Goal: Task Accomplishment & Management: Manage account settings

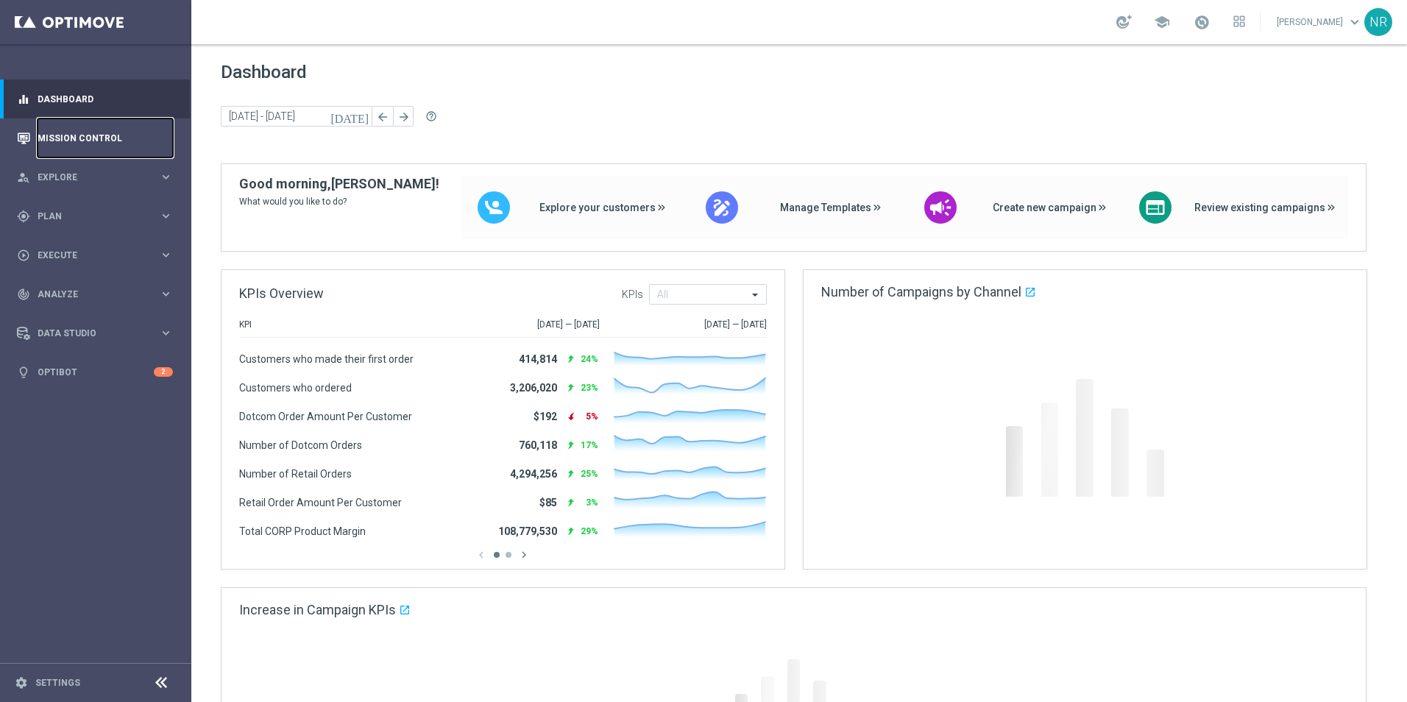
click at [100, 135] on link "Mission Control" at bounding box center [105, 137] width 135 height 39
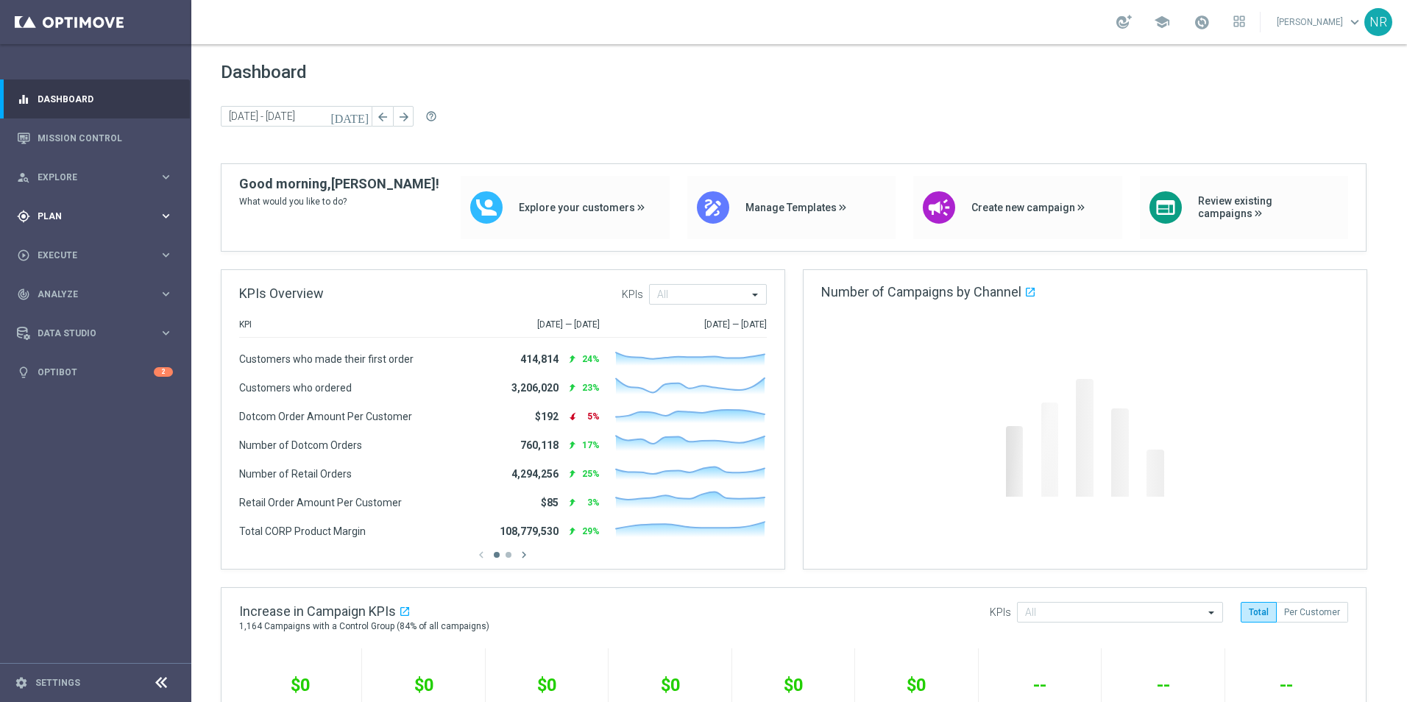
click at [89, 207] on div "gps_fixed Plan keyboard_arrow_right" at bounding box center [95, 215] width 190 height 39
click at [71, 246] on link "Target Groups" at bounding box center [95, 247] width 115 height 12
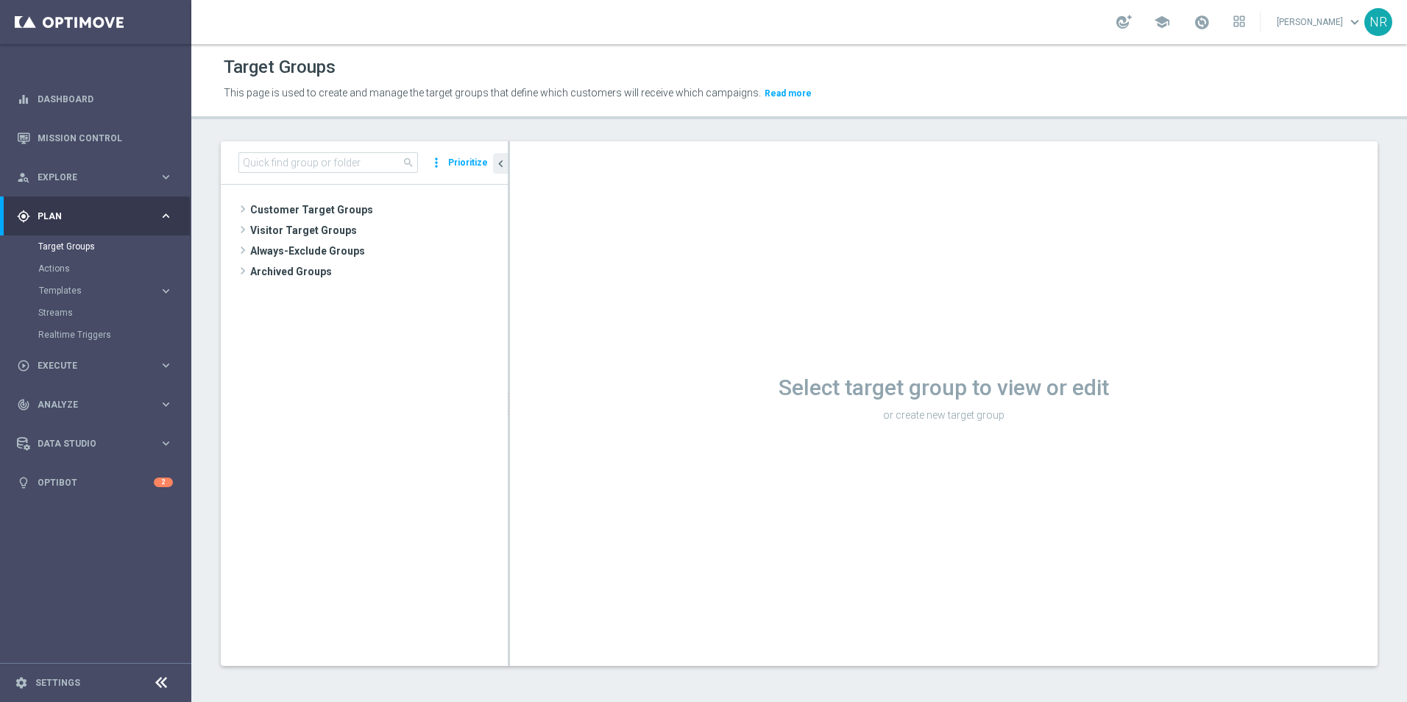
click at [299, 149] on div "search more_vert Prioritize" at bounding box center [364, 162] width 287 height 43
click at [294, 163] on input at bounding box center [328, 162] width 180 height 21
paste input "ST_Retail_Purchase_12MO"
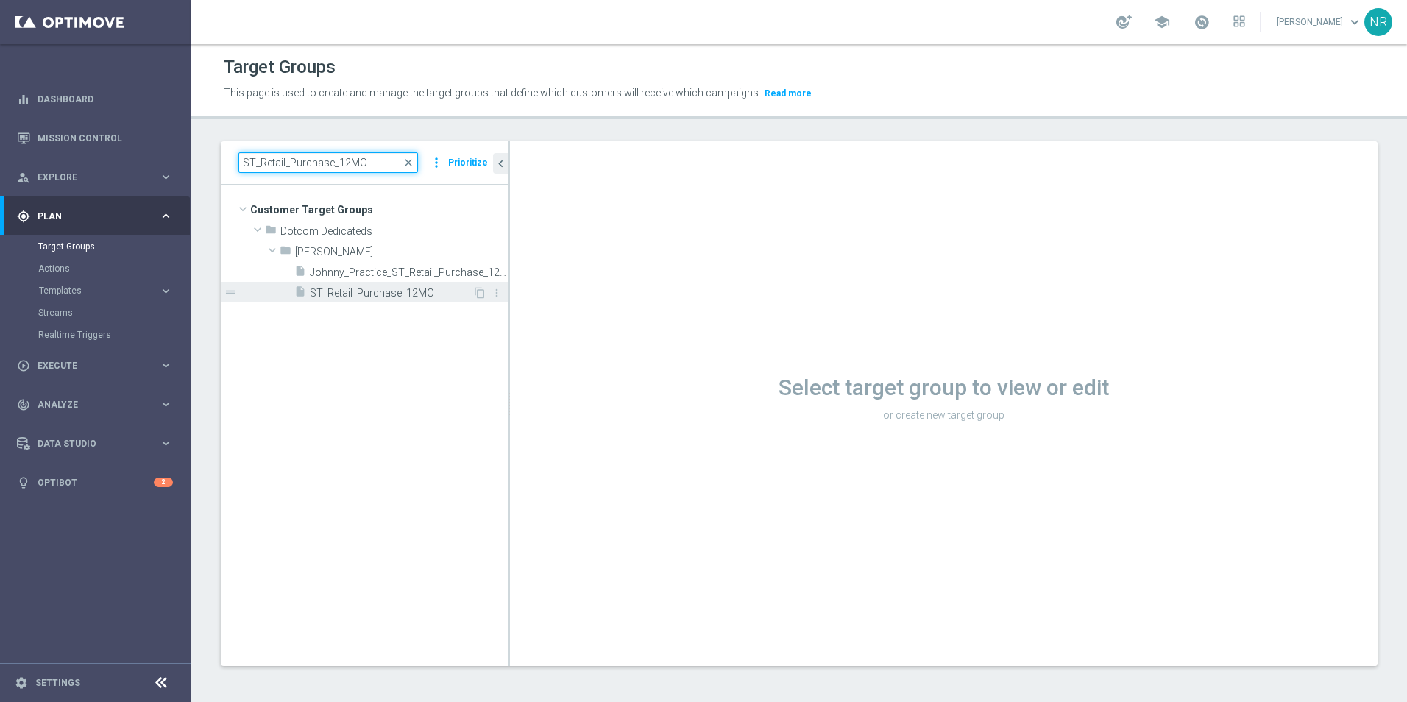
type input "ST_Retail_Purchase_12MO"
click at [422, 294] on span "ST_Retail_Purchase_12MO" at bounding box center [391, 293] width 163 height 13
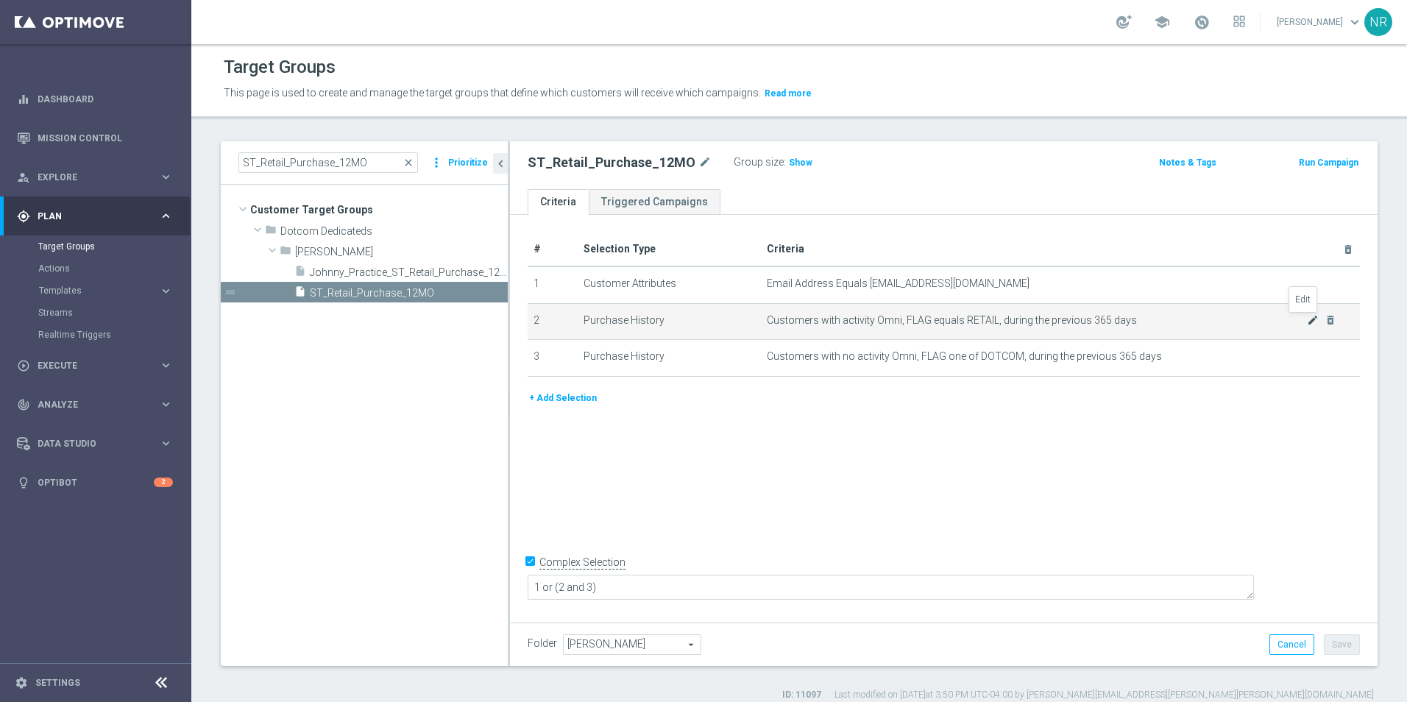
click at [1307, 318] on icon "mode_edit" at bounding box center [1313, 320] width 12 height 12
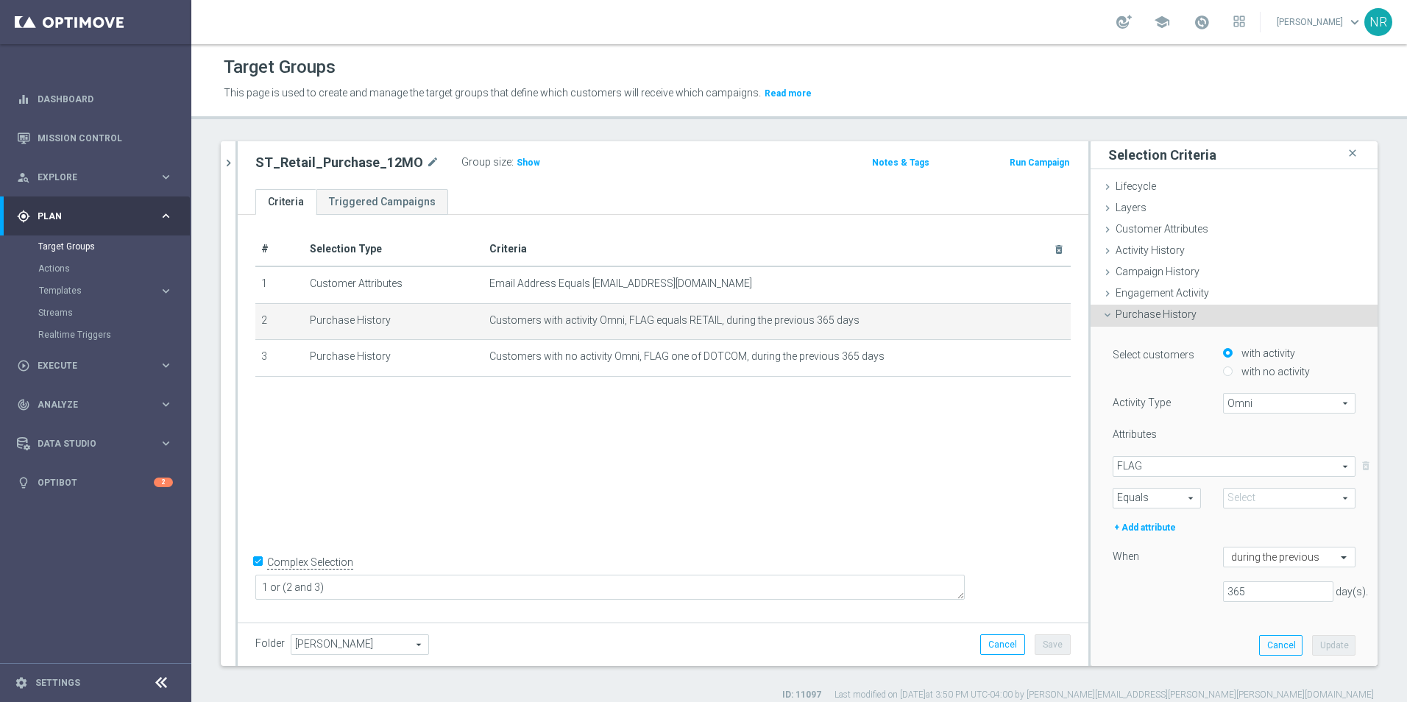
type input "RETAIL"
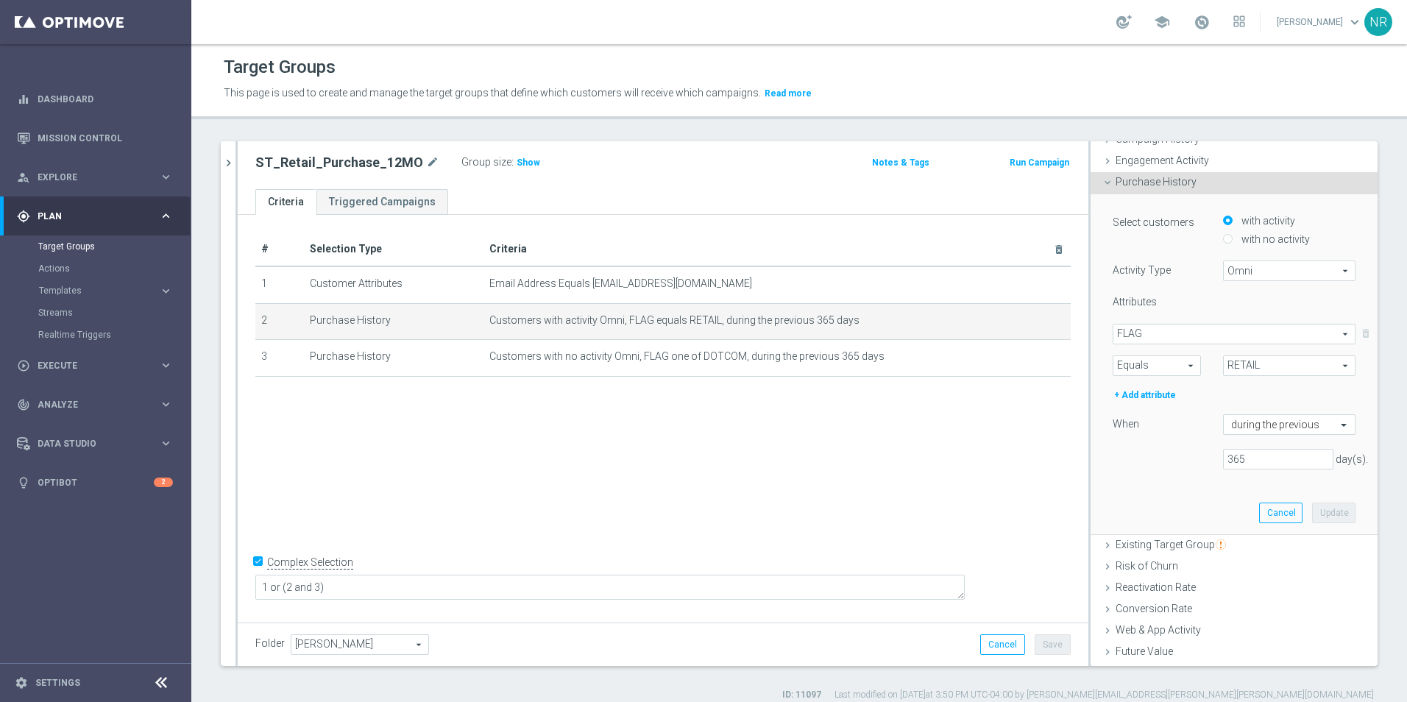
scroll to position [147, 0]
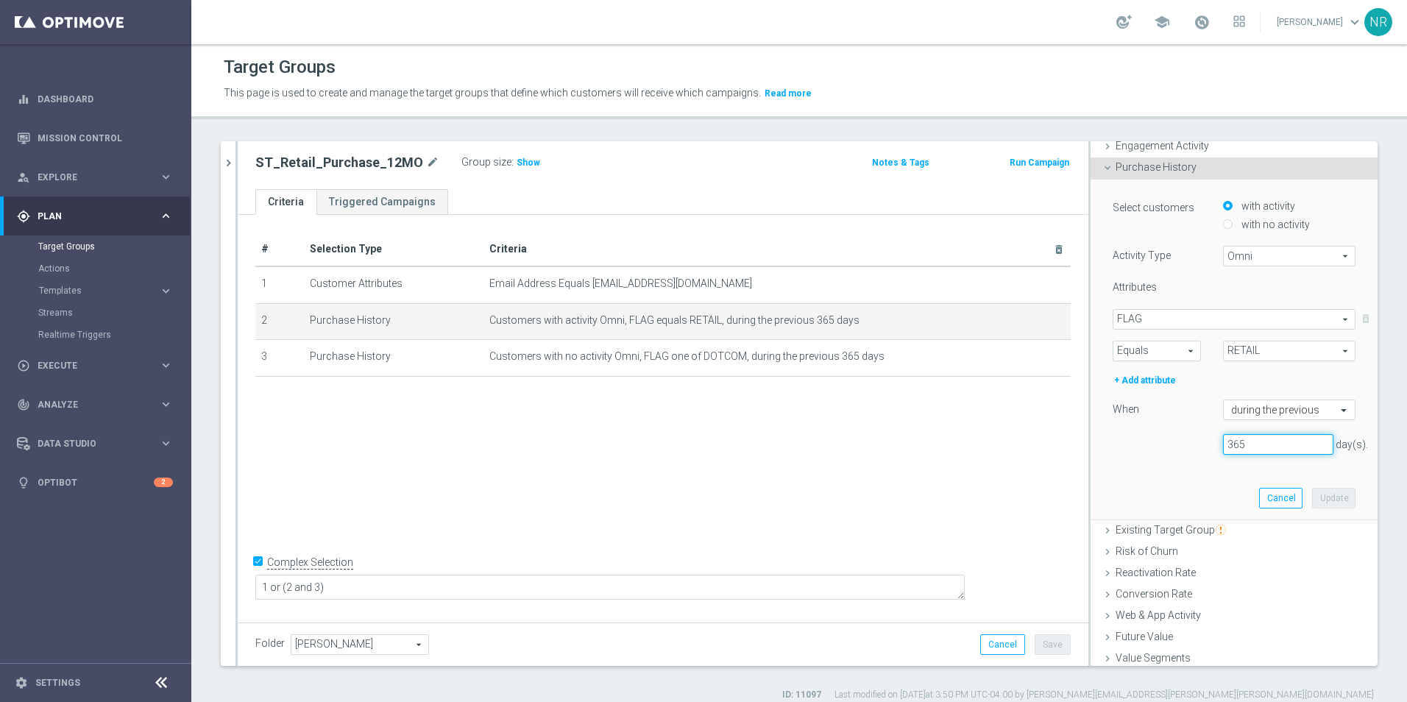
drag, startPoint x: 1243, startPoint y: 445, endPoint x: 1200, endPoint y: 444, distance: 42.7
click at [1212, 444] on div "365 day(s)." at bounding box center [1278, 444] width 132 height 21
type input "730"
click at [1324, 497] on button "Update" at bounding box center [1333, 498] width 43 height 21
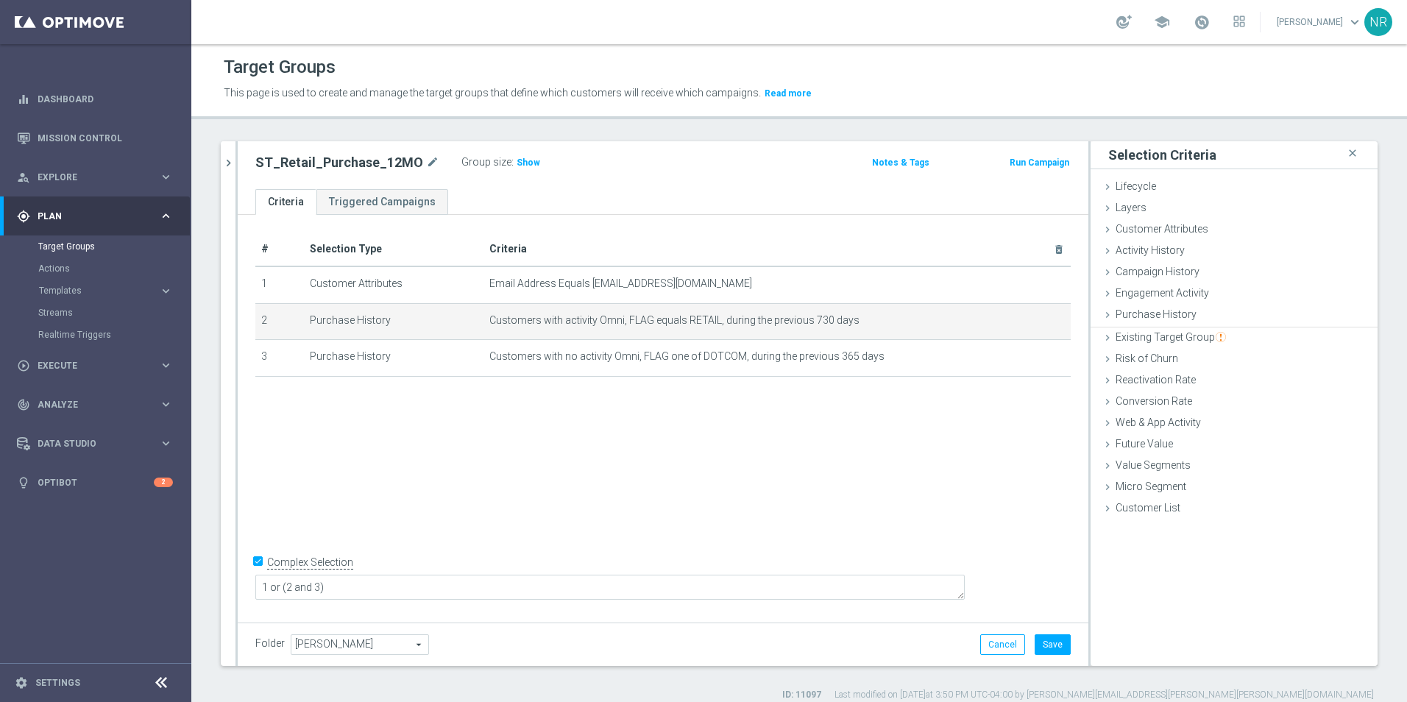
scroll to position [0, 0]
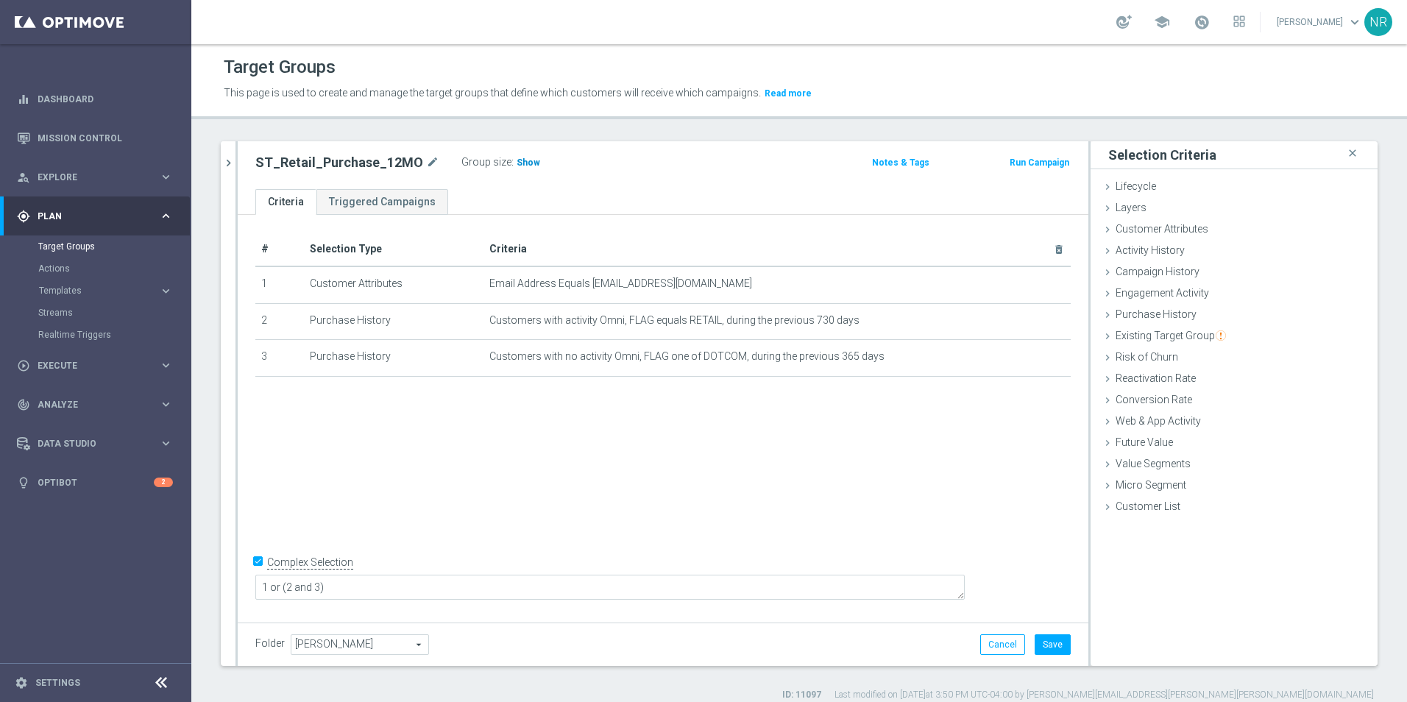
click at [519, 163] on span "Show" at bounding box center [529, 162] width 24 height 10
click at [1018, 362] on icon "mode_edit" at bounding box center [1024, 357] width 12 height 12
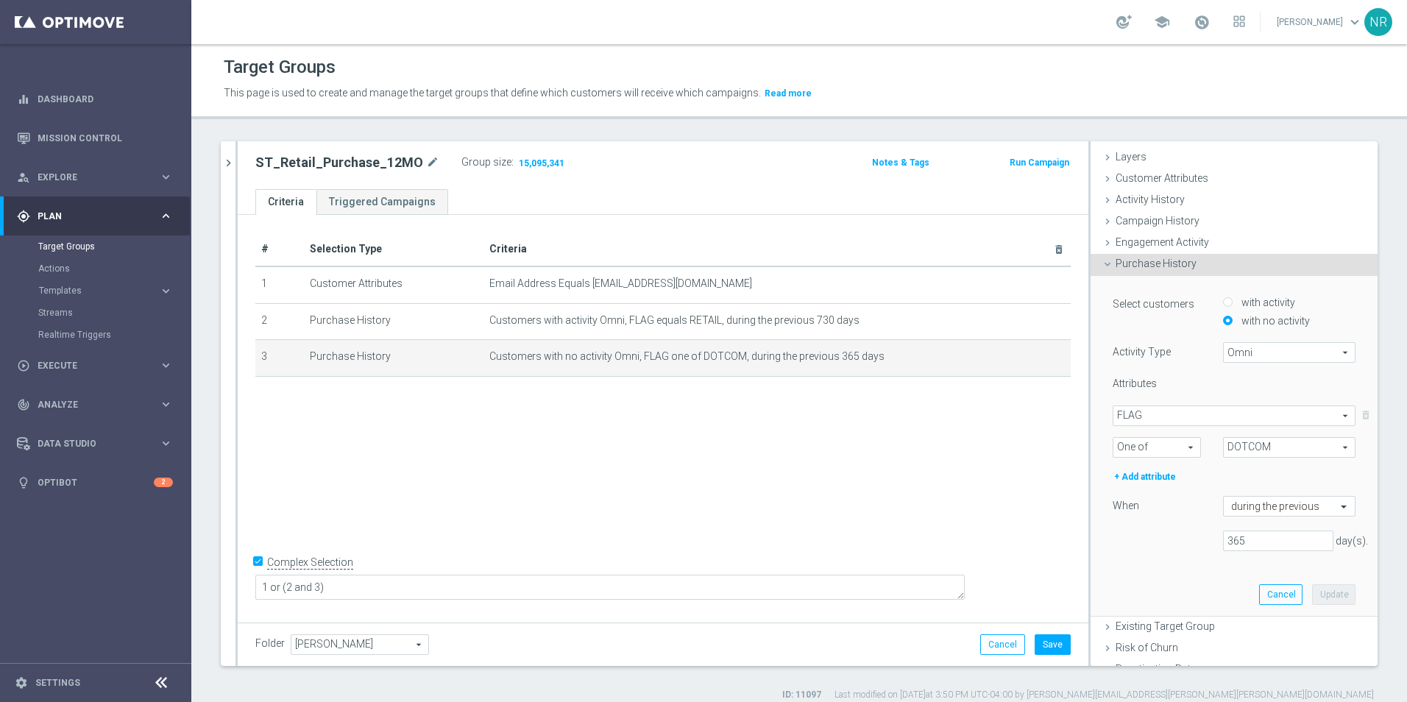
scroll to position [74, 0]
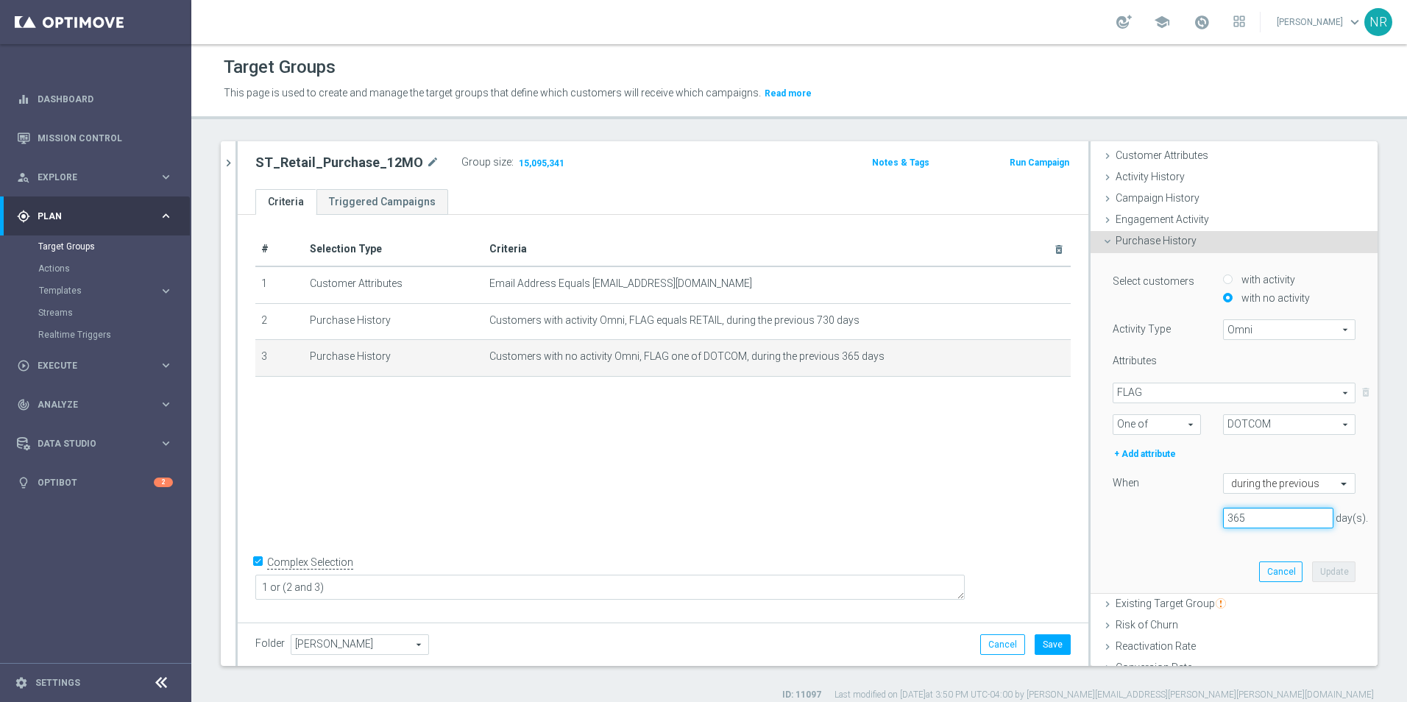
drag, startPoint x: 1242, startPoint y: 514, endPoint x: 1197, endPoint y: 514, distance: 44.9
click at [1212, 514] on div "365 day(s)." at bounding box center [1278, 518] width 132 height 21
type input "180"
click at [1312, 567] on button "Update" at bounding box center [1333, 571] width 43 height 21
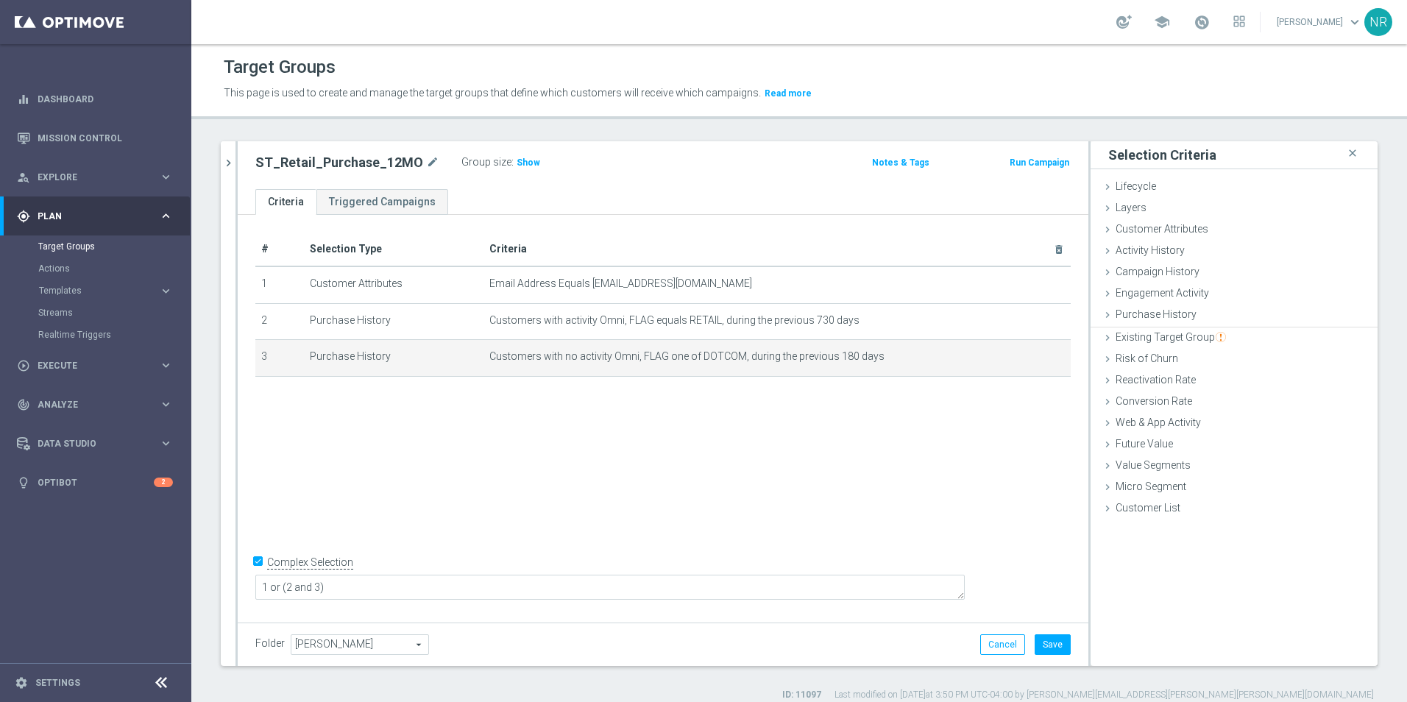
scroll to position [0, 0]
click at [600, 473] on div "# Selection Type Criteria delete_forever 1 Customer Attributes Email Address Eq…" at bounding box center [663, 416] width 851 height 403
click at [518, 169] on h3 "Show" at bounding box center [528, 163] width 26 height 16
click at [1018, 357] on icon "mode_edit" at bounding box center [1024, 357] width 12 height 12
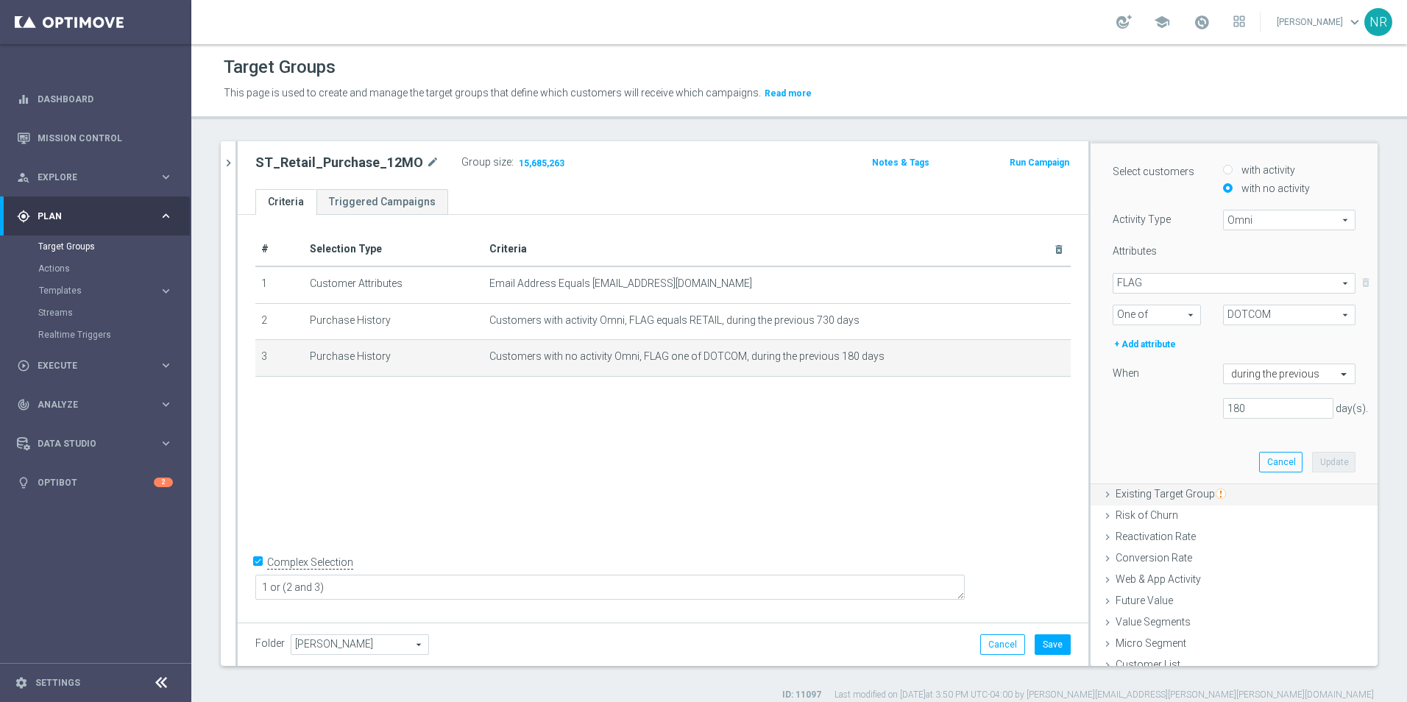
scroll to position [194, 0]
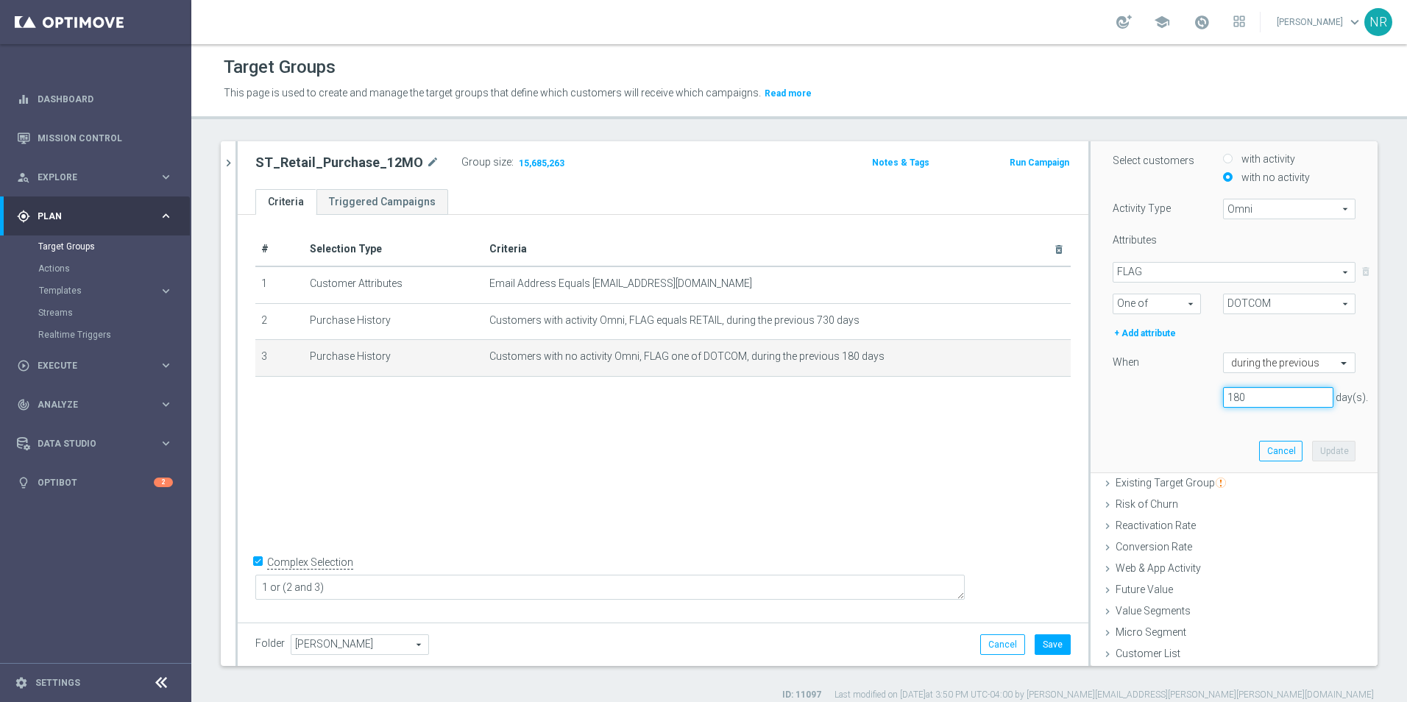
drag, startPoint x: 1242, startPoint y: 398, endPoint x: 1186, endPoint y: 398, distance: 55.9
click at [1186, 398] on div "180 day(s)." at bounding box center [1233, 397] width 265 height 21
type input "365"
click at [1312, 452] on button "Update" at bounding box center [1333, 451] width 43 height 21
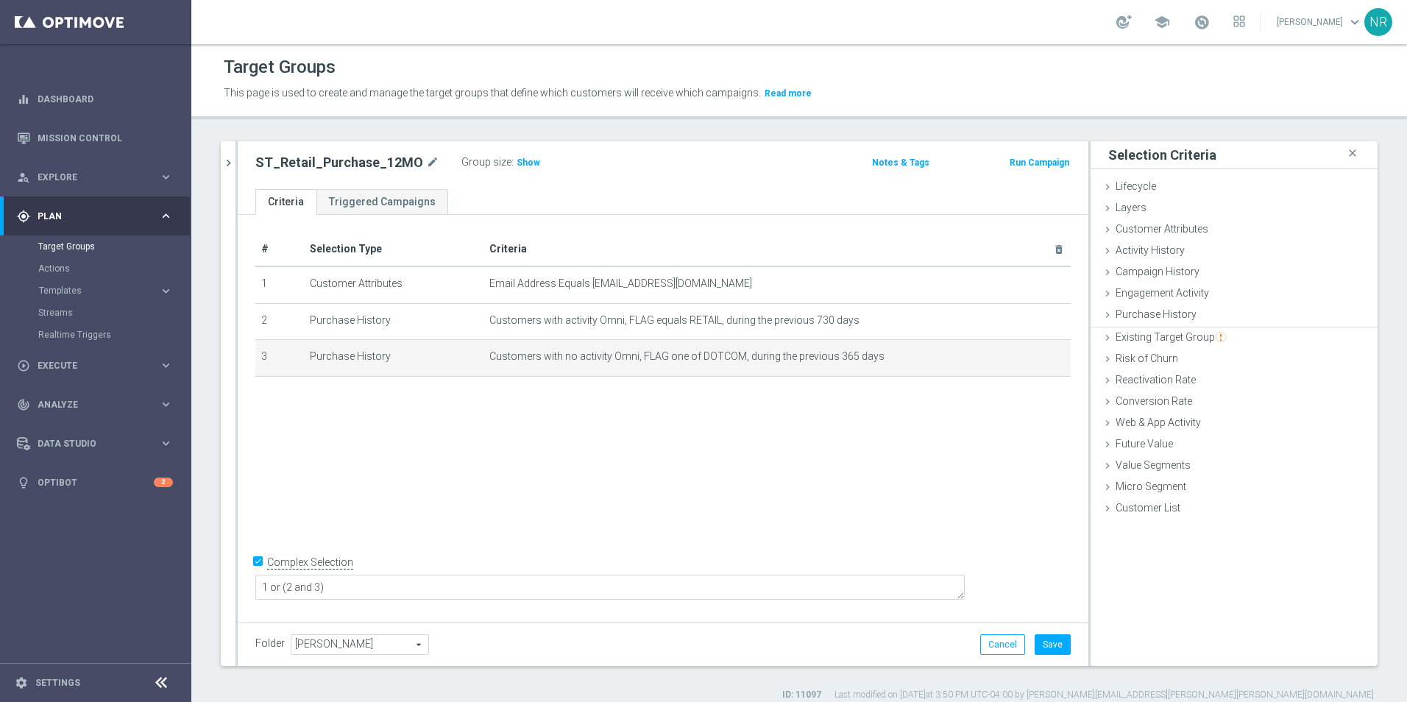
scroll to position [0, 0]
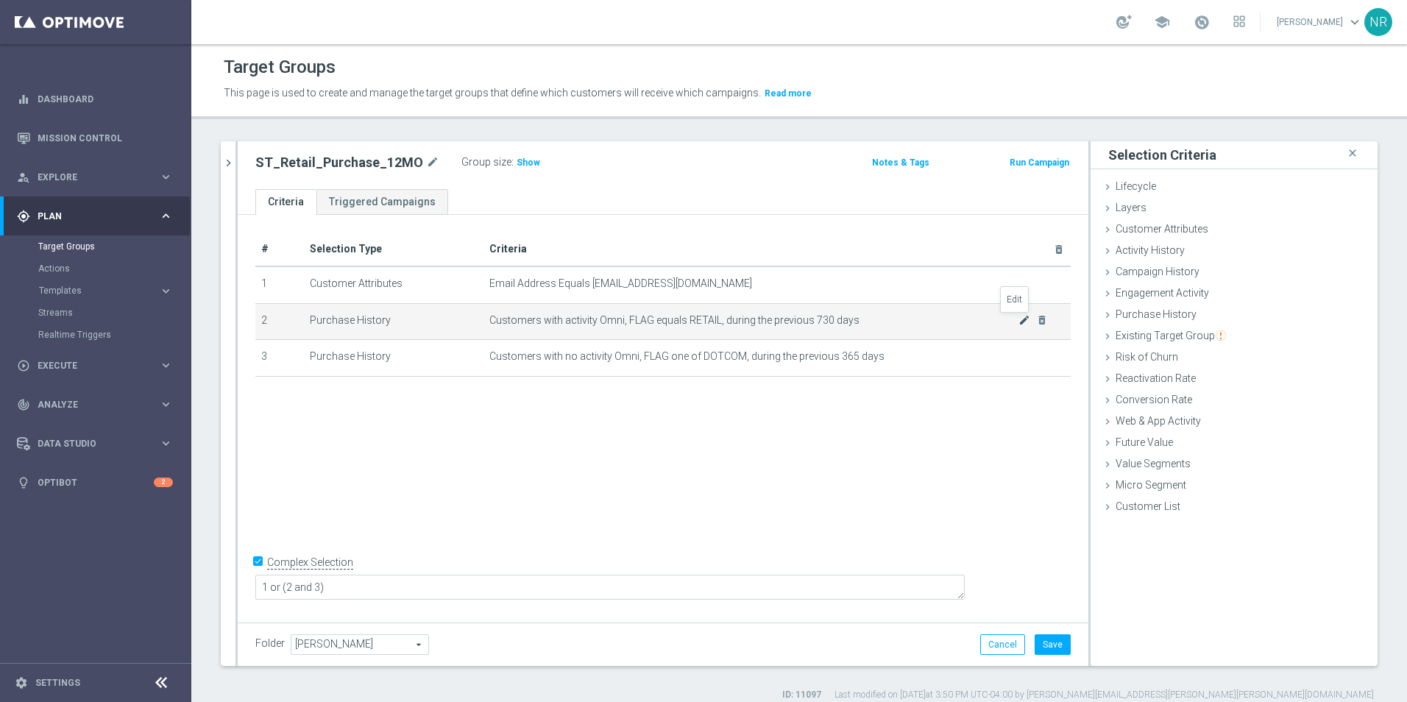
click at [1018, 322] on icon "mode_edit" at bounding box center [1024, 320] width 12 height 12
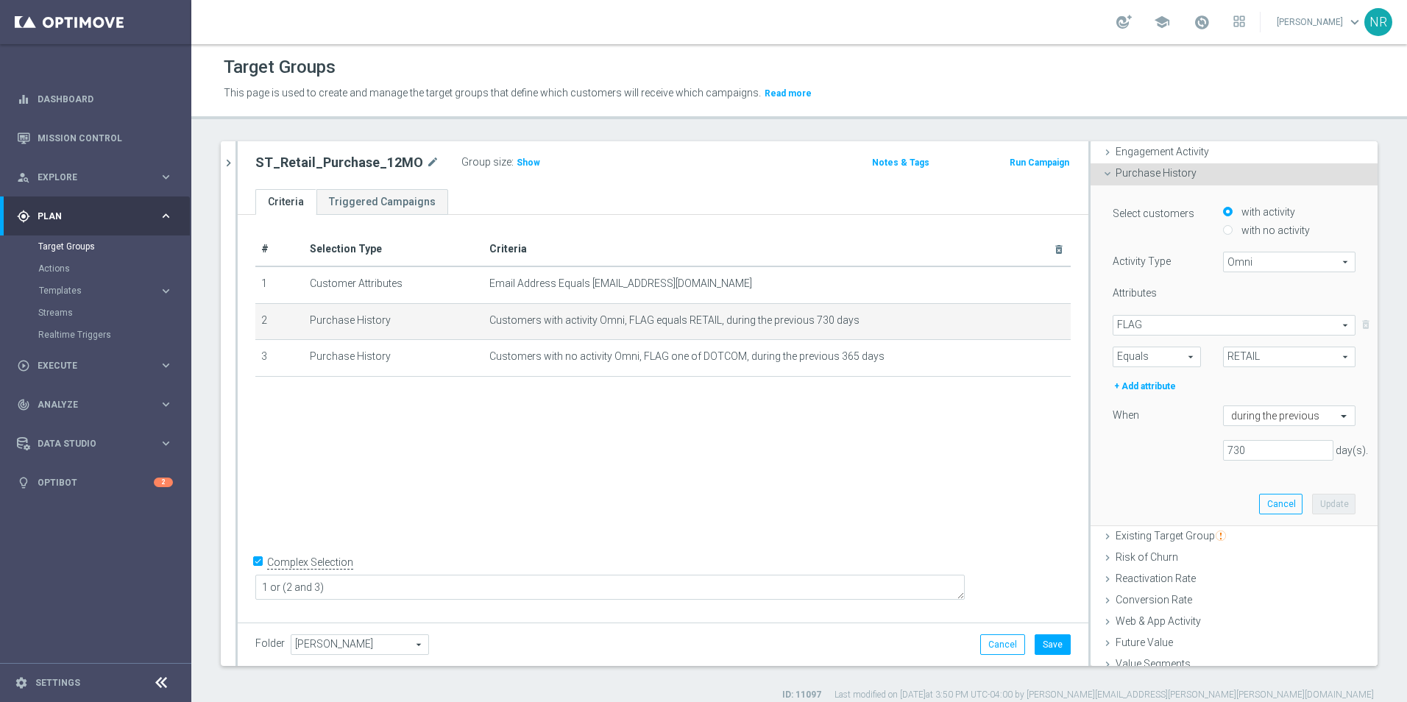
scroll to position [147, 0]
drag, startPoint x: 1242, startPoint y: 447, endPoint x: 1185, endPoint y: 442, distance: 56.8
click at [1185, 442] on div "730 day(s)." at bounding box center [1233, 444] width 265 height 21
type input "9"
type input "1"
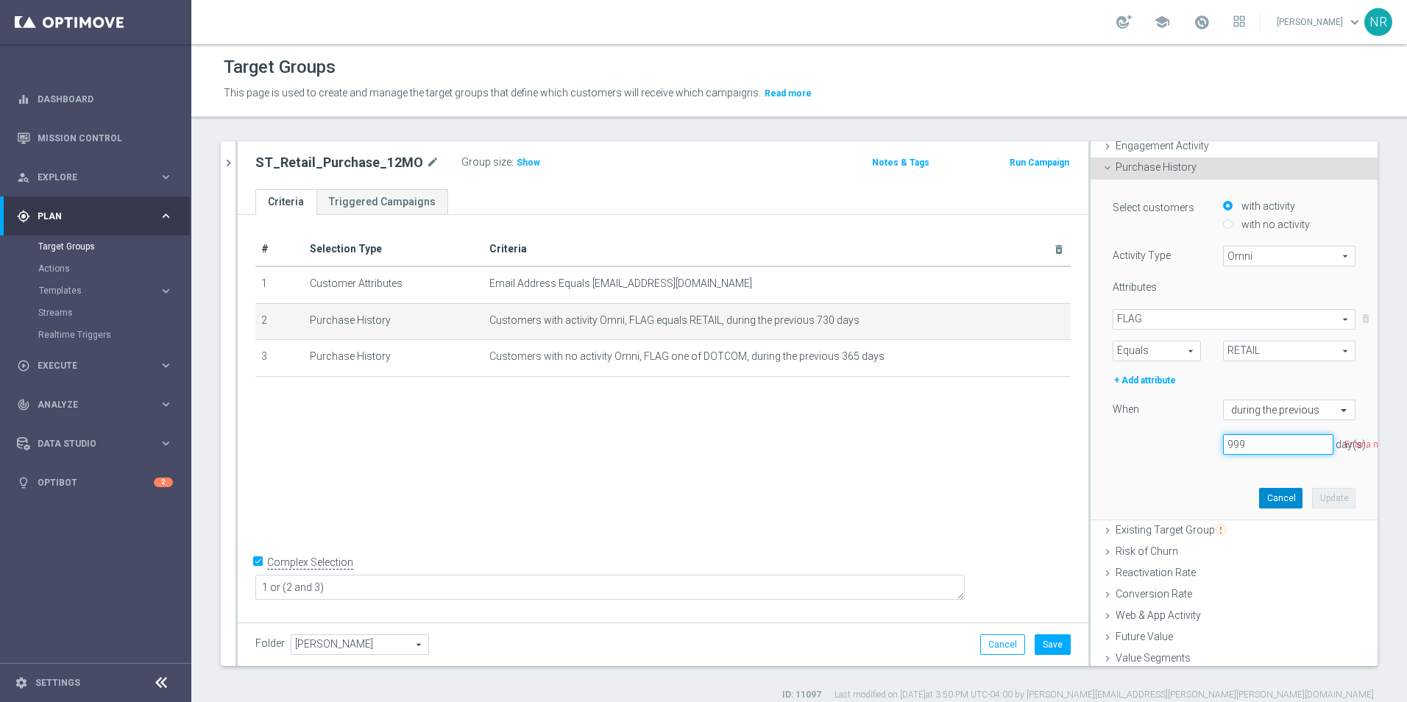
type input "999"
click at [1259, 490] on button "Cancel" at bounding box center [1280, 498] width 43 height 21
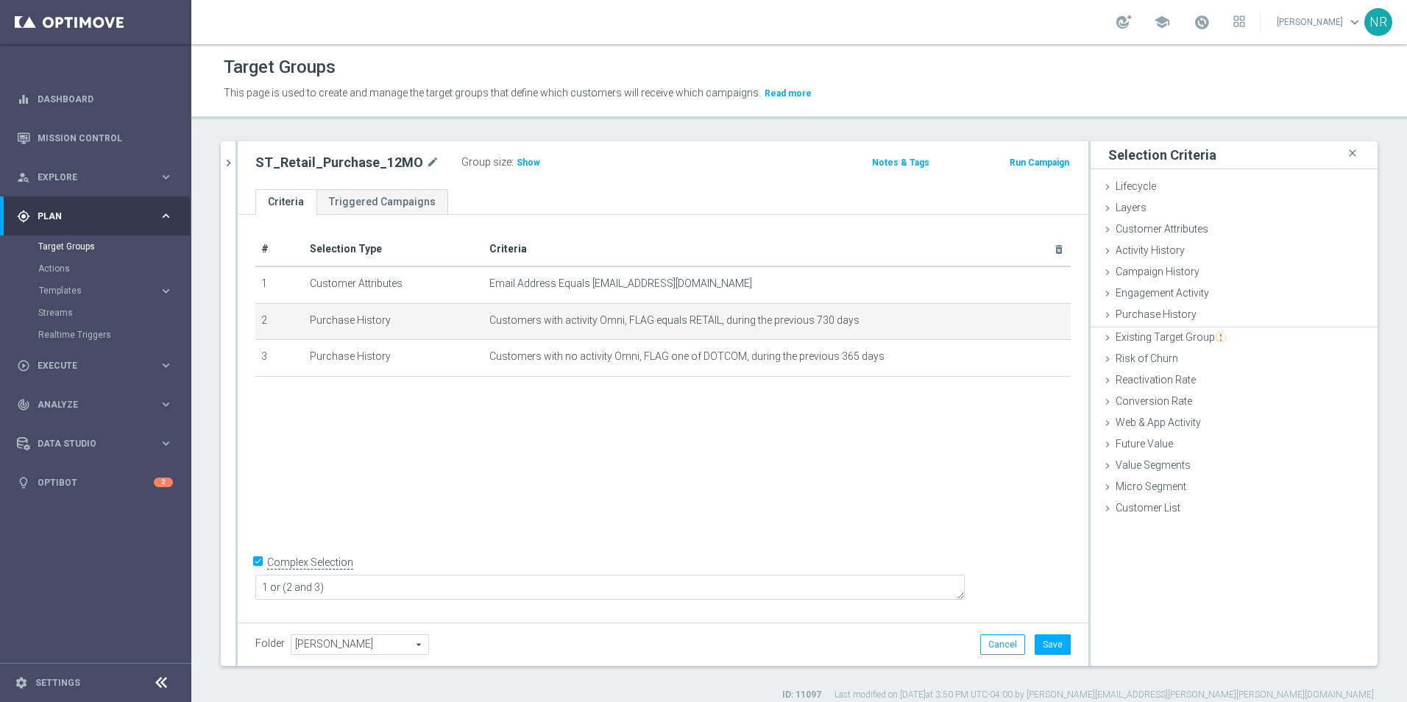
scroll to position [0, 0]
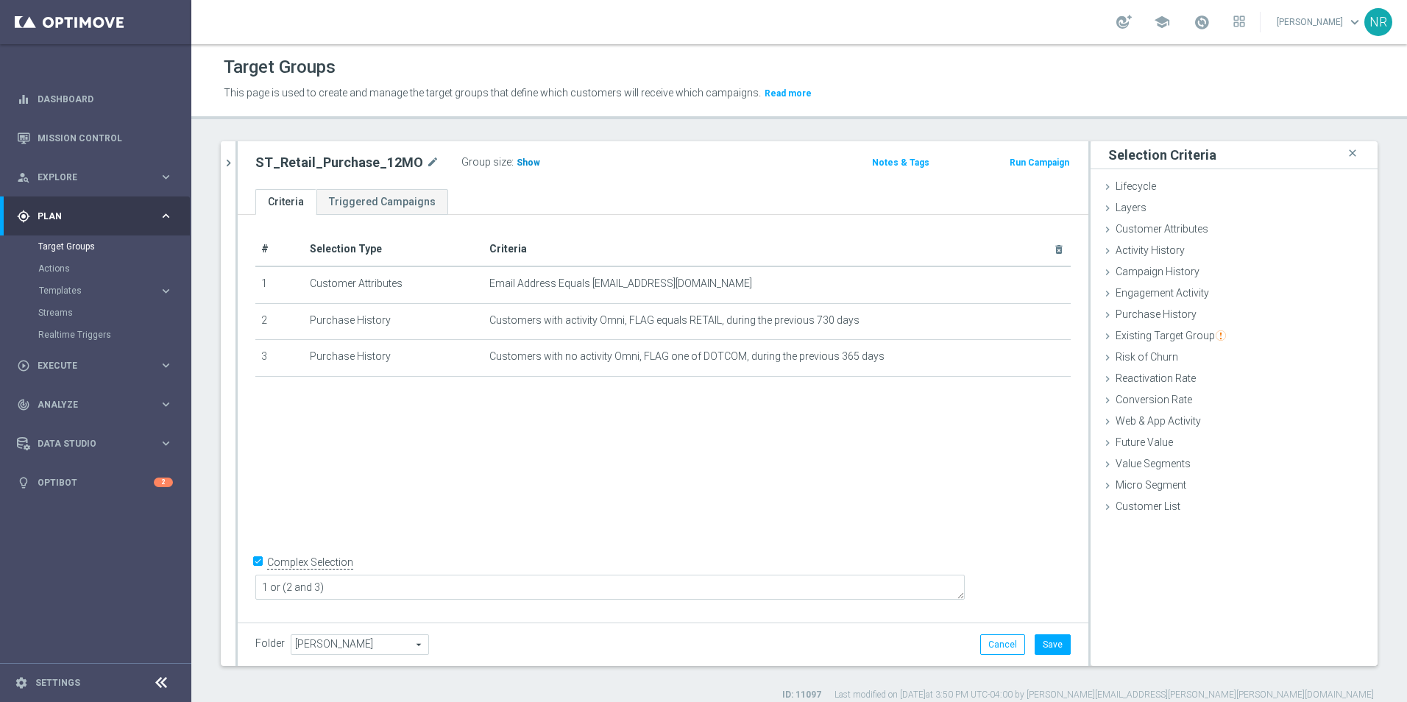
click at [523, 159] on span "Show" at bounding box center [529, 162] width 24 height 10
click at [1179, 227] on span "Customer Attributes" at bounding box center [1161, 229] width 93 height 12
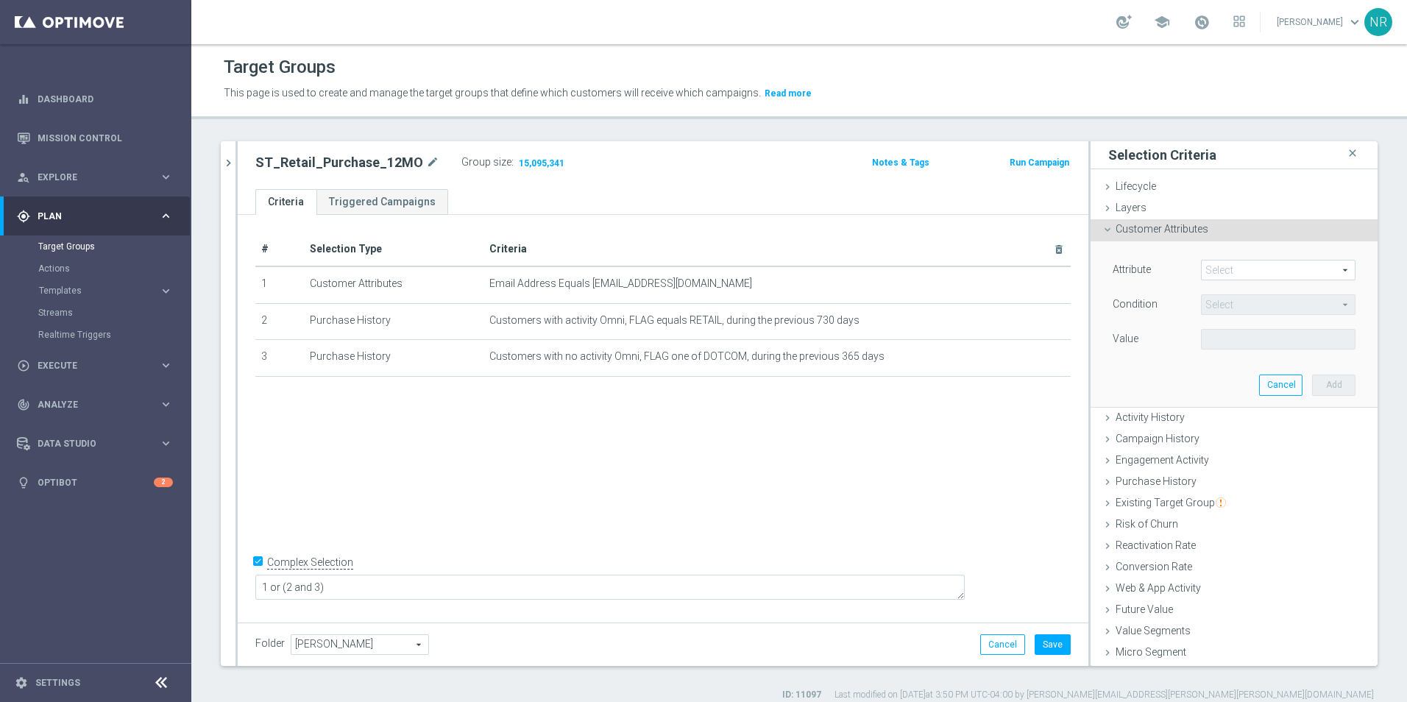
click at [1225, 279] on span at bounding box center [1278, 269] width 153 height 19
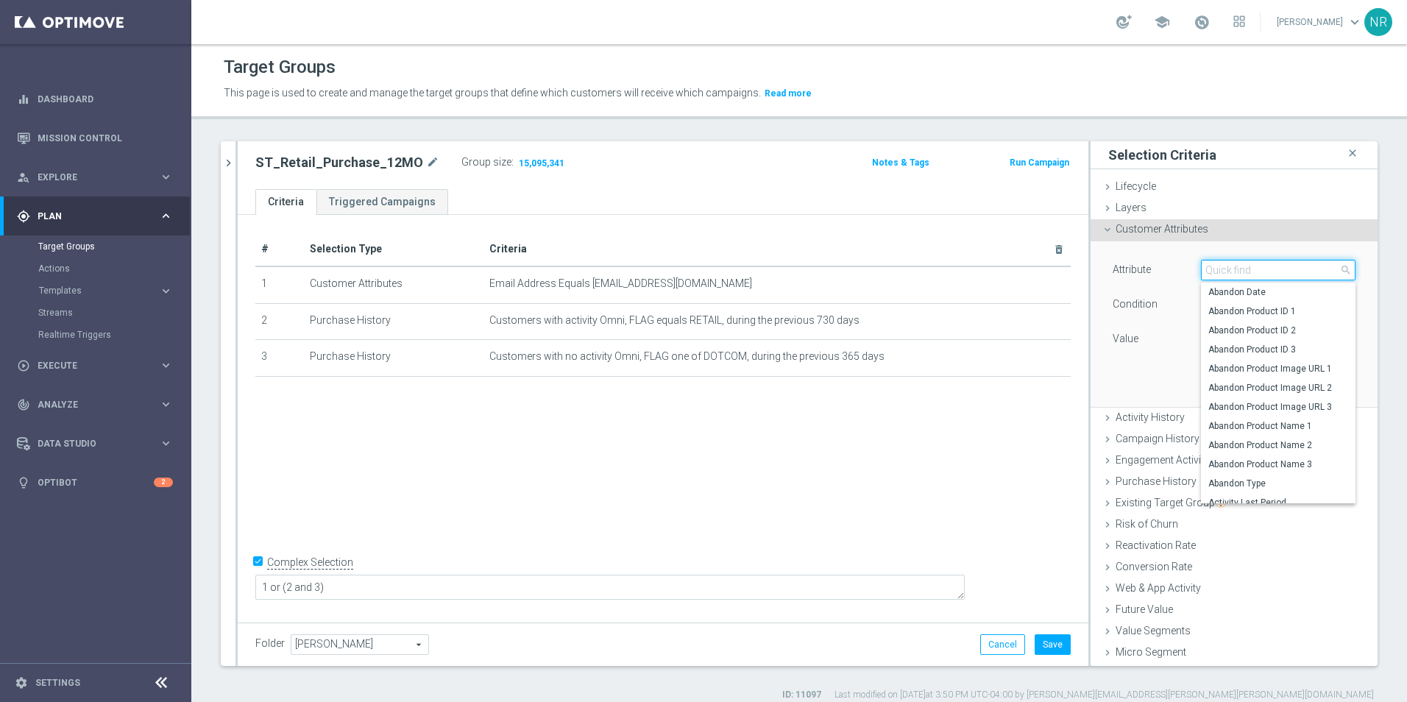
click at [1231, 274] on input "search" at bounding box center [1278, 270] width 155 height 21
type input "retail"
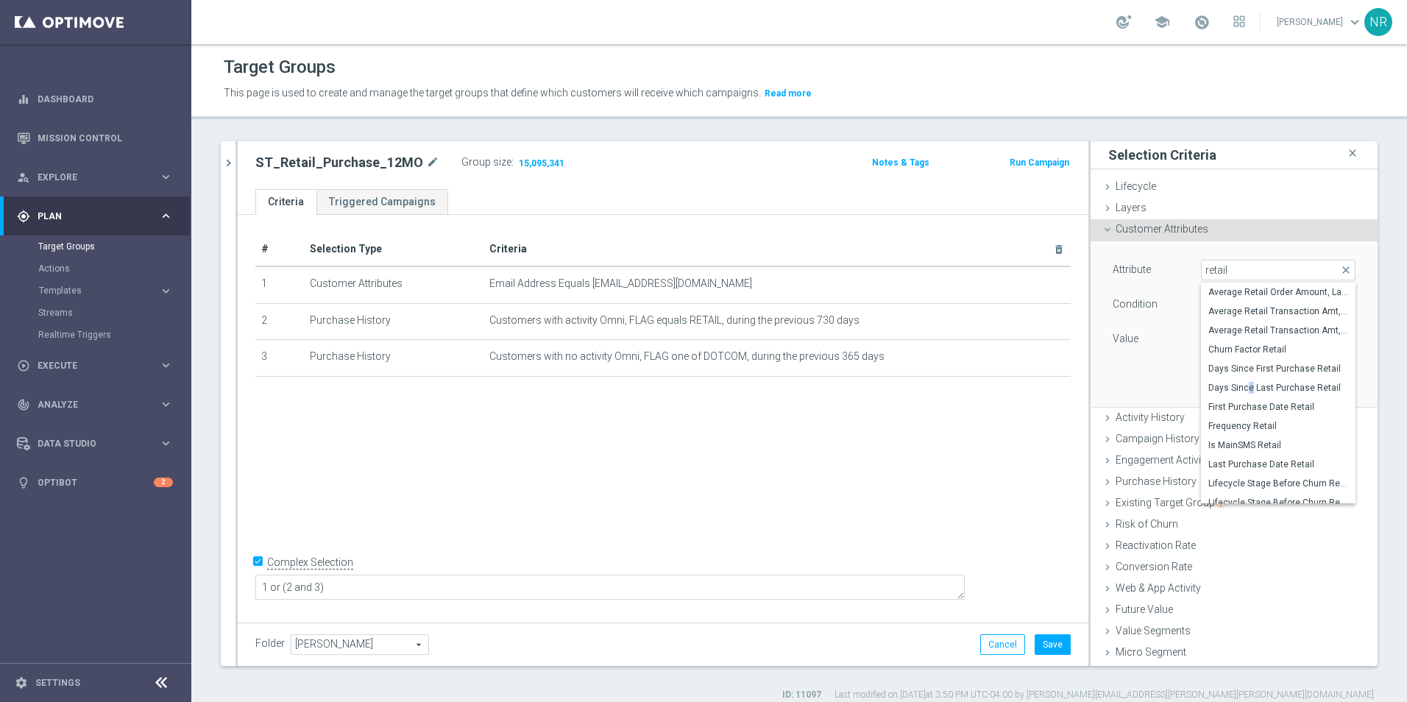
click at [1235, 386] on span "Days Since Last Purchase Retail" at bounding box center [1278, 388] width 140 height 12
type input "Days Since Last Purchase Retail"
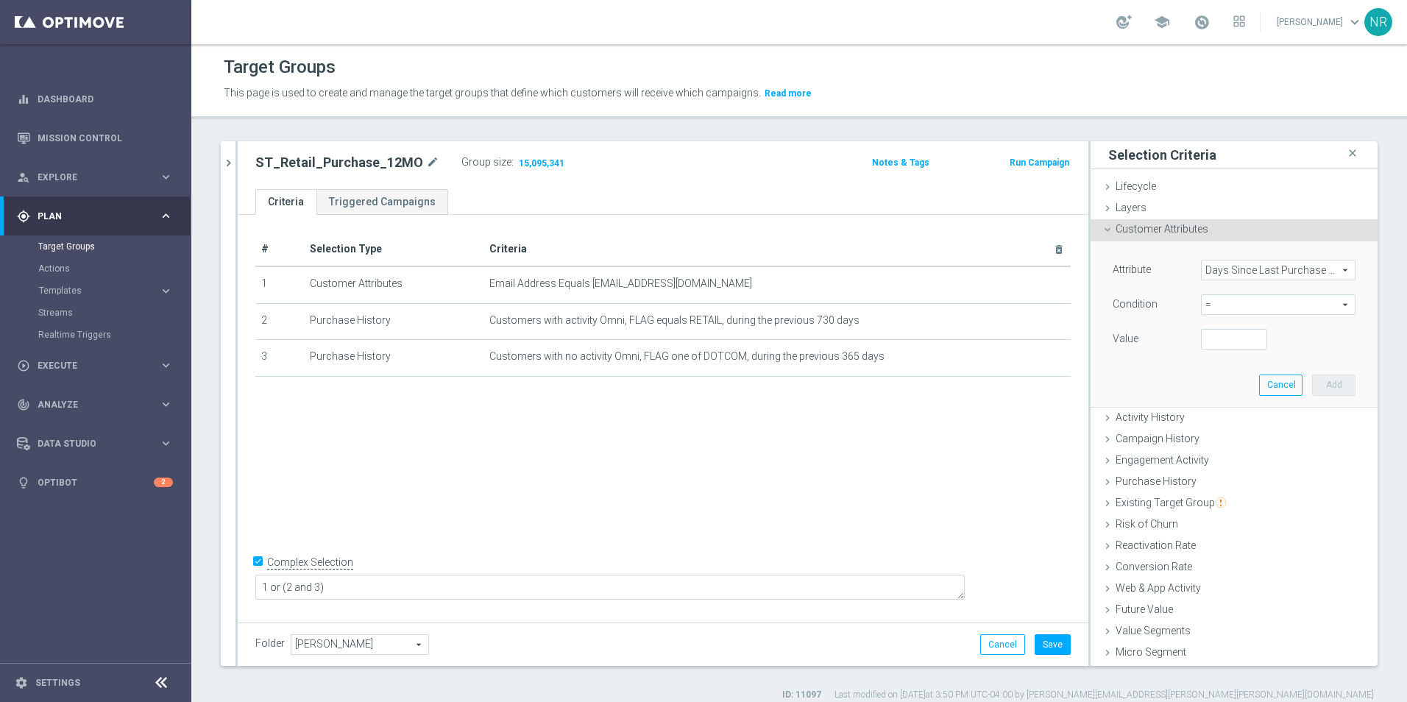
click at [1226, 308] on span "=" at bounding box center [1278, 304] width 153 height 19
click at [1240, 435] on label "between" at bounding box center [1278, 441] width 155 height 19
type input "between"
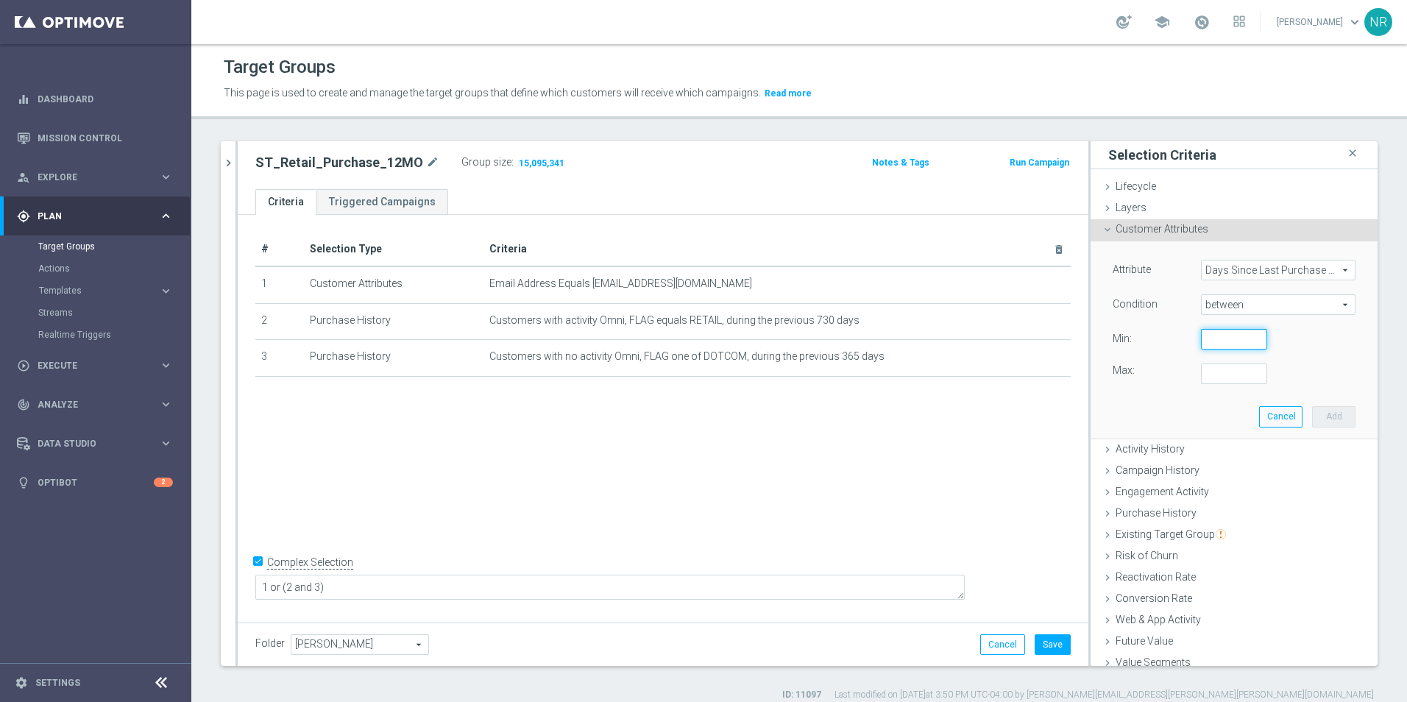
click at [1202, 335] on input "number" at bounding box center [1234, 339] width 66 height 21
type input "0"
click at [1219, 373] on input "number" at bounding box center [1234, 373] width 66 height 21
type input "1"
type input "730"
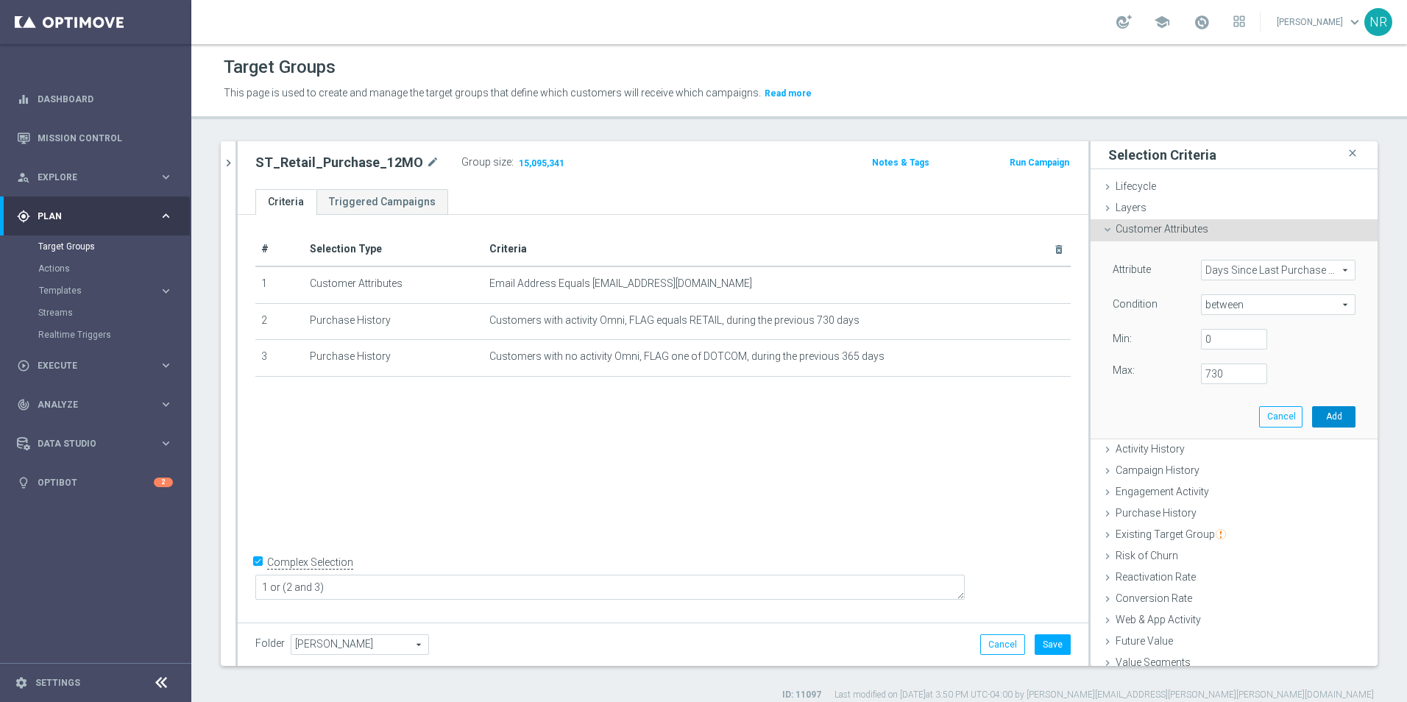
click at [1319, 410] on button "Add" at bounding box center [1333, 416] width 43 height 21
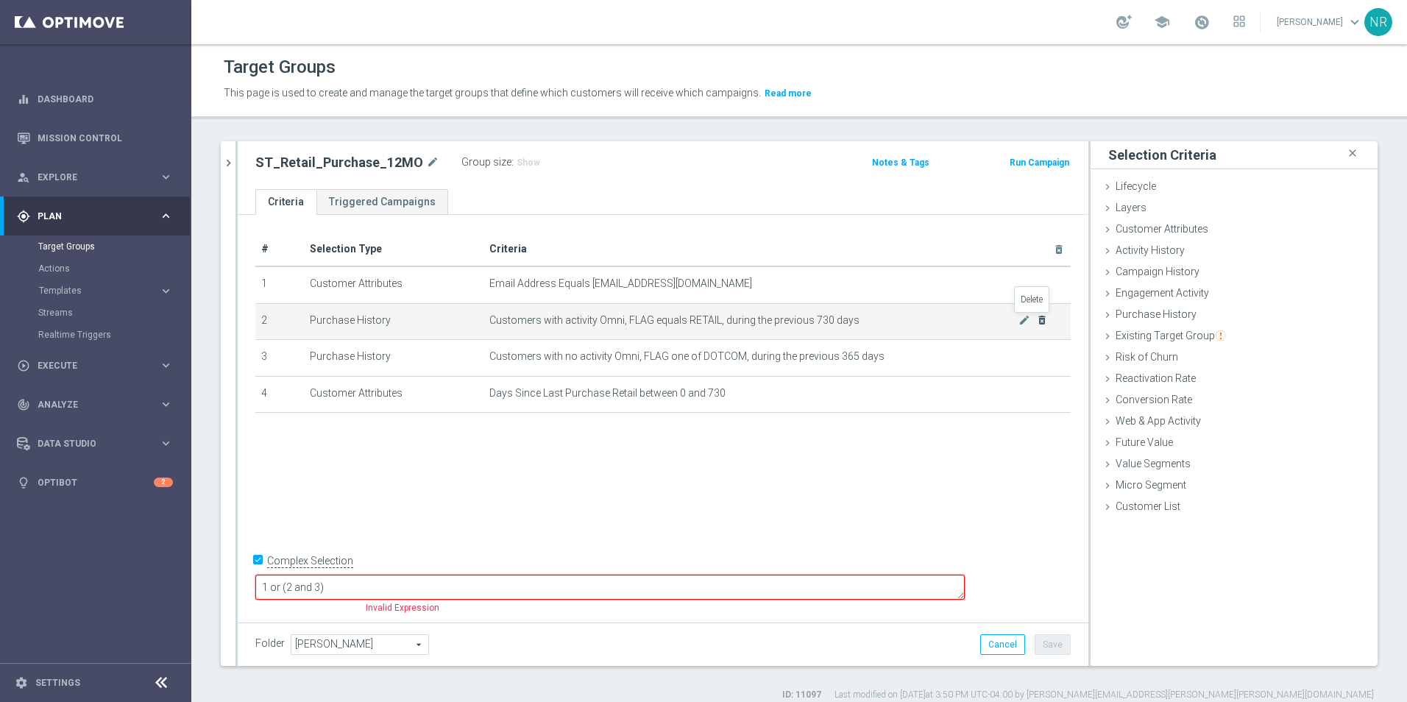
click at [1036, 321] on icon "delete_forever" at bounding box center [1042, 320] width 12 height 12
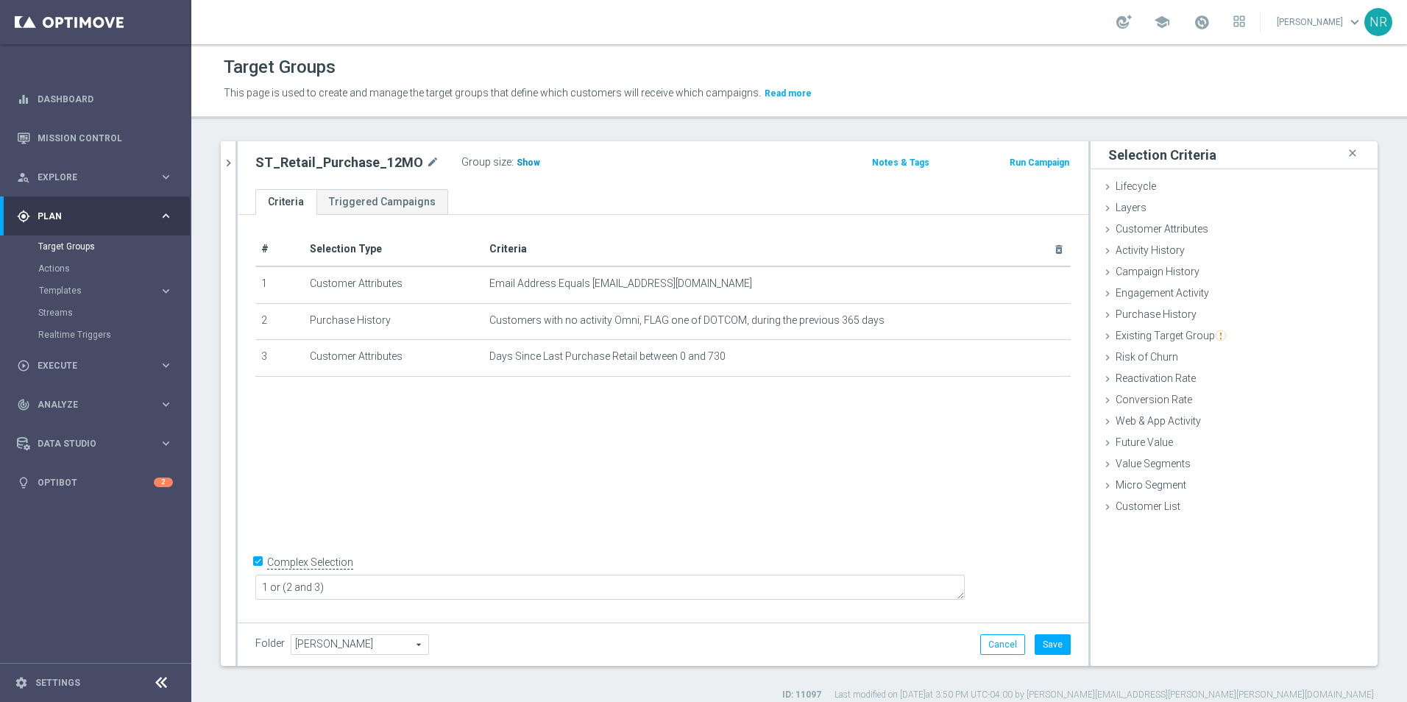
click at [522, 161] on span "Show" at bounding box center [529, 162] width 24 height 10
click at [1034, 364] on td "Days Since Last Purchase Retail between 0 and 730 mode_edit delete_forever" at bounding box center [776, 358] width 587 height 37
click at [989, 636] on button "Cancel" at bounding box center [1002, 644] width 45 height 21
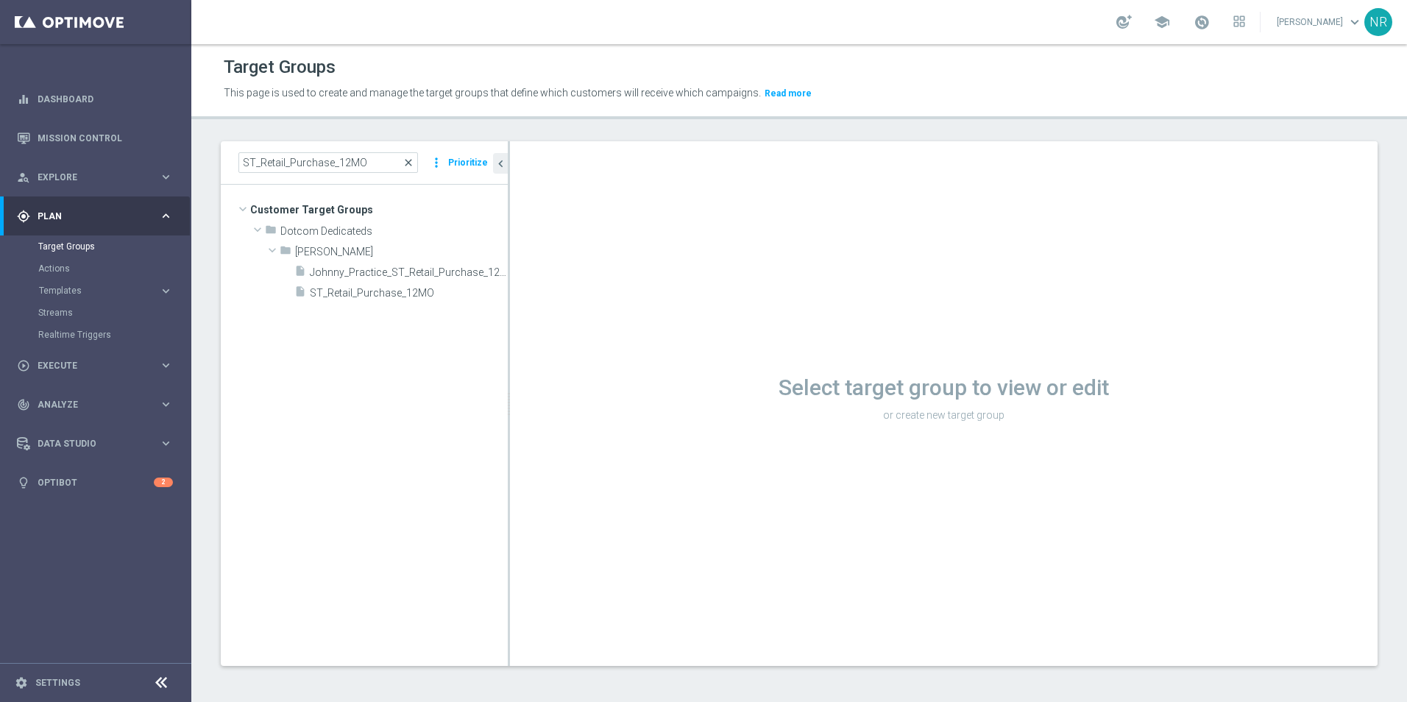
click at [414, 168] on span "close" at bounding box center [408, 163] width 12 height 12
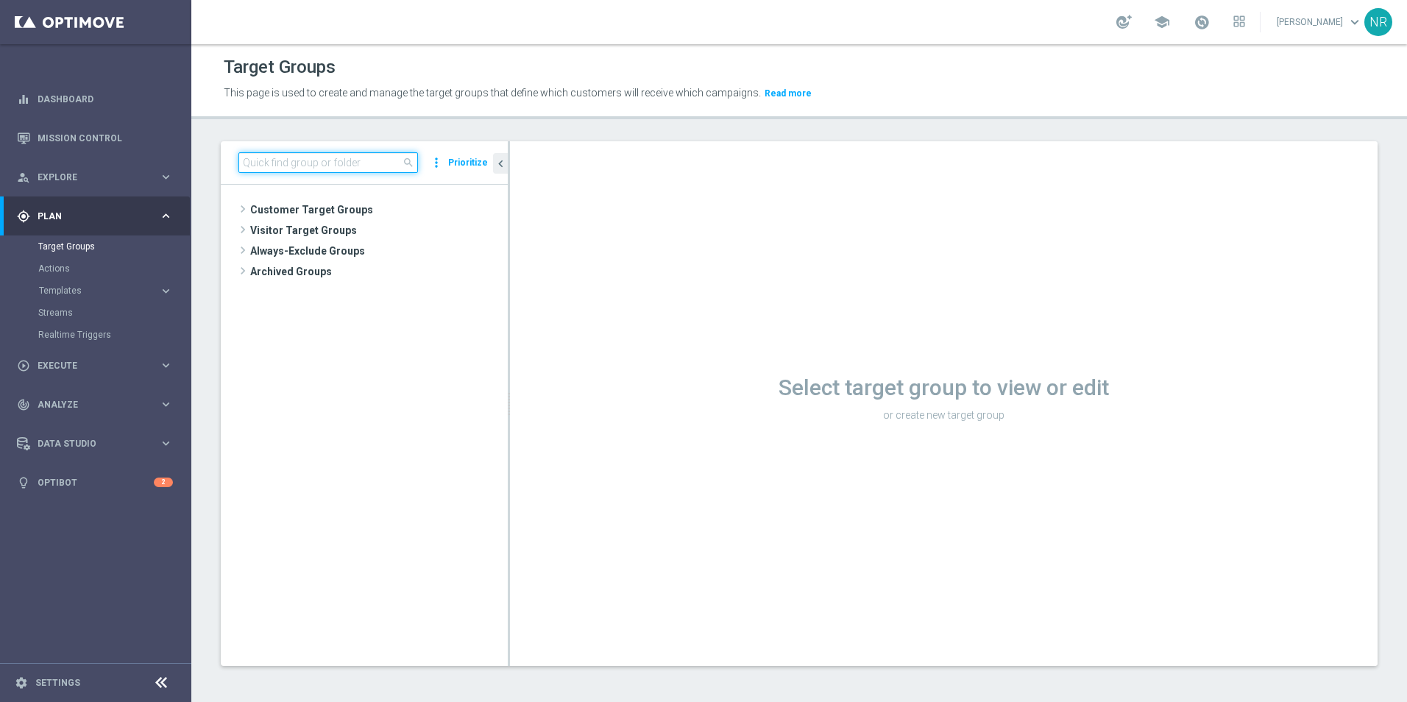
click at [328, 166] on input at bounding box center [328, 162] width 180 height 21
paste input "ST_Retail_Purchase_12MO"
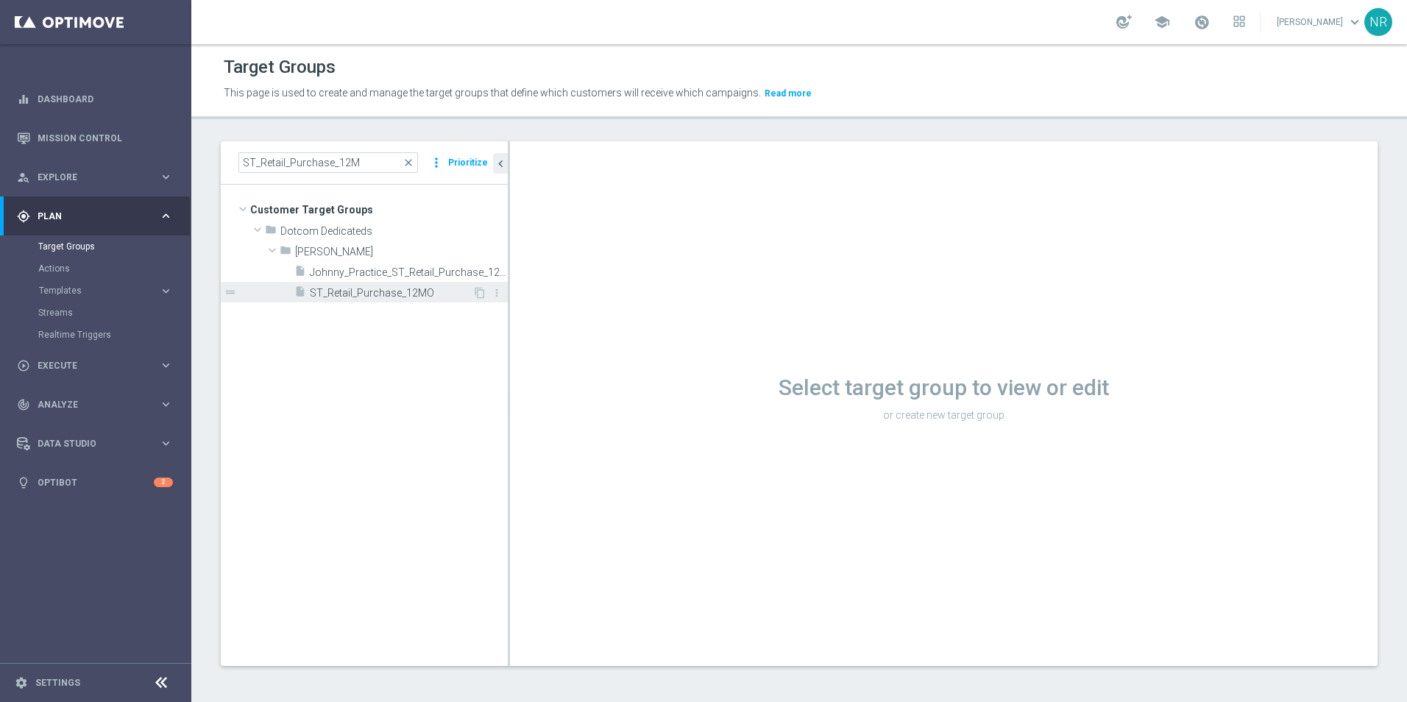
click at [415, 299] on div "insert_drive_file ST_Retail_Purchase_12MO" at bounding box center [383, 292] width 178 height 21
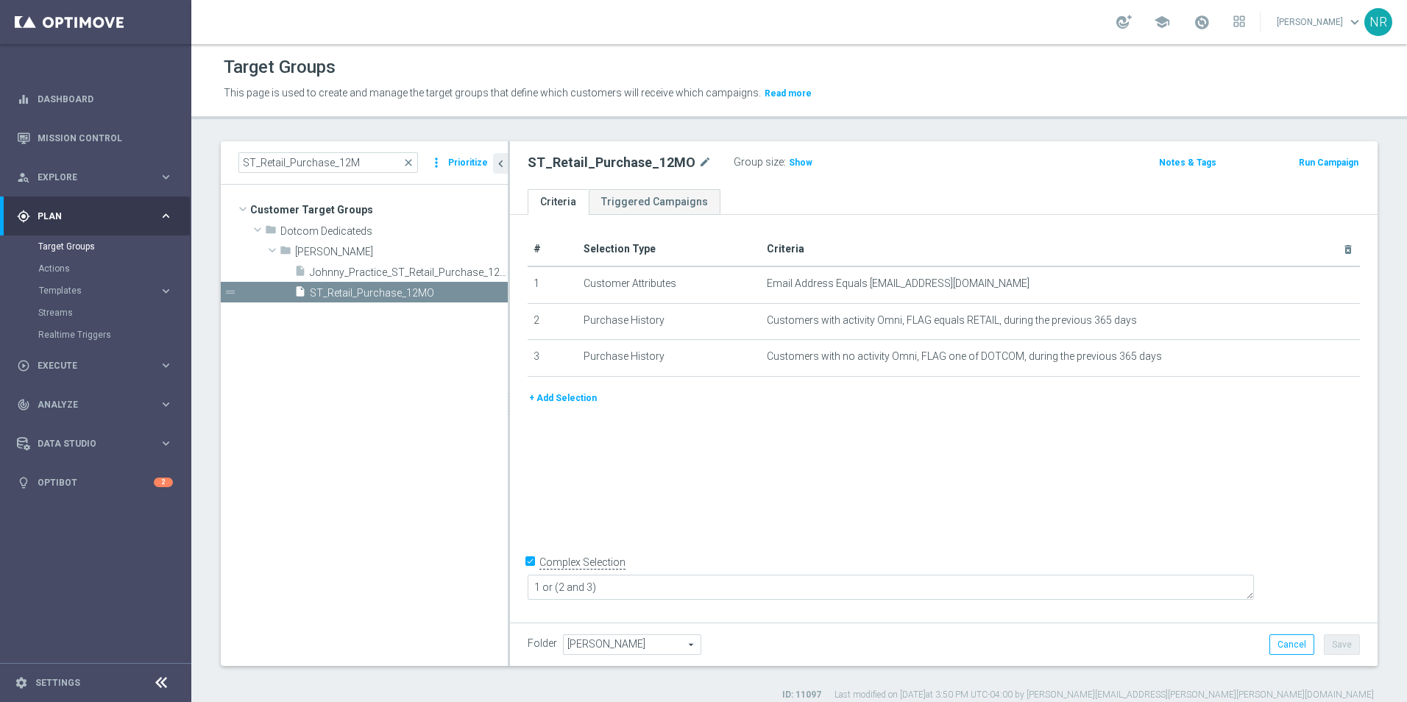
click at [785, 152] on div "Group size : Show" at bounding box center [807, 161] width 147 height 18
click at [787, 155] on h3 "Show" at bounding box center [800, 163] width 26 height 16
drag, startPoint x: 369, startPoint y: 156, endPoint x: 238, endPoint y: 157, distance: 131.7
click at [238, 157] on div "ST_Retail_Purchase_12M close more_vert Prioritize" at bounding box center [364, 162] width 287 height 43
paste input "O"
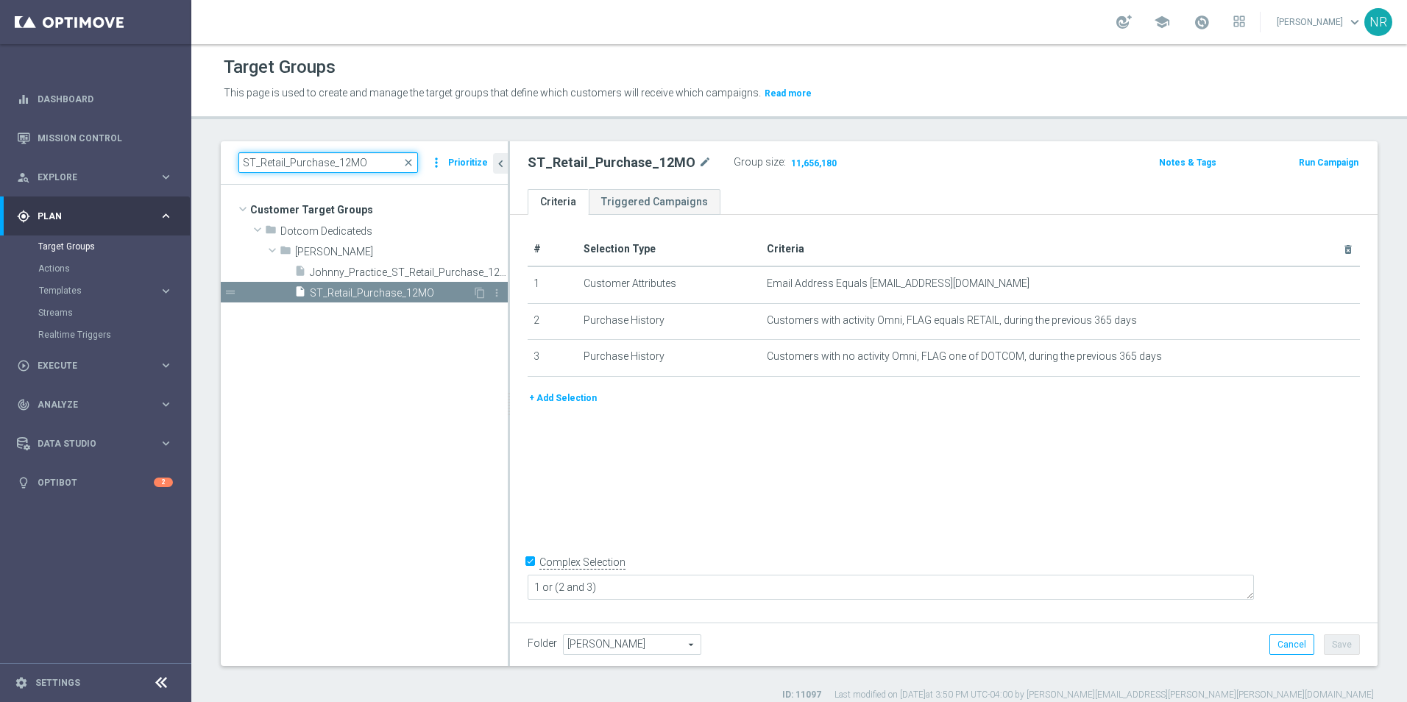
type input "ST_Retail_Purchase_12MO"
click at [386, 293] on span "ST_Retail_Purchase_12MO" at bounding box center [391, 293] width 163 height 13
click at [411, 155] on input "ST_Retail_Purchase_12MO" at bounding box center [328, 162] width 180 height 21
click at [390, 170] on input "ST_Retail_Purchase_12MO" at bounding box center [328, 162] width 180 height 21
click at [412, 160] on span "close" at bounding box center [408, 163] width 12 height 12
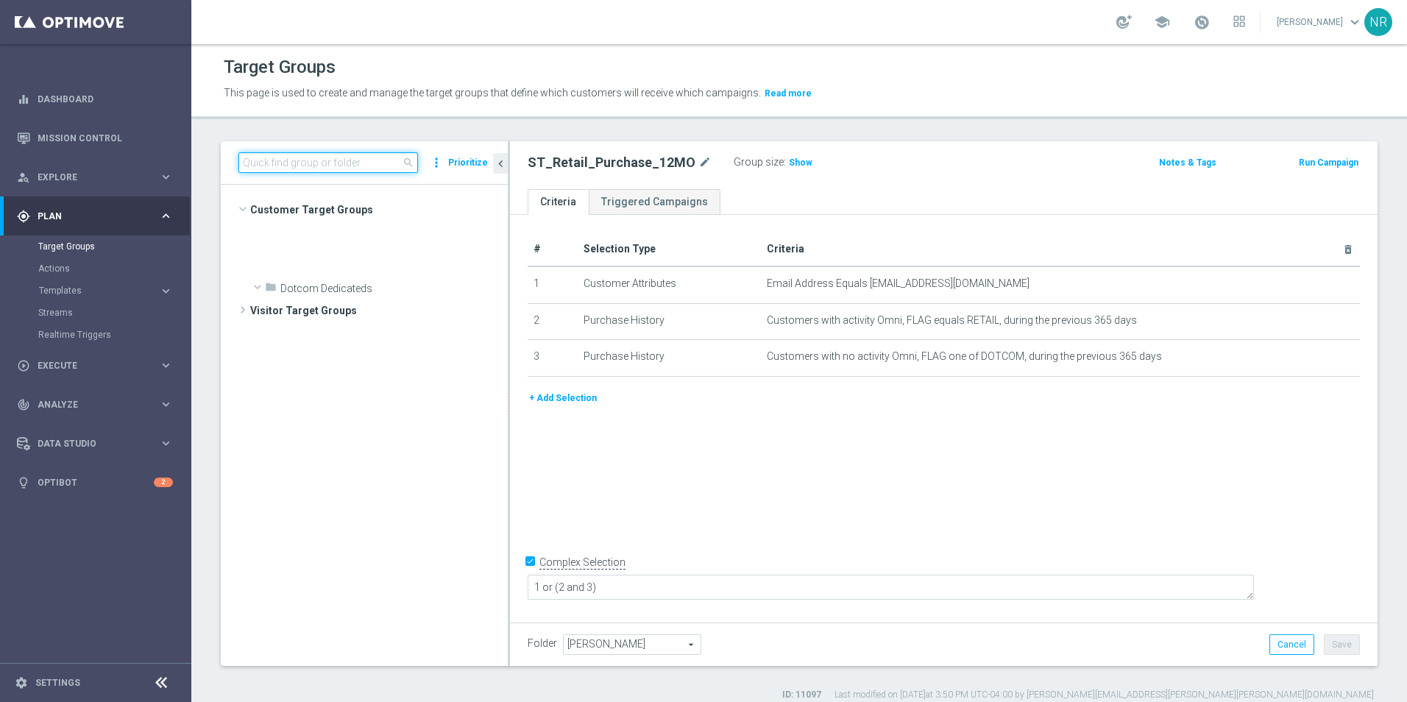
scroll to position [3491, 0]
click at [366, 160] on input at bounding box center [328, 162] width 180 height 21
paste input "ST_DC_BuyItAgainTwoYears"
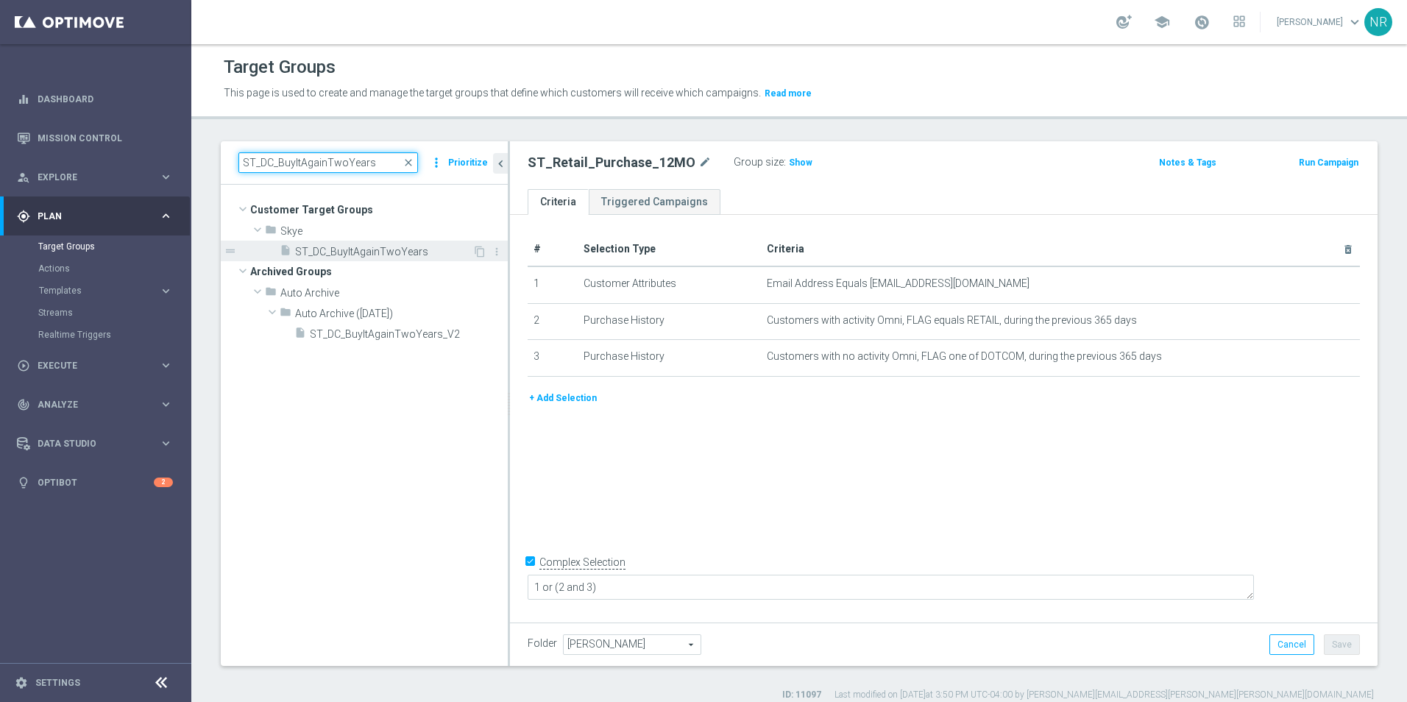
type input "ST_DC_BuyItAgainTwoYears"
click at [404, 255] on span "ST_DC_BuyItAgainTwoYears" at bounding box center [383, 252] width 177 height 13
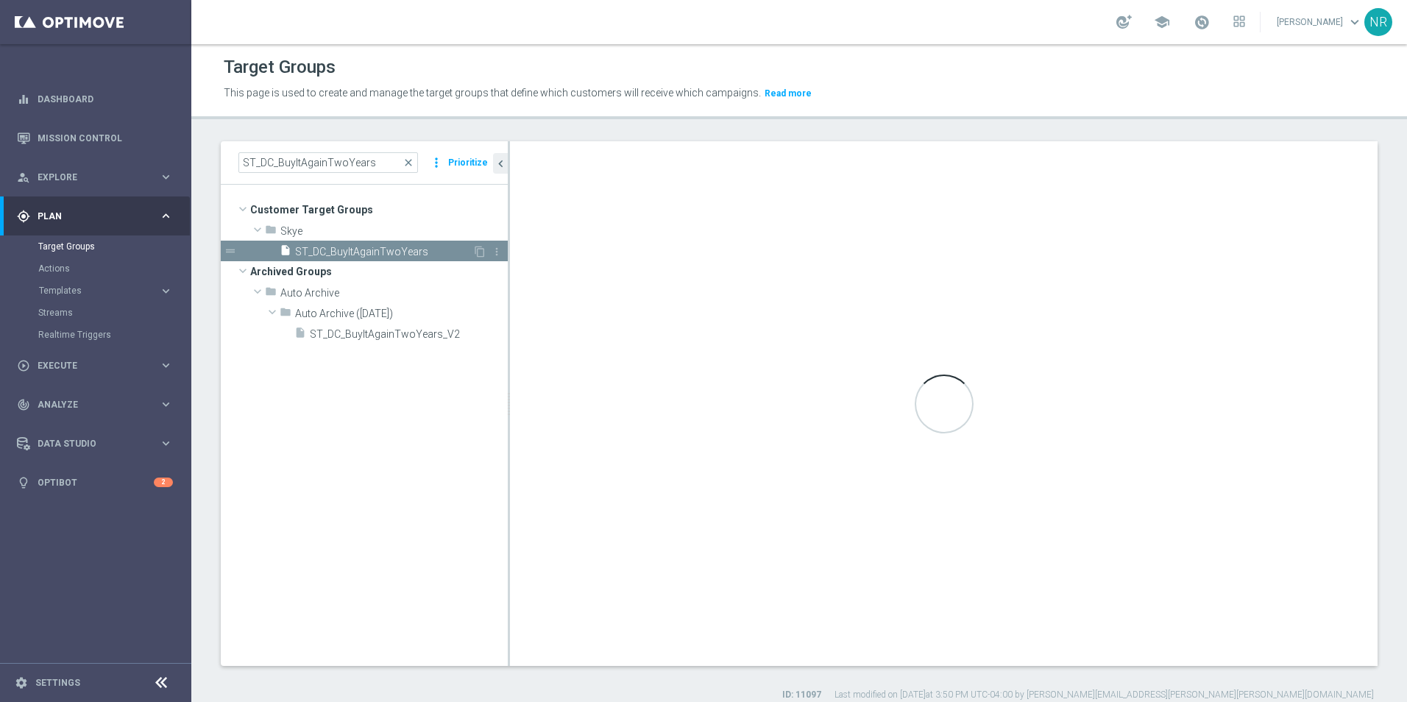
type textarea "((1 or 2) and (4 or 5)) or 3"
type input "Skye"
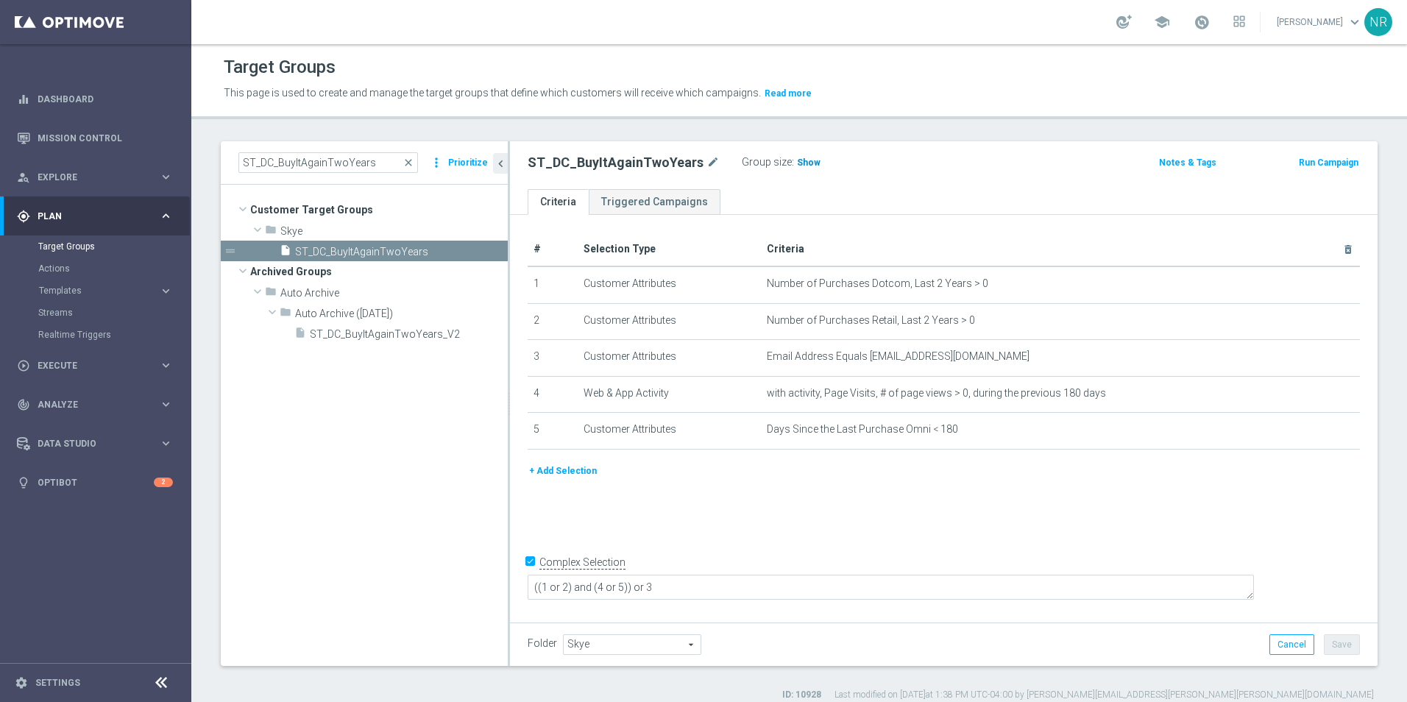
click at [799, 162] on span "Show" at bounding box center [809, 162] width 24 height 10
drag, startPoint x: 737, startPoint y: 587, endPoint x: 678, endPoint y: 585, distance: 59.6
click at [678, 585] on textarea "((1 or 2) and (4 or 5)) or 3" at bounding box center [891, 588] width 726 height 26
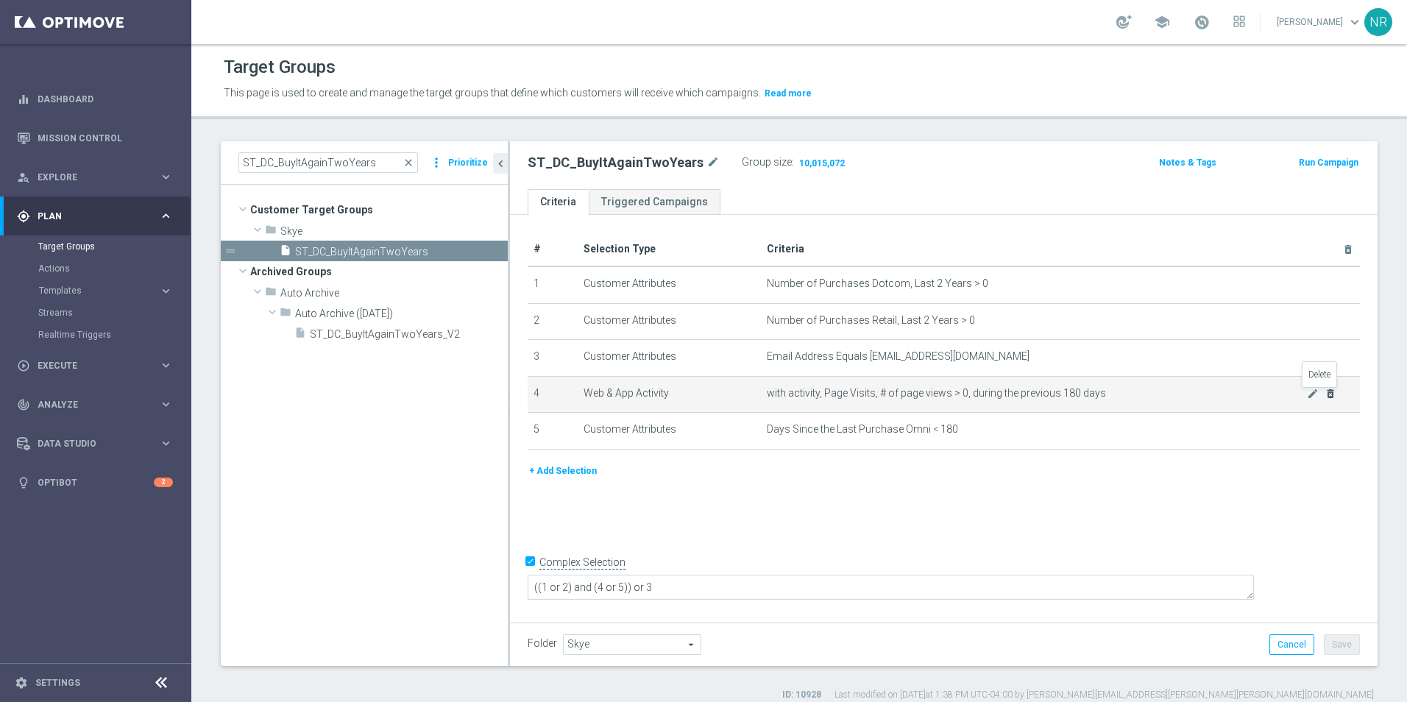
click at [1324, 393] on icon "delete_forever" at bounding box center [1330, 394] width 12 height 12
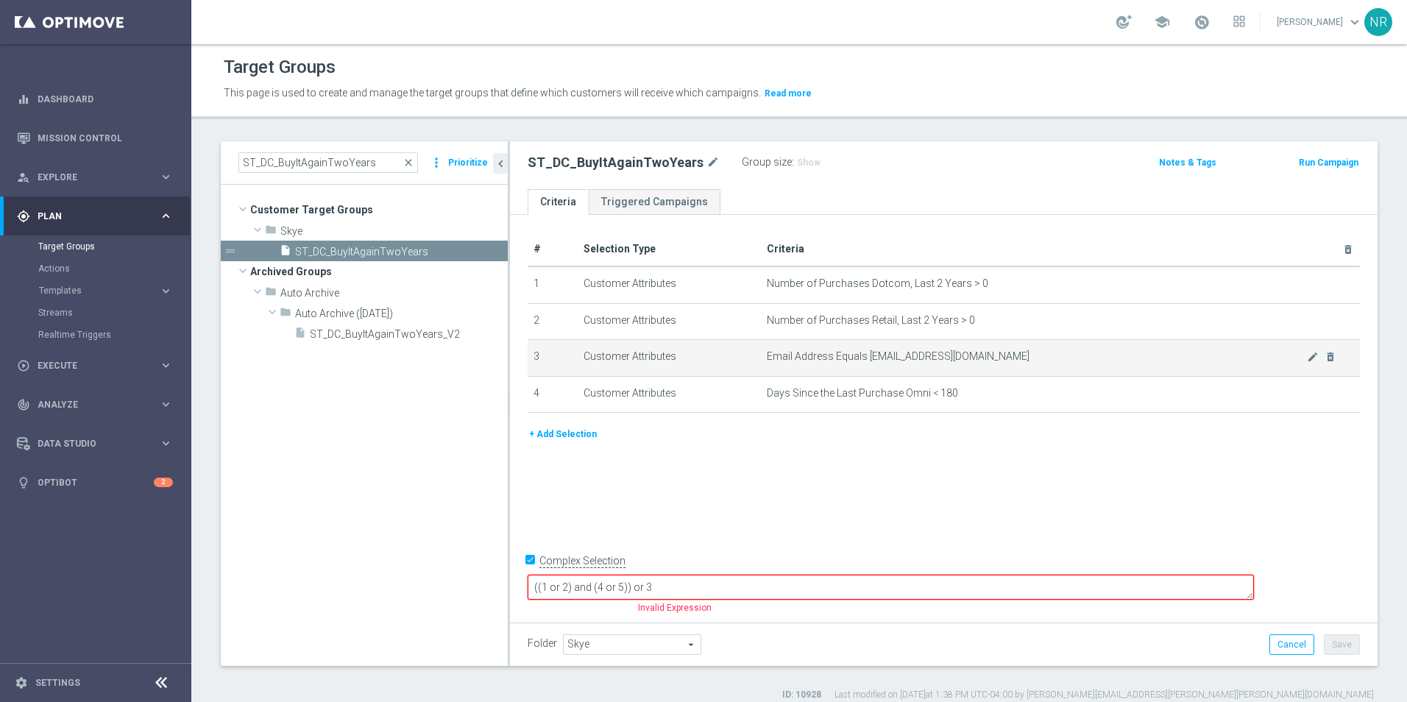
click at [1321, 364] on td "Email Address Equals ddsteamtest01@gmail.com mode_edit delete_forever" at bounding box center [1060, 358] width 599 height 37
click at [1324, 358] on icon "delete_forever" at bounding box center [1330, 357] width 12 height 12
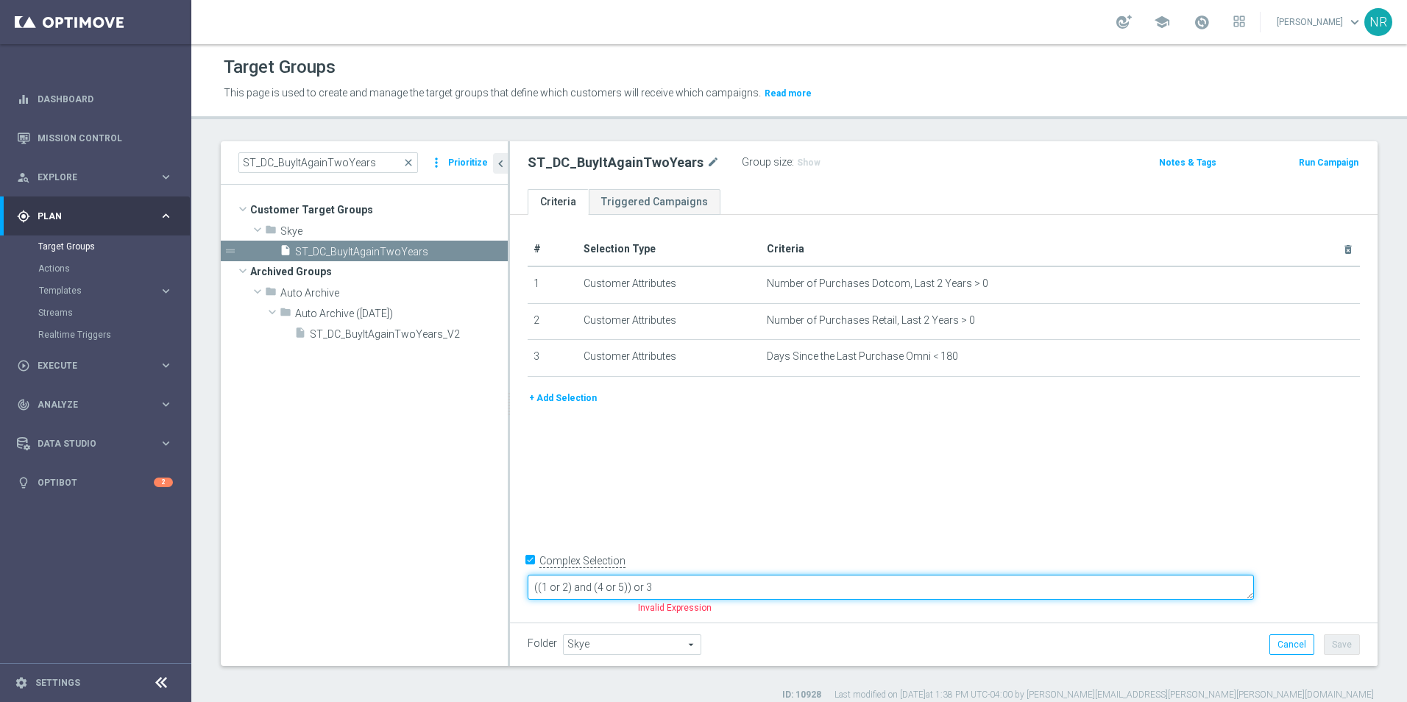
click at [755, 592] on textarea "((1 or 2) and (4 or 5)) or 3" at bounding box center [891, 588] width 726 height 26
drag, startPoint x: 735, startPoint y: 585, endPoint x: 678, endPoint y: 583, distance: 56.7
click at [678, 583] on textarea "((1 or 2) and (4 or 5)) or 3" at bounding box center [891, 588] width 726 height 26
click at [642, 583] on textarea "((1 or 2) or 3" at bounding box center [891, 588] width 726 height 26
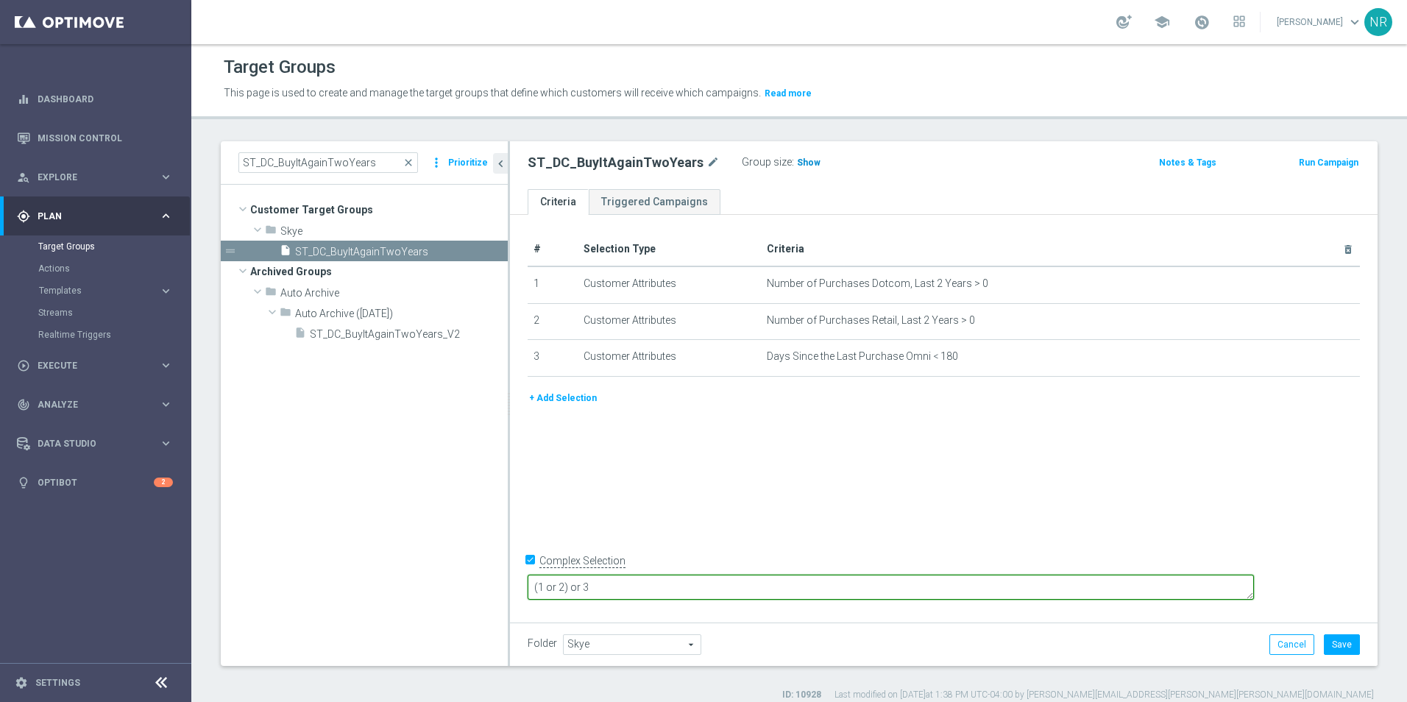
type textarea "(1 or 2) or 3"
click at [807, 163] on span "Show" at bounding box center [809, 162] width 24 height 10
click at [408, 158] on span "close" at bounding box center [408, 163] width 12 height 12
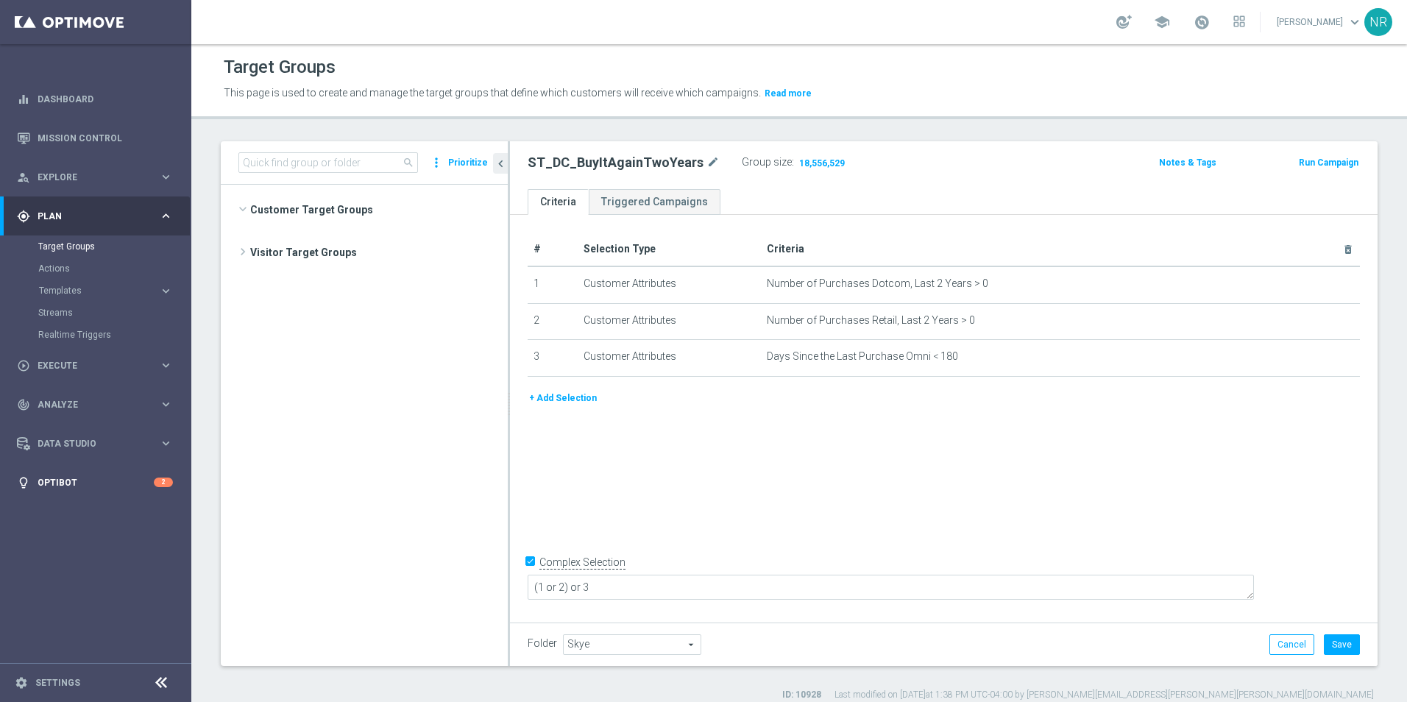
scroll to position [5633, 0]
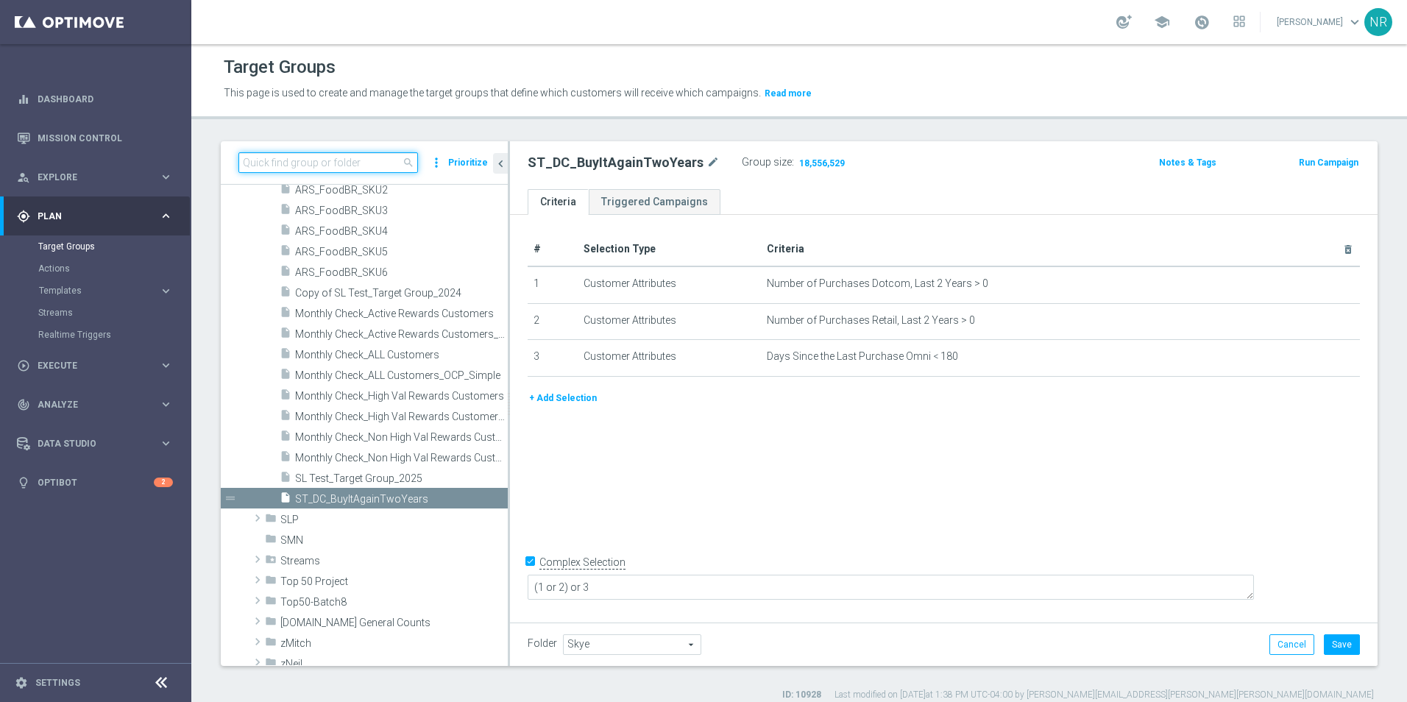
click at [374, 165] on input at bounding box center [328, 162] width 180 height 21
paste input "ST_DC_PrintMarketing_NonBuyer"
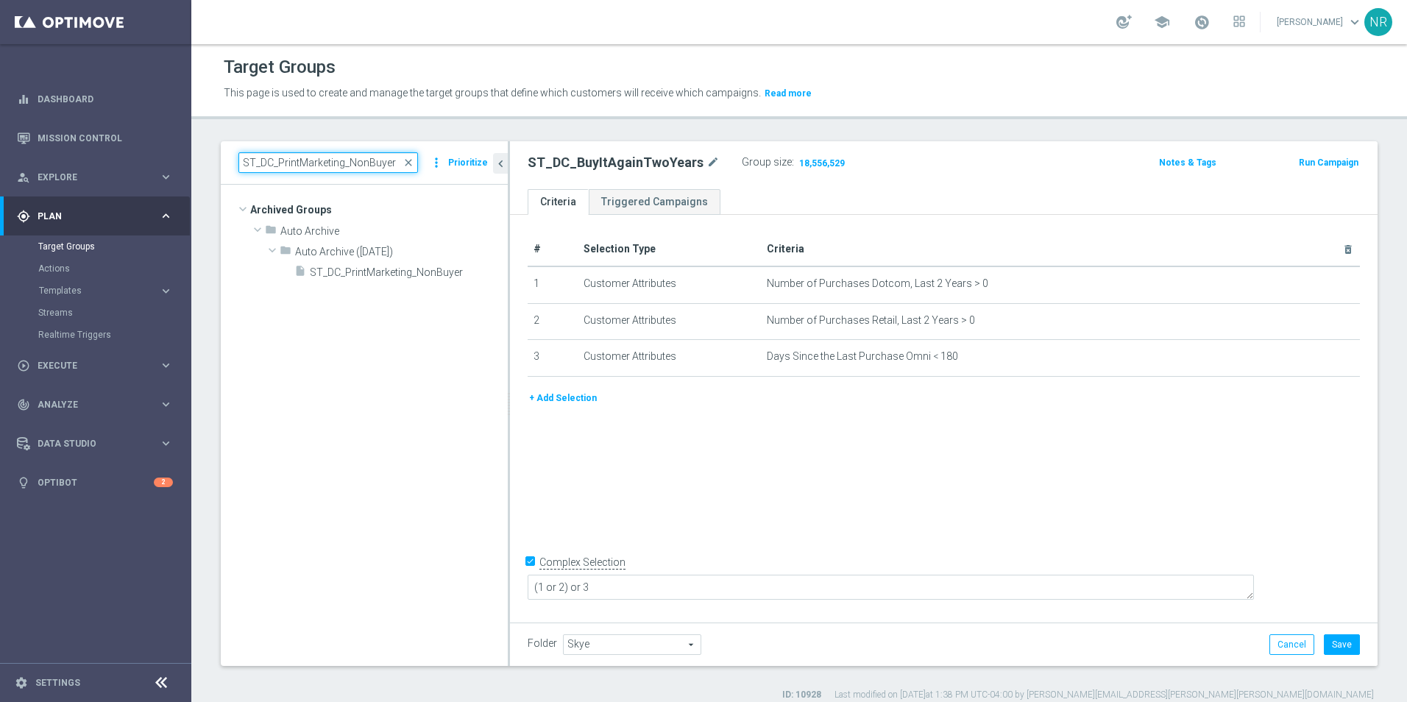
scroll to position [0, 0]
type input "ST_DC_PrintMarketing_NonBuyer"
click at [375, 271] on span "ST_DC_PrintMarketing_NonBuyer" at bounding box center [392, 272] width 165 height 13
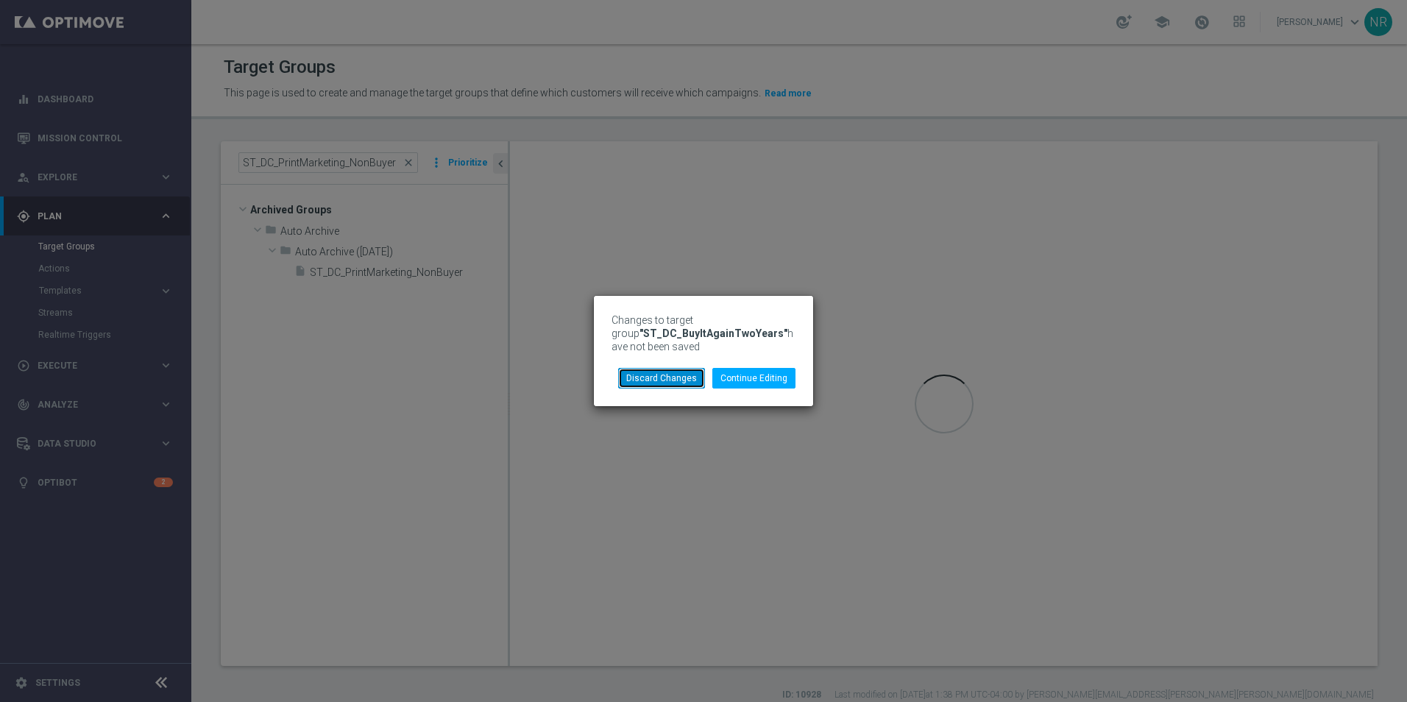
click at [684, 383] on button "Discard Changes" at bounding box center [661, 378] width 87 height 21
type input "Select"
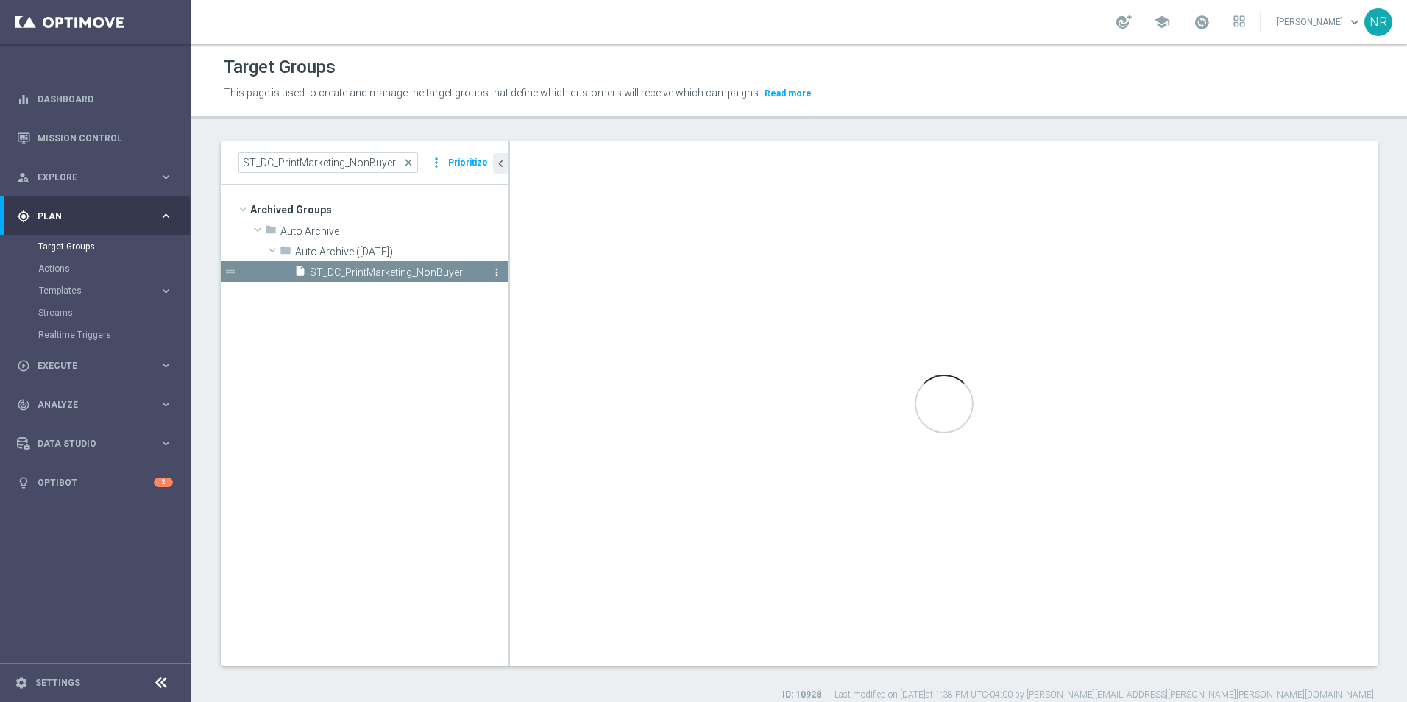
click at [497, 271] on icon "more_vert" at bounding box center [497, 272] width 12 height 12
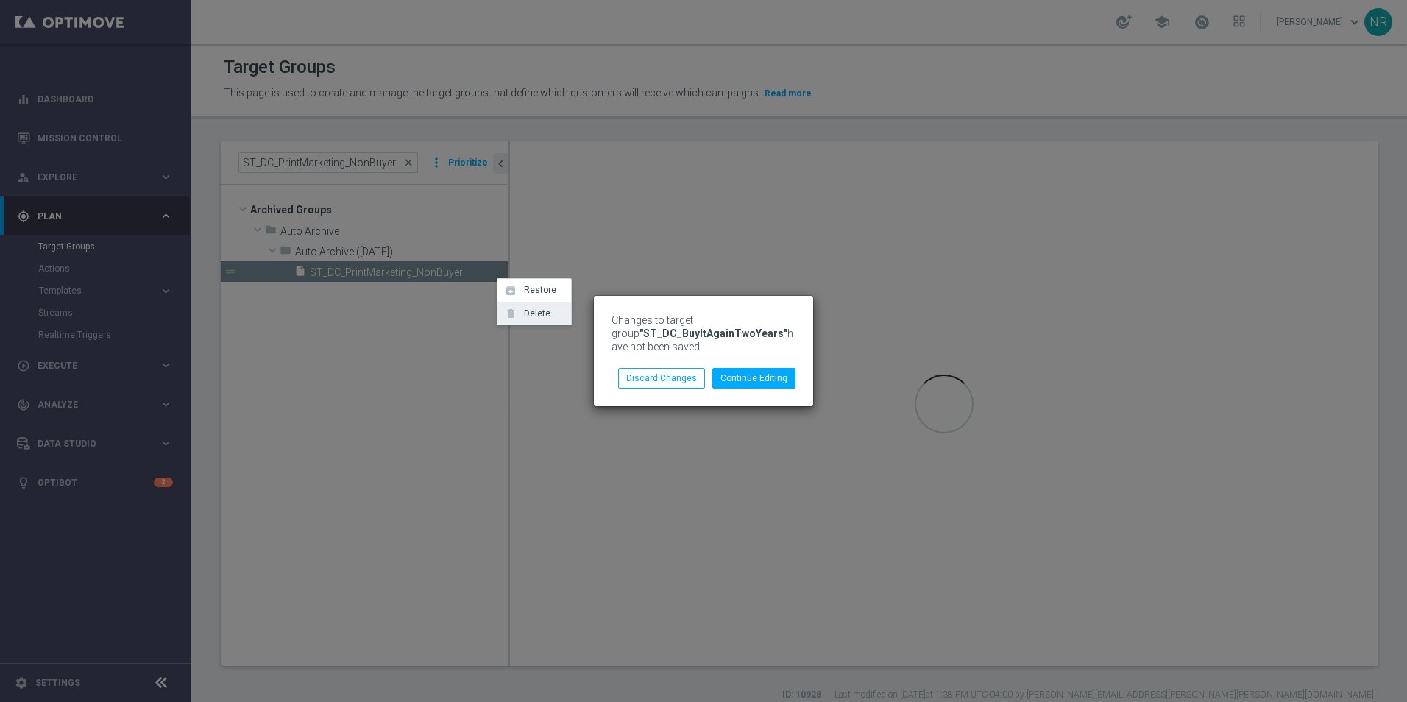
type textarea "1 or 2"
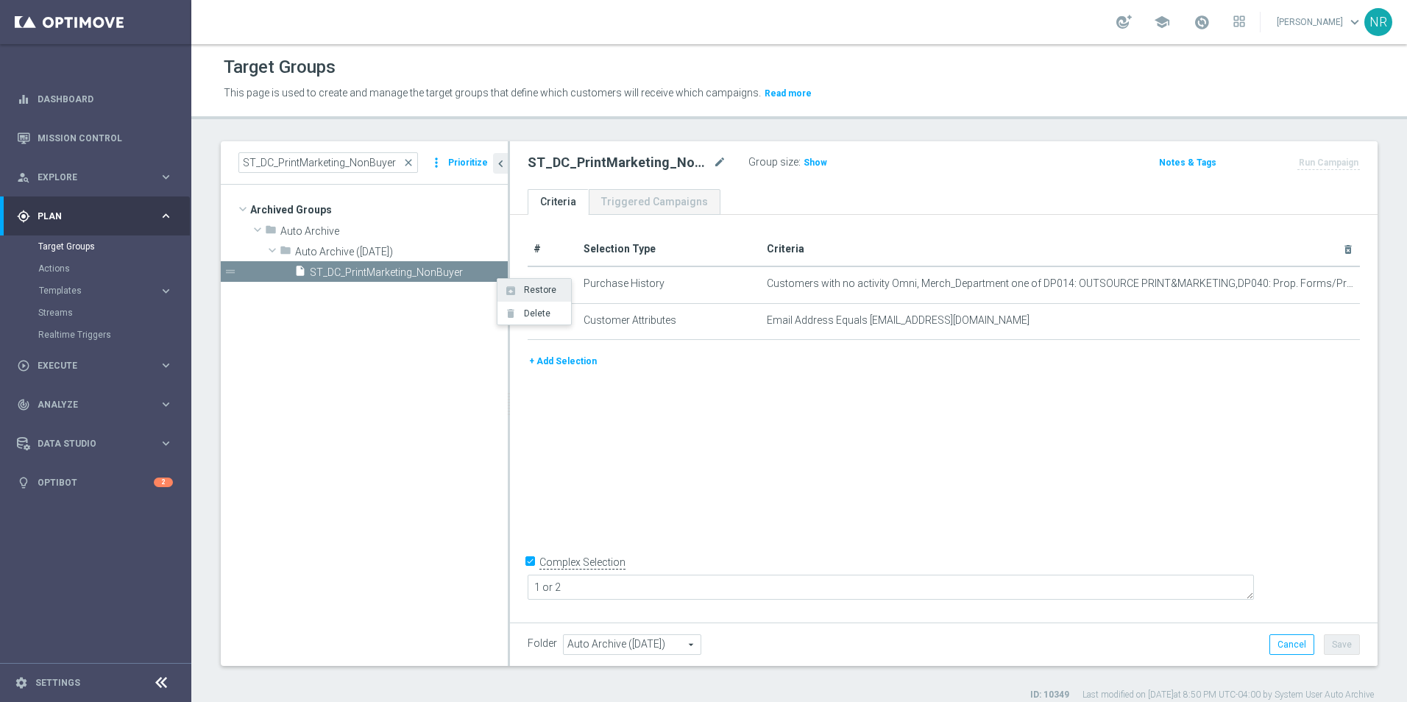
click at [544, 293] on span "Restore" at bounding box center [538, 290] width 38 height 10
type input "Customer Target Groups"
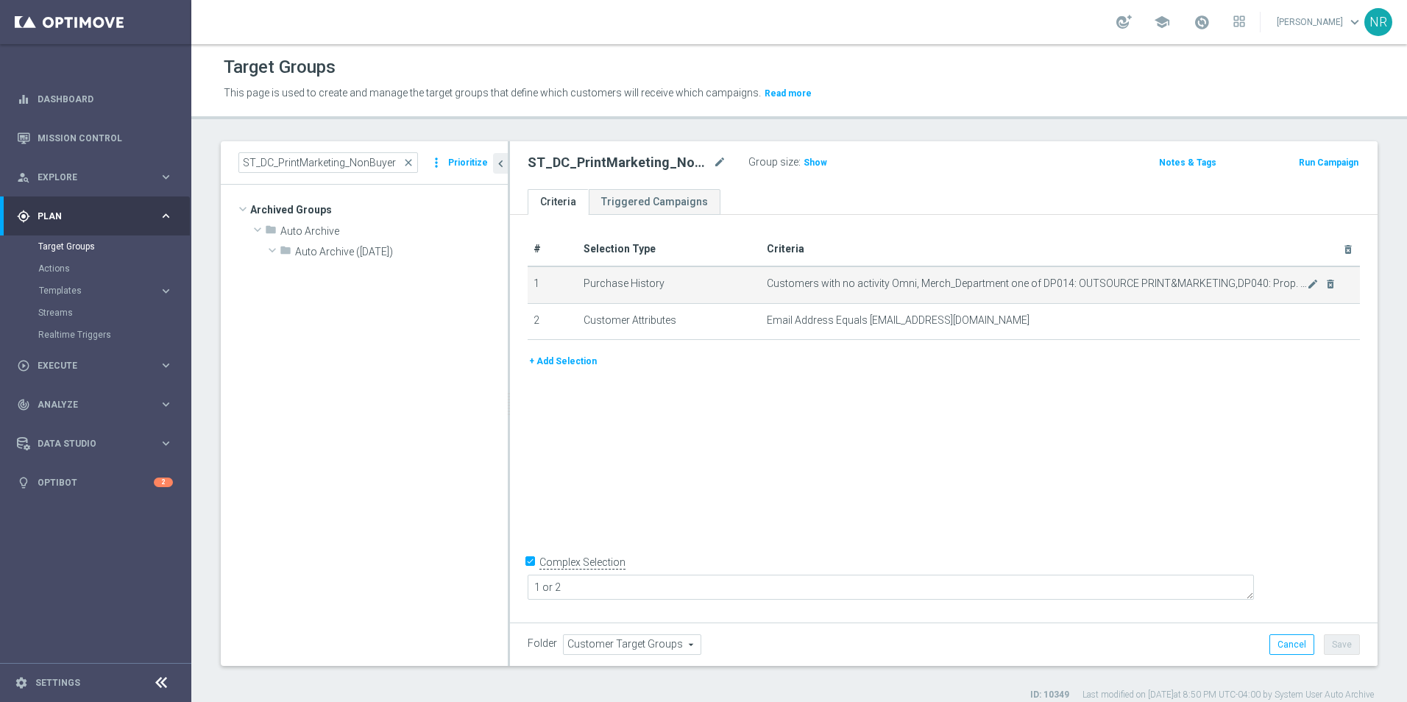
click at [846, 291] on td "Customers with no activity Omni, Merch_Department one of DP014: OUTSOURCE PRINT…" at bounding box center [1060, 284] width 599 height 37
click at [1307, 281] on icon "mode_edit" at bounding box center [1313, 284] width 12 height 12
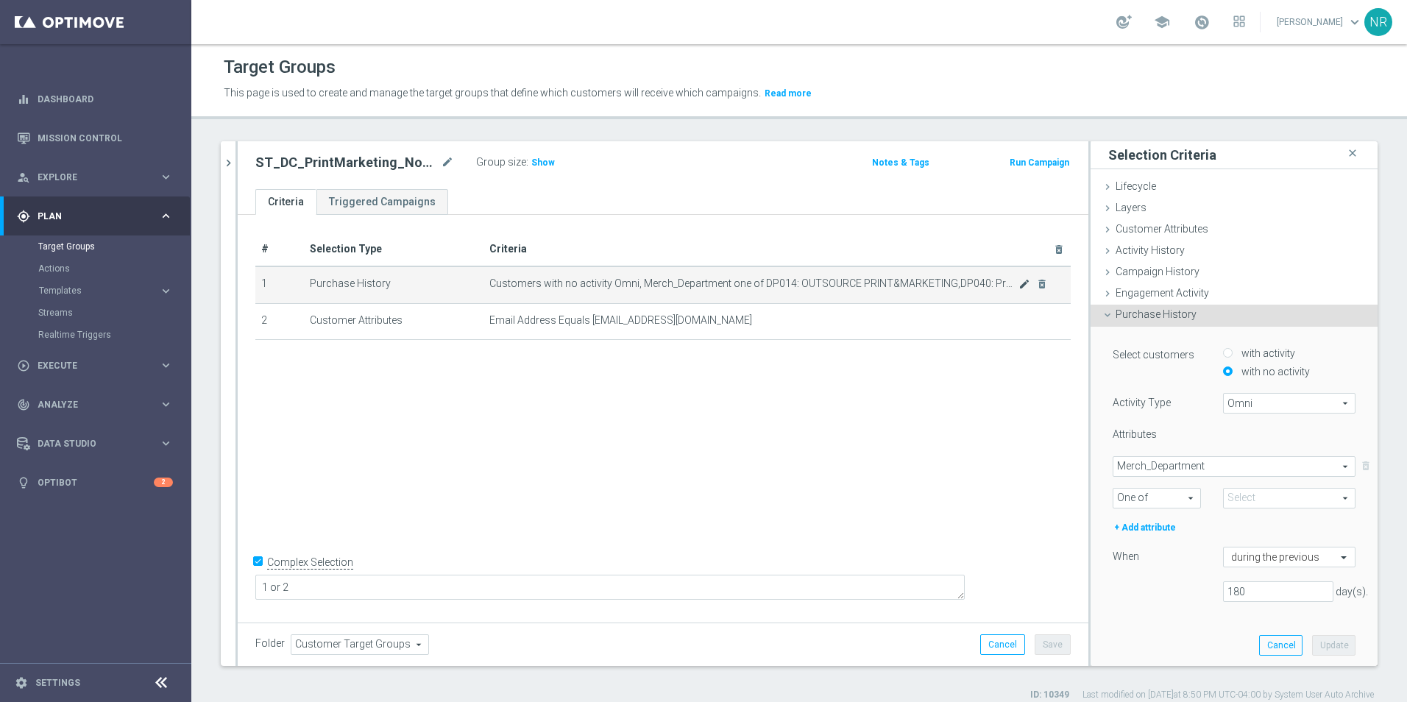
type input "Selected 9 of 91"
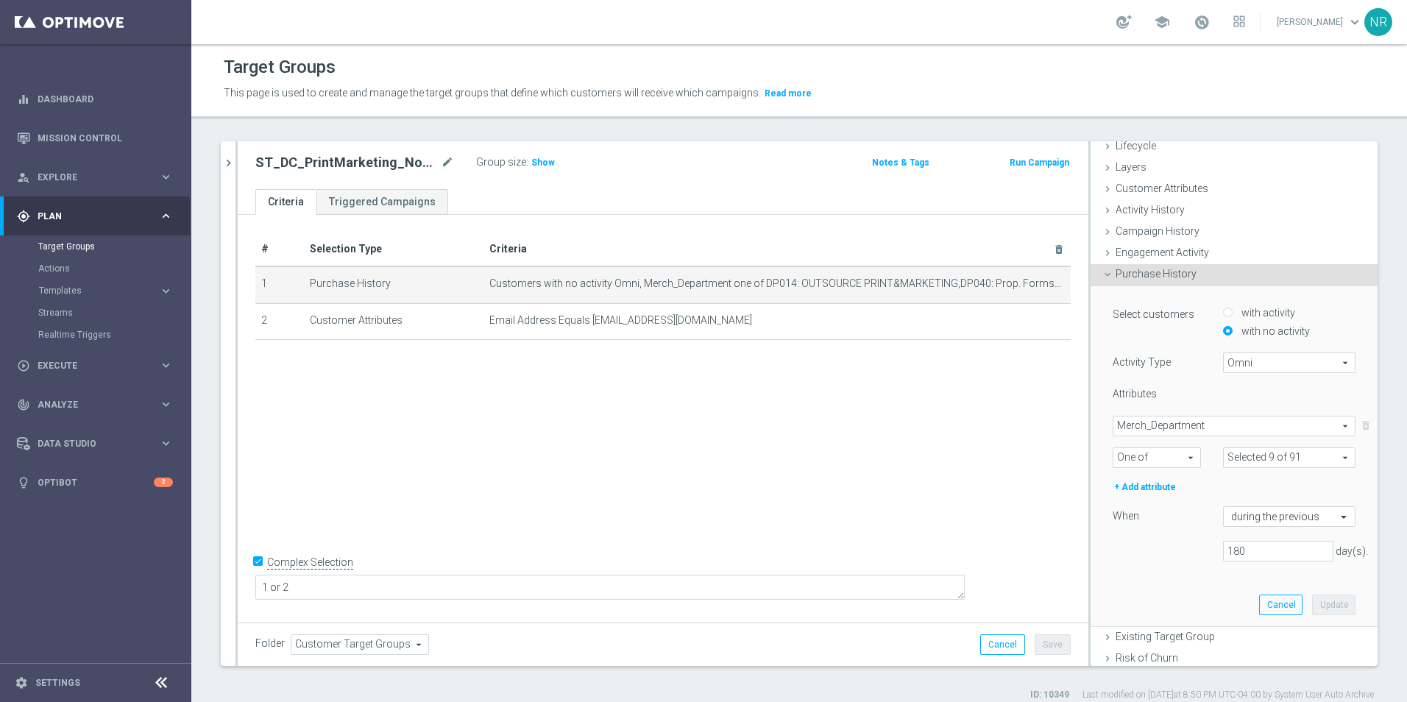
scroll to position [74, 0]
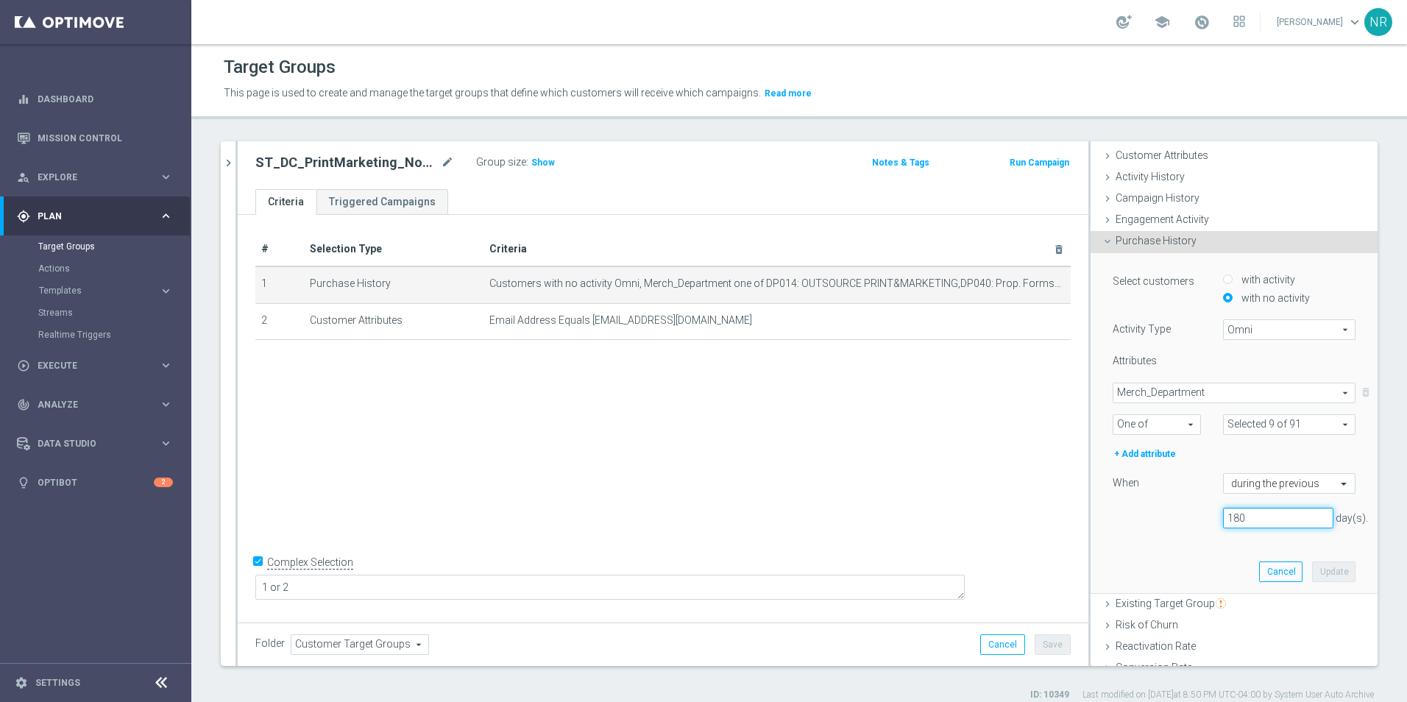
drag, startPoint x: 1240, startPoint y: 518, endPoint x: 1207, endPoint y: 516, distance: 33.2
click at [1223, 516] on input "180" at bounding box center [1278, 518] width 110 height 21
type input "6"
type input "365"
click at [1327, 569] on button "Update" at bounding box center [1333, 571] width 43 height 21
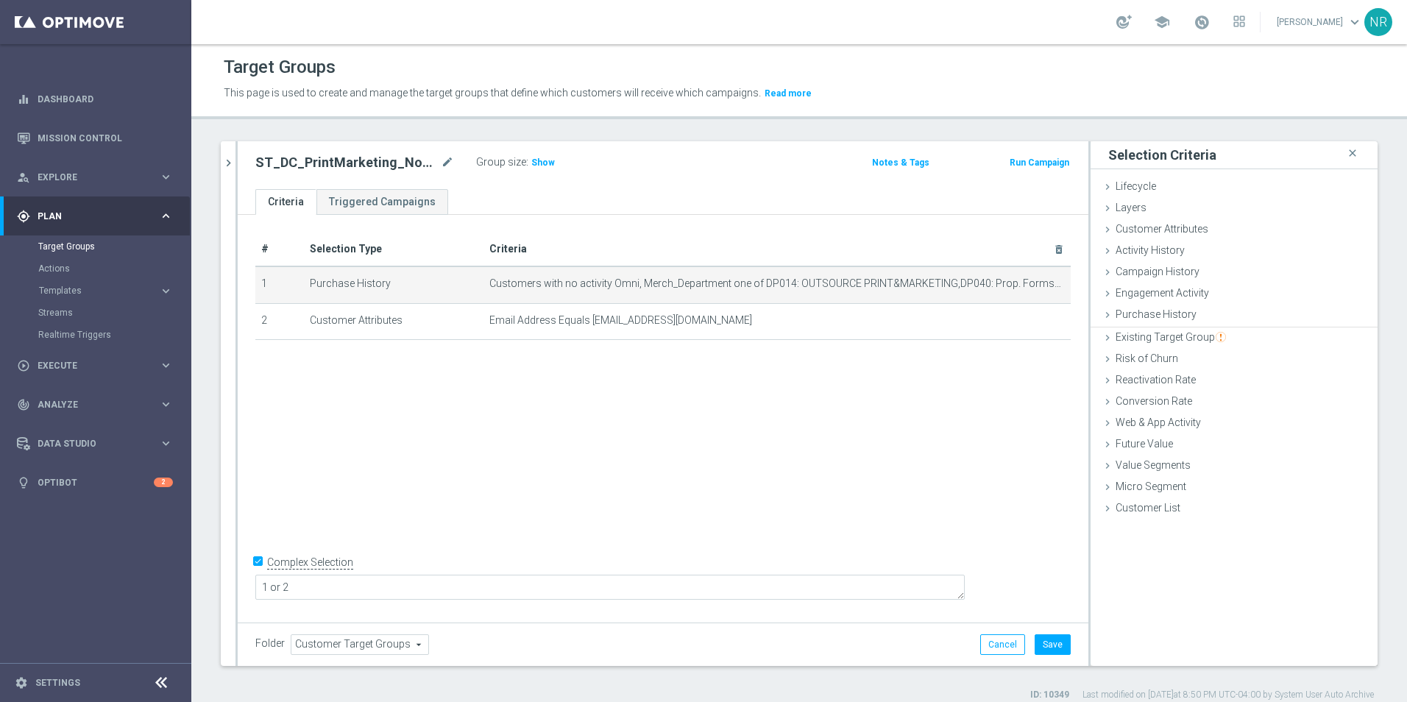
scroll to position [0, 0]
click at [546, 155] on h3 "Show" at bounding box center [543, 163] width 26 height 16
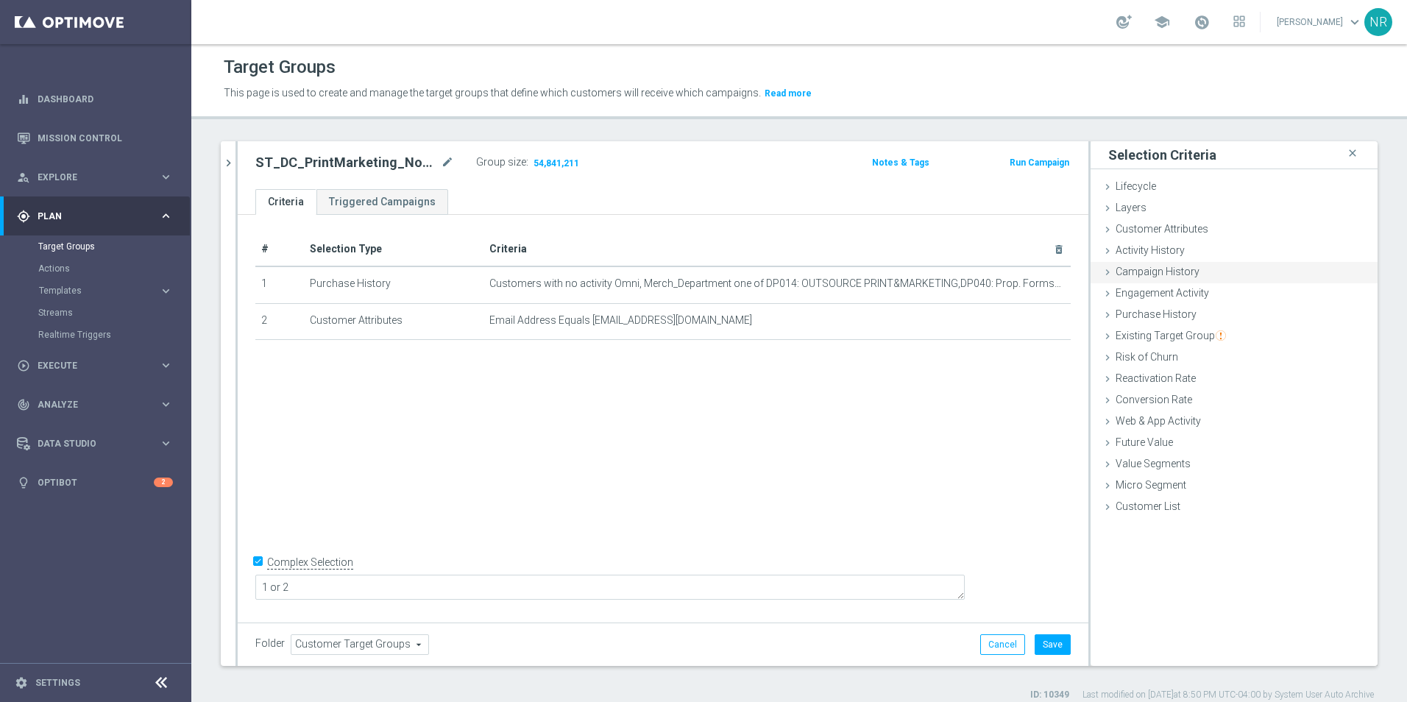
click at [1183, 274] on span "Campaign History" at bounding box center [1157, 272] width 84 height 12
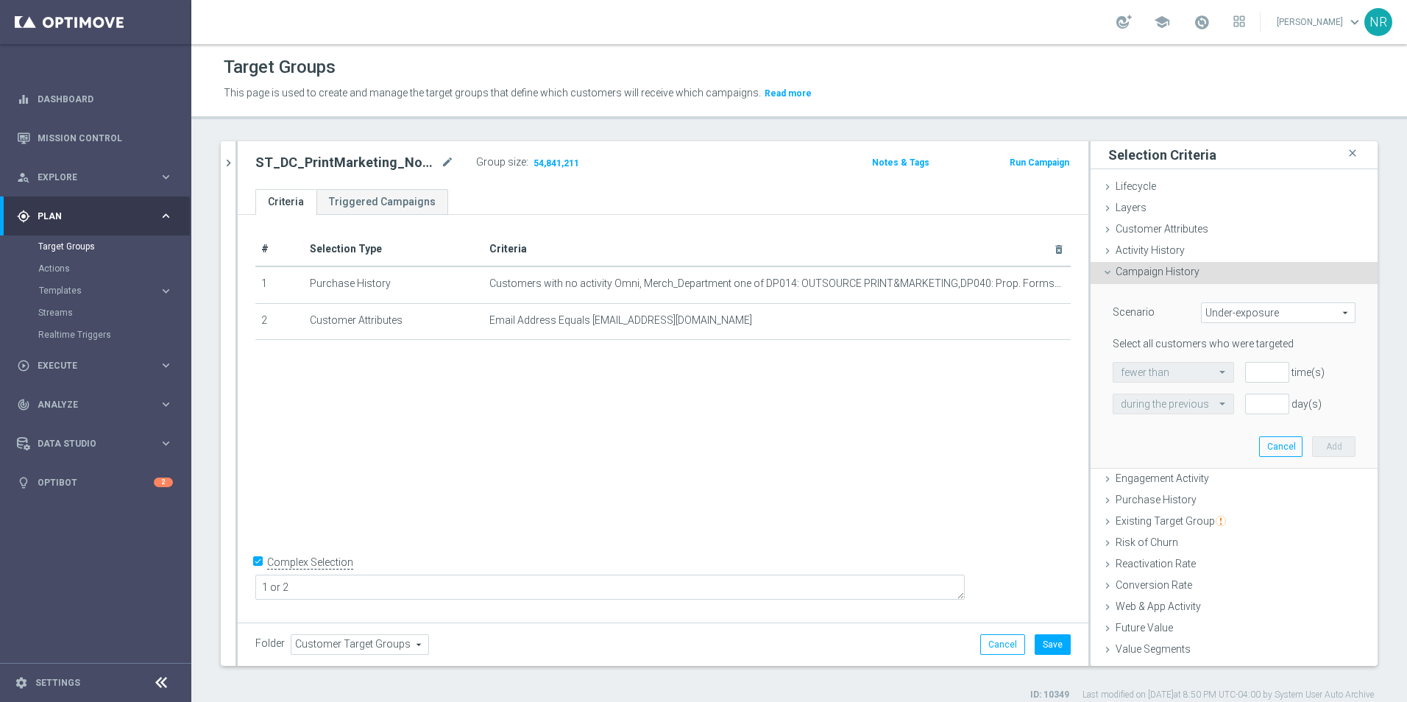
click at [1235, 307] on span "Under-exposure" at bounding box center [1278, 312] width 153 height 19
click at [1185, 239] on div "Customer Attributes done selection saved" at bounding box center [1233, 230] width 287 height 22
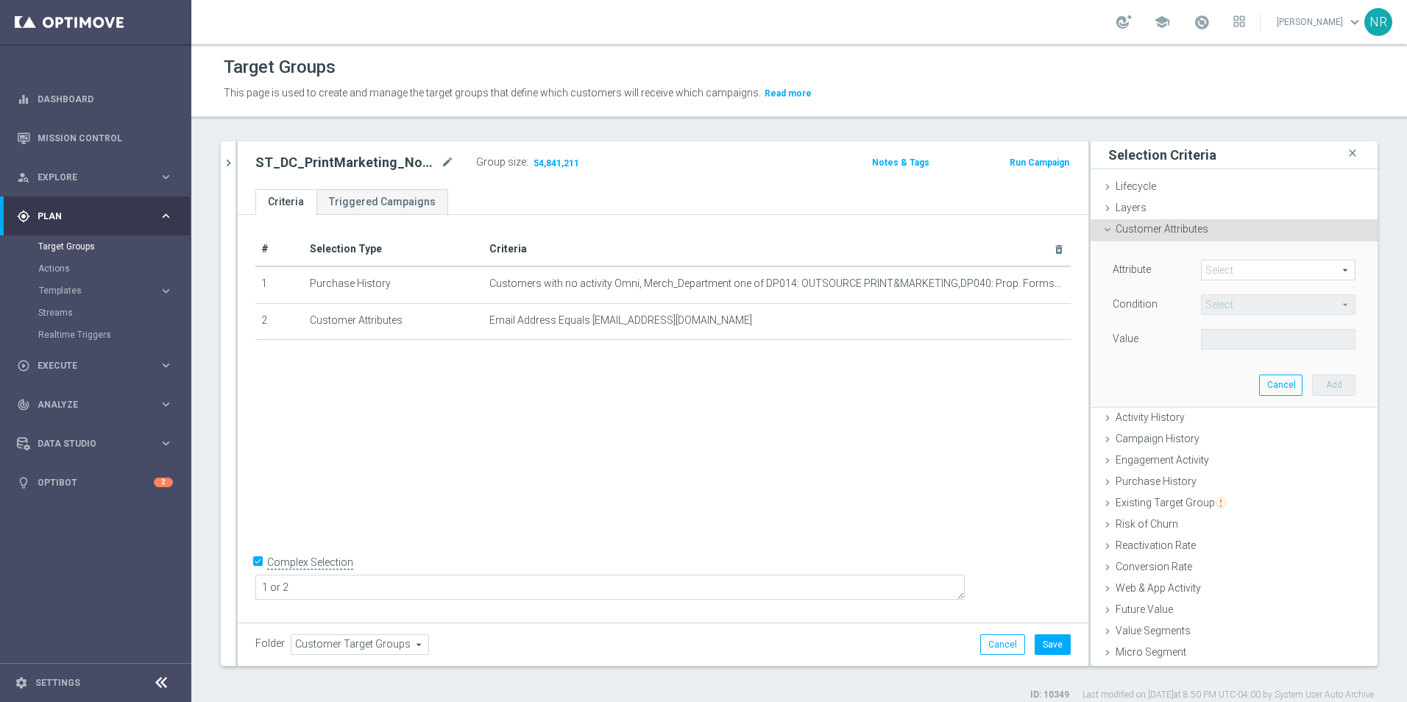
click at [1224, 273] on span at bounding box center [1278, 269] width 153 height 19
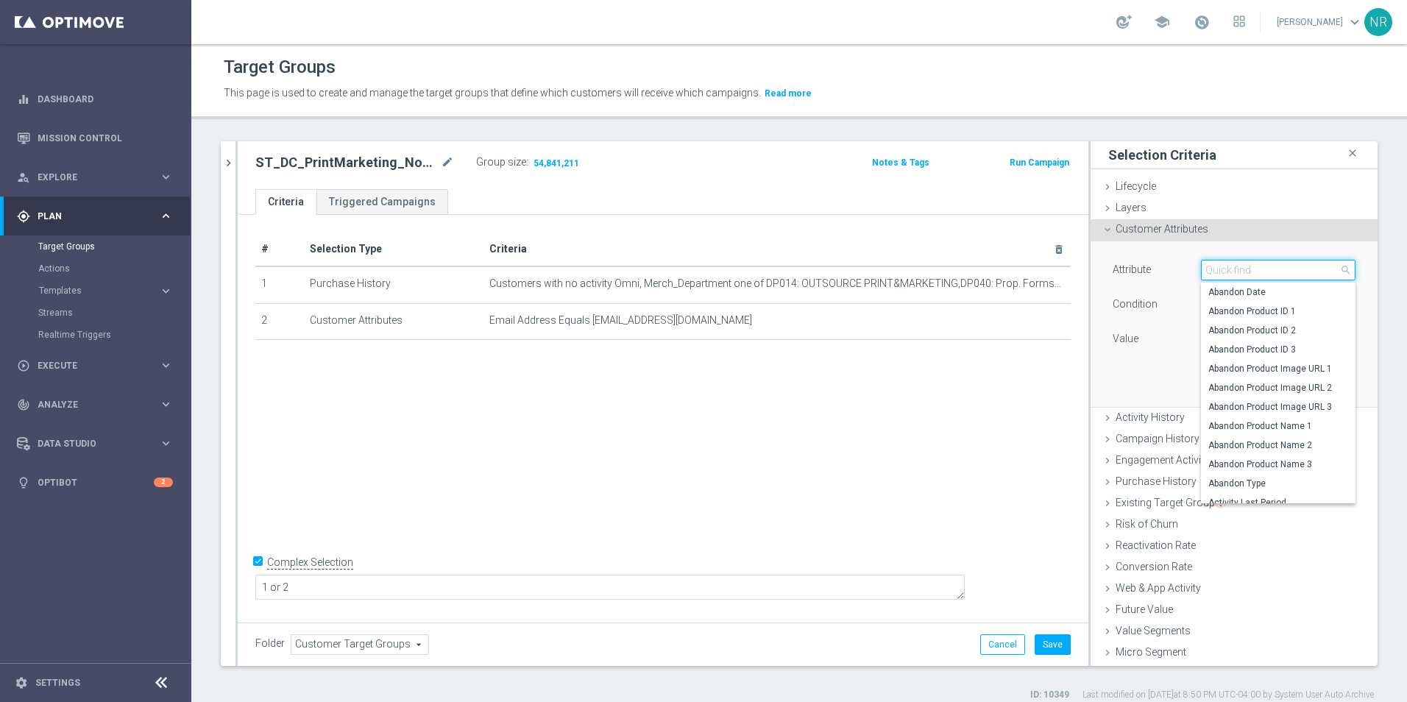
click at [1232, 273] on input "search" at bounding box center [1278, 270] width 155 height 21
type input "purchase"
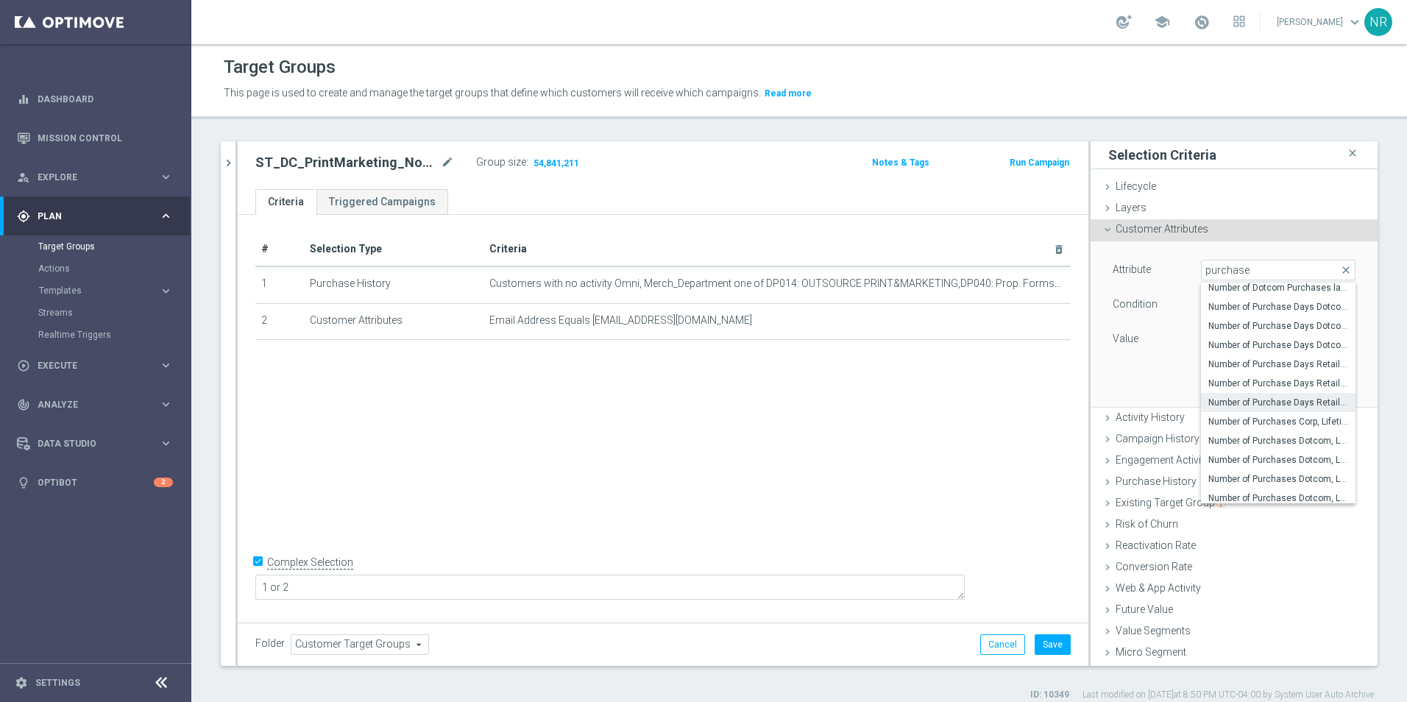
click at [1262, 397] on span "Number of Purchase Days Retail, One Year" at bounding box center [1278, 403] width 140 height 12
type input "Number of Purchase Days Retail, One Year"
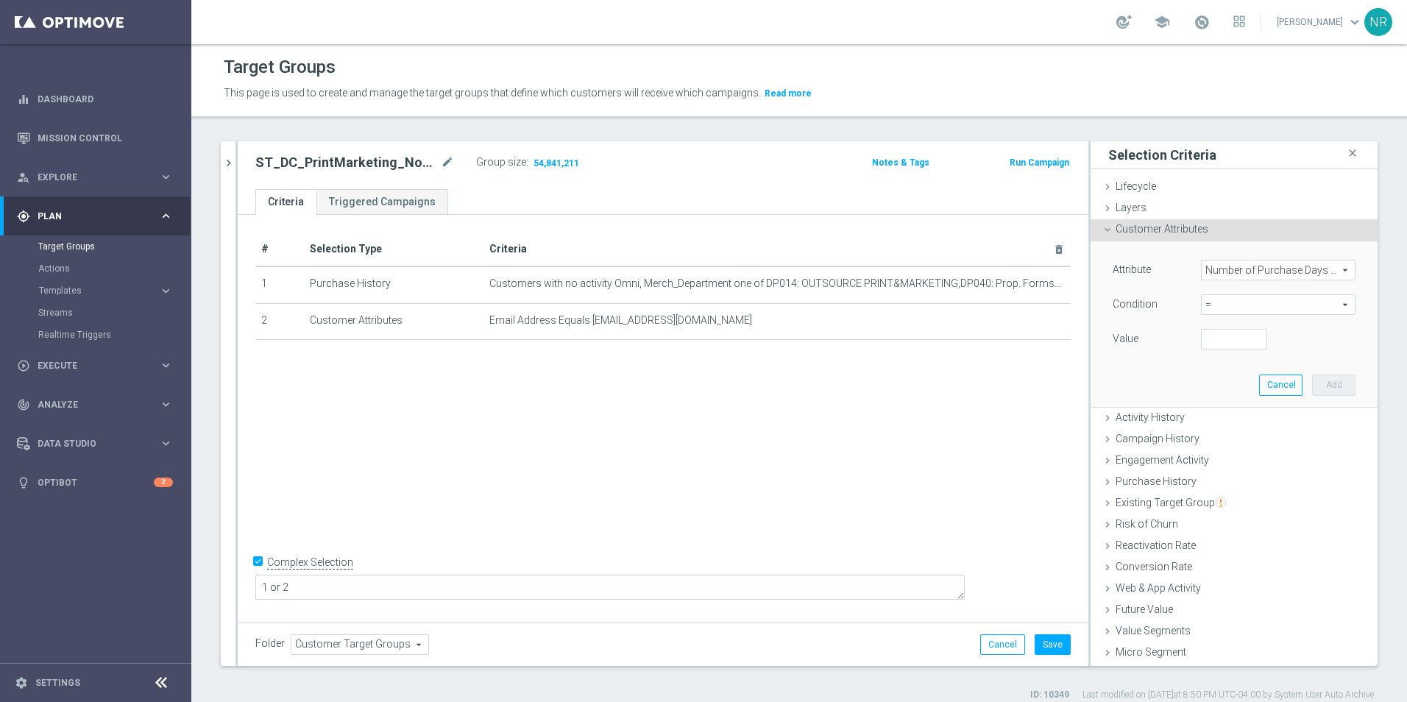
click at [1324, 300] on span "=" at bounding box center [1278, 304] width 153 height 19
click at [1208, 401] on span ">" at bounding box center [1278, 403] width 140 height 12
type input ">"
click at [1210, 344] on input "number" at bounding box center [1234, 339] width 66 height 21
type input "0"
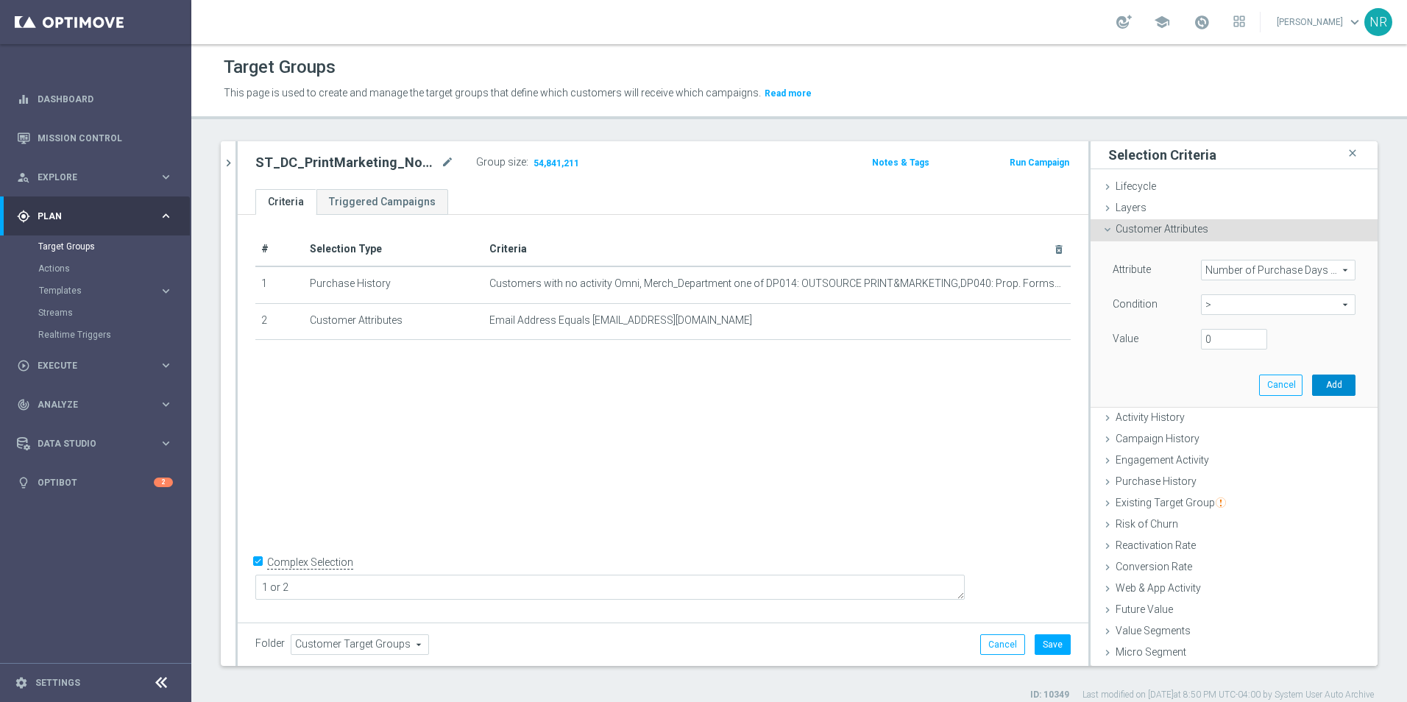
click at [1313, 392] on button "Add" at bounding box center [1333, 385] width 43 height 21
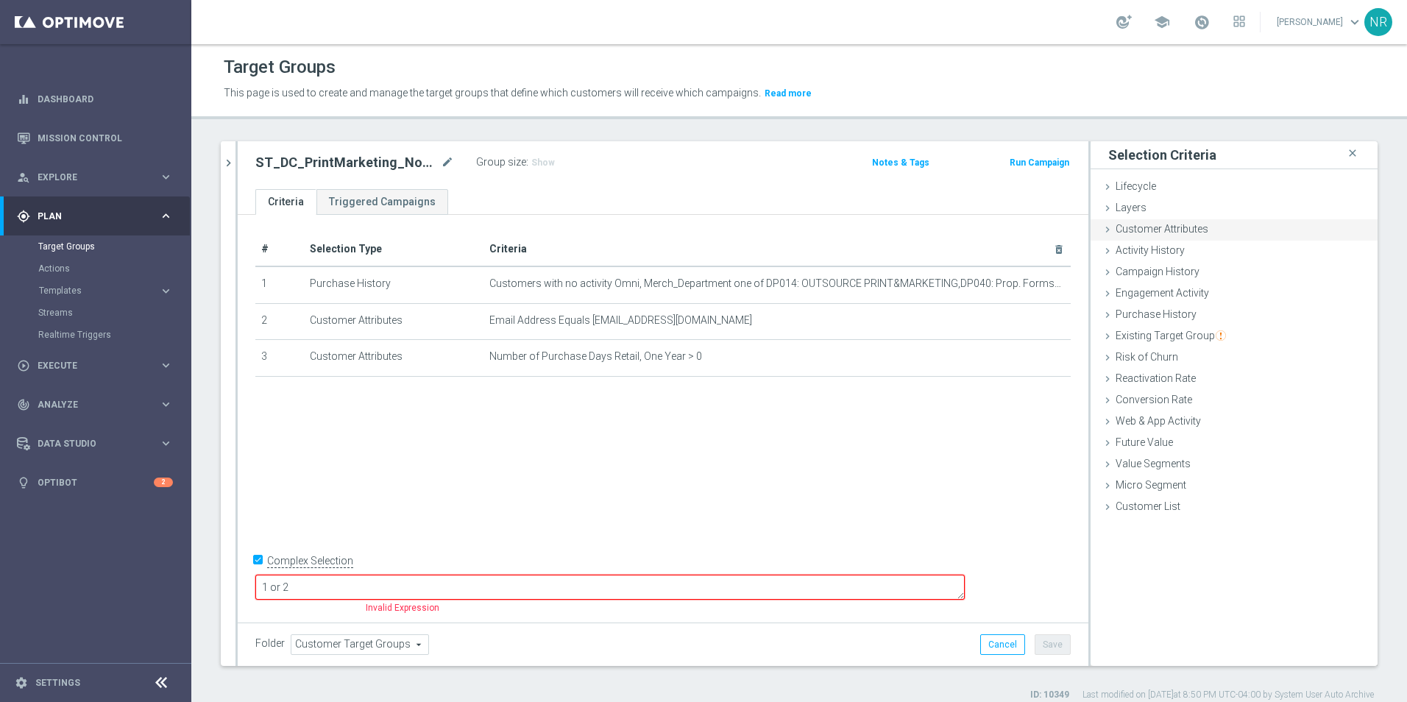
click at [1171, 227] on span "Customer Attributes" at bounding box center [1161, 229] width 93 height 12
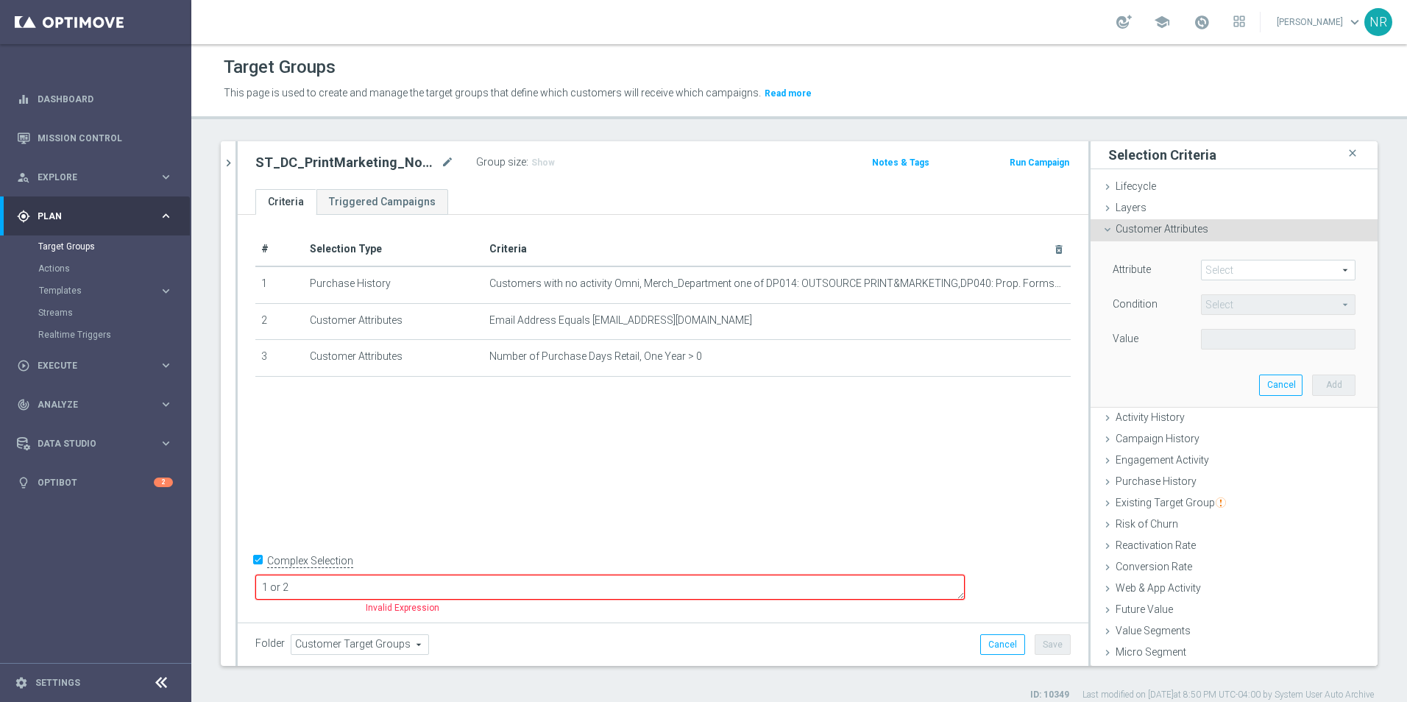
click at [1223, 267] on span at bounding box center [1278, 269] width 153 height 19
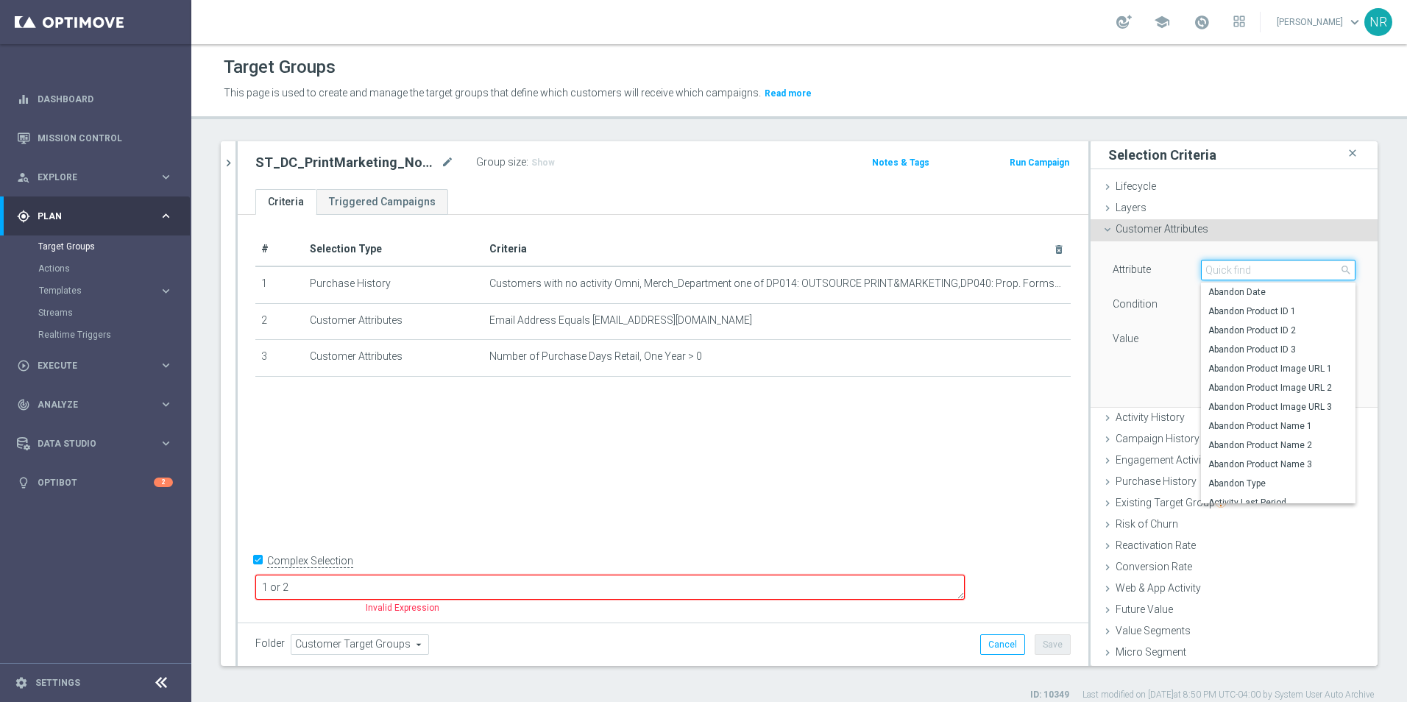
click at [1223, 267] on input "search" at bounding box center [1278, 270] width 155 height 21
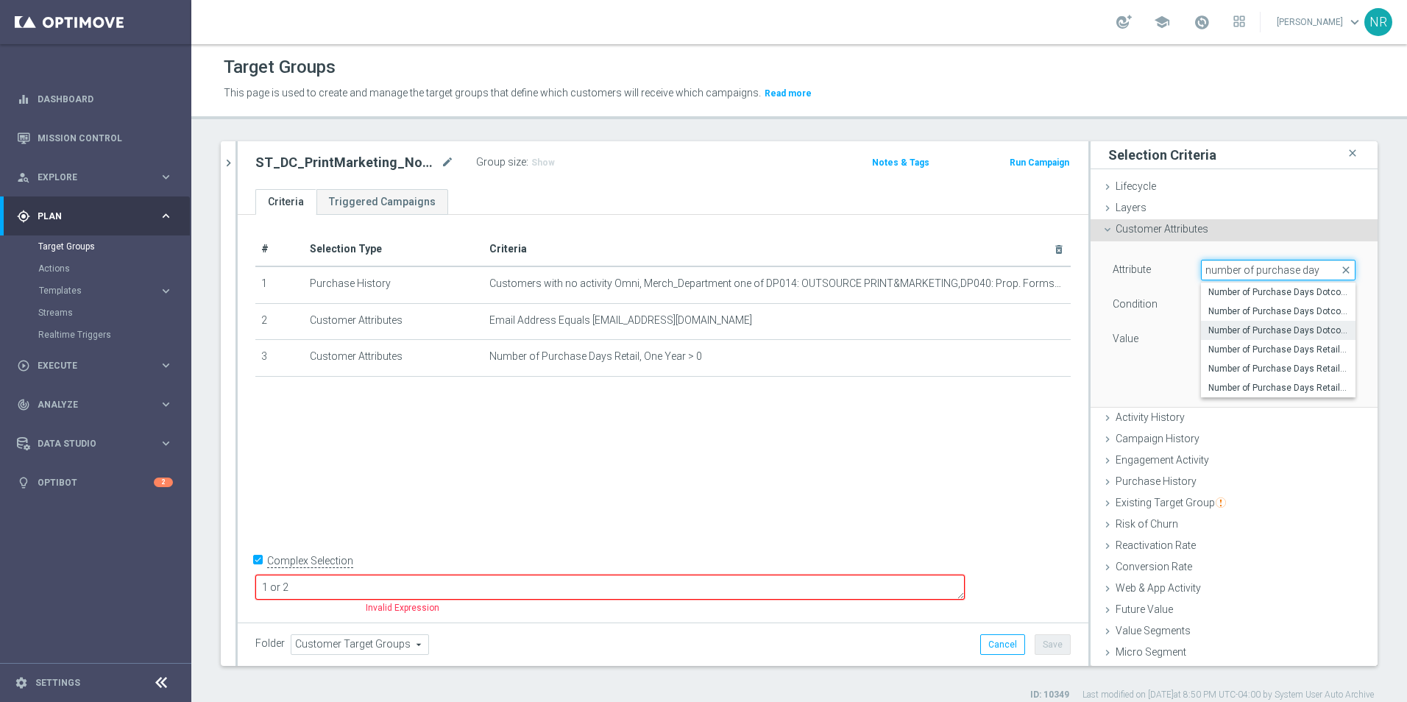
type input "number of purchase day"
click at [1303, 327] on span "Number of Purchase Days Dotcom, One Year" at bounding box center [1278, 330] width 140 height 12
type input "Number of Purchase Days Dotcom, One Year"
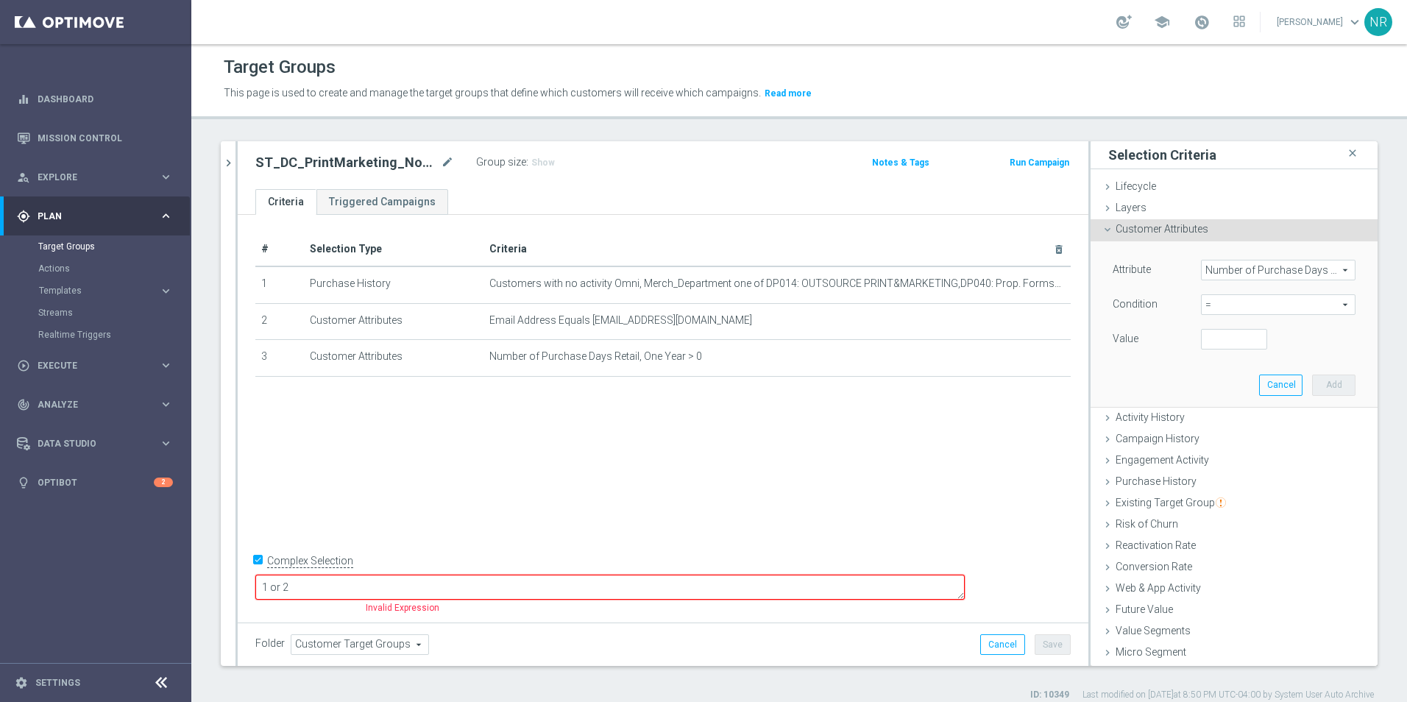
click at [1241, 302] on span "=" at bounding box center [1278, 304] width 153 height 19
click at [1216, 401] on span ">" at bounding box center [1278, 403] width 140 height 12
type input ">"
click at [1215, 340] on input "number" at bounding box center [1234, 339] width 66 height 21
type input "0"
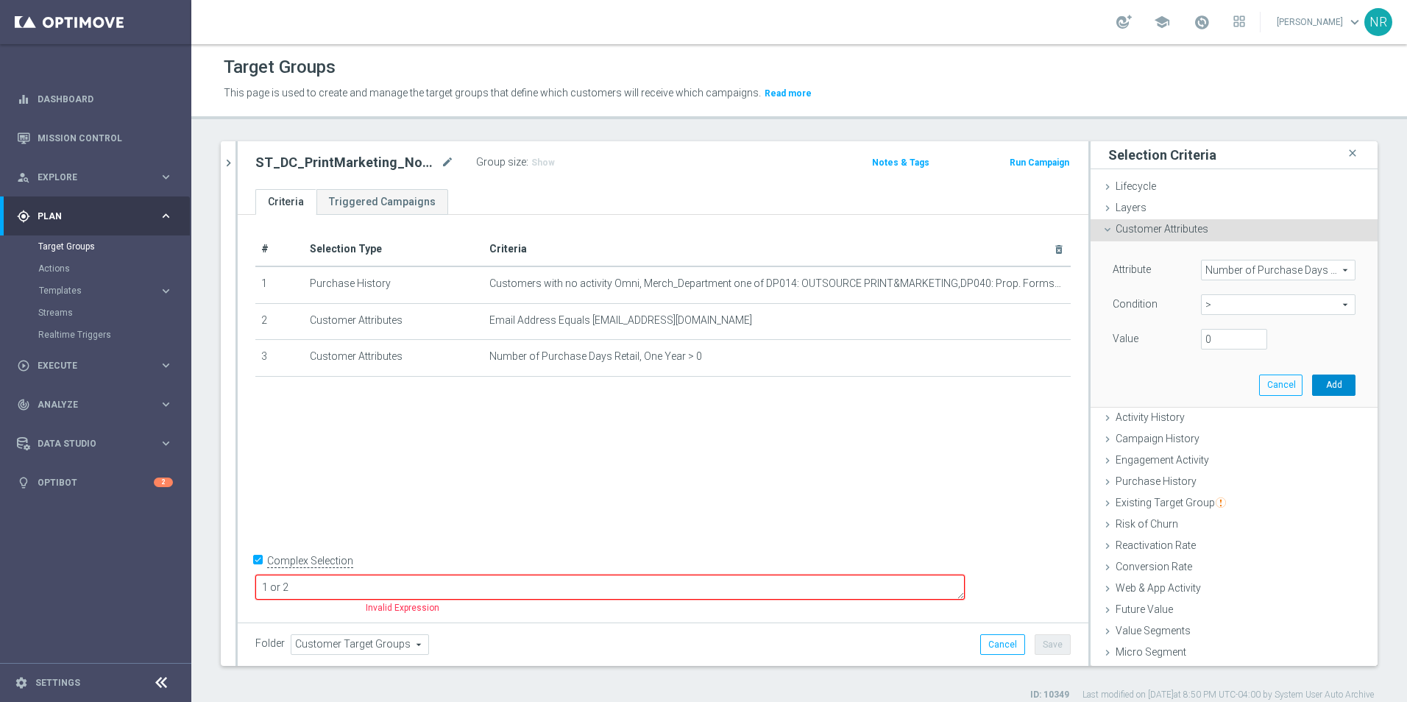
click at [1321, 386] on button "Add" at bounding box center [1333, 385] width 43 height 21
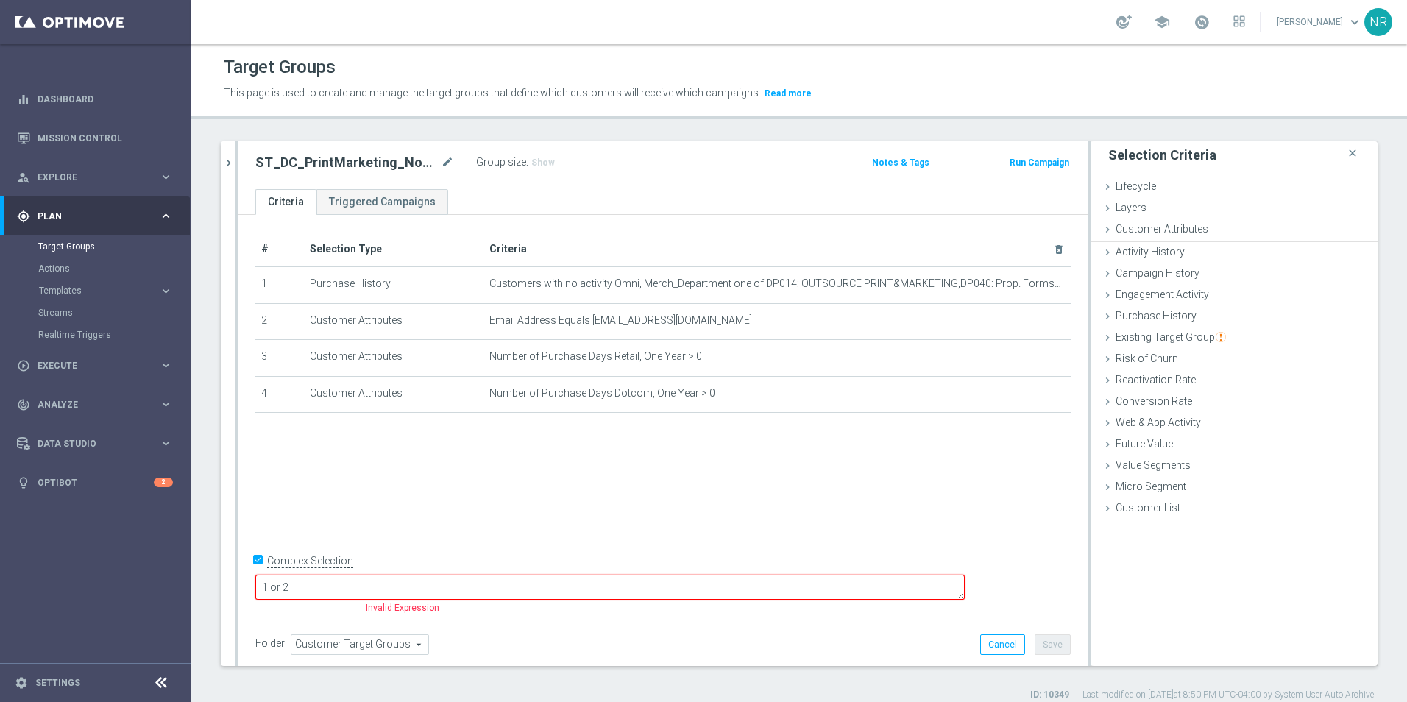
click at [814, 435] on div "+ Add Selection" at bounding box center [662, 432] width 837 height 12
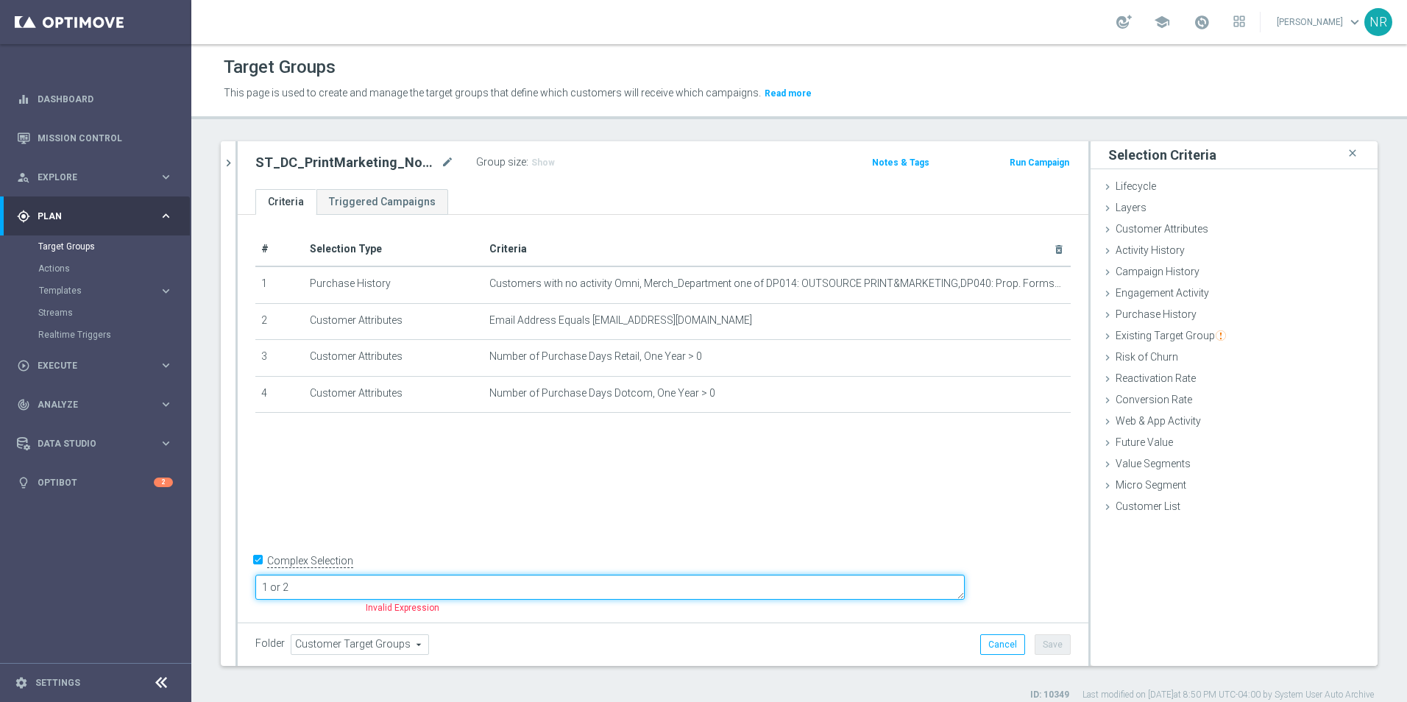
click at [450, 587] on textarea "1 or 2" at bounding box center [609, 588] width 709 height 26
click at [366, 586] on textarea "1 or 2" at bounding box center [609, 588] width 709 height 26
click at [380, 585] on textarea "((1 or 2" at bounding box center [609, 588] width 709 height 26
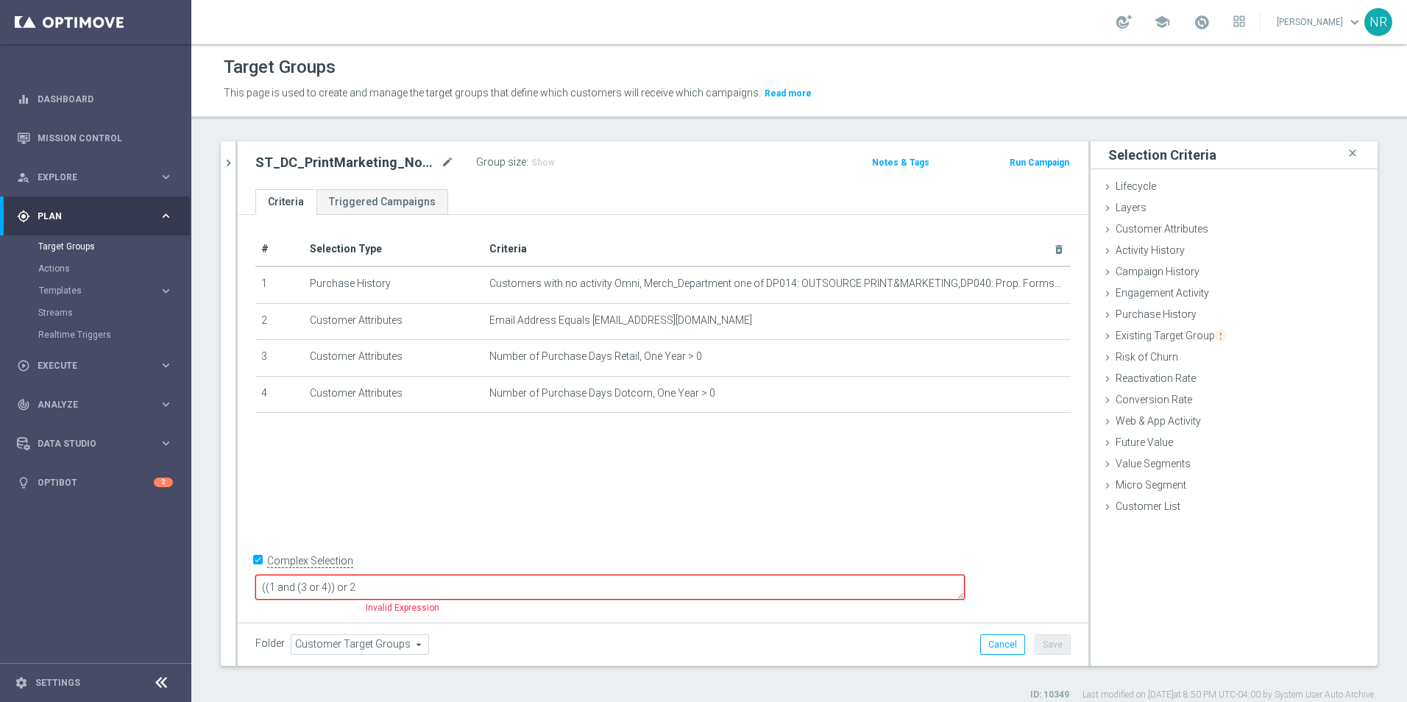
click at [583, 500] on div "# Selection Type Criteria delete_forever 1 Purchase History Customers with no a…" at bounding box center [663, 416] width 851 height 403
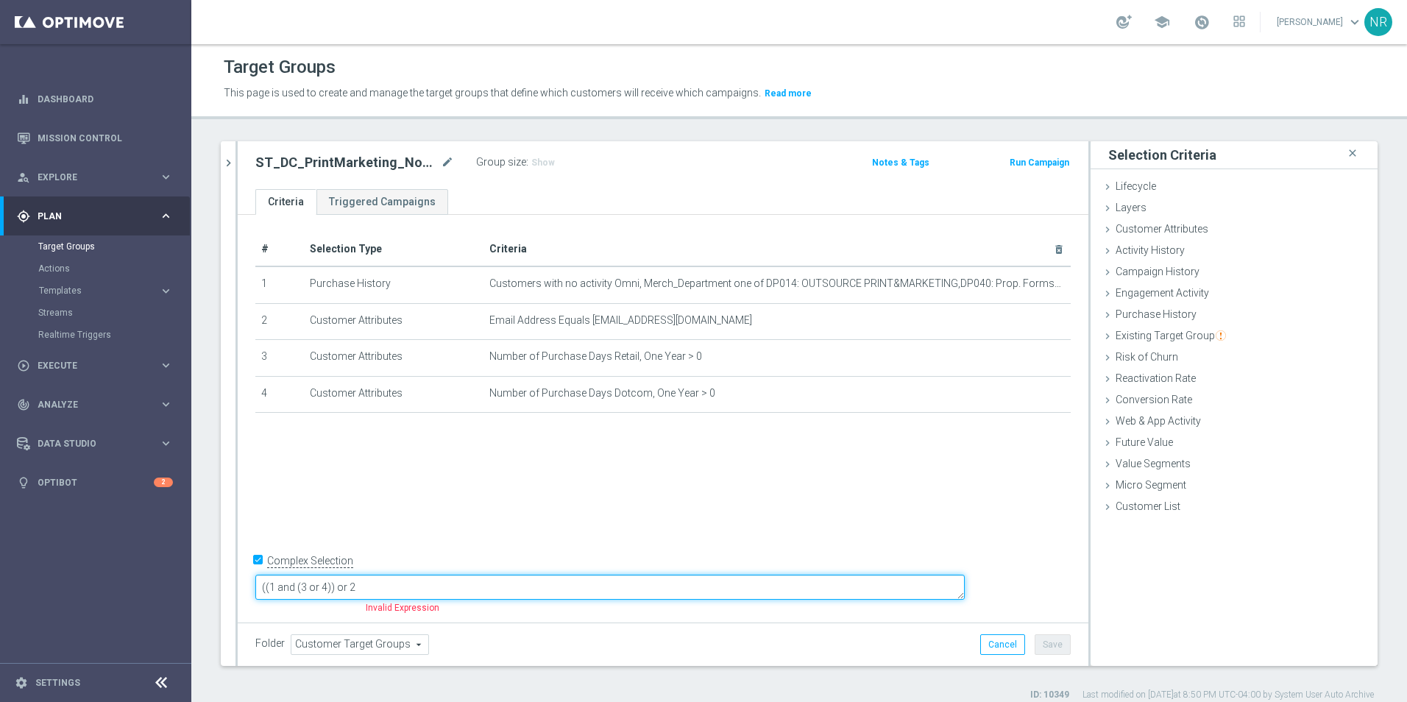
click at [371, 586] on textarea "((1 and (3 or 4)) or 2" at bounding box center [609, 588] width 709 height 26
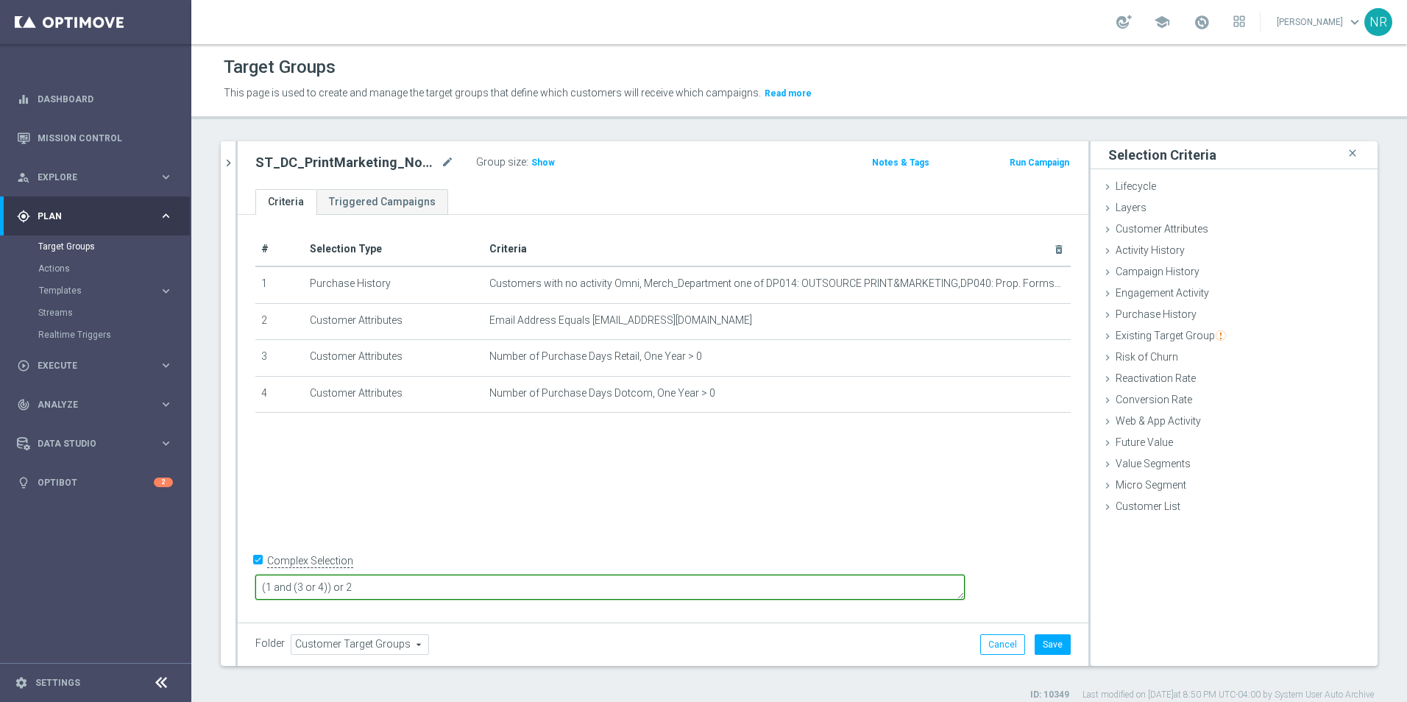
type textarea "(1 and (3 or 4)) or 2"
click at [461, 471] on div "# Selection Type Criteria delete_forever 1 Purchase History Customers with no a…" at bounding box center [663, 416] width 851 height 403
click at [533, 159] on span "Show" at bounding box center [543, 162] width 24 height 10
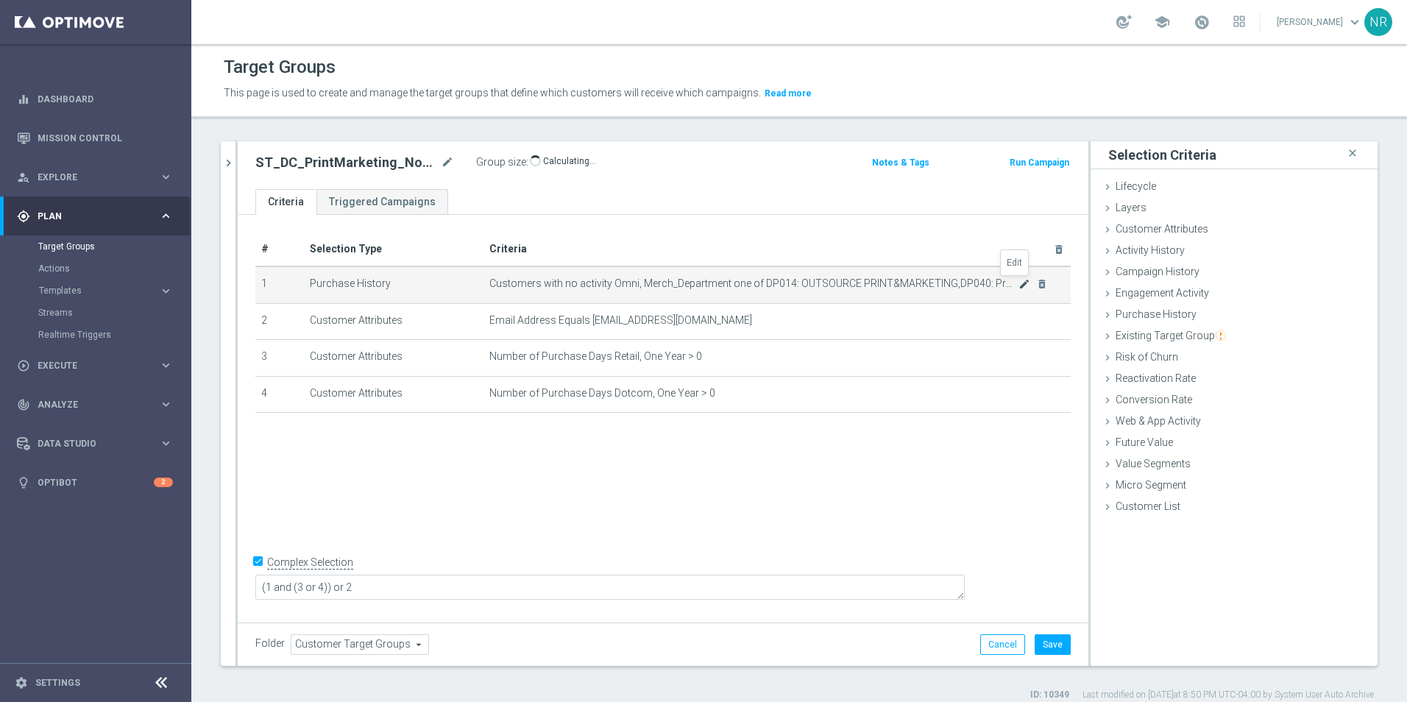
click at [1018, 283] on icon "mode_edit" at bounding box center [1024, 284] width 12 height 12
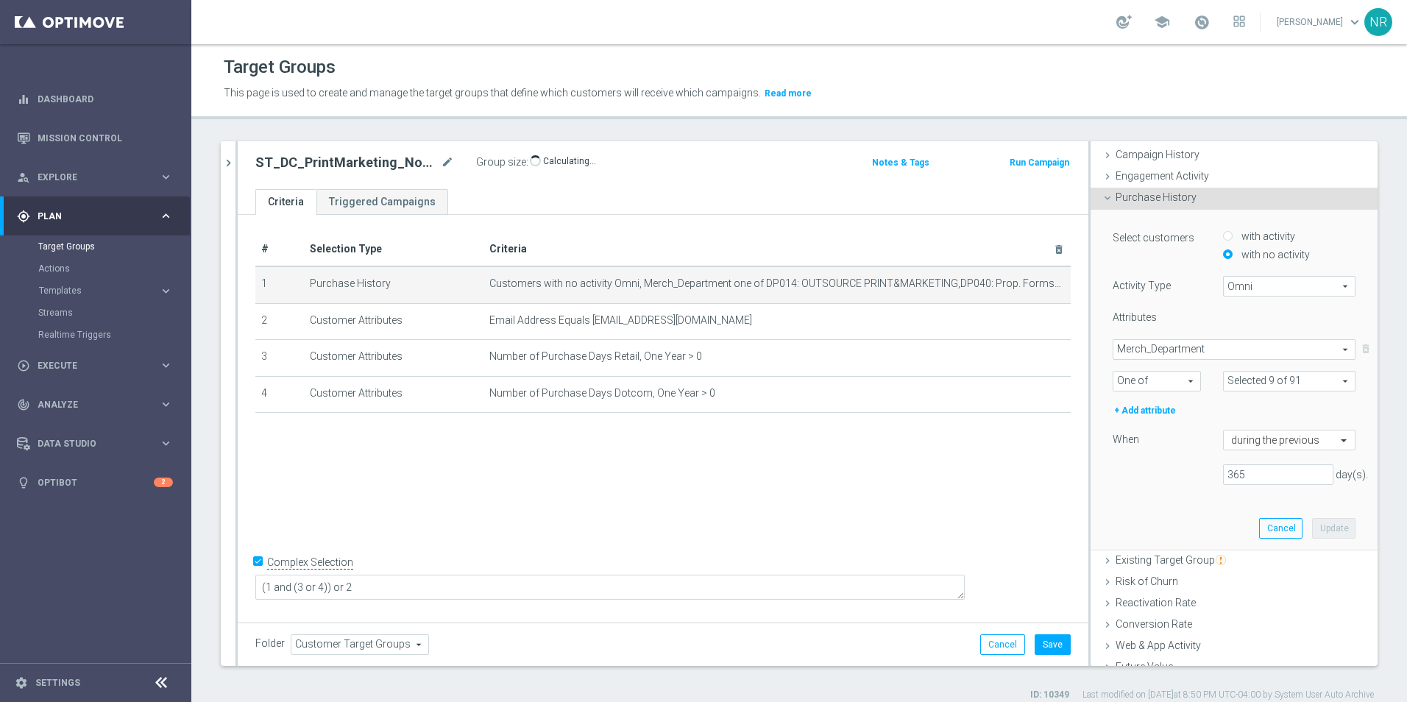
scroll to position [0, 0]
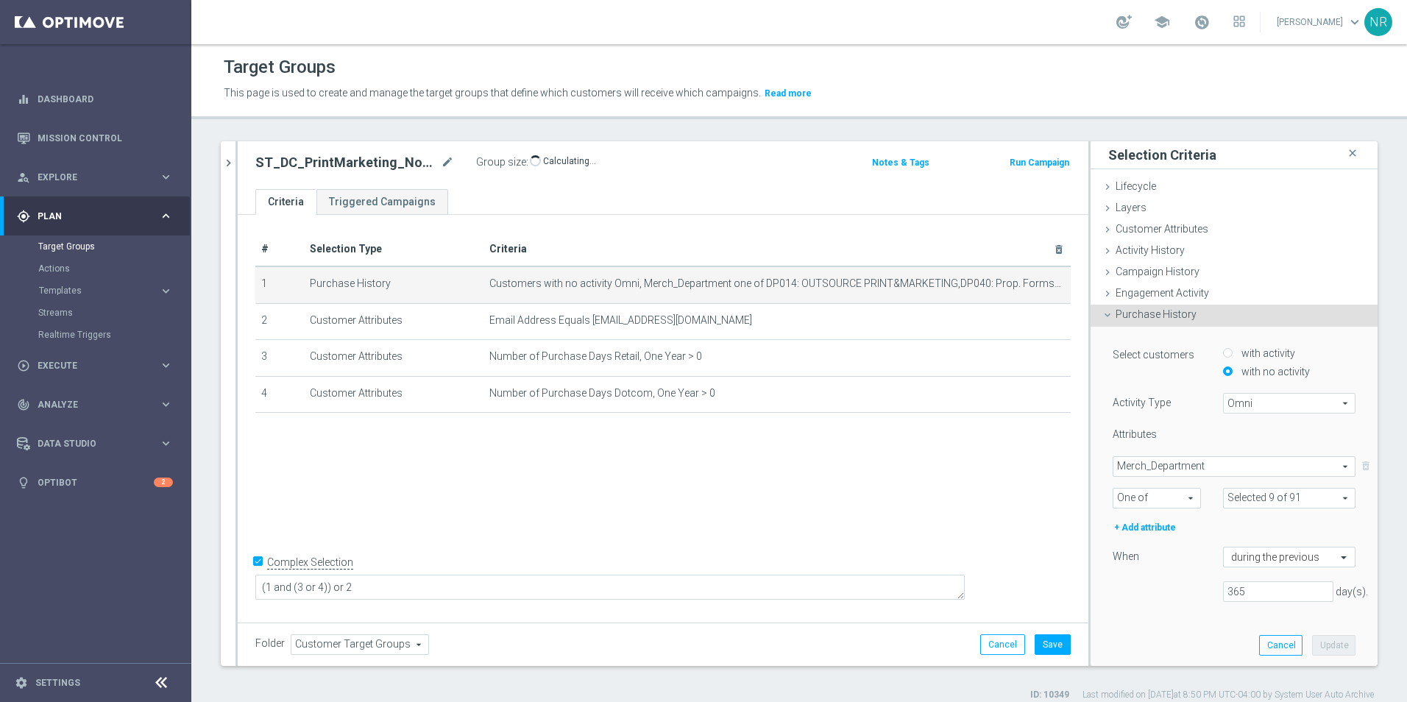
click at [708, 196] on ul "Criteria Triggered Campaigns" at bounding box center [663, 202] width 851 height 26
click at [1036, 355] on icon "delete_forever" at bounding box center [1042, 357] width 12 height 12
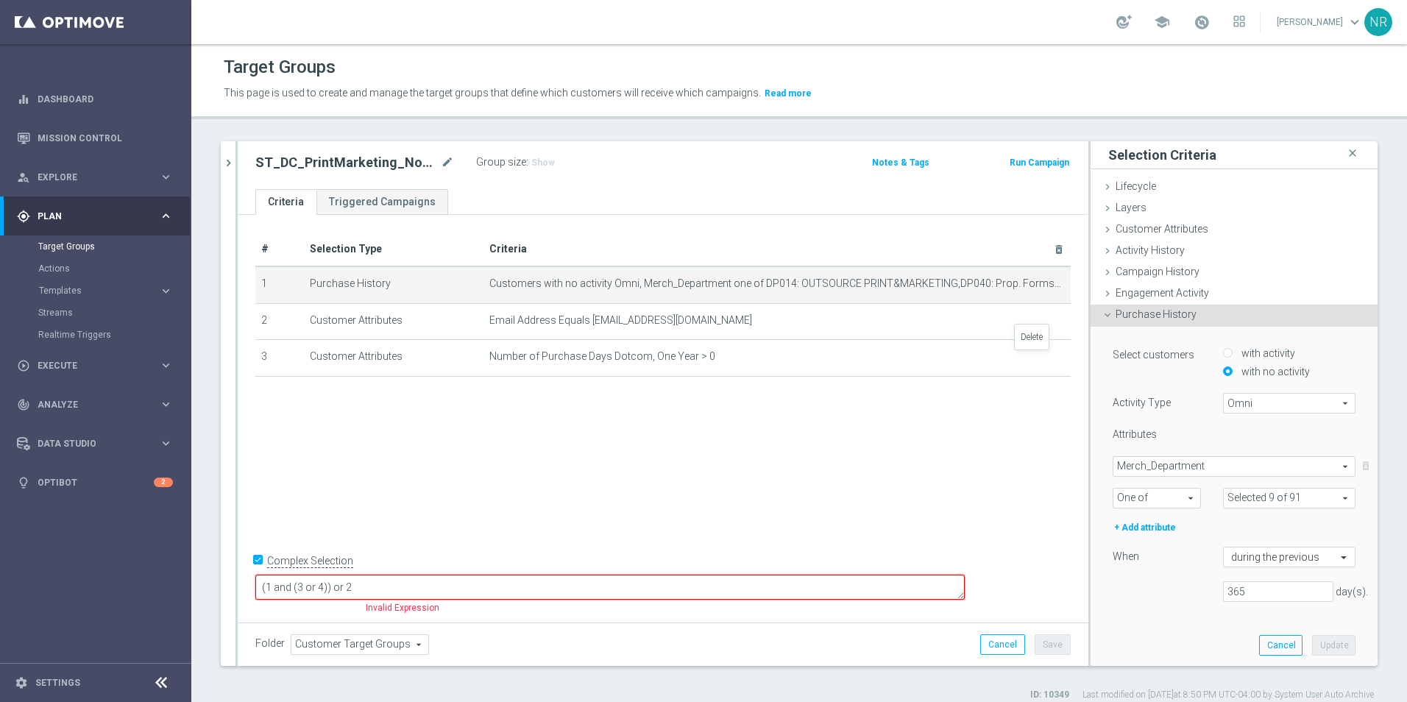
click at [0, 0] on icon "delete_forever" at bounding box center [0, 0] width 0 height 0
click at [1180, 233] on span "Customer Attributes" at bounding box center [1161, 229] width 93 height 12
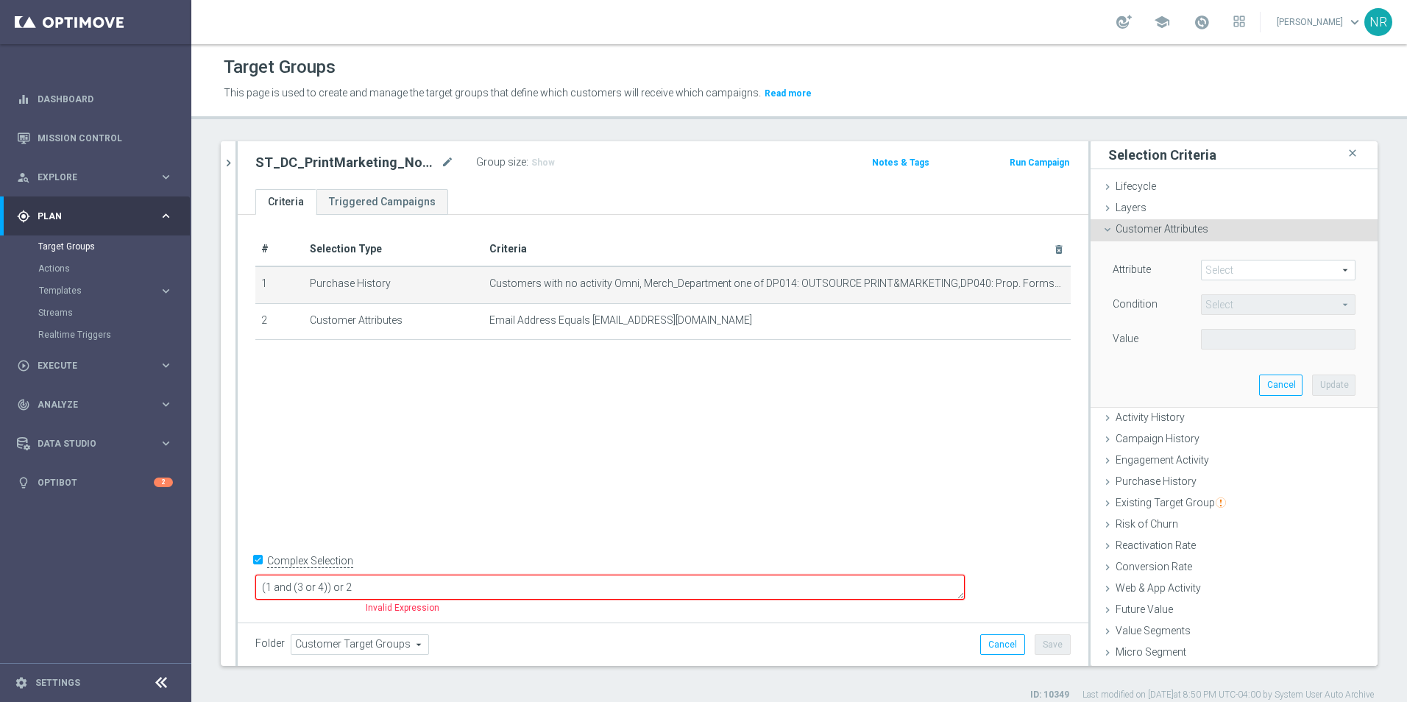
click at [1232, 271] on span at bounding box center [1278, 269] width 153 height 19
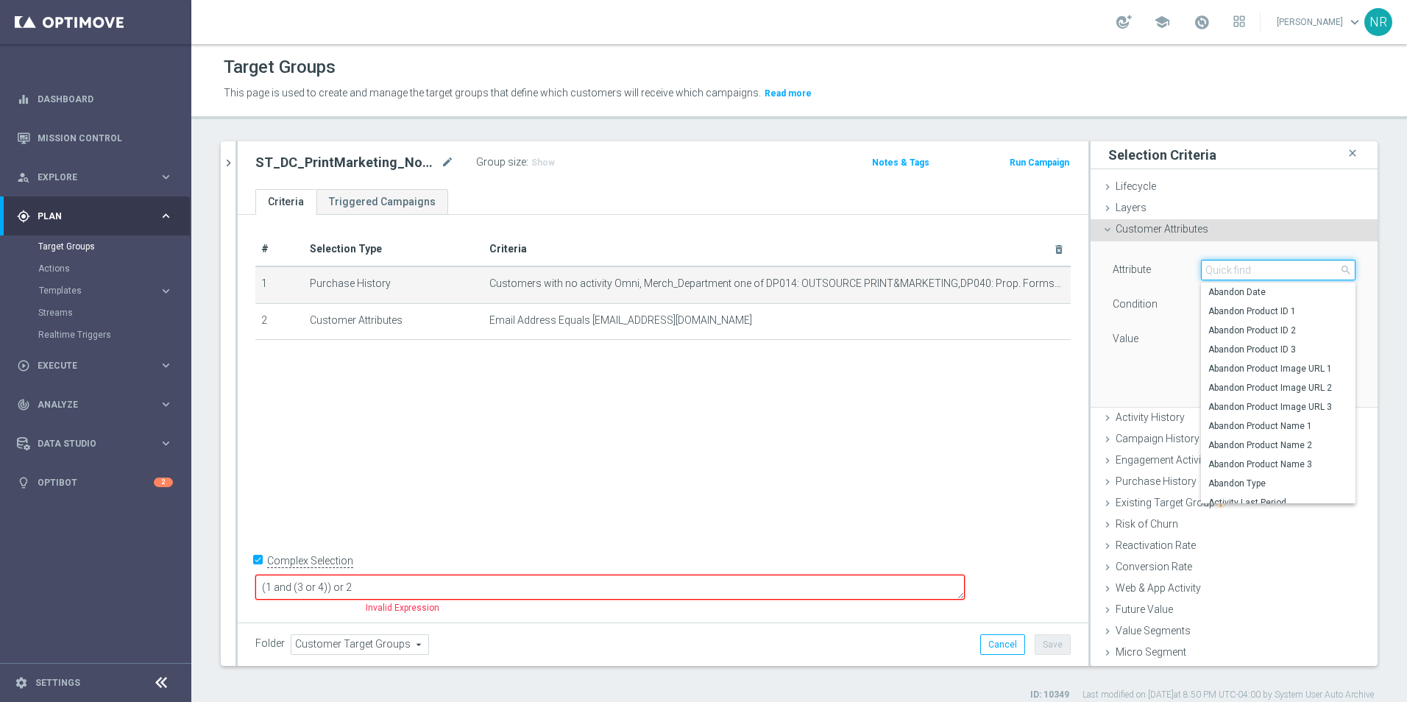
click at [1232, 271] on input "search" at bounding box center [1278, 270] width 155 height 21
type input "number of purchase"
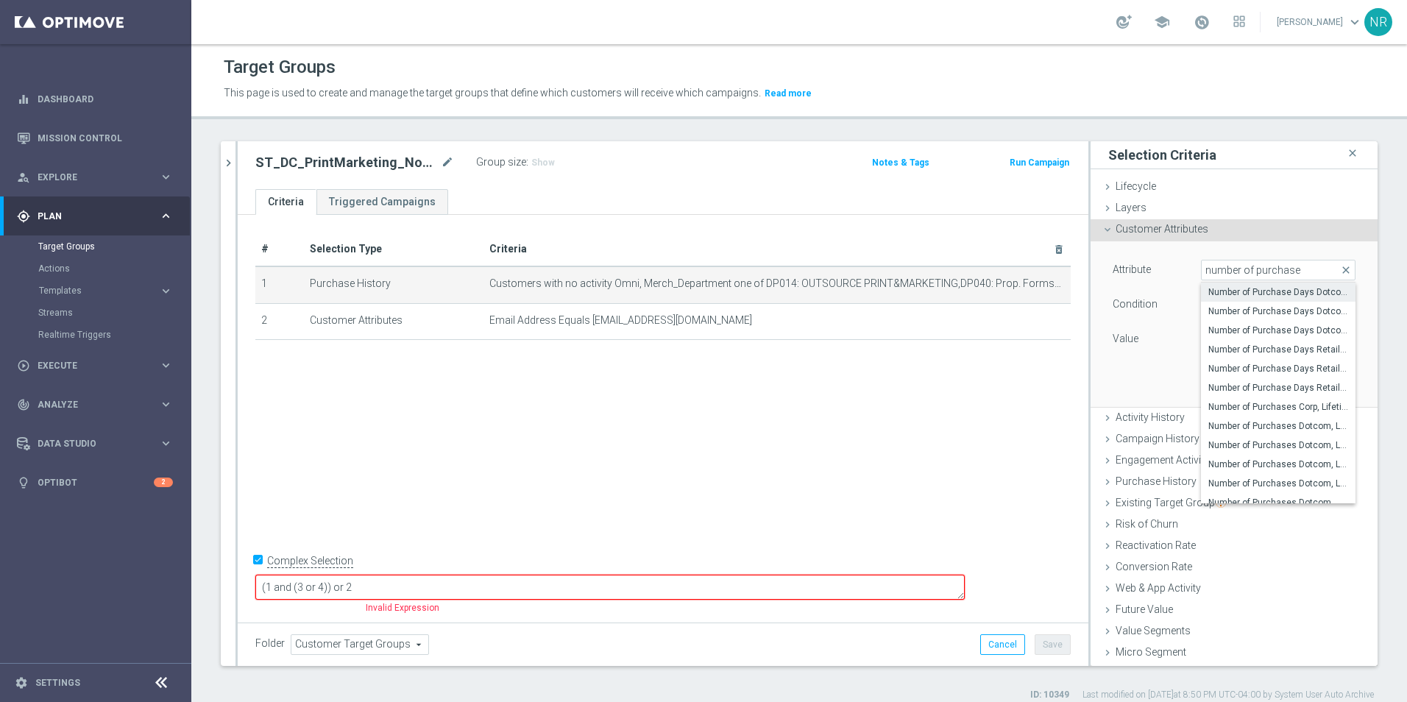
click at [1272, 291] on span "Number of Purchase Days Dotcom, Last 2 Years" at bounding box center [1278, 292] width 140 height 12
type input "Number of Purchase Days Dotcom, Last 2 Years"
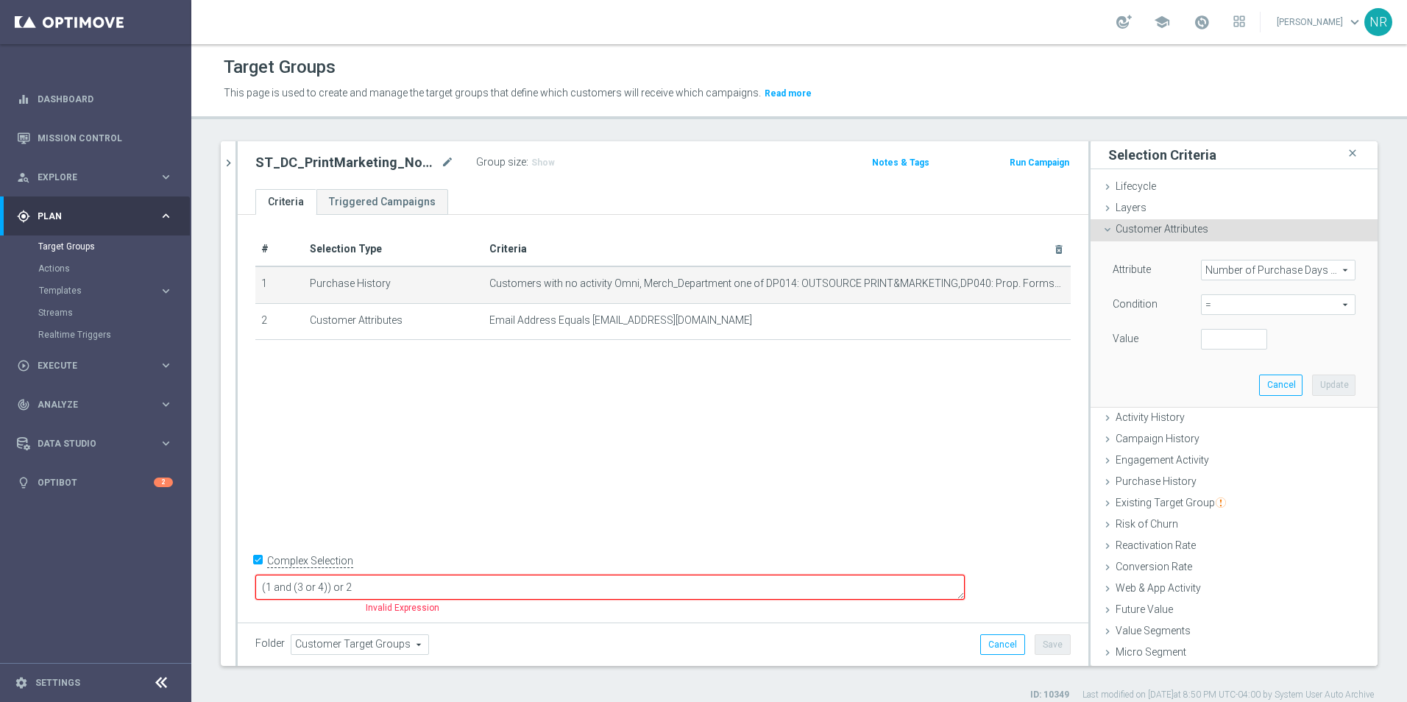
click at [1232, 307] on span "=" at bounding box center [1278, 304] width 153 height 19
click at [1208, 405] on span ">" at bounding box center [1278, 403] width 140 height 12
type input ">"
click at [1210, 346] on input "number" at bounding box center [1234, 339] width 66 height 21
type input "0"
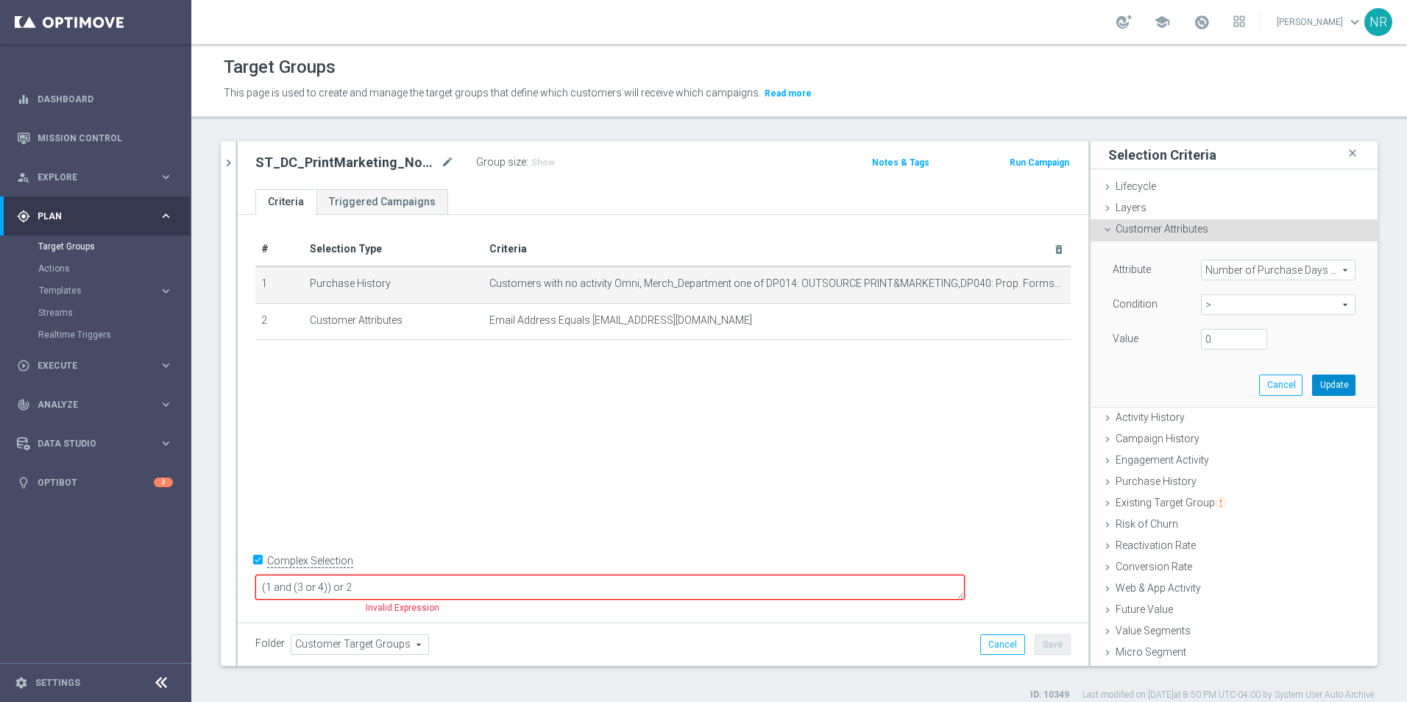
click at [1312, 386] on button "Update" at bounding box center [1333, 385] width 43 height 21
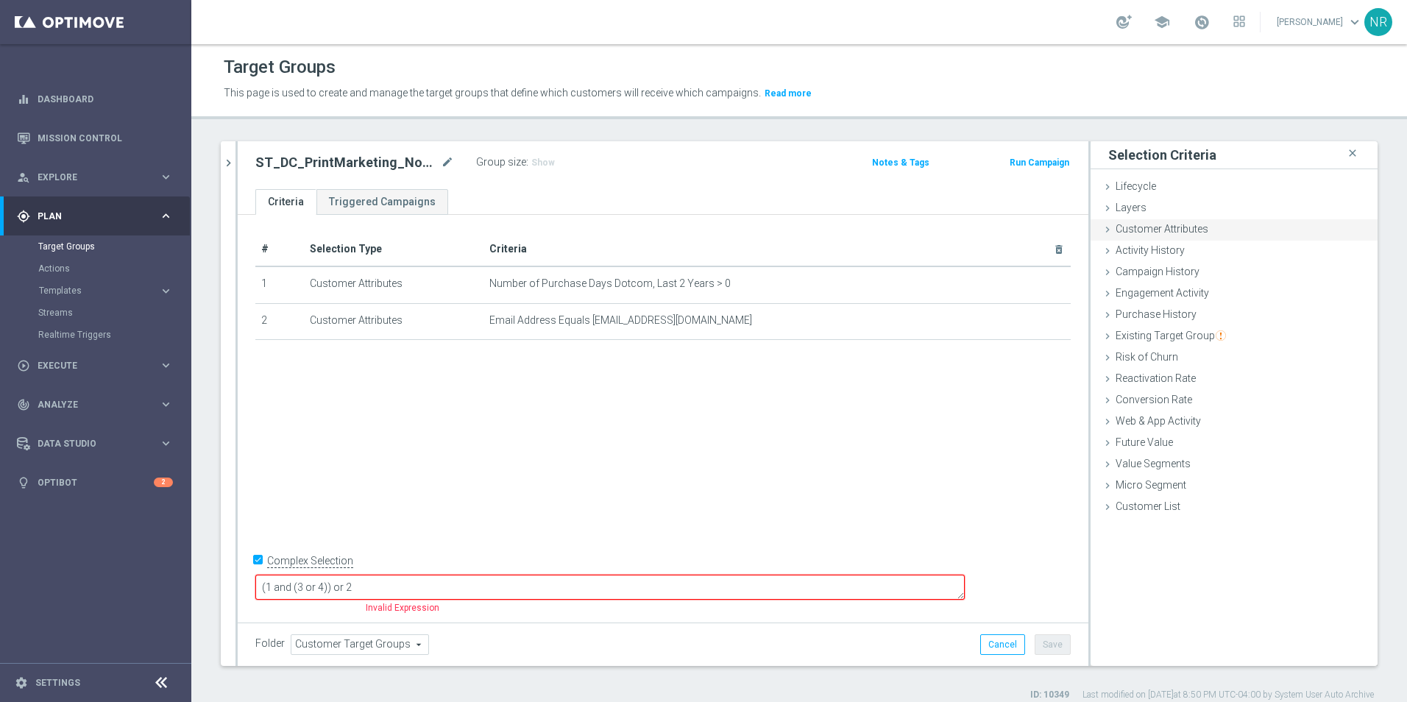
click at [1190, 227] on span "Customer Attributes" at bounding box center [1161, 229] width 93 height 12
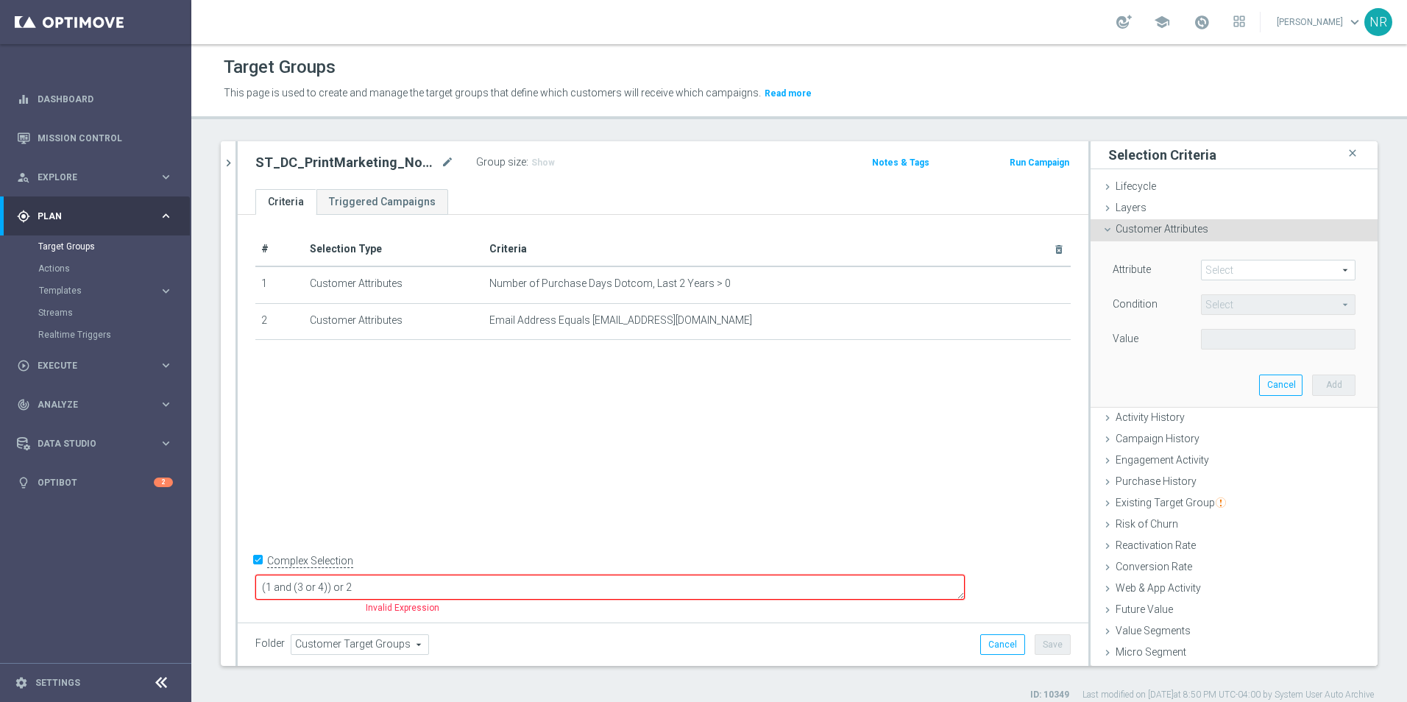
click at [1222, 274] on span at bounding box center [1278, 269] width 153 height 19
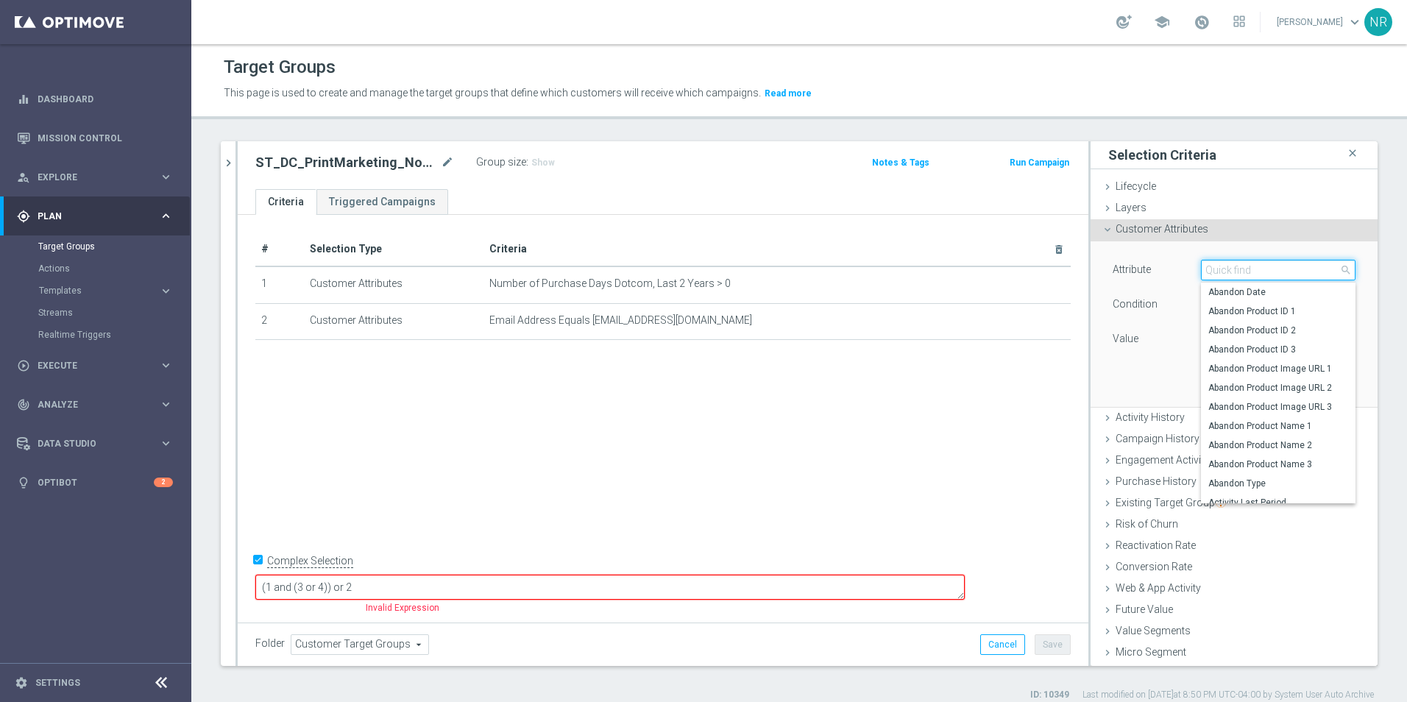
click at [1202, 272] on input "search" at bounding box center [1278, 270] width 155 height 21
type input "number of purchase"
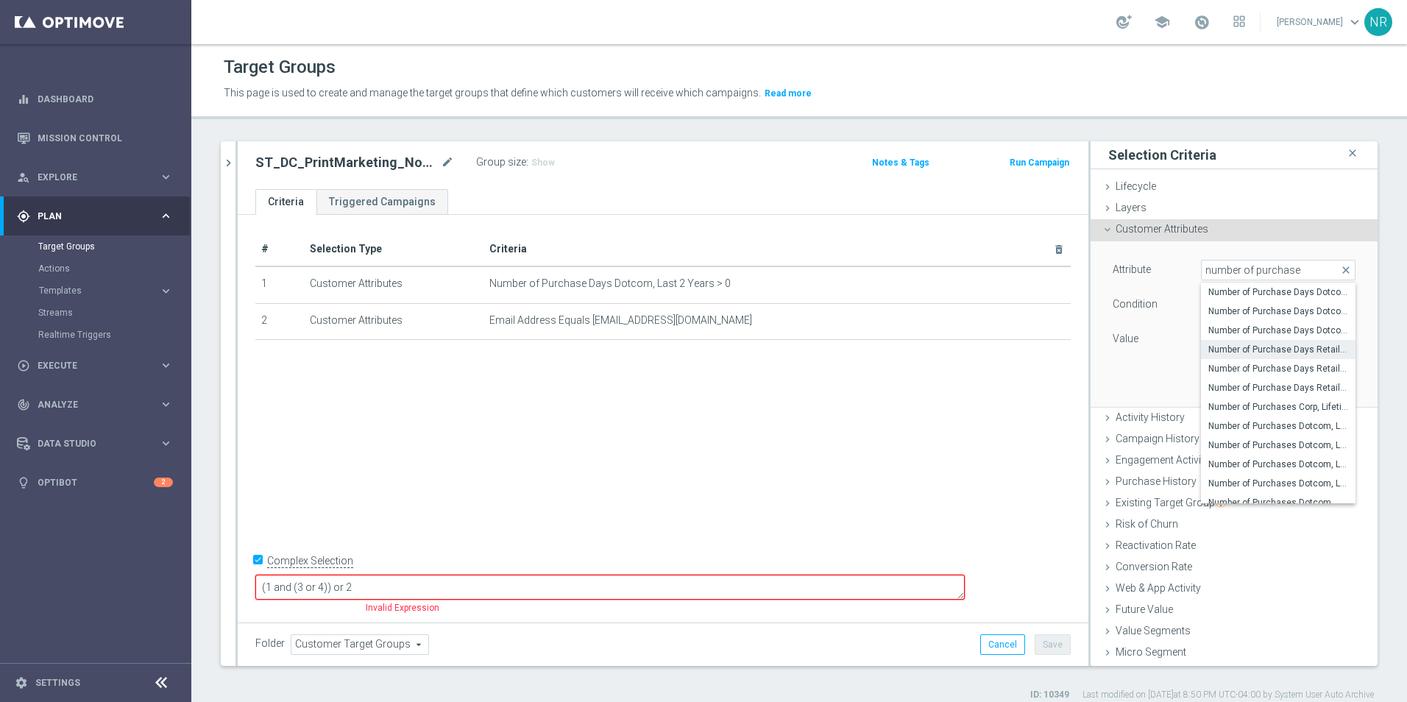
click at [1293, 345] on span "Number of Purchase Days Retail, Last 2 Years" at bounding box center [1278, 350] width 140 height 12
type input "Number of Purchase Days Retail, Last 2 Years"
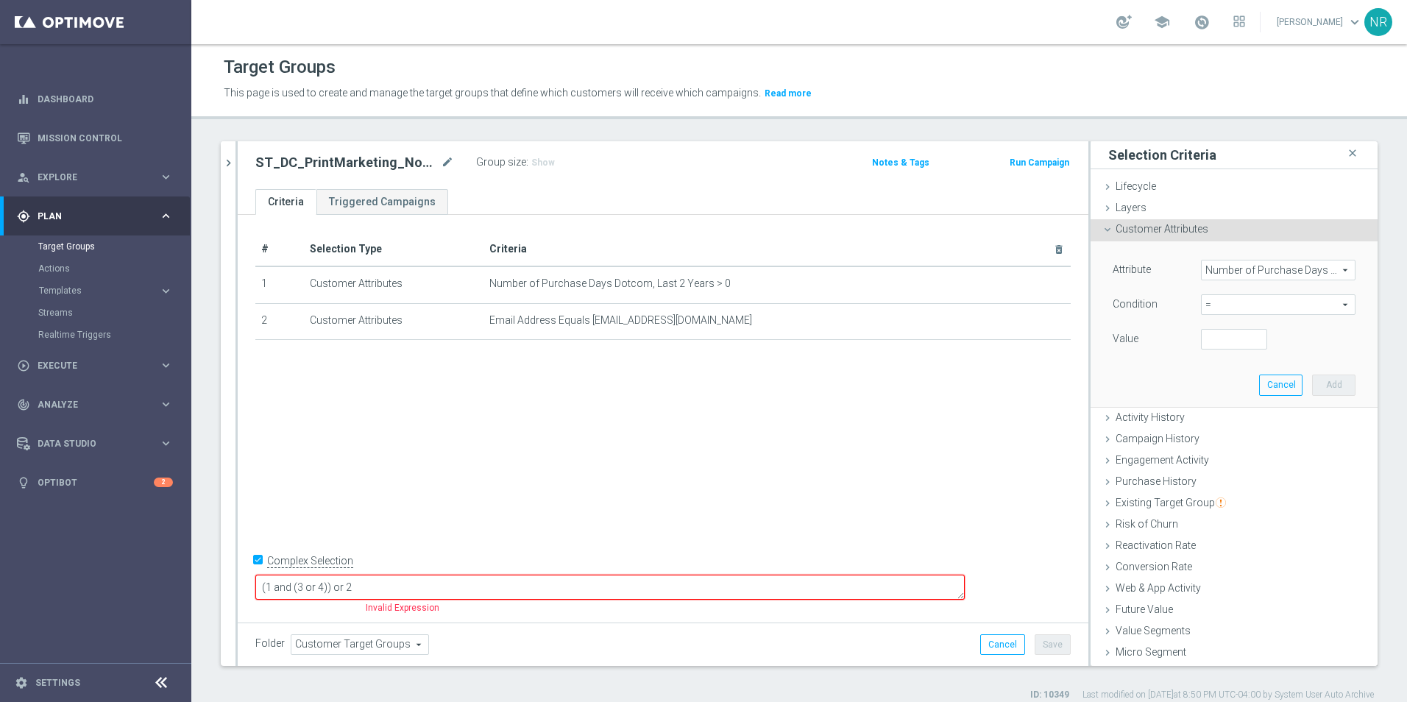
click at [1210, 303] on span "=" at bounding box center [1278, 304] width 153 height 19
click at [1209, 402] on span ">" at bounding box center [1278, 403] width 140 height 12
type input ">"
click at [1208, 340] on input "number" at bounding box center [1234, 339] width 66 height 21
type input "0"
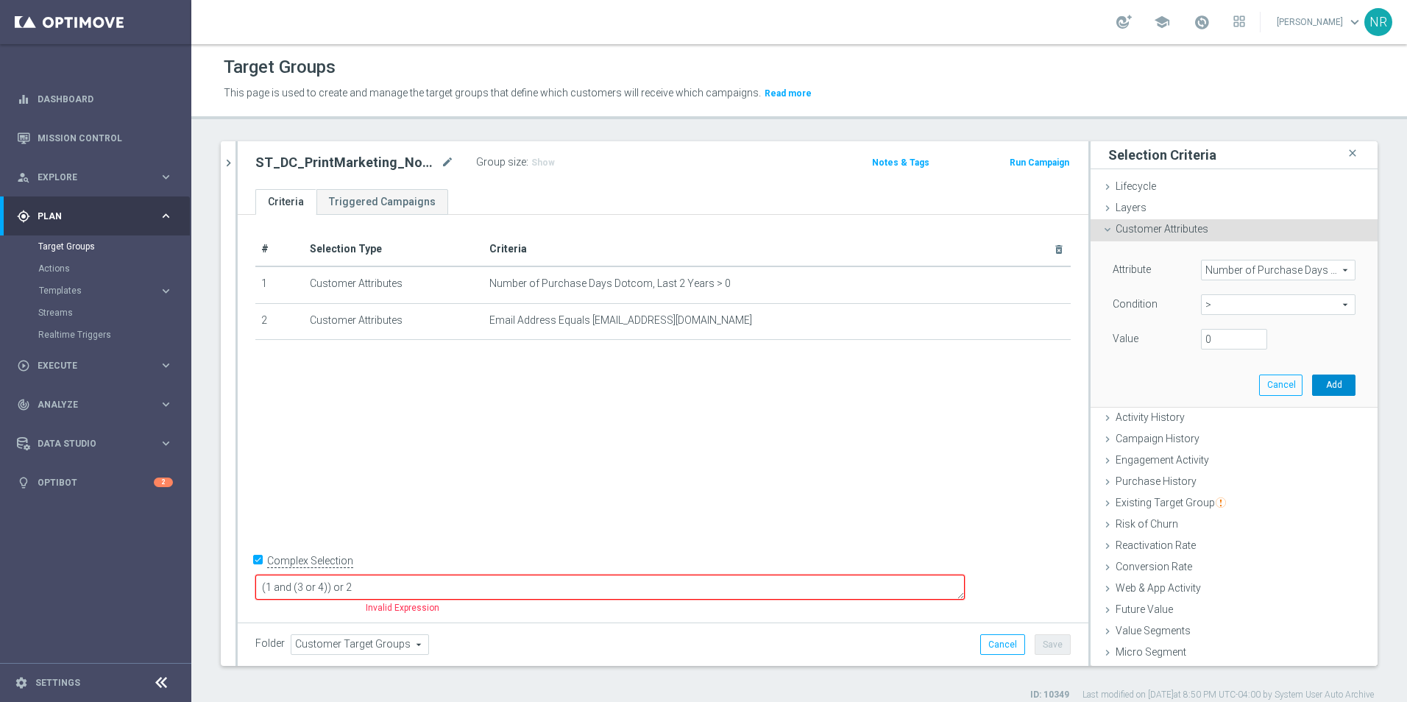
click at [1322, 389] on button "Add" at bounding box center [1333, 385] width 43 height 21
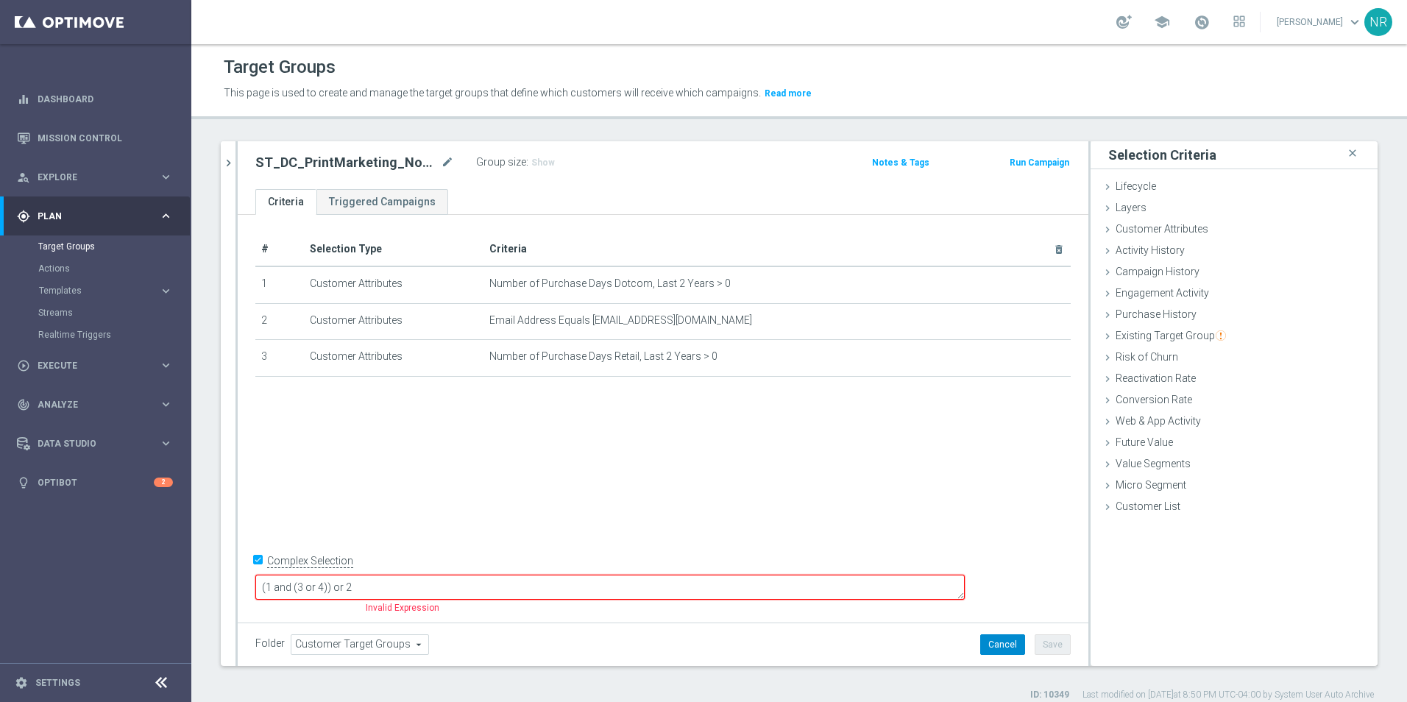
click at [1007, 634] on button "Cancel" at bounding box center [1002, 644] width 45 height 21
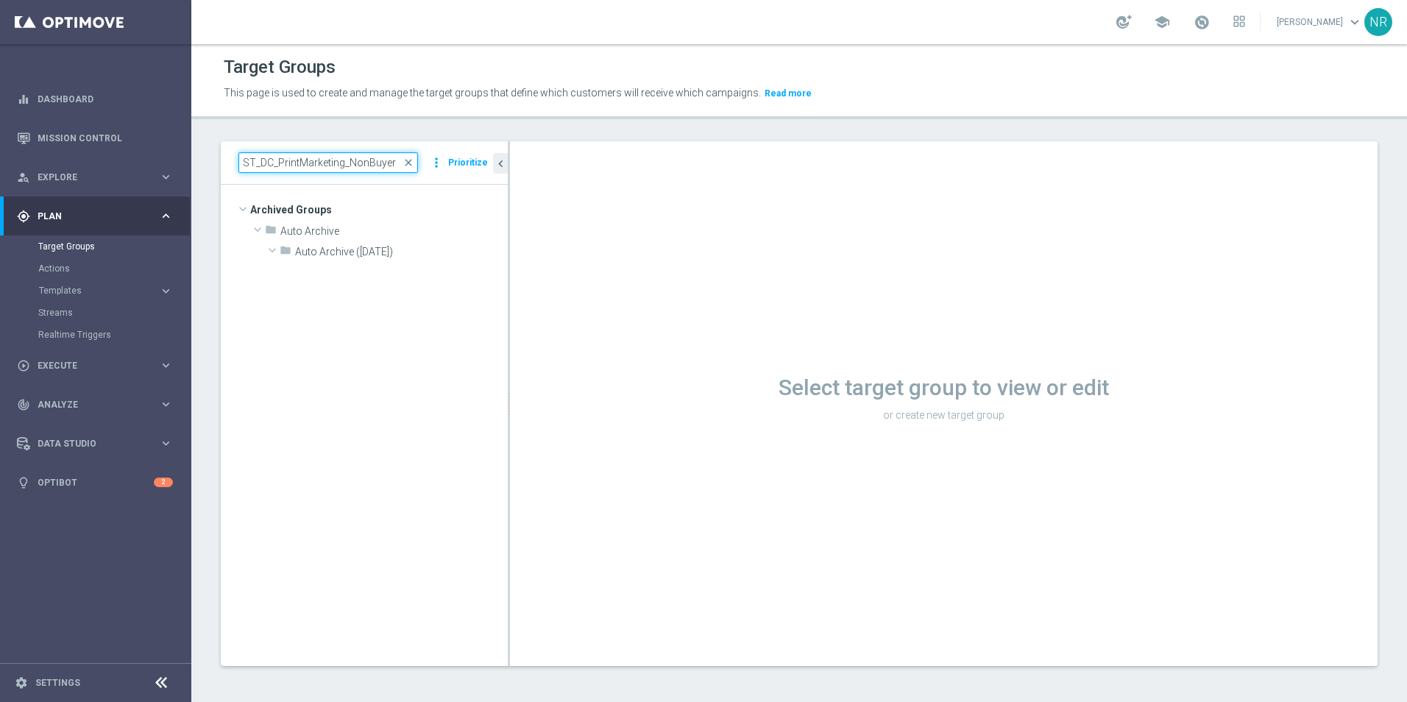
click at [392, 160] on input "ST_DC_PrintMarketing_NonBuyer" at bounding box center [328, 162] width 180 height 21
type input "ST_DC_PrintMarketing_NonBuyer"
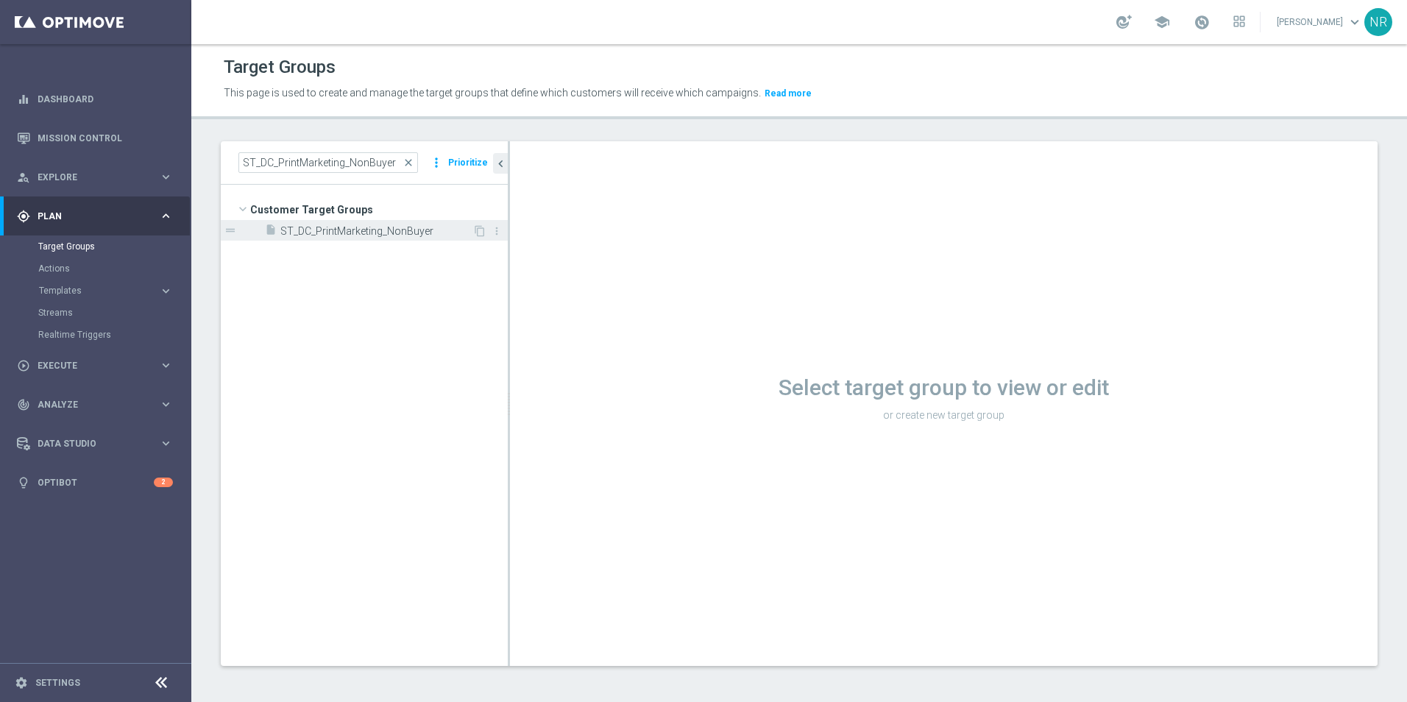
click at [369, 222] on div "insert_drive_file ST_DC_PrintMarketing_NonBuyer" at bounding box center [368, 230] width 207 height 21
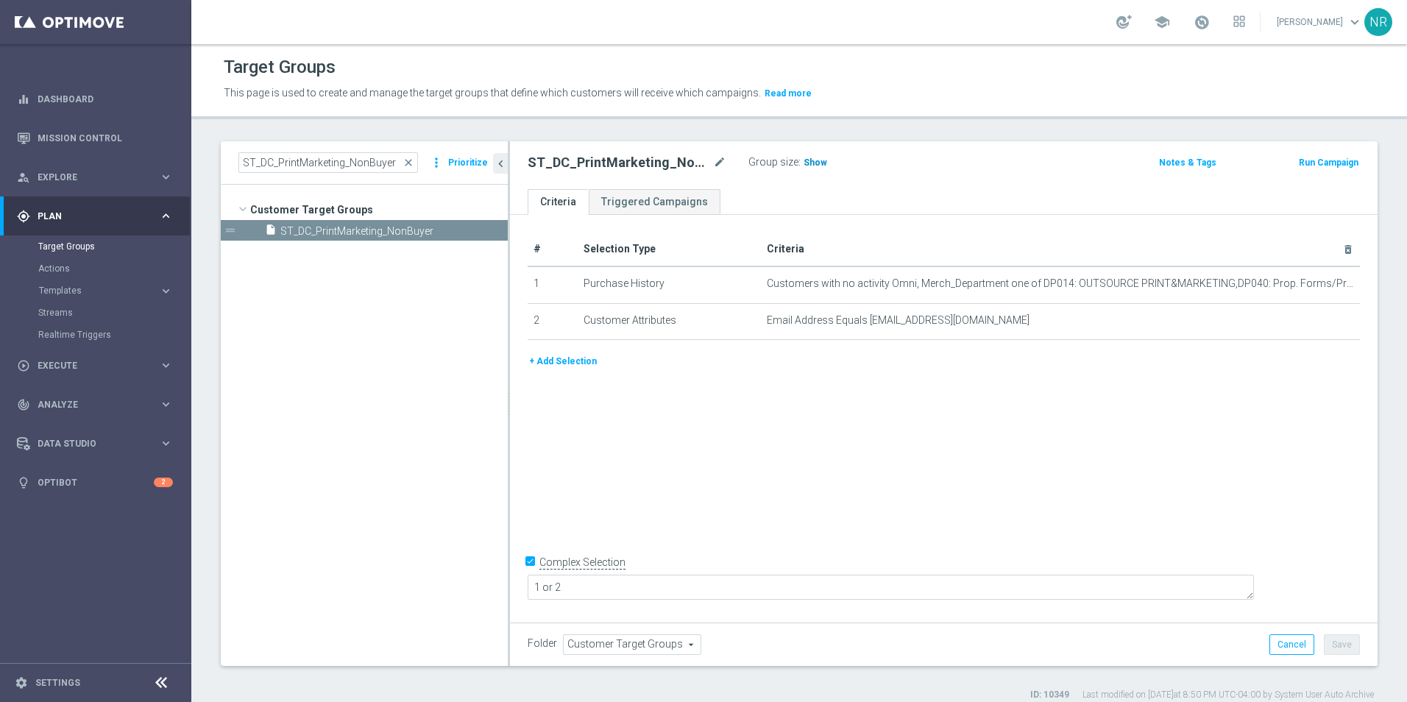
click at [821, 163] on span "Show" at bounding box center [815, 162] width 24 height 10
click at [497, 159] on icon "chevron_left" at bounding box center [501, 164] width 14 height 14
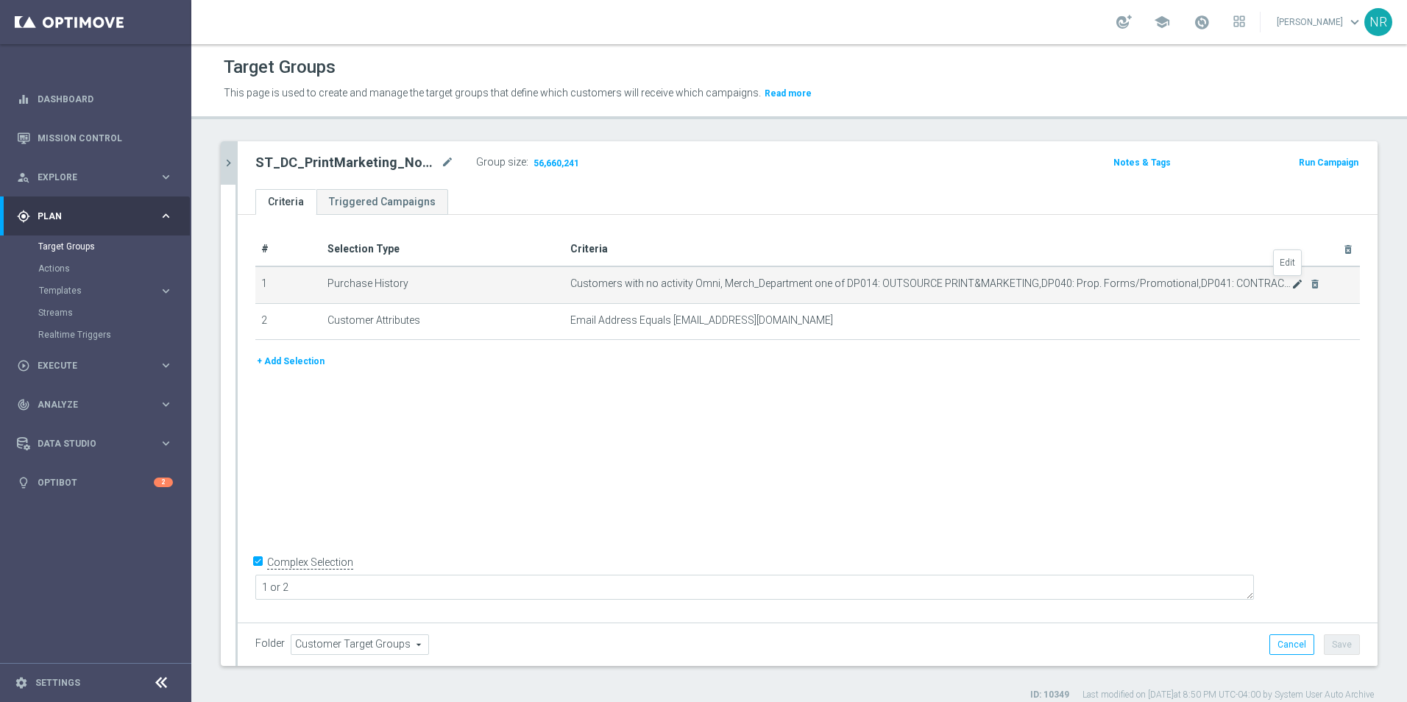
click at [1291, 281] on icon "mode_edit" at bounding box center [1297, 284] width 12 height 12
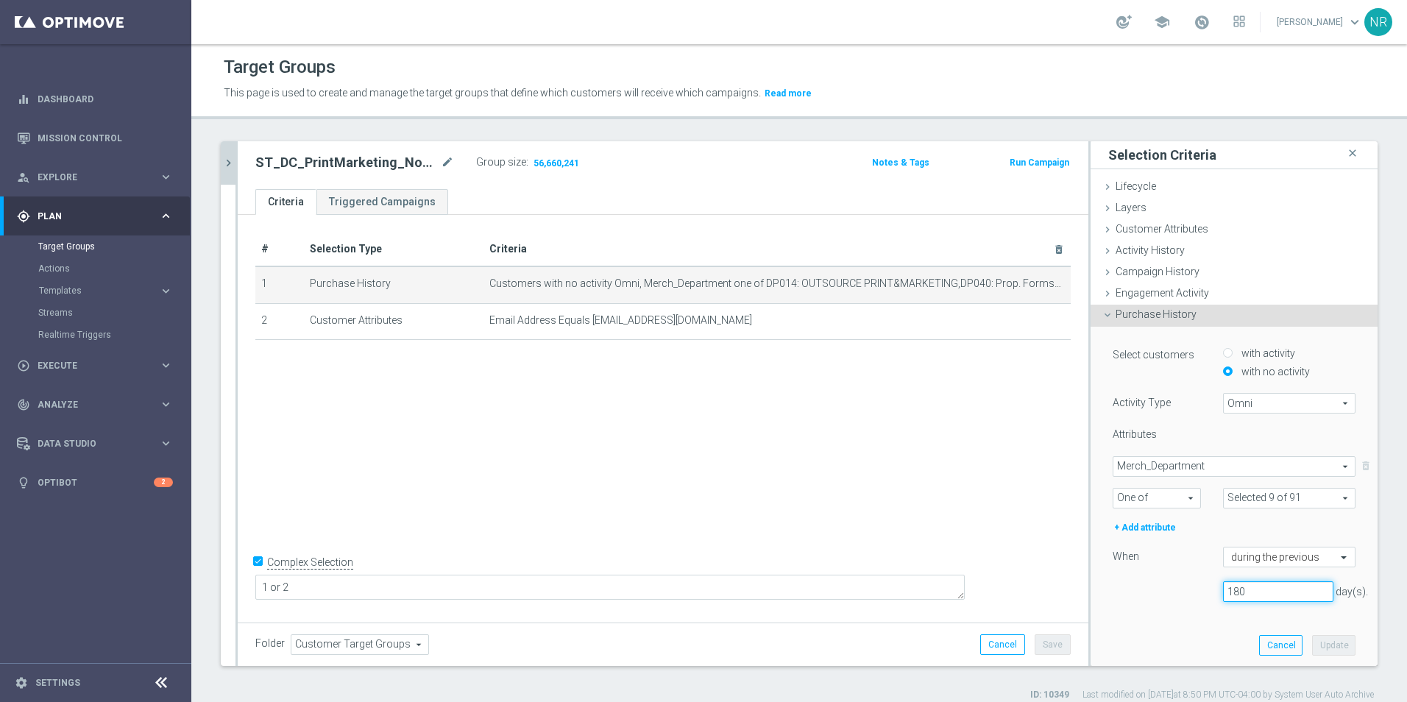
drag, startPoint x: 1257, startPoint y: 586, endPoint x: 1199, endPoint y: 582, distance: 59.0
click at [1212, 582] on div "180 day(s)." at bounding box center [1278, 591] width 132 height 21
type input "730"
click at [1326, 648] on button "Update" at bounding box center [1333, 645] width 43 height 21
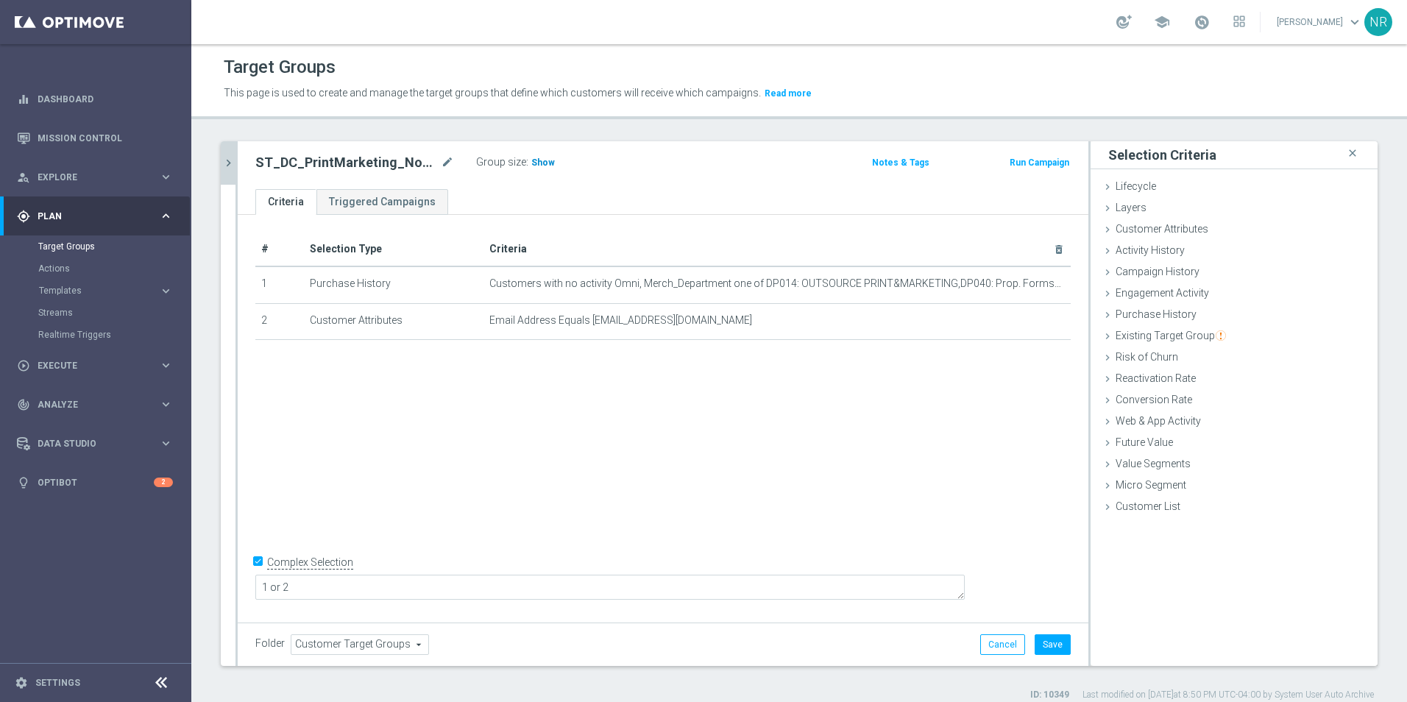
click at [536, 158] on span "Show" at bounding box center [543, 162] width 24 height 10
click at [1037, 639] on button "Save" at bounding box center [1052, 644] width 36 height 21
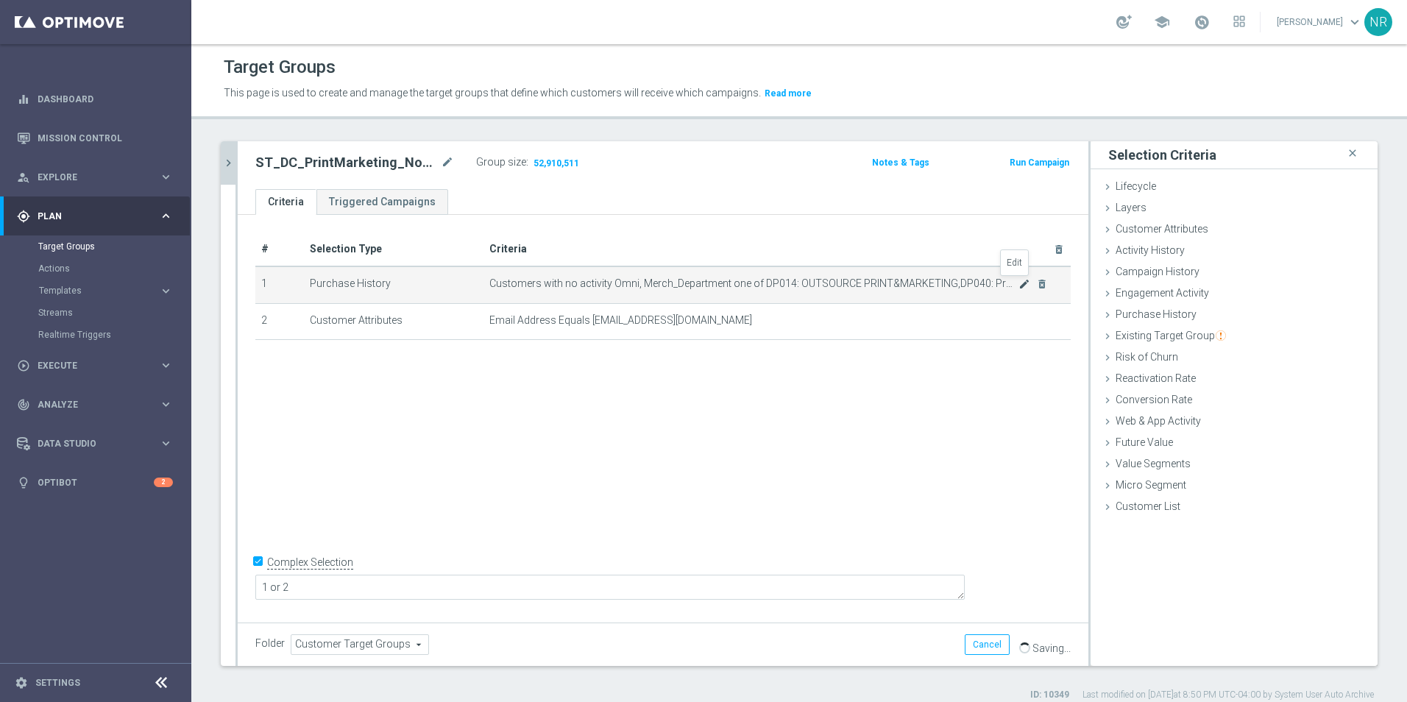
click at [1018, 283] on icon "mode_edit" at bounding box center [1024, 284] width 12 height 12
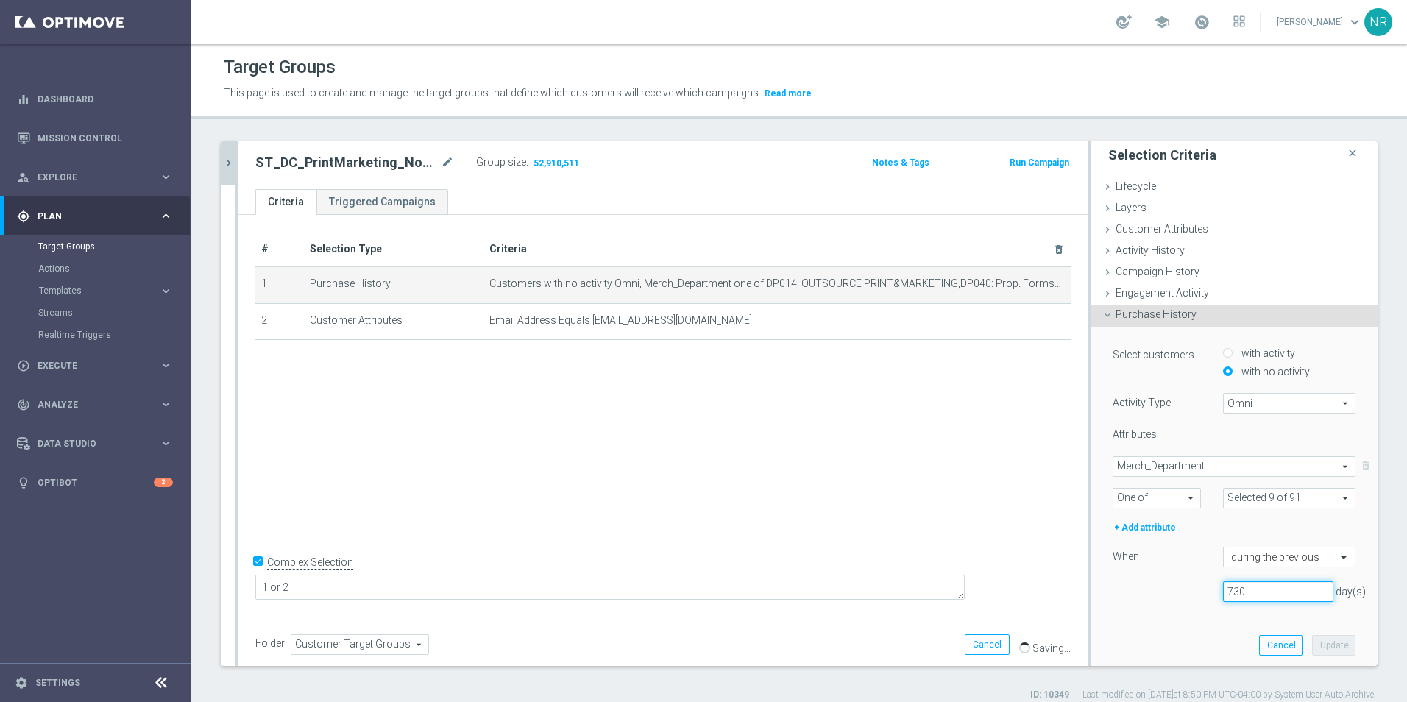
drag, startPoint x: 1240, startPoint y: 588, endPoint x: 1207, endPoint y: 591, distance: 32.5
click at [1223, 591] on input "730" at bounding box center [1278, 591] width 110 height 21
type input "365"
click at [1327, 647] on button "Update" at bounding box center [1333, 645] width 43 height 21
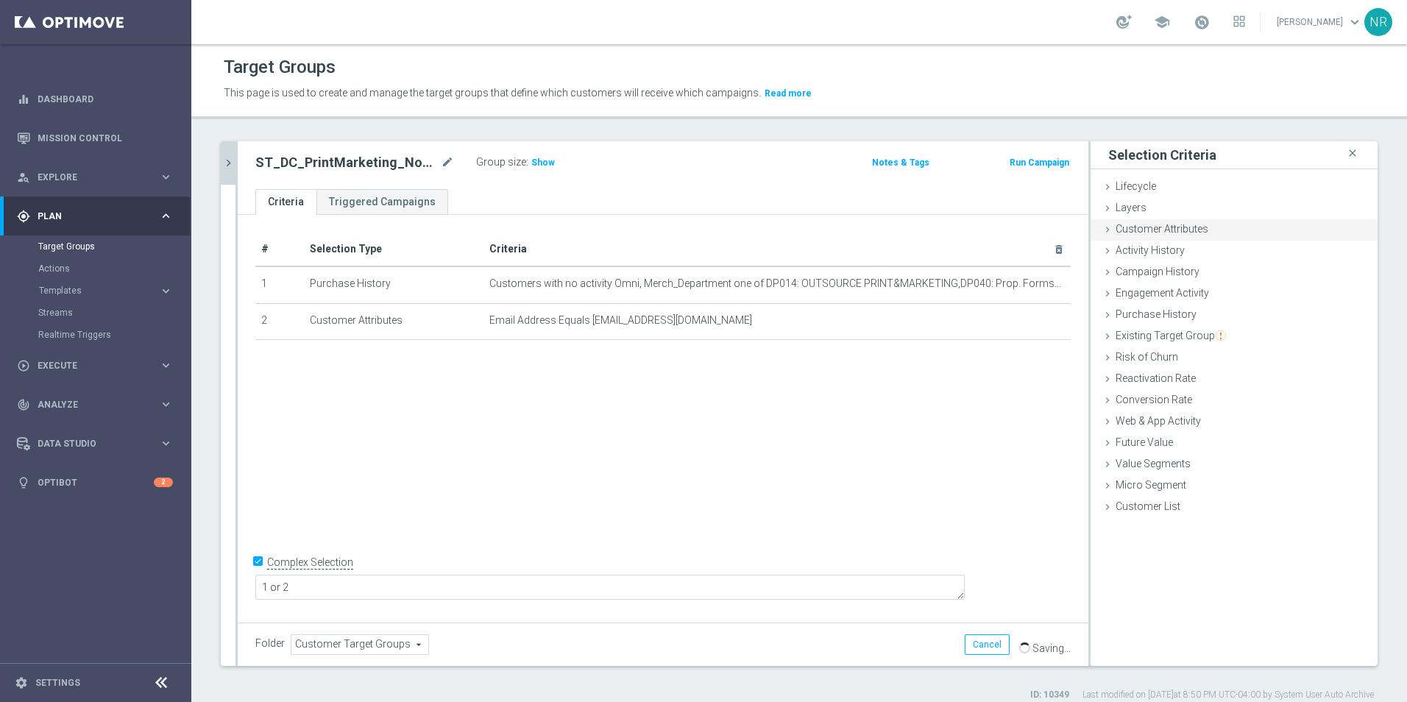
click at [1158, 233] on span "Customer Attributes" at bounding box center [1161, 229] width 93 height 12
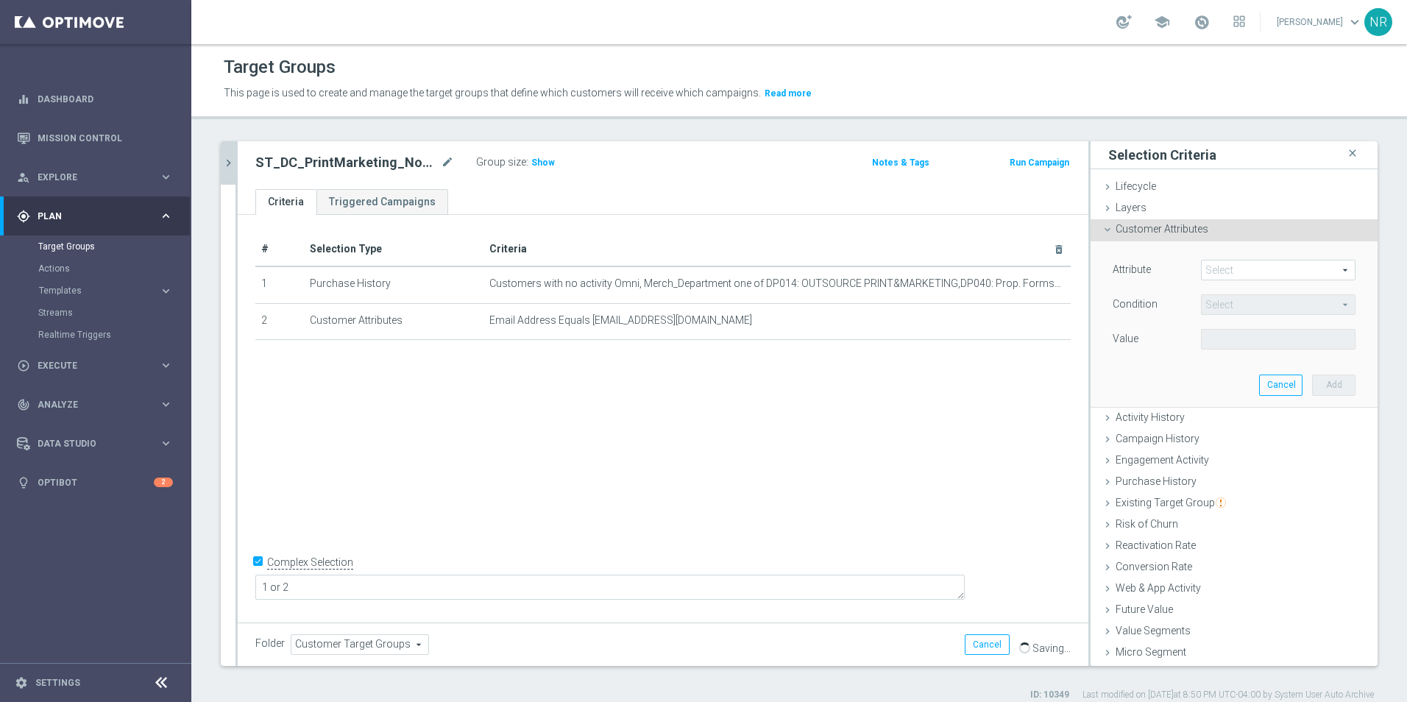
click at [1233, 266] on span at bounding box center [1278, 269] width 153 height 19
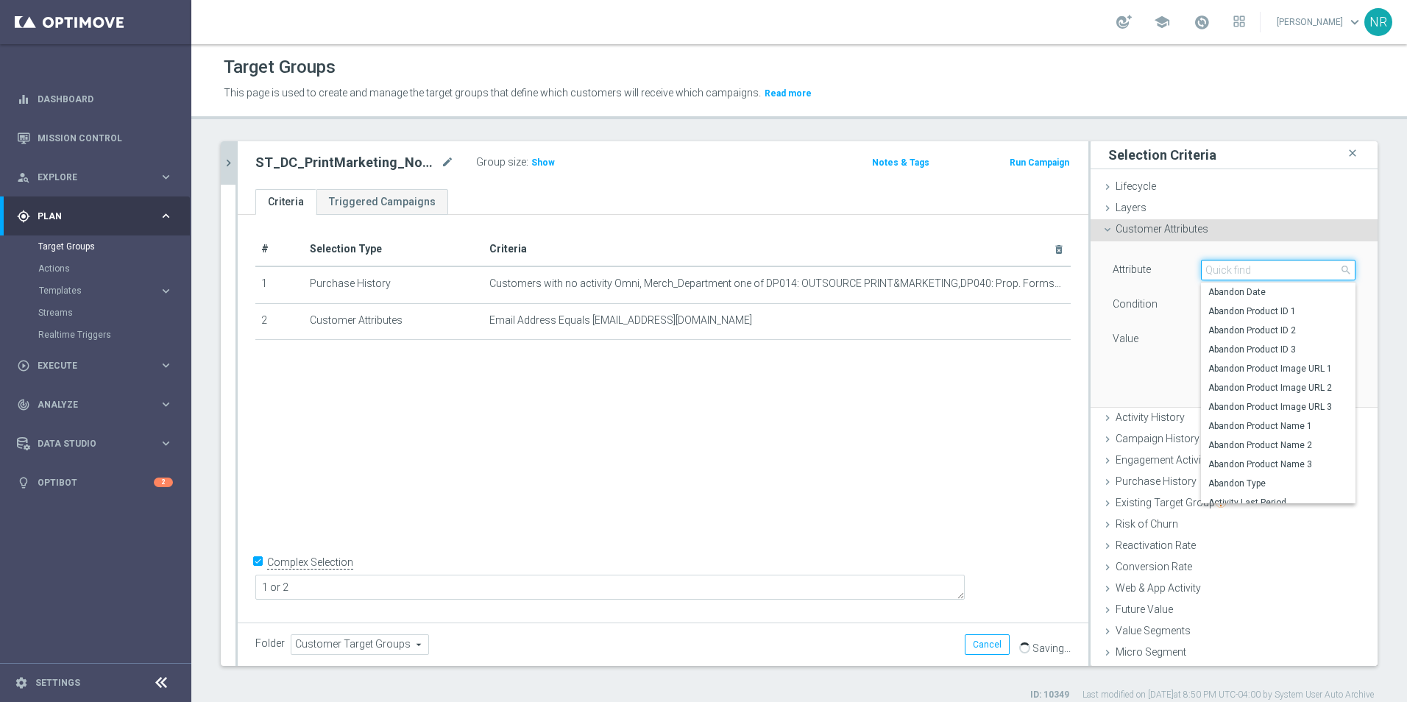
click at [1232, 266] on input "search" at bounding box center [1278, 270] width 155 height 21
type input "purchase"
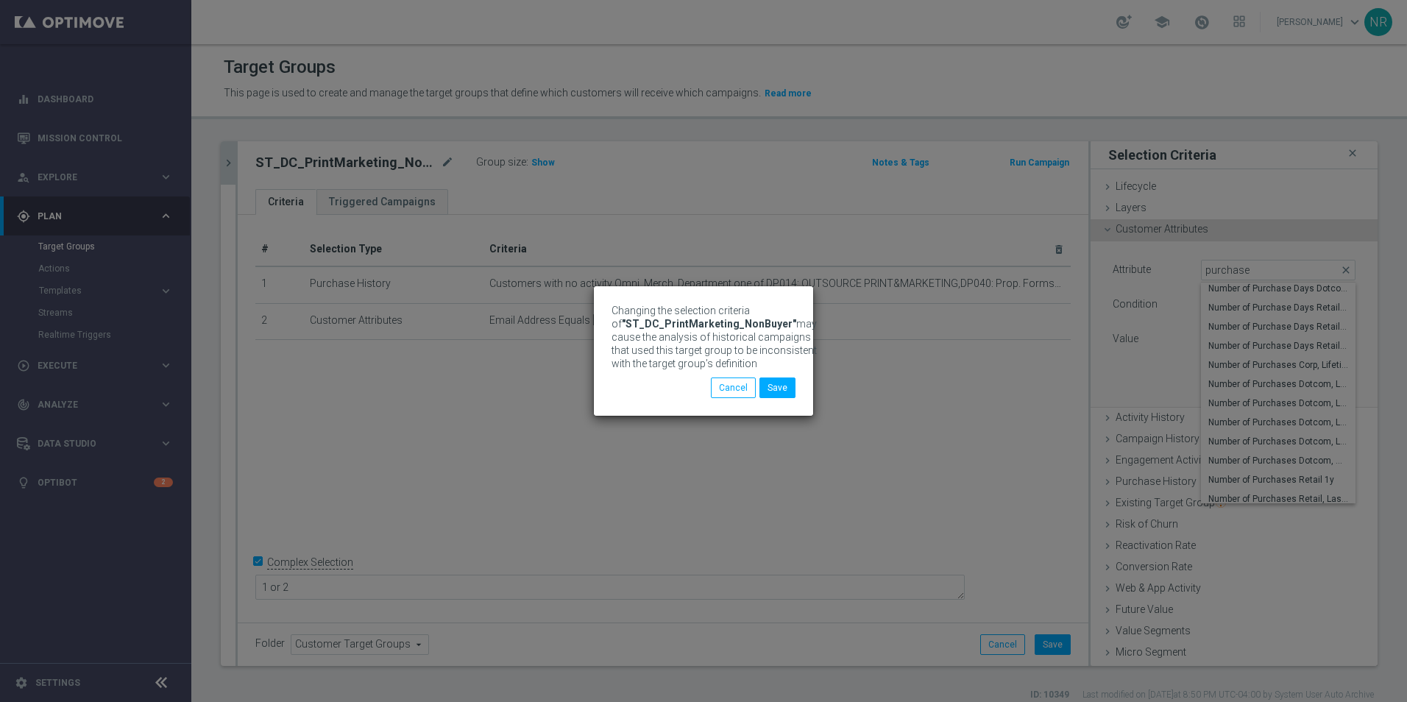
scroll to position [354, 0]
click at [766, 389] on button "Save" at bounding box center [777, 387] width 36 height 21
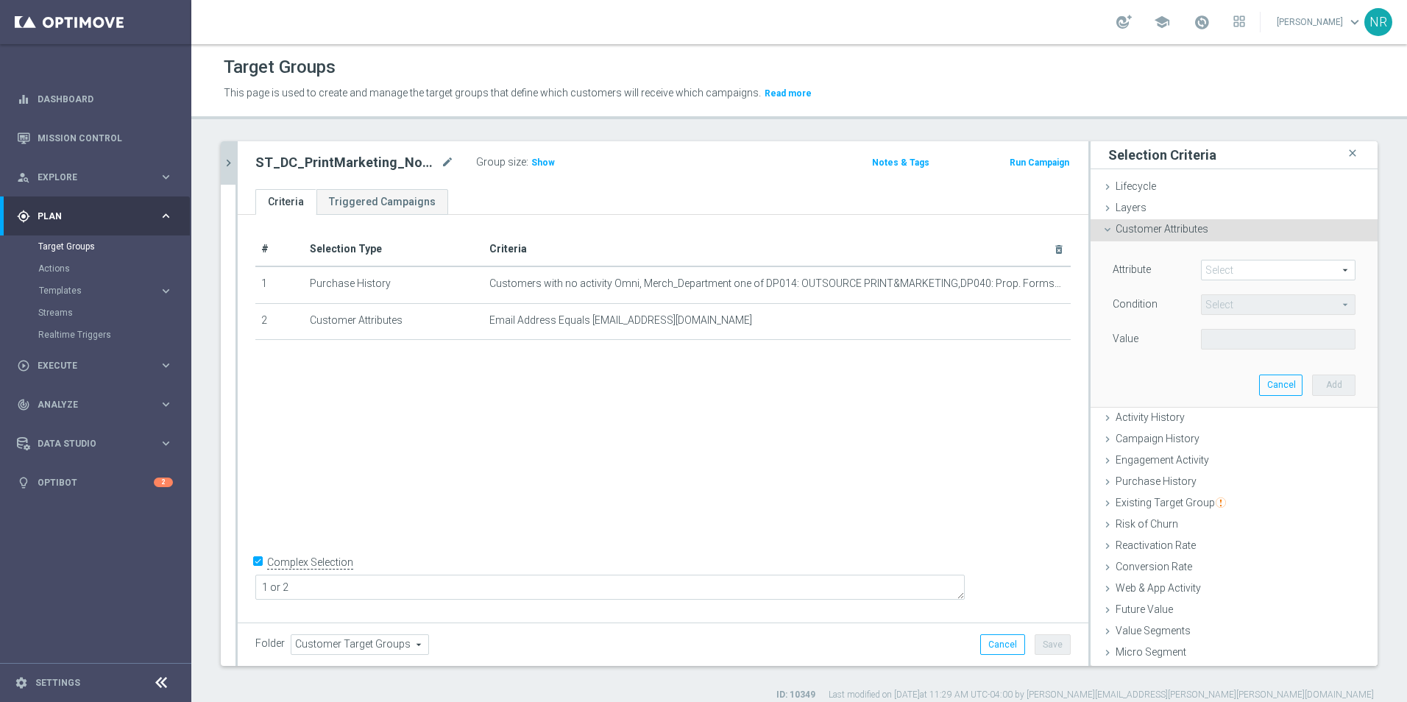
click at [1235, 268] on span at bounding box center [1278, 269] width 153 height 19
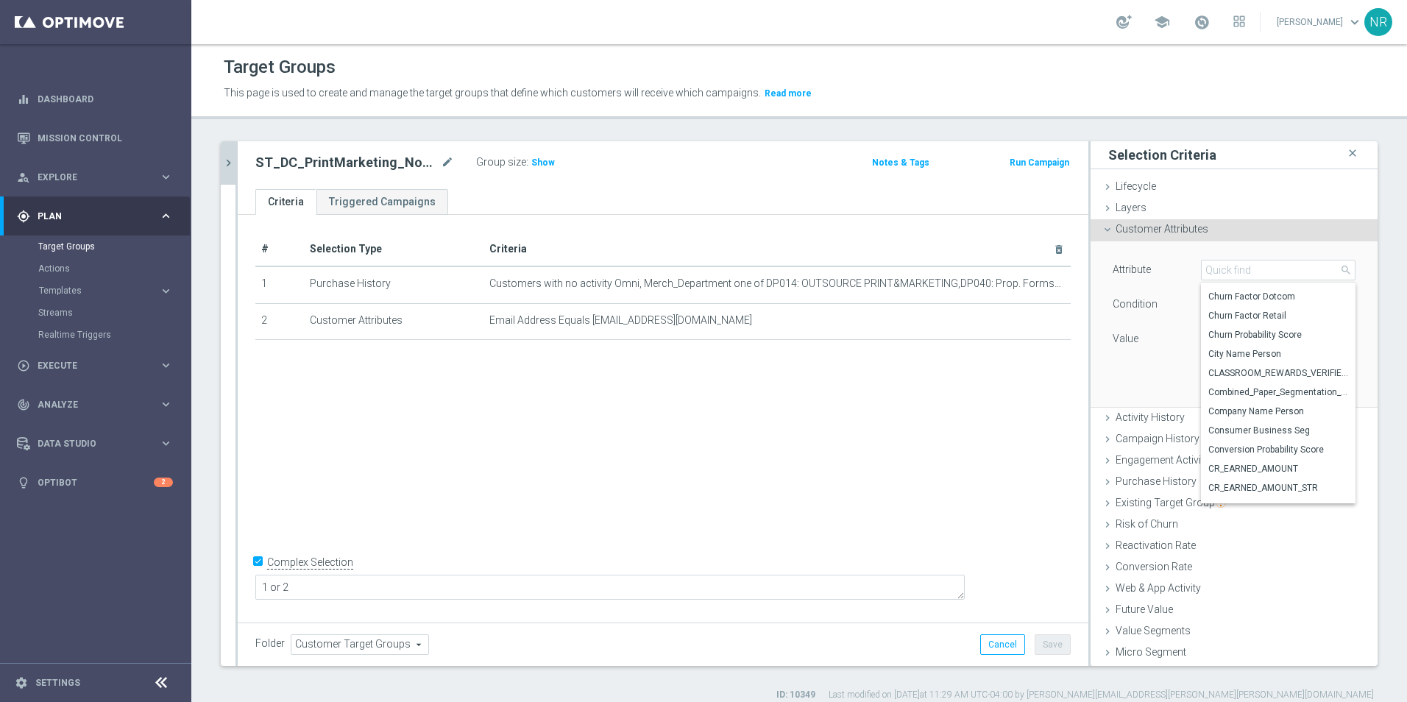
scroll to position [1274, 0]
click at [1238, 274] on input "search" at bounding box center [1278, 270] width 155 height 21
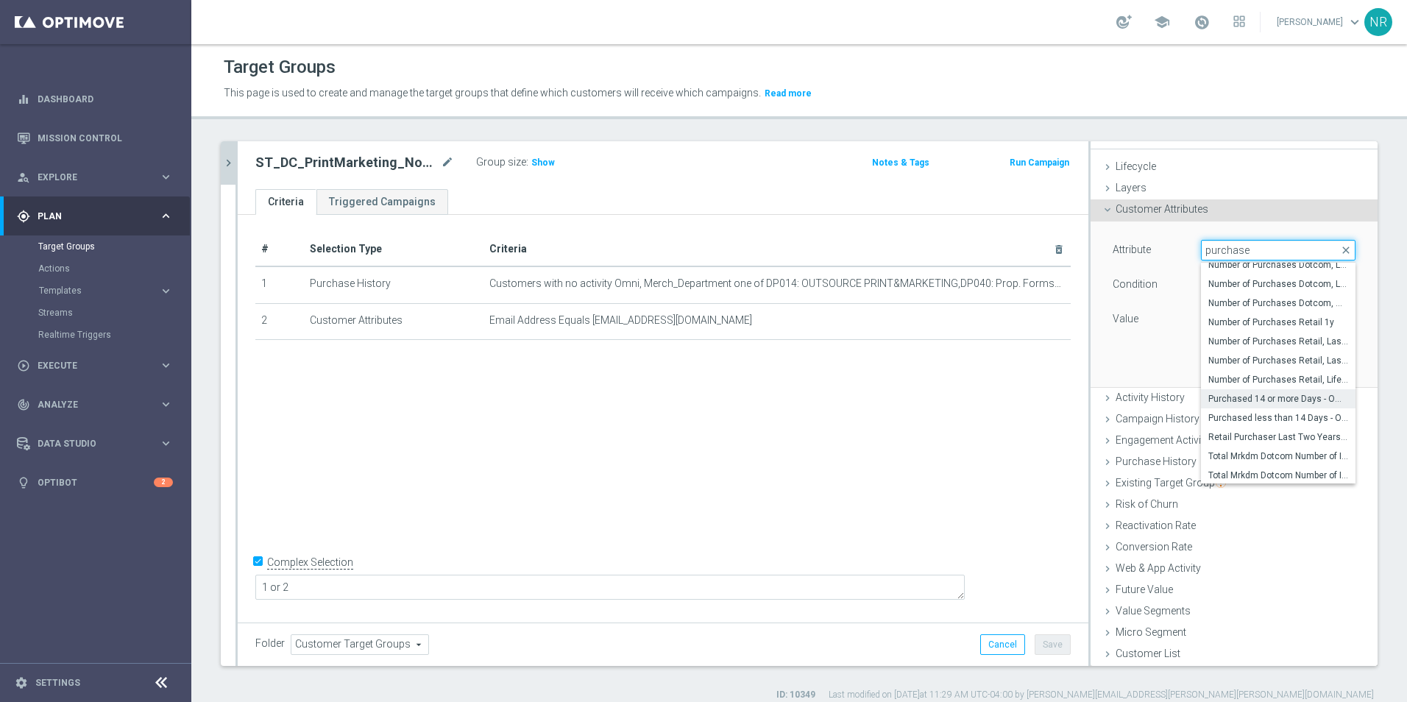
scroll to position [470, 0]
type input "purchase"
click at [1251, 326] on span "Days Since Last Purchase Dotcom" at bounding box center [1278, 330] width 140 height 12
type input "Days Since Last Purchase Dotcom"
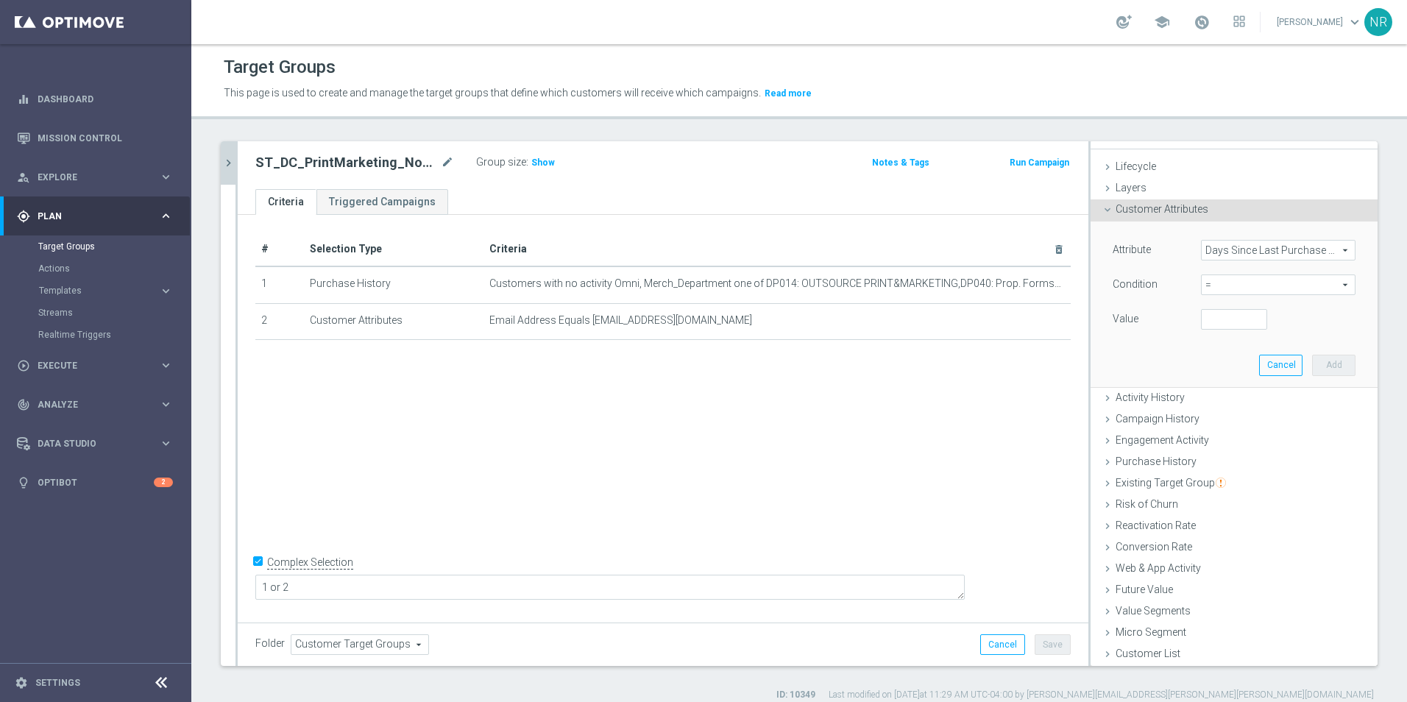
click at [1213, 292] on span "=" at bounding box center [1278, 284] width 153 height 19
click at [1209, 385] on span ">" at bounding box center [1278, 383] width 140 height 12
type input ">"
click at [1208, 316] on input "number" at bounding box center [1234, 319] width 66 height 21
type input "7"
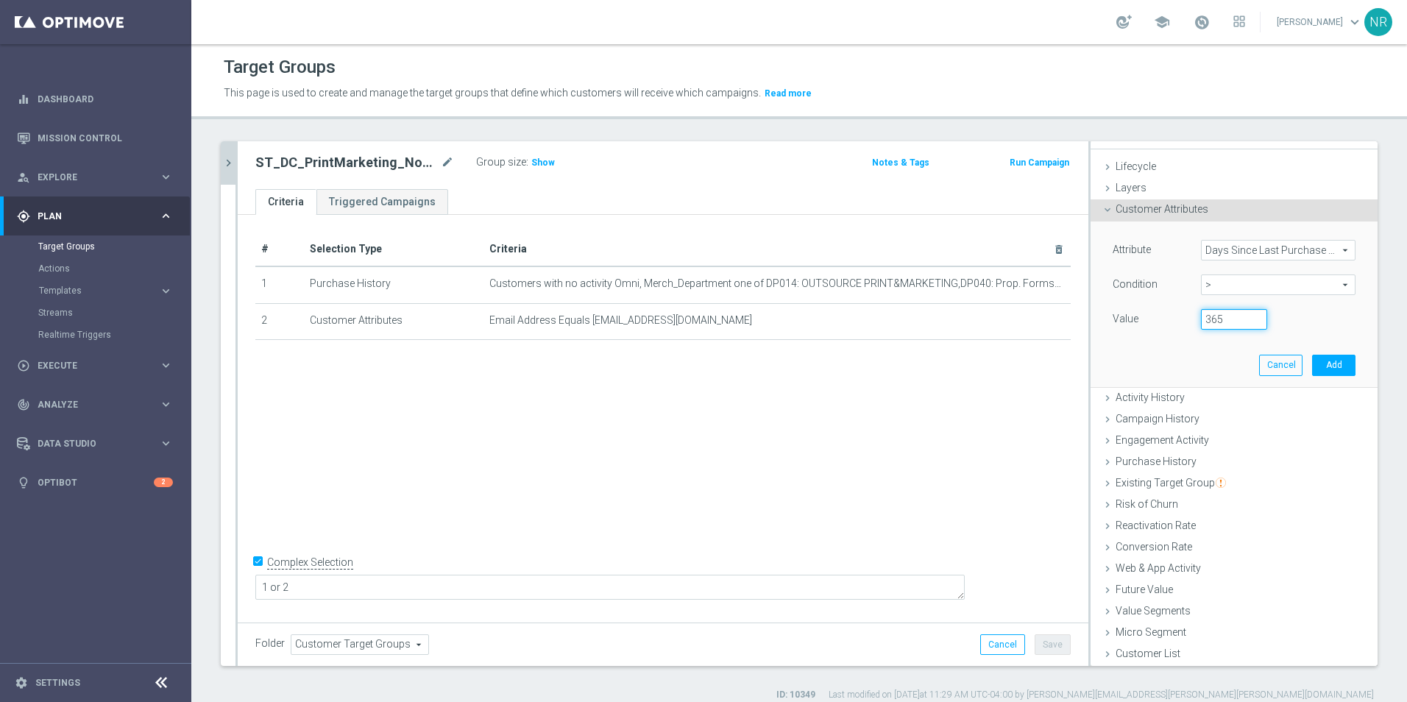
type input "365"
click at [1294, 283] on span ">" at bounding box center [1278, 284] width 153 height 19
click at [1226, 313] on span "<" at bounding box center [1278, 307] width 140 height 12
type input "<"
click at [1215, 322] on input "number" at bounding box center [1234, 319] width 66 height 21
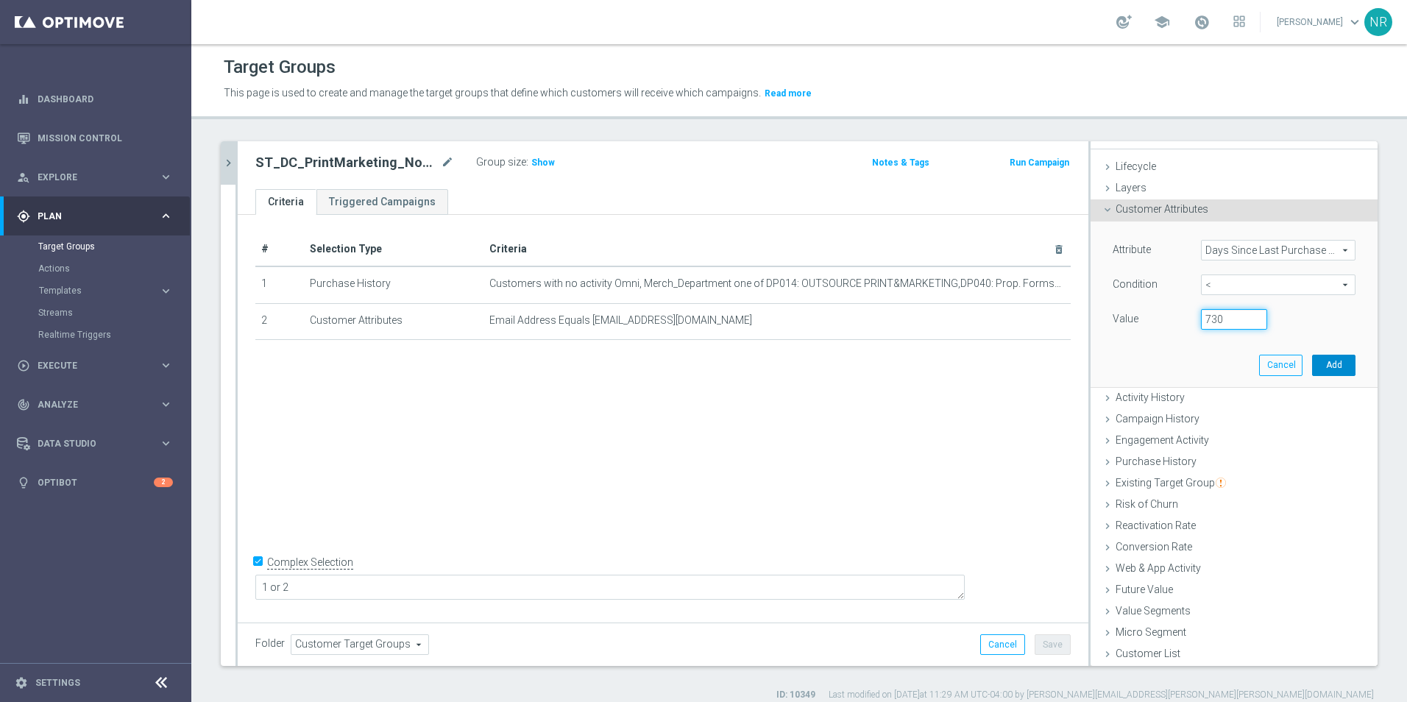
type input "730"
click at [1320, 363] on button "Add" at bounding box center [1333, 365] width 43 height 21
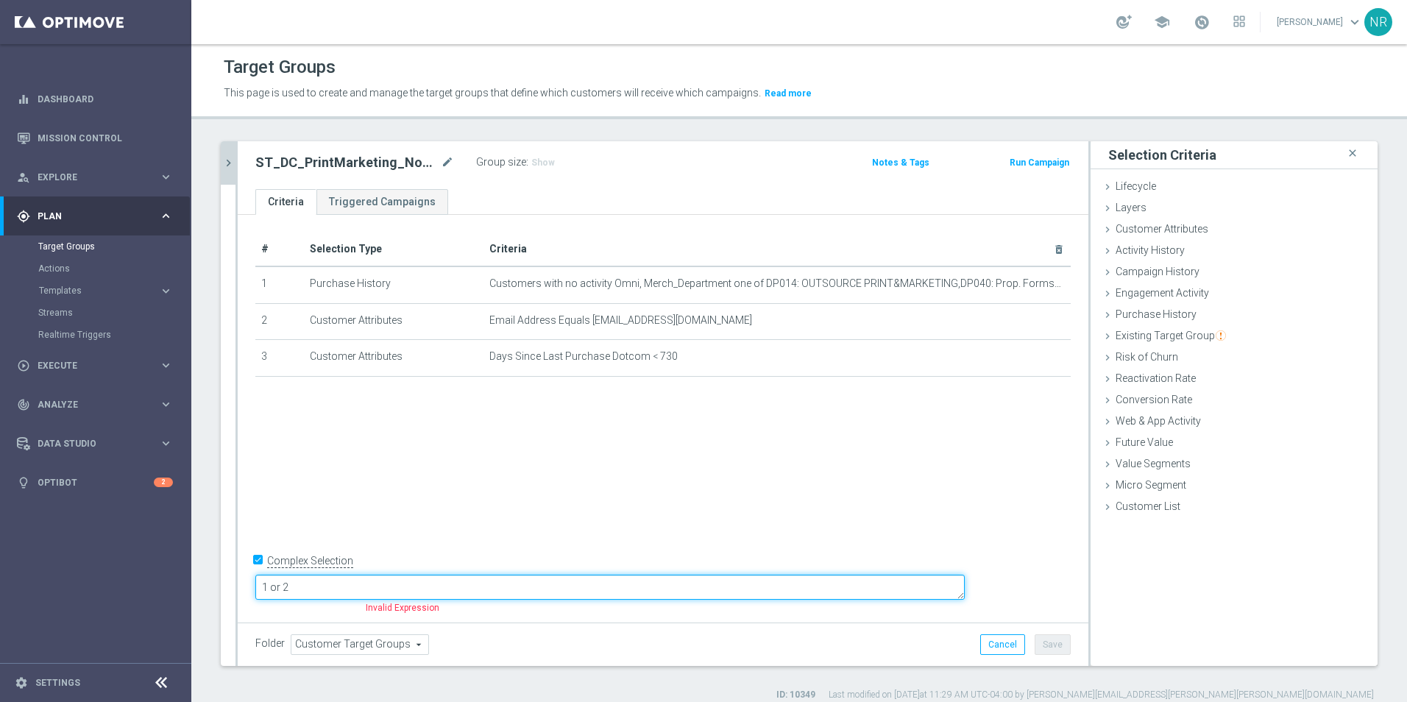
click at [367, 583] on textarea "1 or 2" at bounding box center [609, 588] width 709 height 26
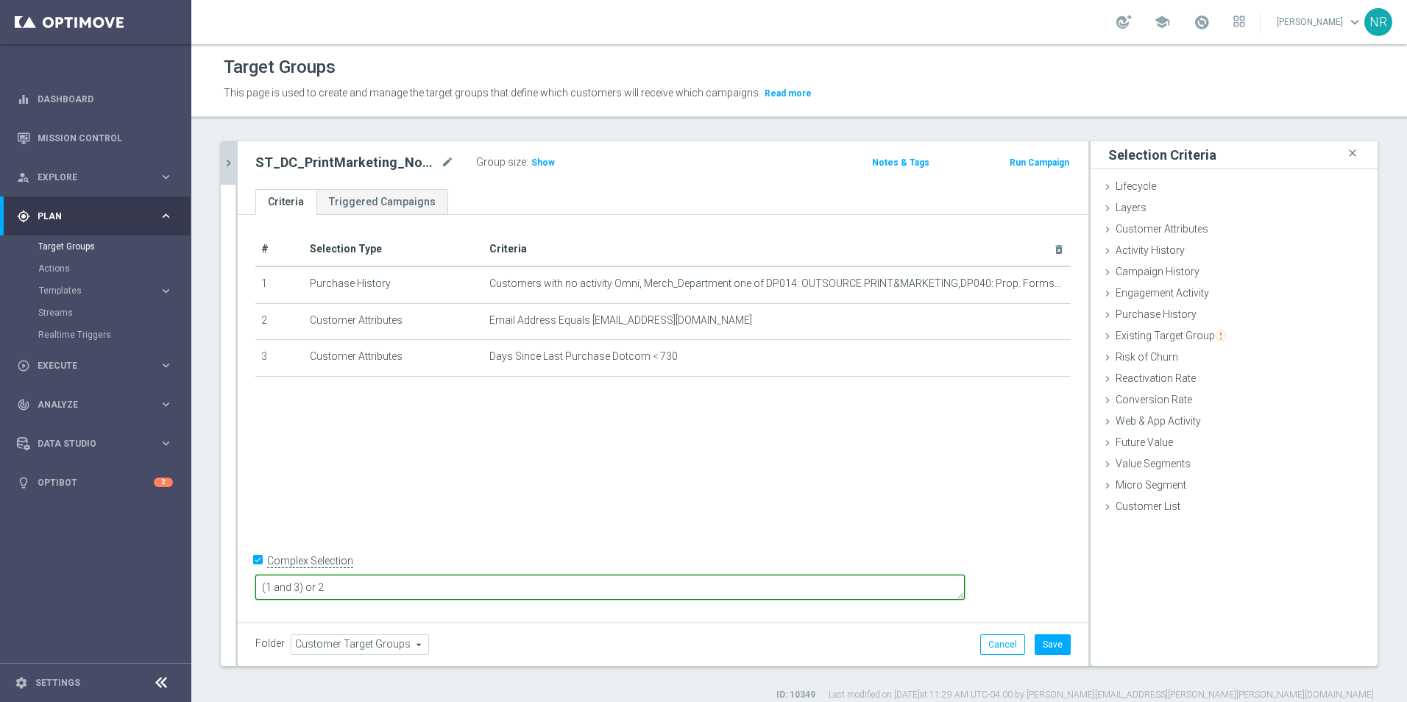
click at [399, 588] on textarea "(1 and 3) or 2" at bounding box center [609, 588] width 709 height 26
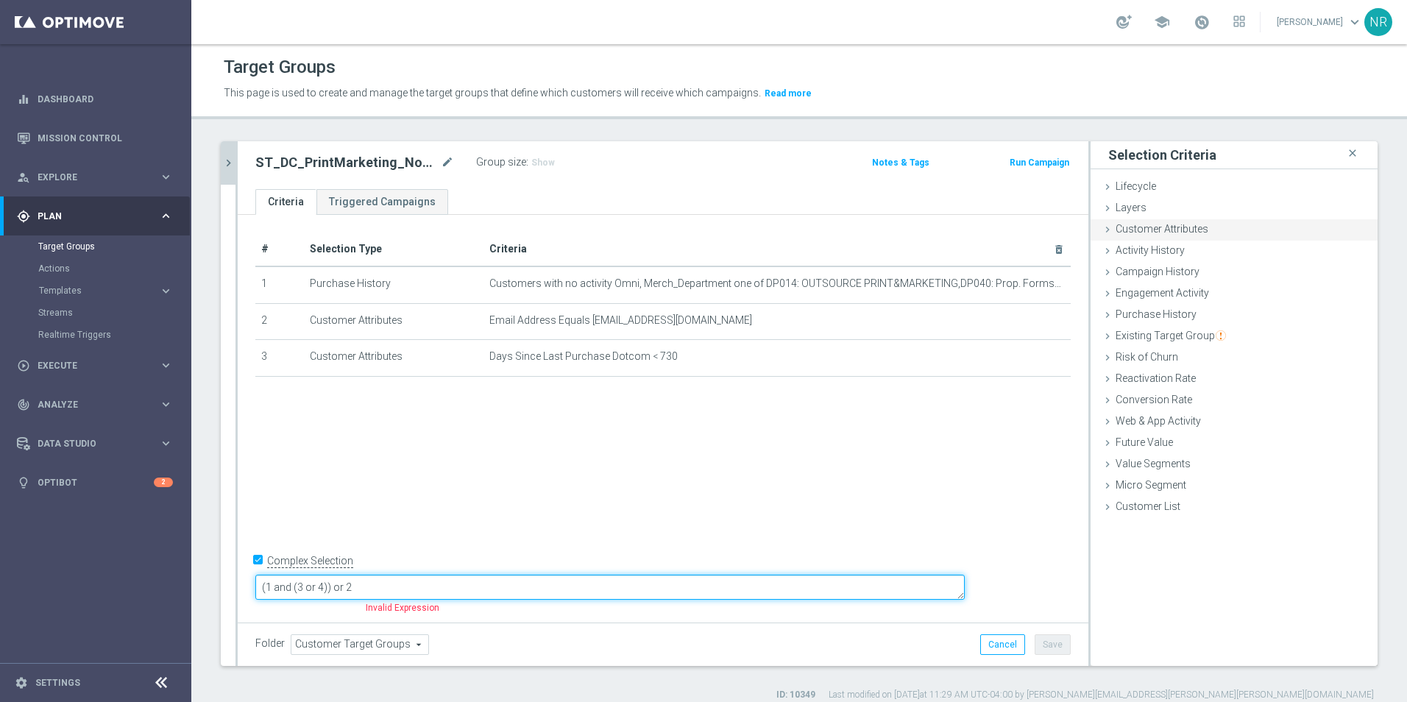
type textarea "(1 and (3 or 4)) or 2"
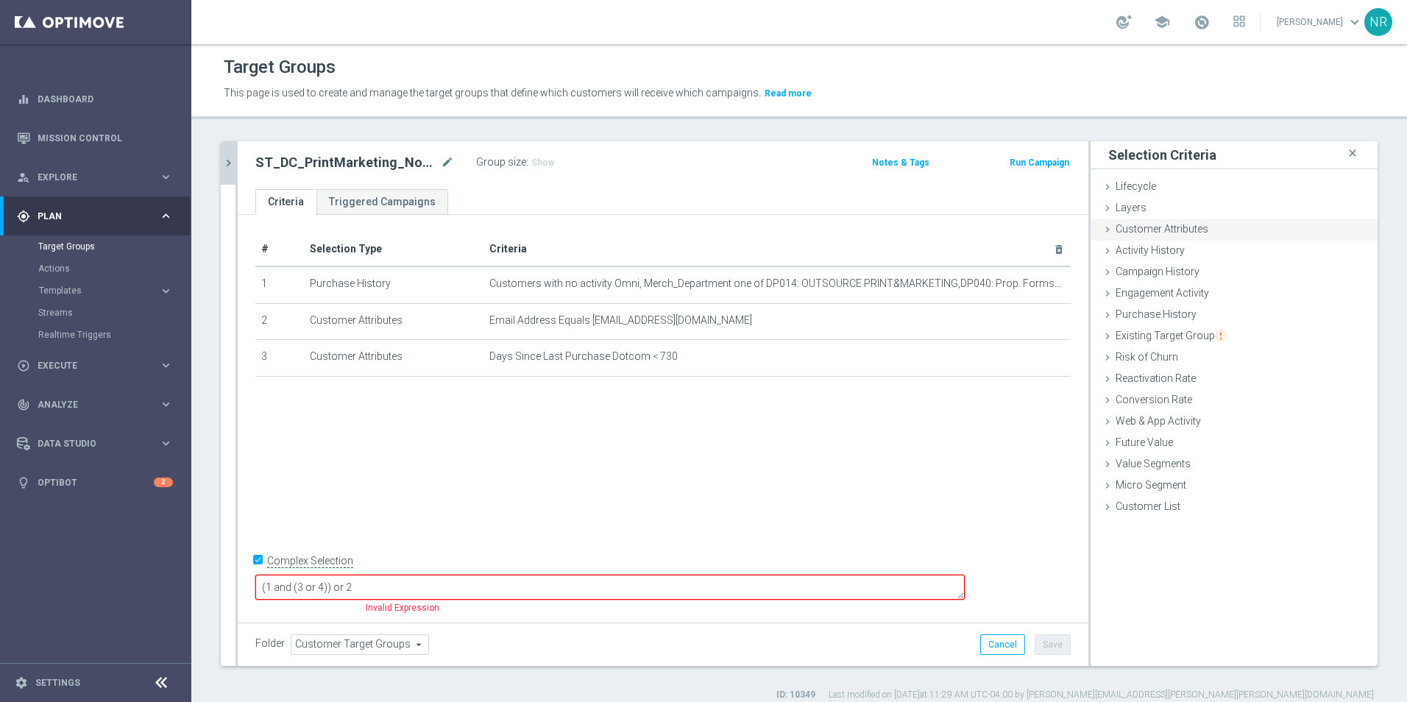
click at [1146, 233] on span "Customer Attributes" at bounding box center [1161, 229] width 93 height 12
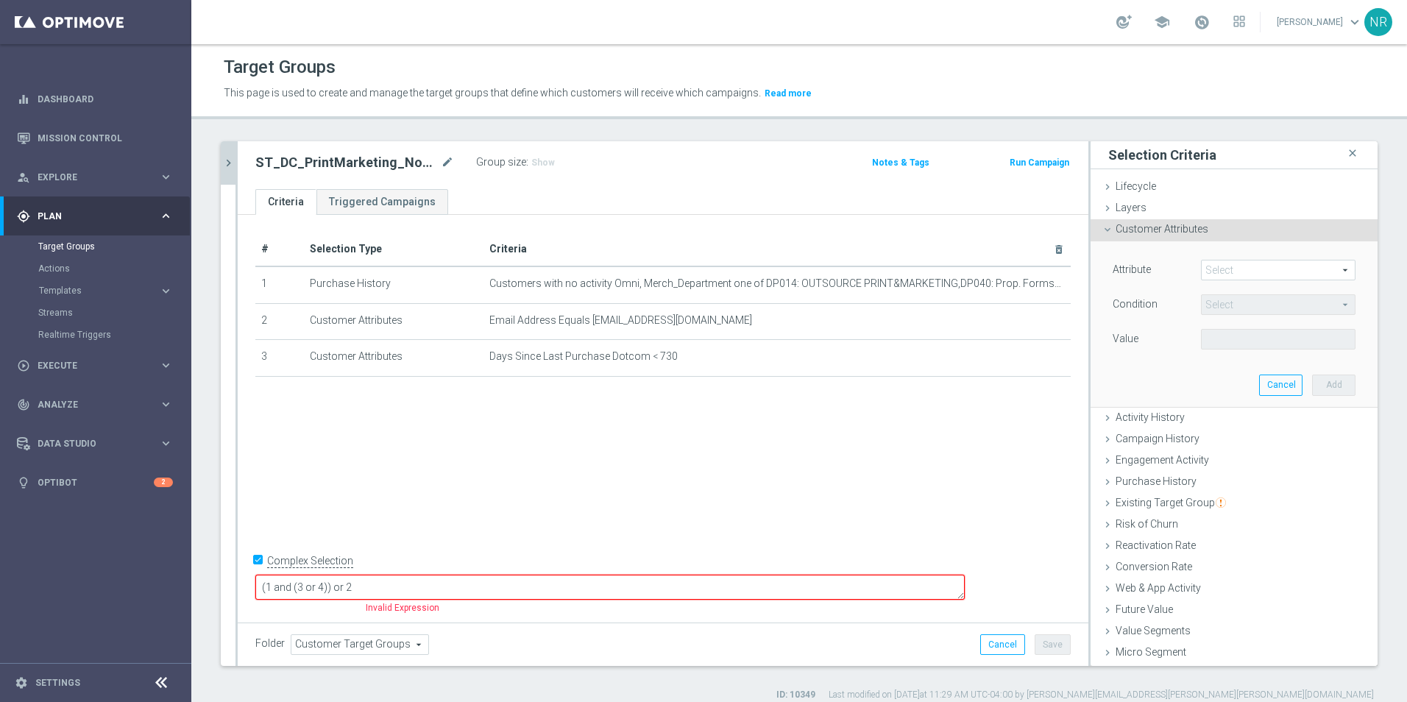
click at [1217, 276] on span at bounding box center [1278, 269] width 153 height 19
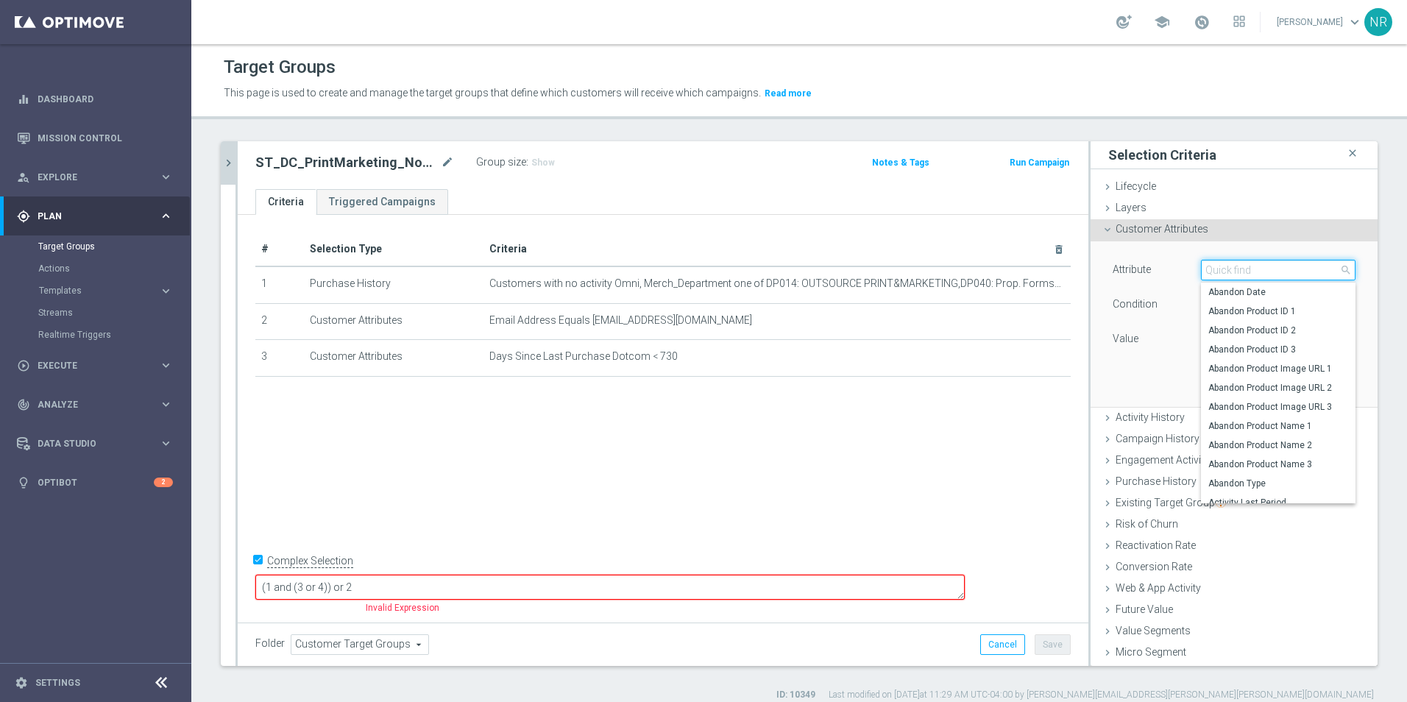
click at [1218, 265] on input "search" at bounding box center [1278, 270] width 155 height 21
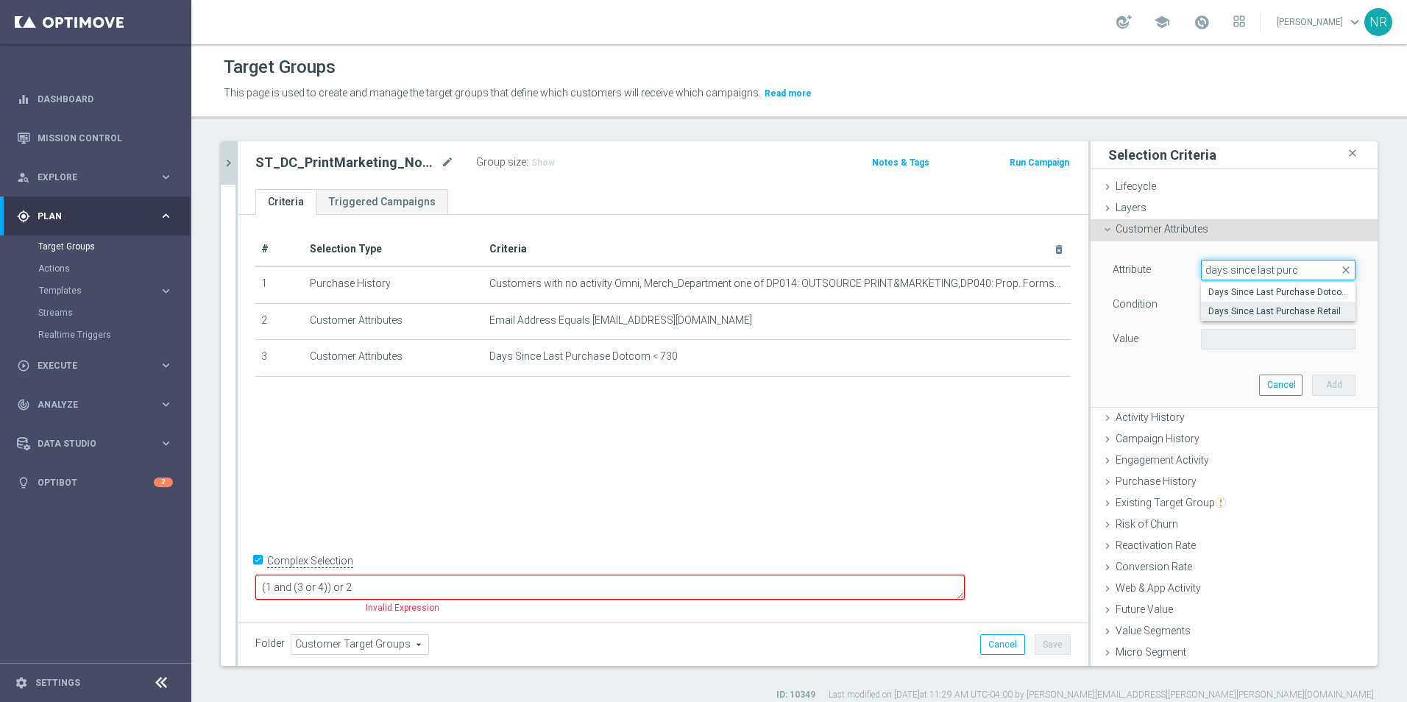
type input "days since last purc"
click at [1225, 316] on span "Days Since Last Purchase Retail" at bounding box center [1278, 311] width 140 height 12
type input "Days Since Last Purchase Retail"
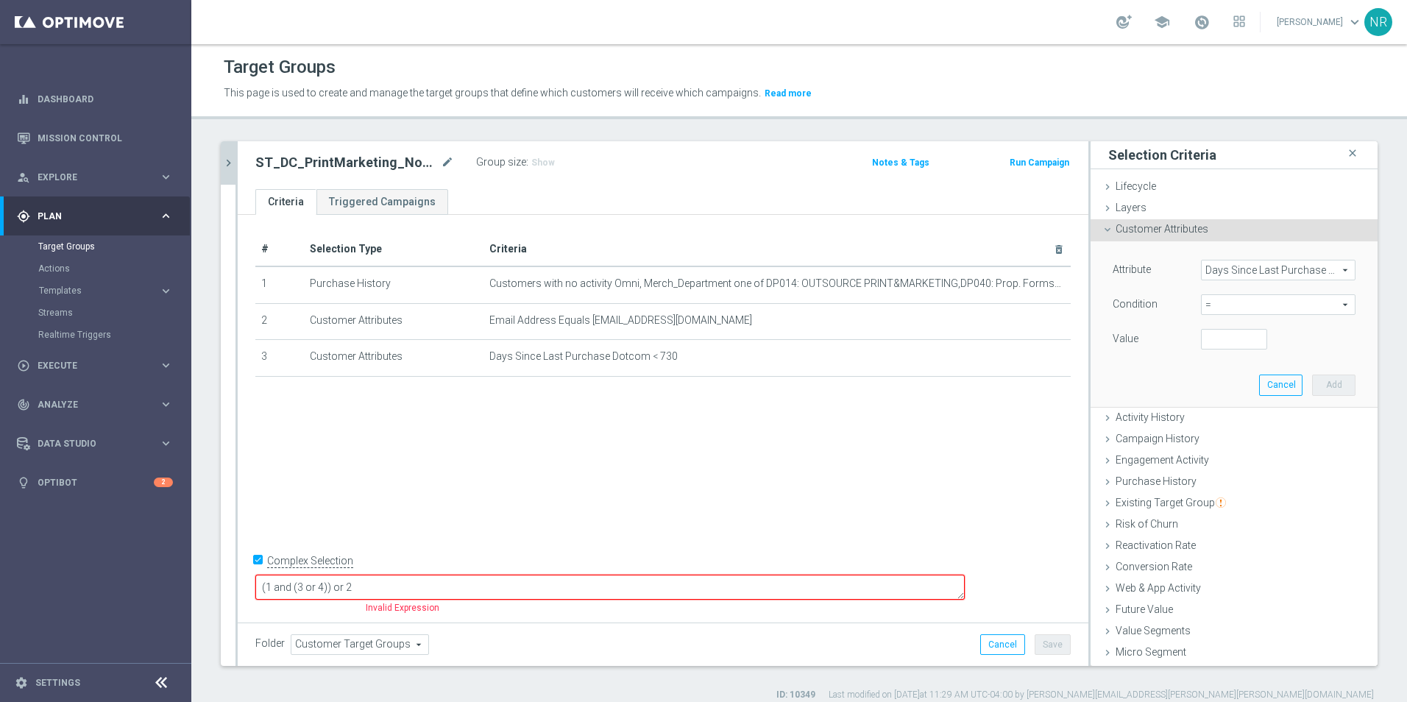
click at [1216, 309] on span "=" at bounding box center [1278, 304] width 153 height 19
click at [1229, 330] on span "<" at bounding box center [1278, 327] width 140 height 12
type input "<"
click at [1207, 334] on input "number" at bounding box center [1234, 339] width 66 height 21
type input "0"
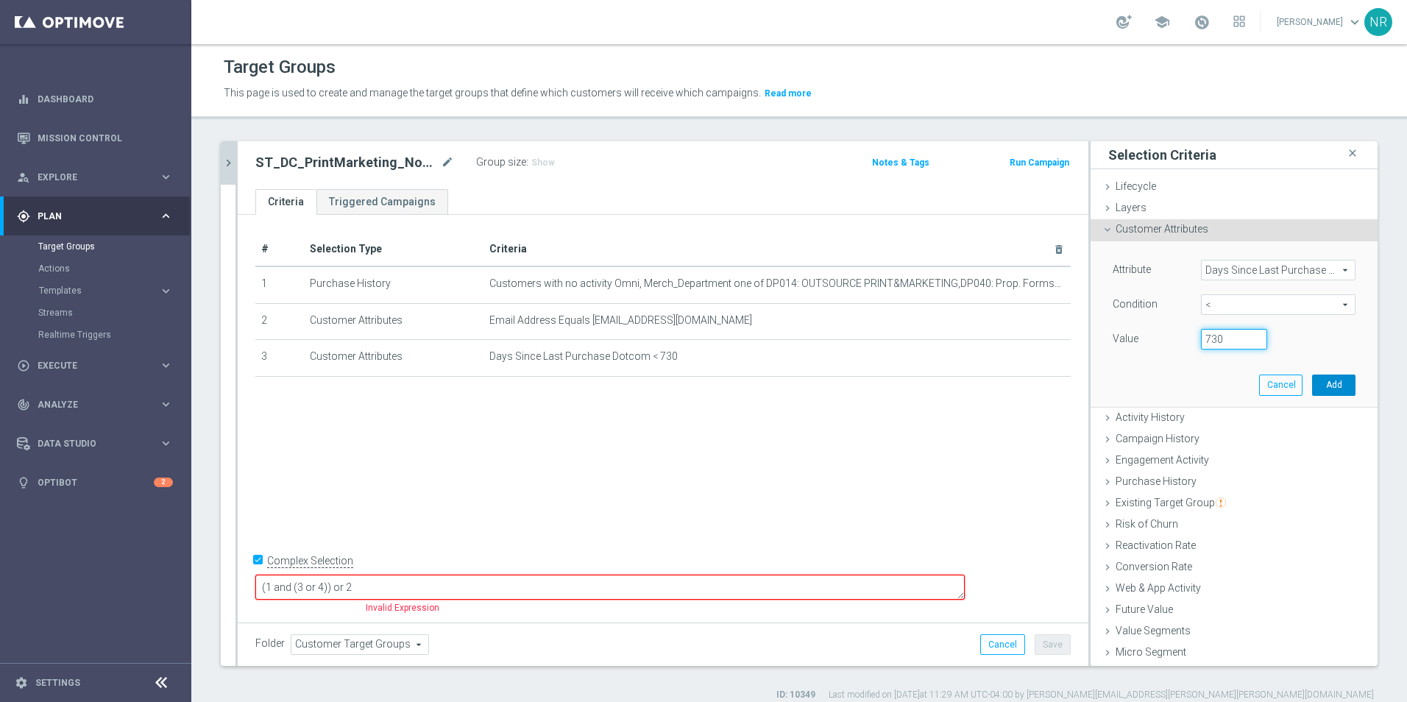
type input "730"
click at [1313, 383] on button "Add" at bounding box center [1333, 385] width 43 height 21
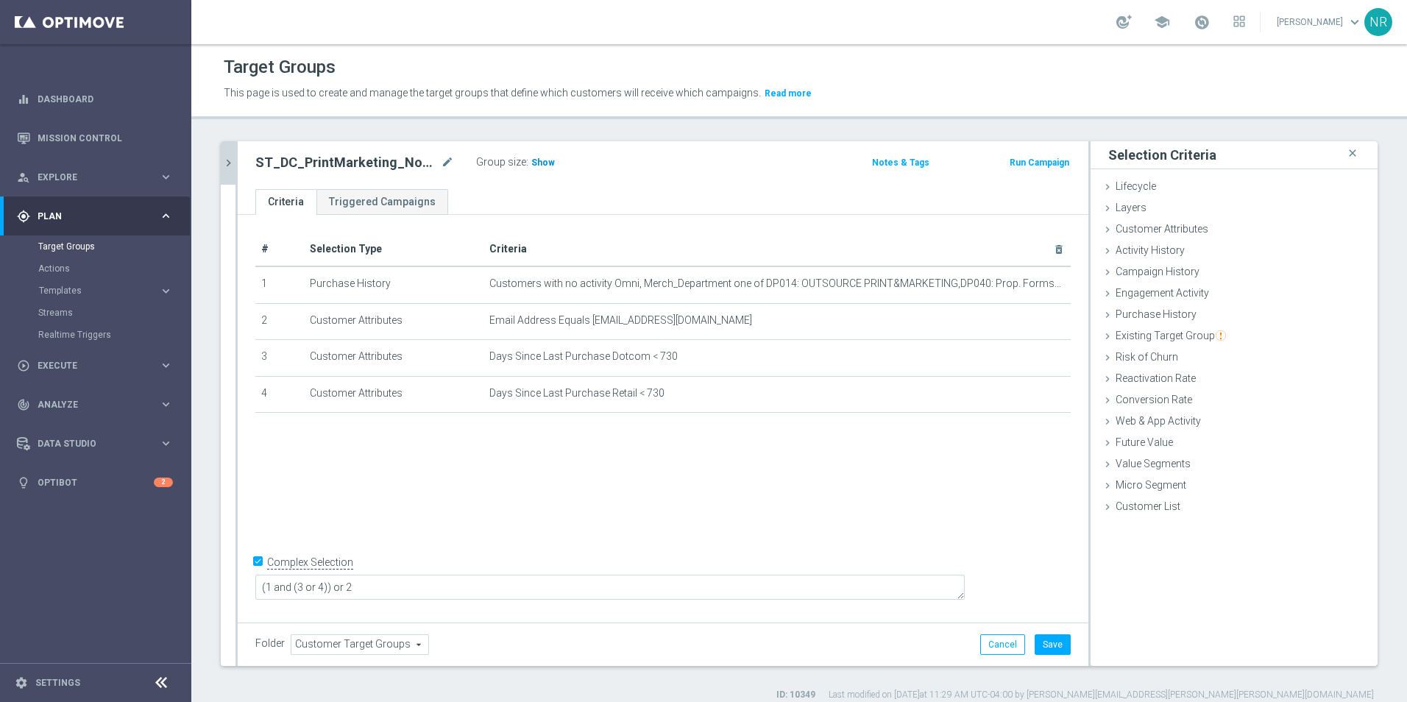
click at [531, 164] on span "Show" at bounding box center [543, 162] width 24 height 10
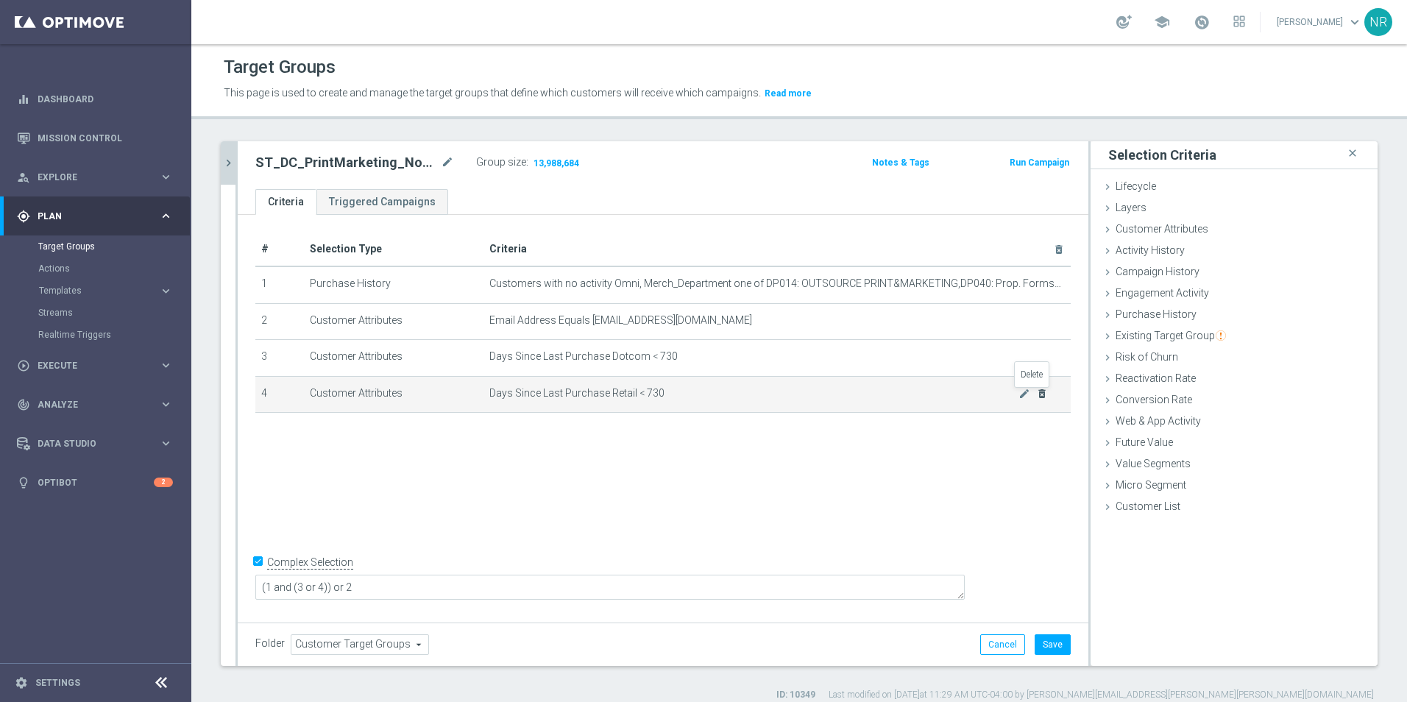
click at [1036, 395] on icon "delete_forever" at bounding box center [1042, 394] width 12 height 12
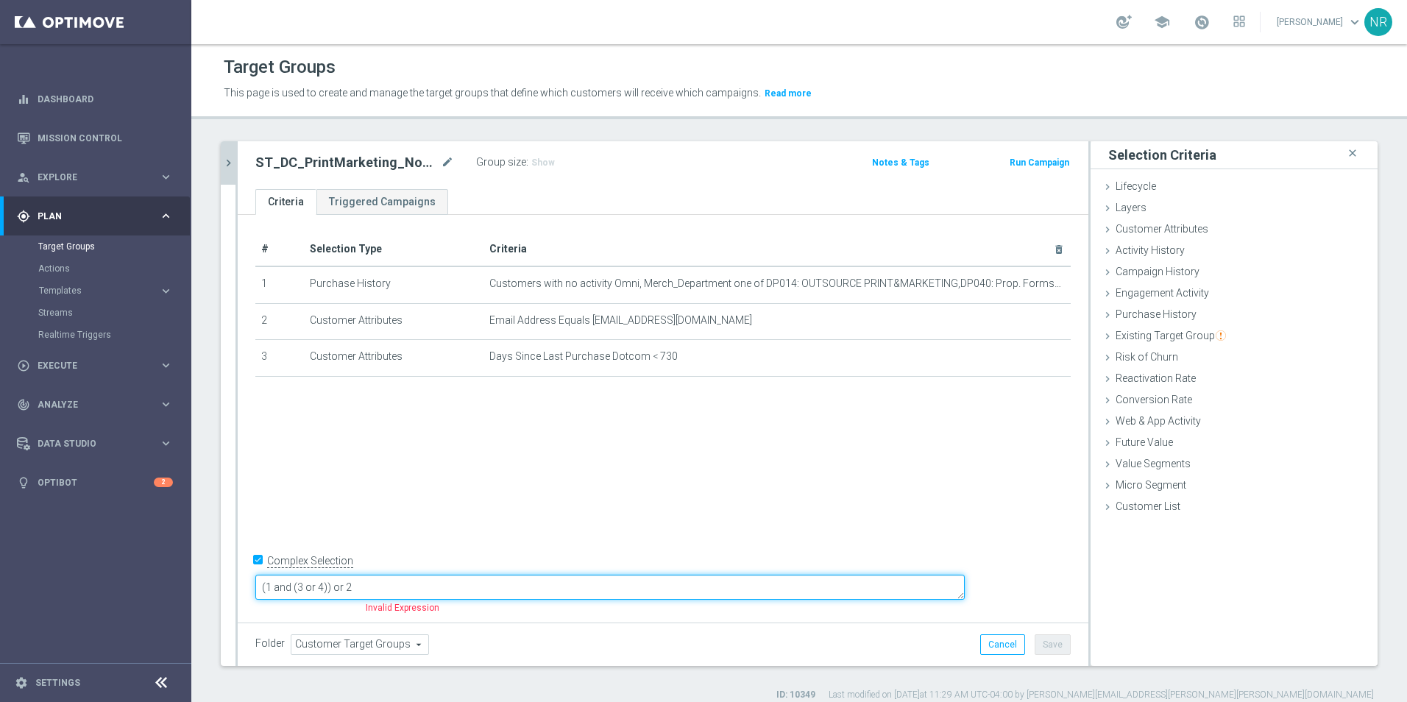
click at [430, 585] on textarea "(1 and (3 or 4)) or 2" at bounding box center [609, 588] width 709 height 26
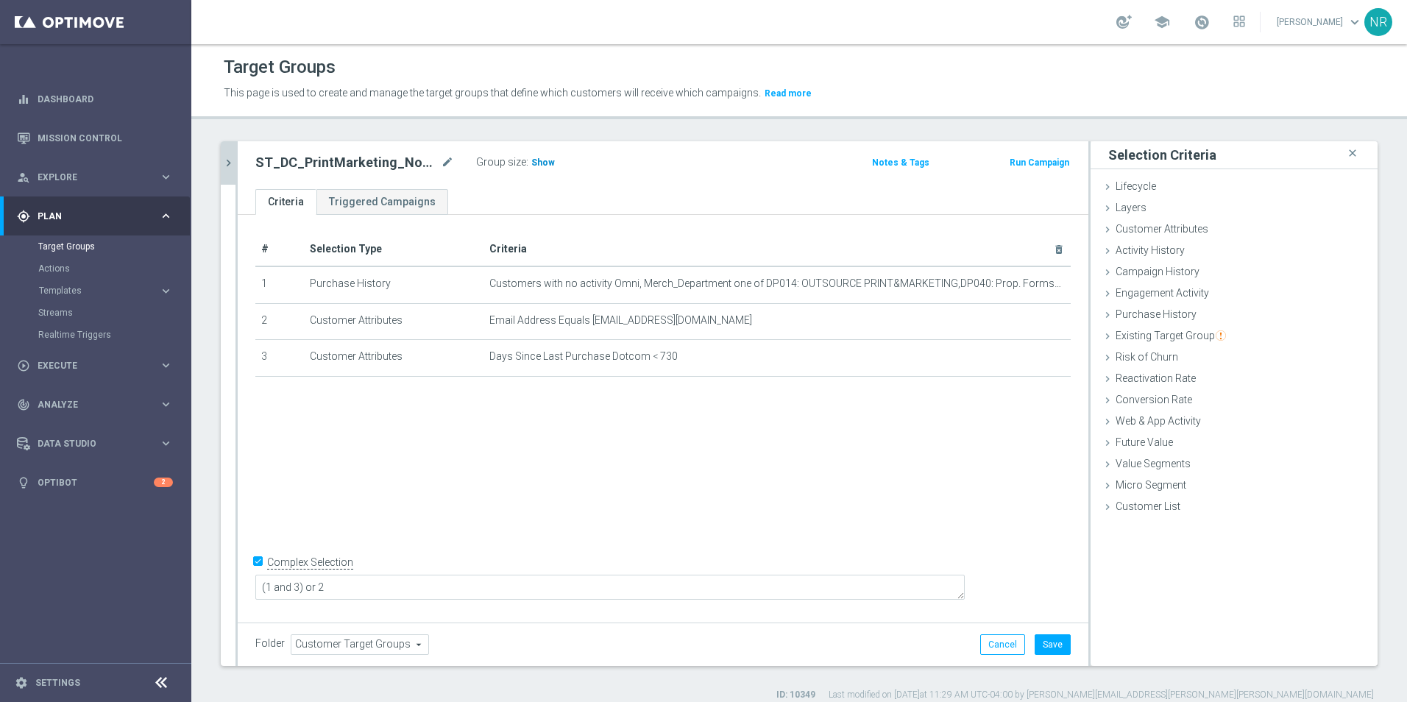
click at [541, 166] on span "Show" at bounding box center [543, 162] width 24 height 10
click at [1036, 358] on icon "delete_forever" at bounding box center [1042, 357] width 12 height 12
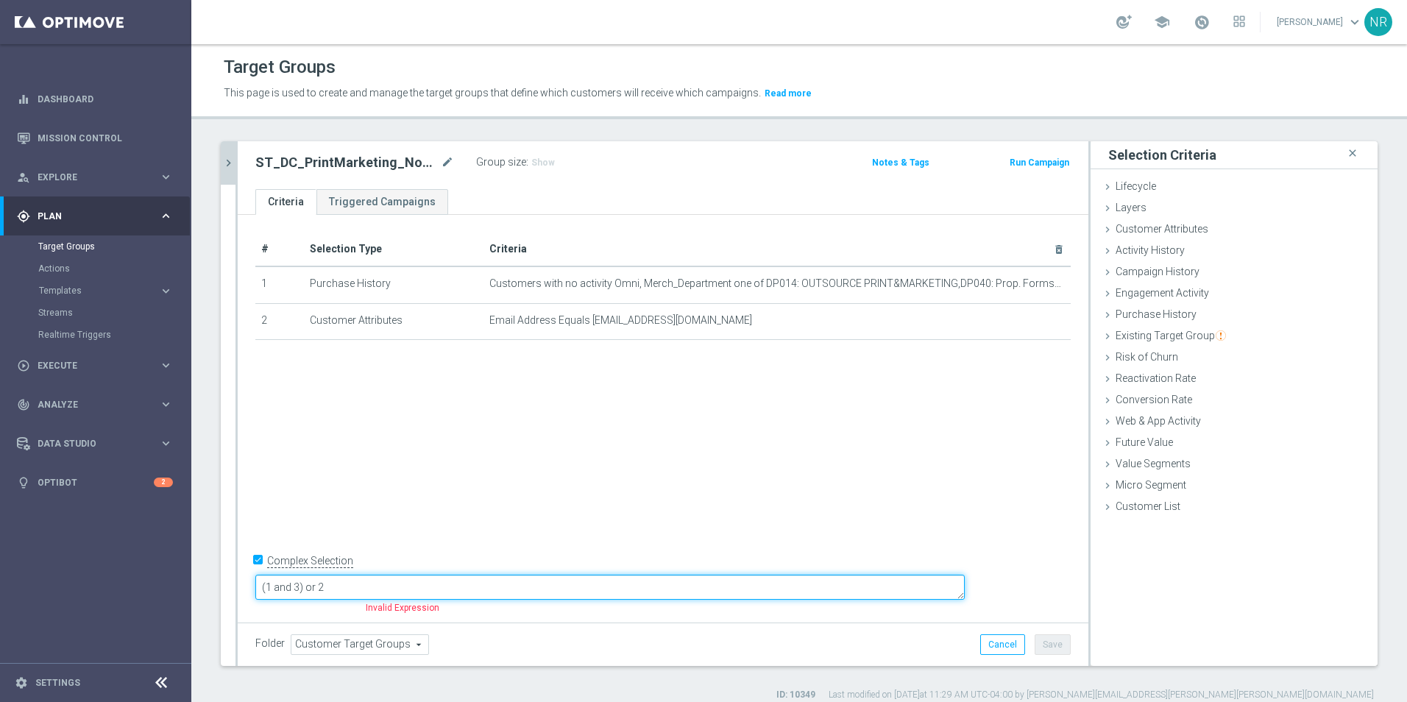
click at [408, 587] on textarea "(1 and 3) or 2" at bounding box center [609, 588] width 709 height 26
click at [372, 585] on textarea "(1 or 2" at bounding box center [609, 588] width 709 height 26
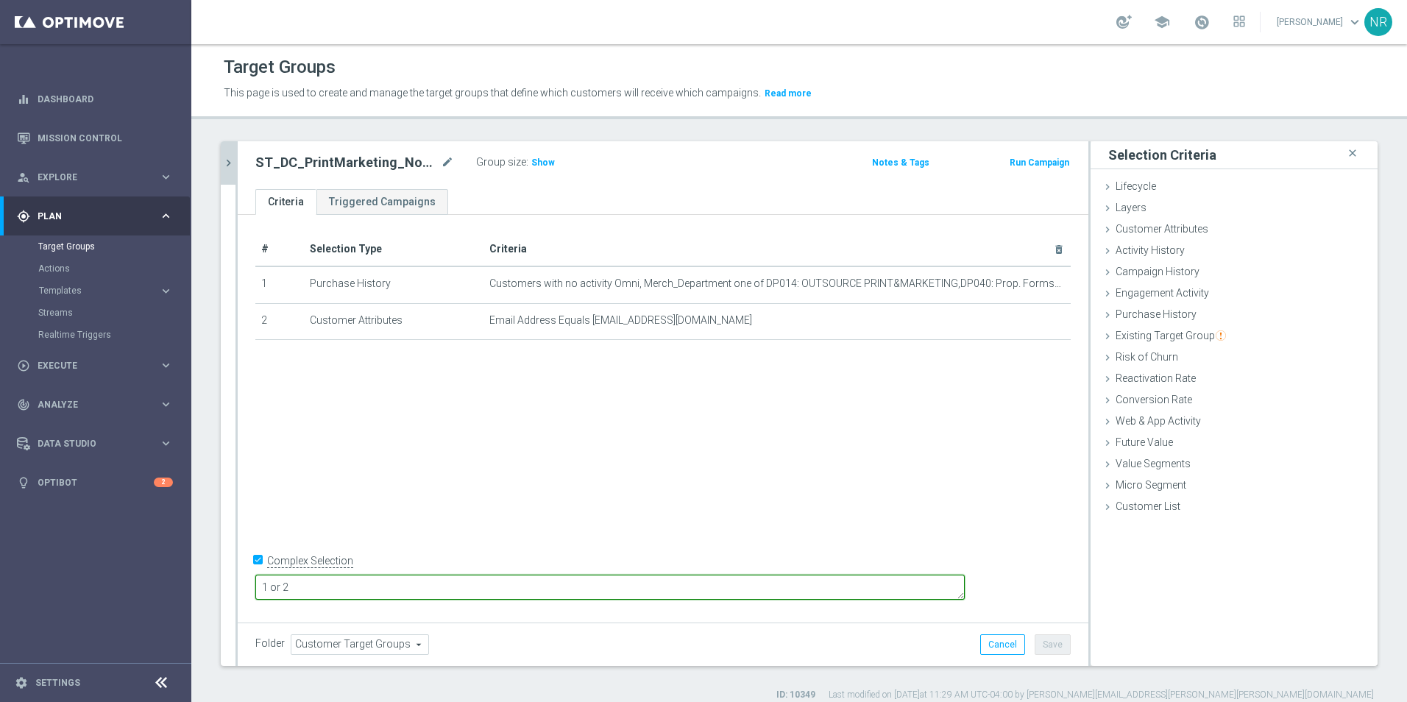
type textarea "1 or 2"
click at [562, 499] on div "# Selection Type Criteria delete_forever 1 Purchase History Customers with no a…" at bounding box center [663, 416] width 851 height 403
click at [546, 160] on span "Show" at bounding box center [543, 162] width 24 height 10
click at [1253, 235] on div "Customer Attributes done selection saved" at bounding box center [1233, 230] width 287 height 22
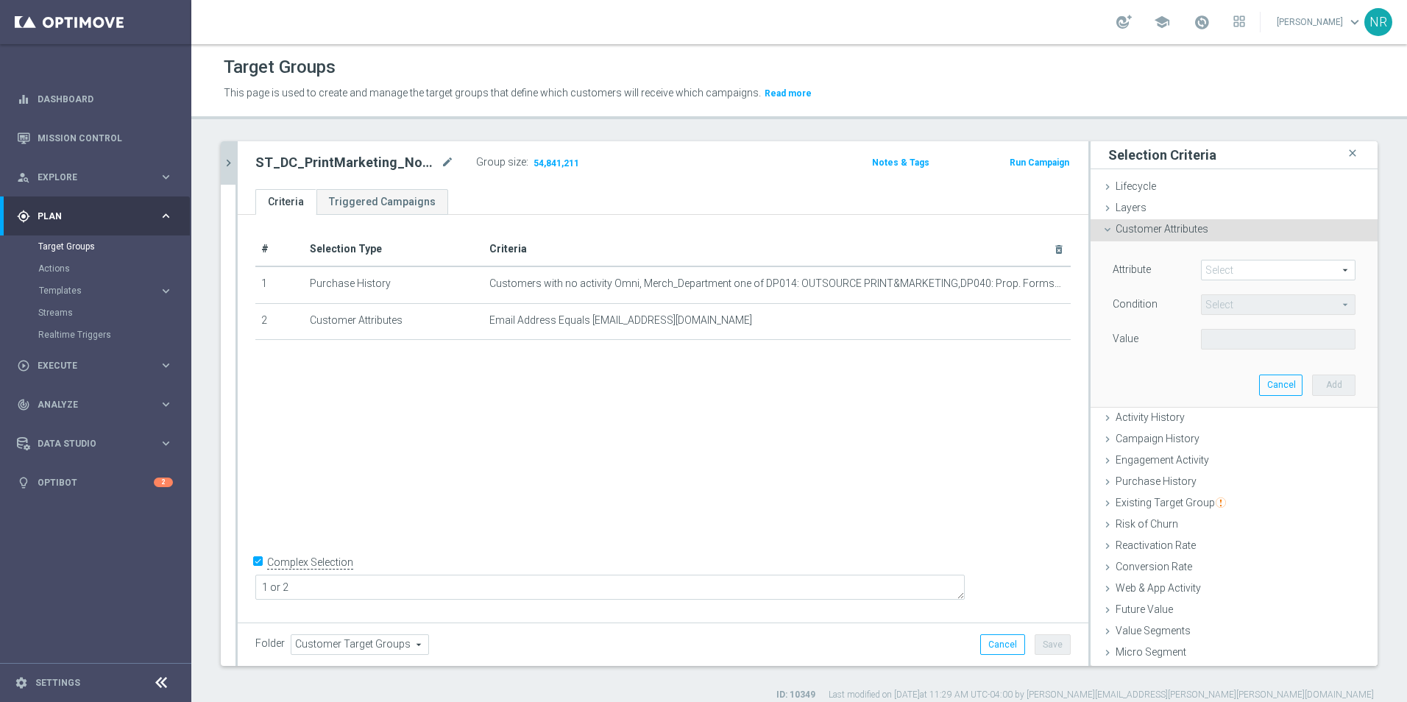
click at [1229, 270] on span at bounding box center [1278, 269] width 153 height 19
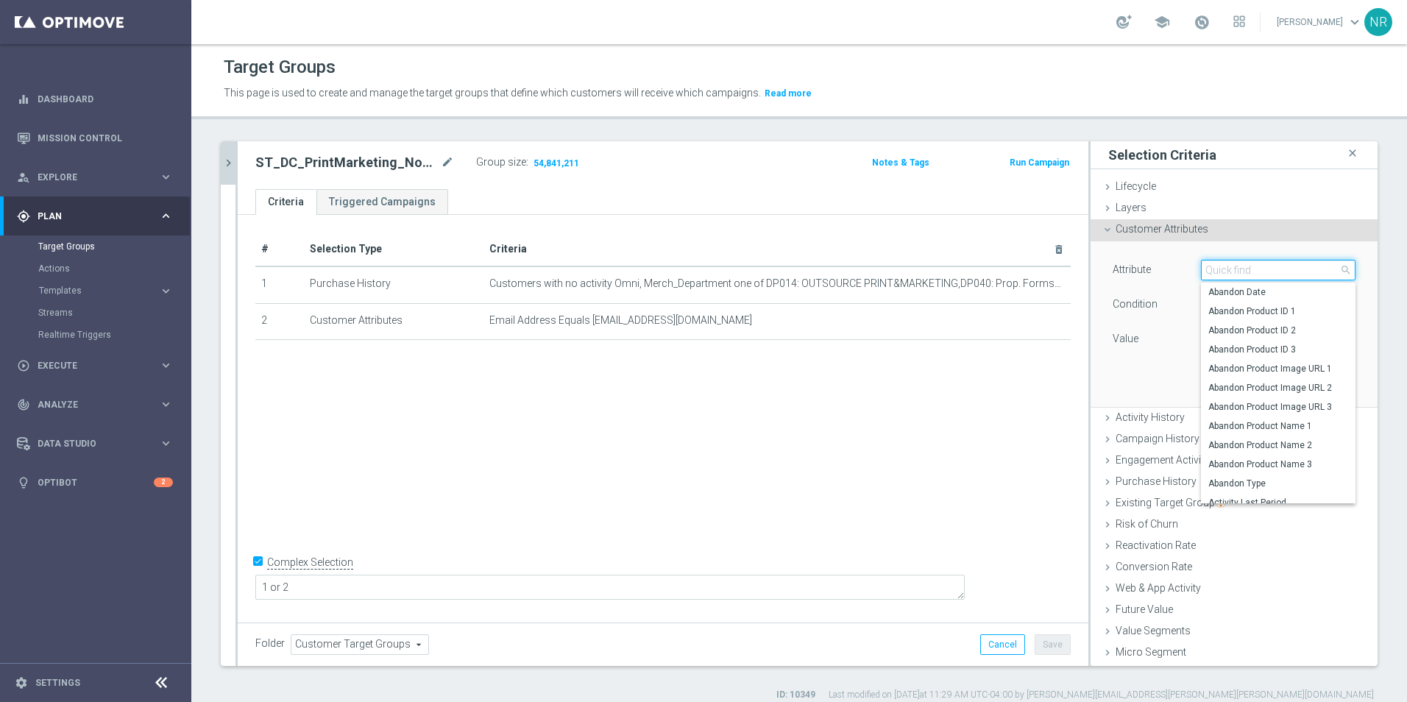
click at [1236, 270] on input "search" at bounding box center [1278, 270] width 155 height 21
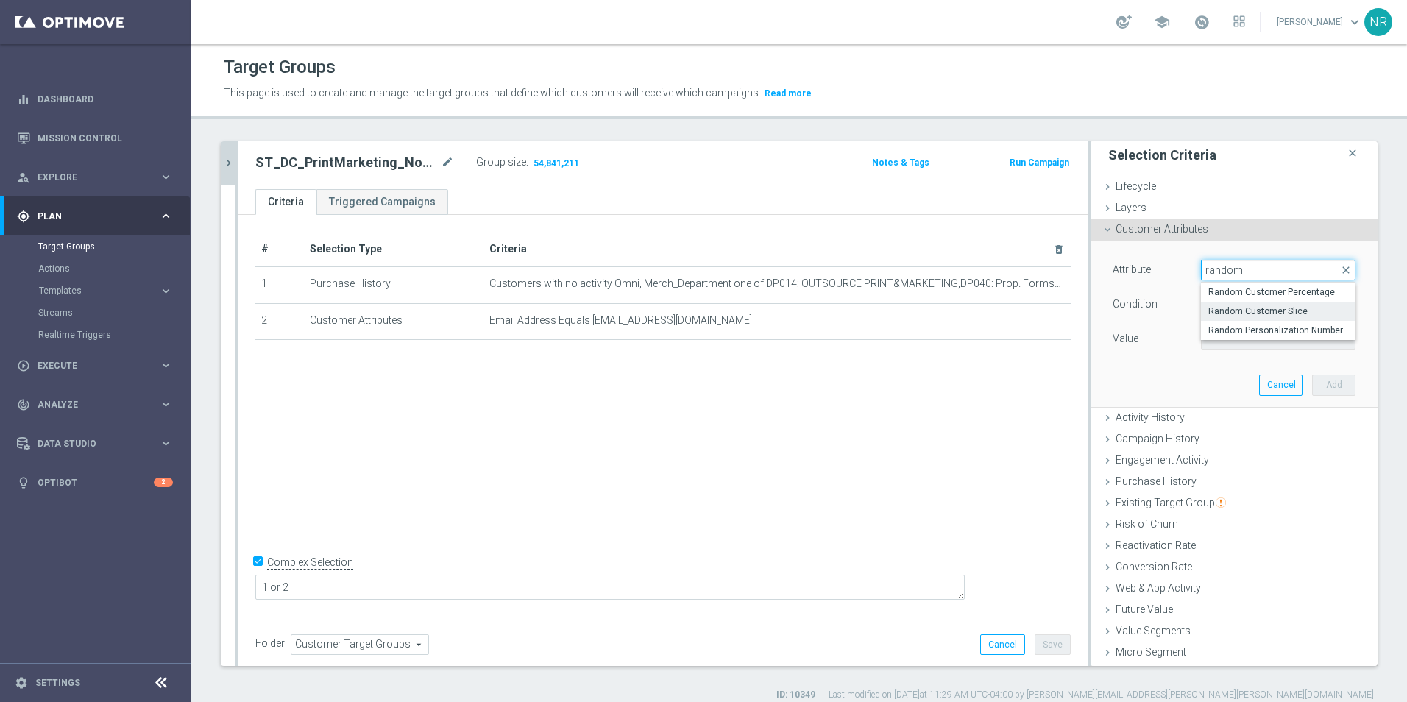
type input "random"
click at [1235, 313] on span "Random Customer Slice" at bounding box center [1278, 311] width 140 height 12
type input "Random Customer Slice"
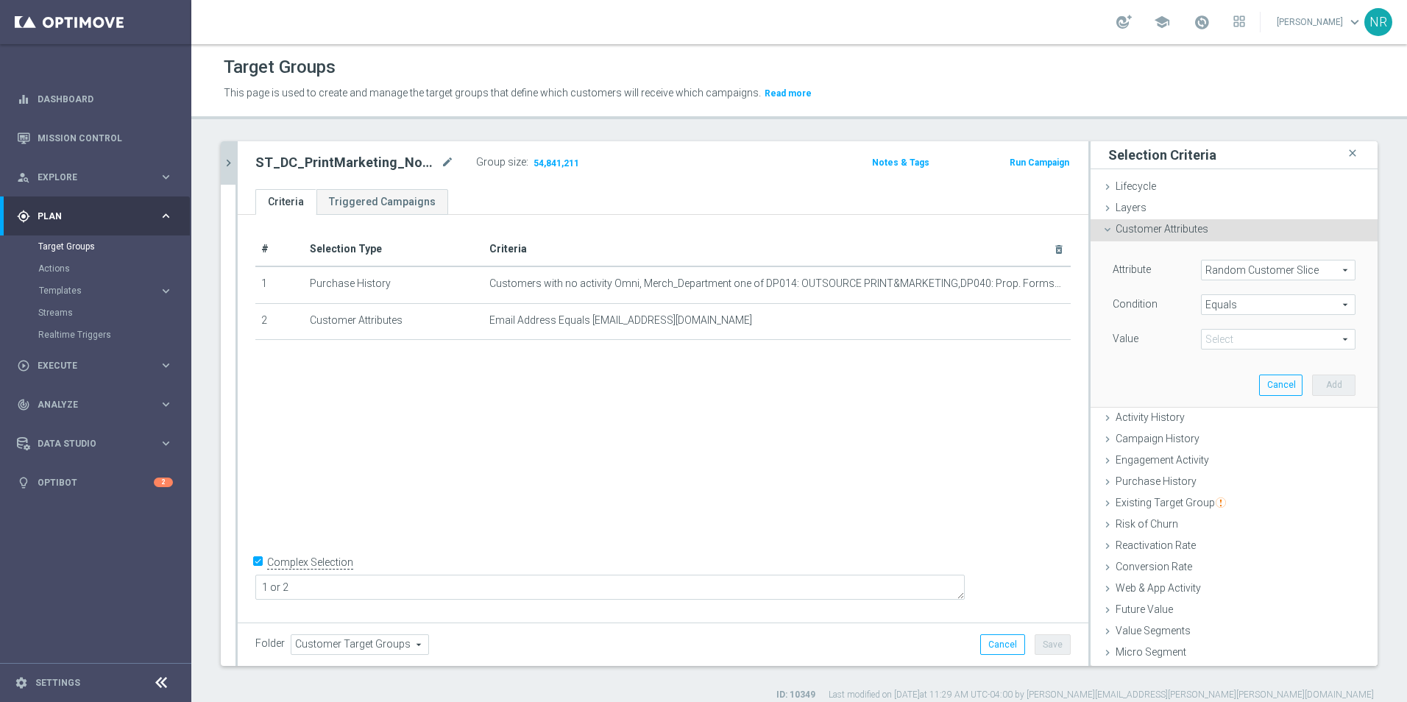
click at [1246, 305] on span "Equals" at bounding box center [1278, 304] width 153 height 19
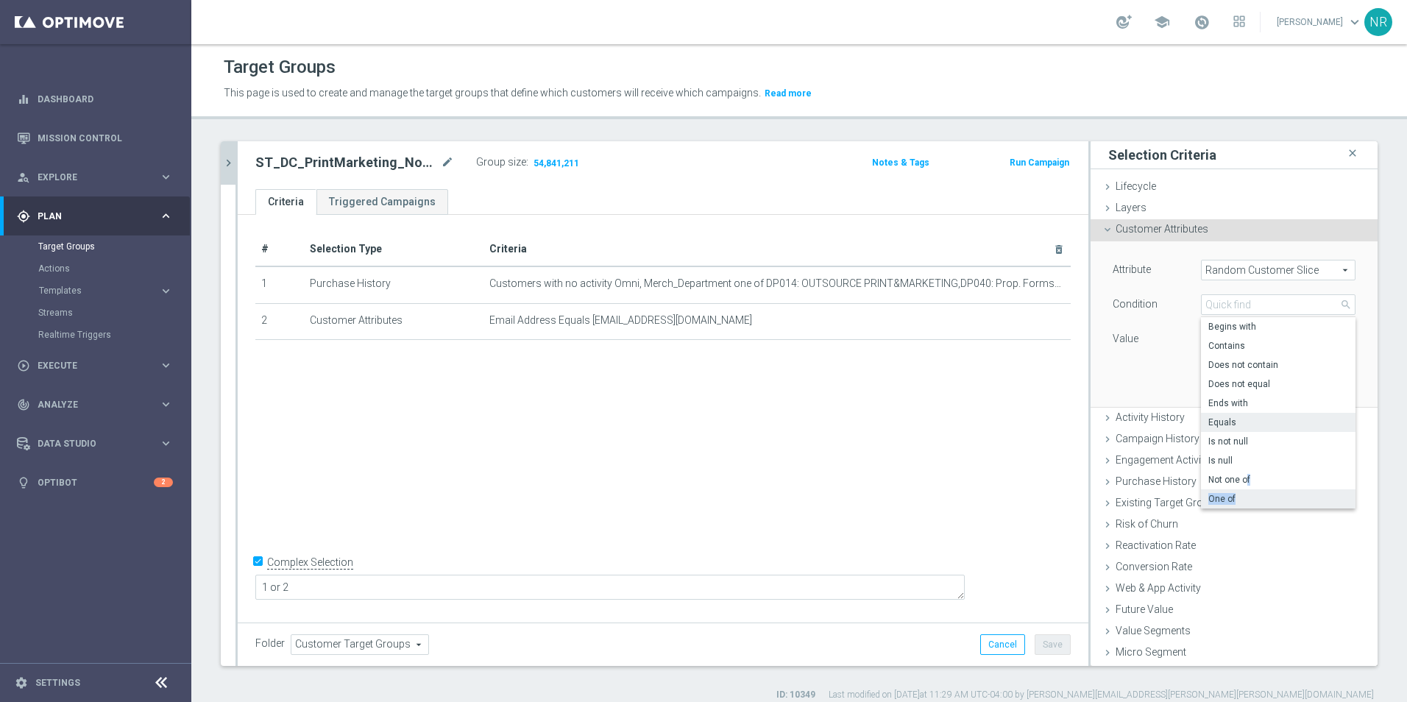
drag, startPoint x: 1233, startPoint y: 486, endPoint x: 1229, endPoint y: 498, distance: 13.3
click at [1229, 498] on div "Begins with Contains Does not contain Does not equal Ends with Equals Is not nu…" at bounding box center [1278, 412] width 155 height 191
click at [1224, 498] on span "One of" at bounding box center [1278, 499] width 140 height 12
type input "One of"
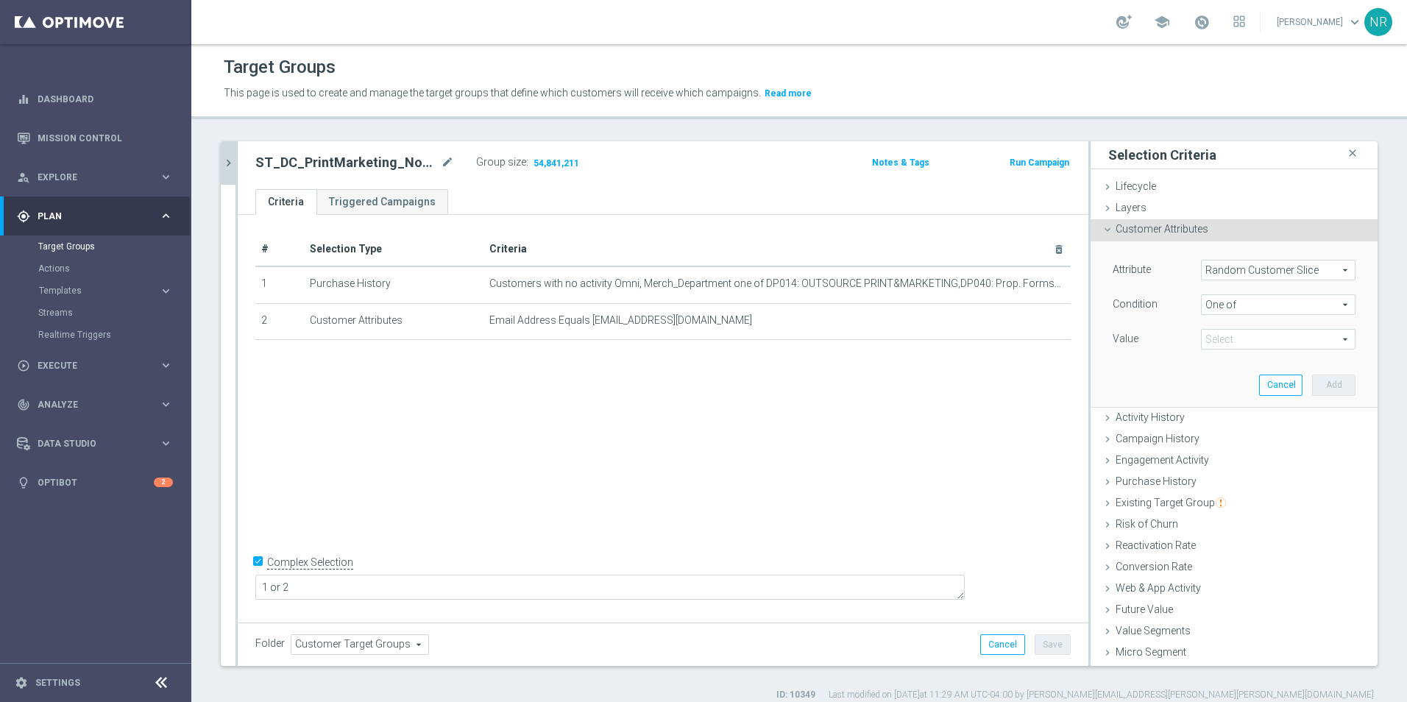
click at [1219, 338] on span at bounding box center [1278, 339] width 153 height 19
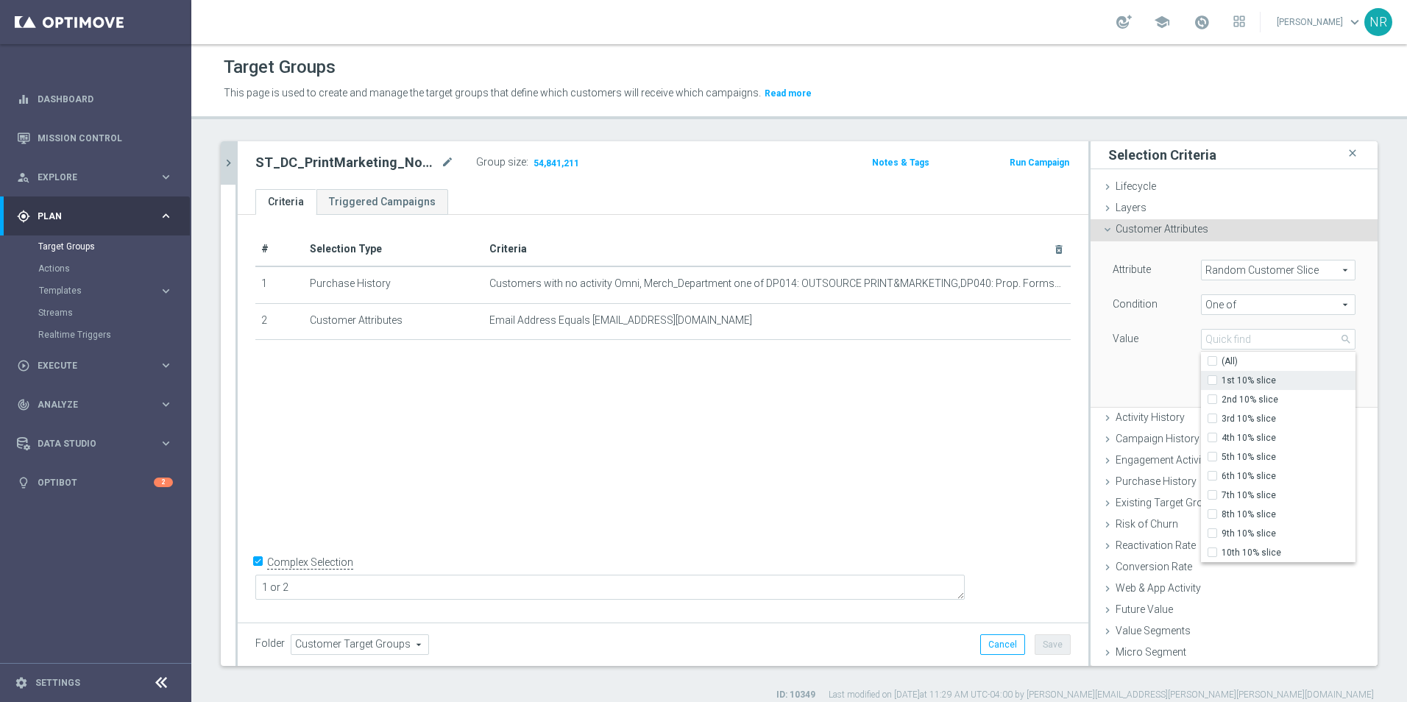
click at [1234, 377] on span "1st 10% slice" at bounding box center [1288, 381] width 134 height 12
click at [1221, 377] on input "1st 10% slice" at bounding box center [1217, 381] width 10 height 10
checkbox input "true"
type input "1st 10% slice"
click at [1236, 395] on span "2nd 10% slice" at bounding box center [1288, 400] width 134 height 12
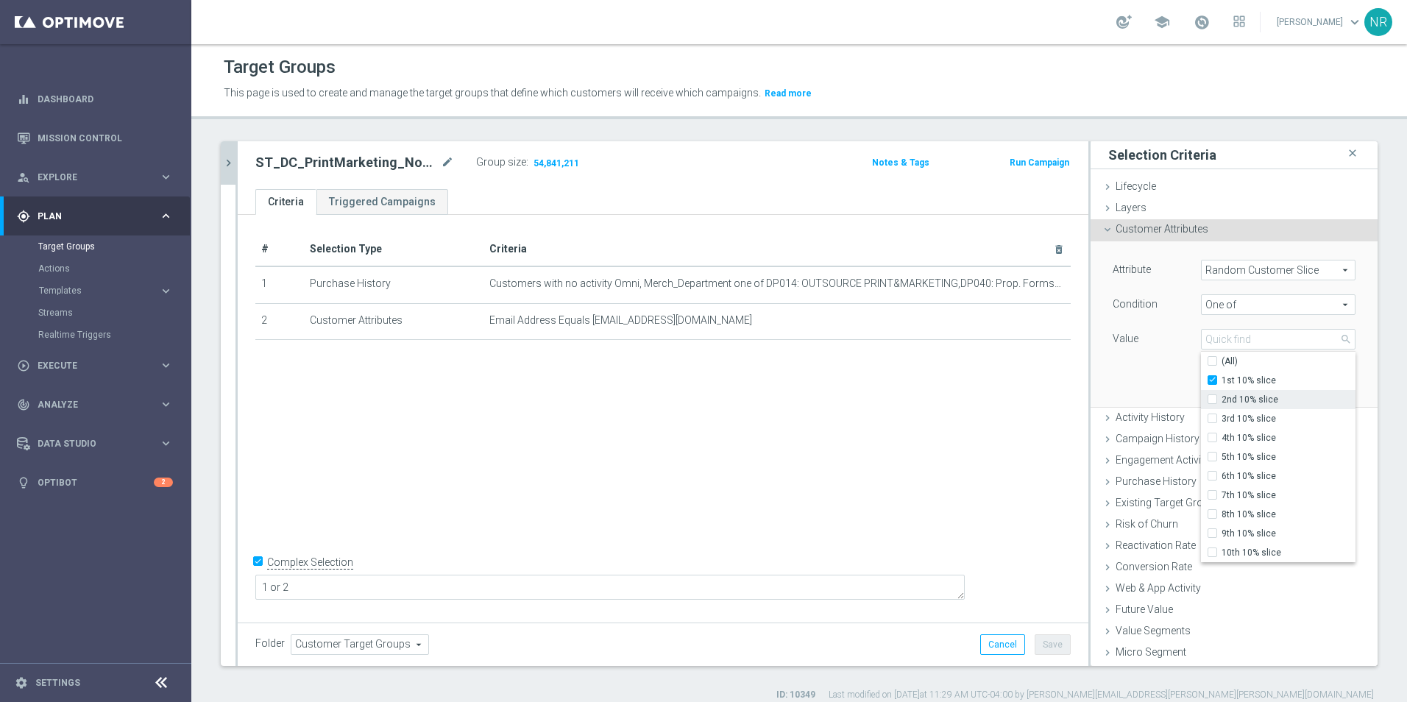
click at [1221, 395] on input "2nd 10% slice" at bounding box center [1217, 400] width 10 height 10
checkbox input "true"
type input "Selected 2 of 10"
click at [1229, 411] on label "3rd 10% slice" at bounding box center [1288, 418] width 134 height 19
click at [1221, 414] on input "3rd 10% slice" at bounding box center [1217, 419] width 10 height 10
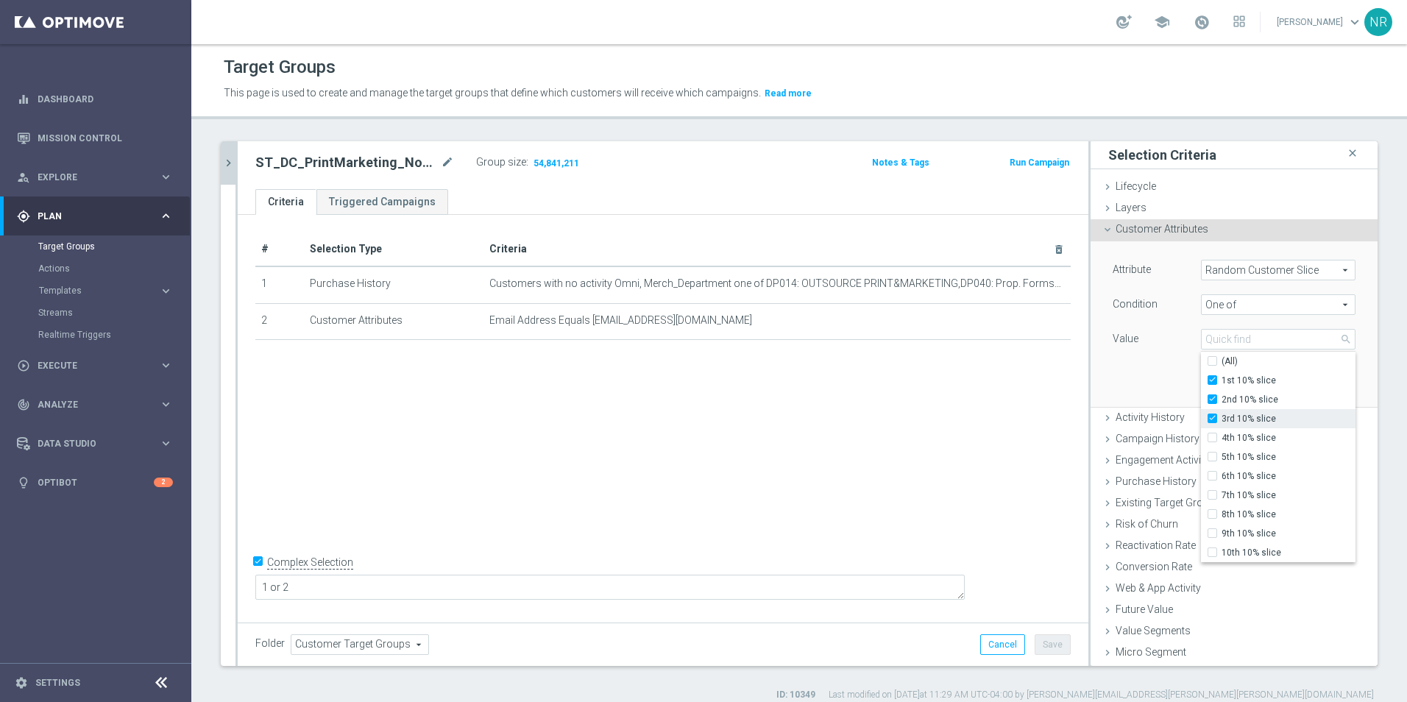
checkbox input "true"
type input "Selected 3 of 10"
click at [1221, 441] on span "4th 10% slice" at bounding box center [1288, 438] width 134 height 12
click at [1220, 441] on input "4th 10% slice" at bounding box center [1217, 438] width 10 height 10
checkbox input "true"
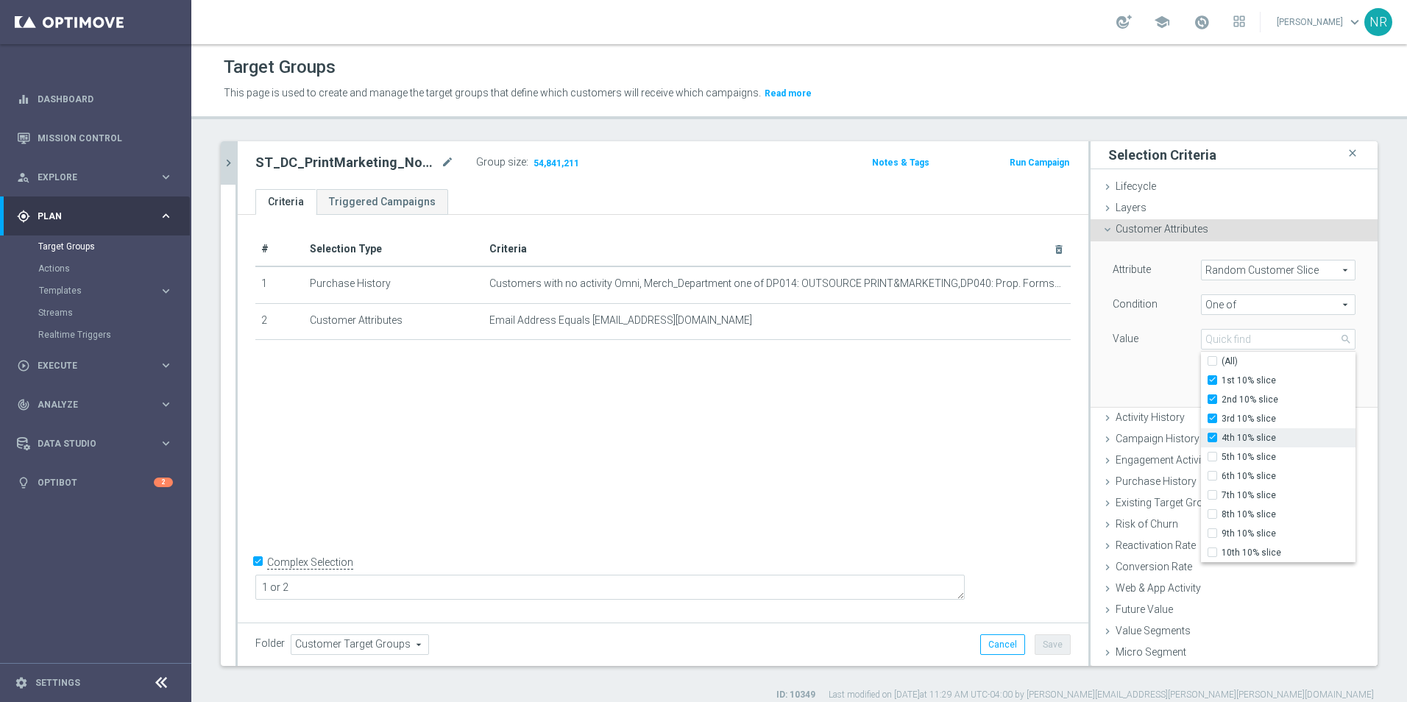
type input "Selected 4 of 10"
click at [1221, 452] on span "5th 10% slice" at bounding box center [1288, 457] width 134 height 12
click at [1217, 452] on input "5th 10% slice" at bounding box center [1217, 457] width 10 height 10
checkbox input "true"
type input "Selected 5 of 10"
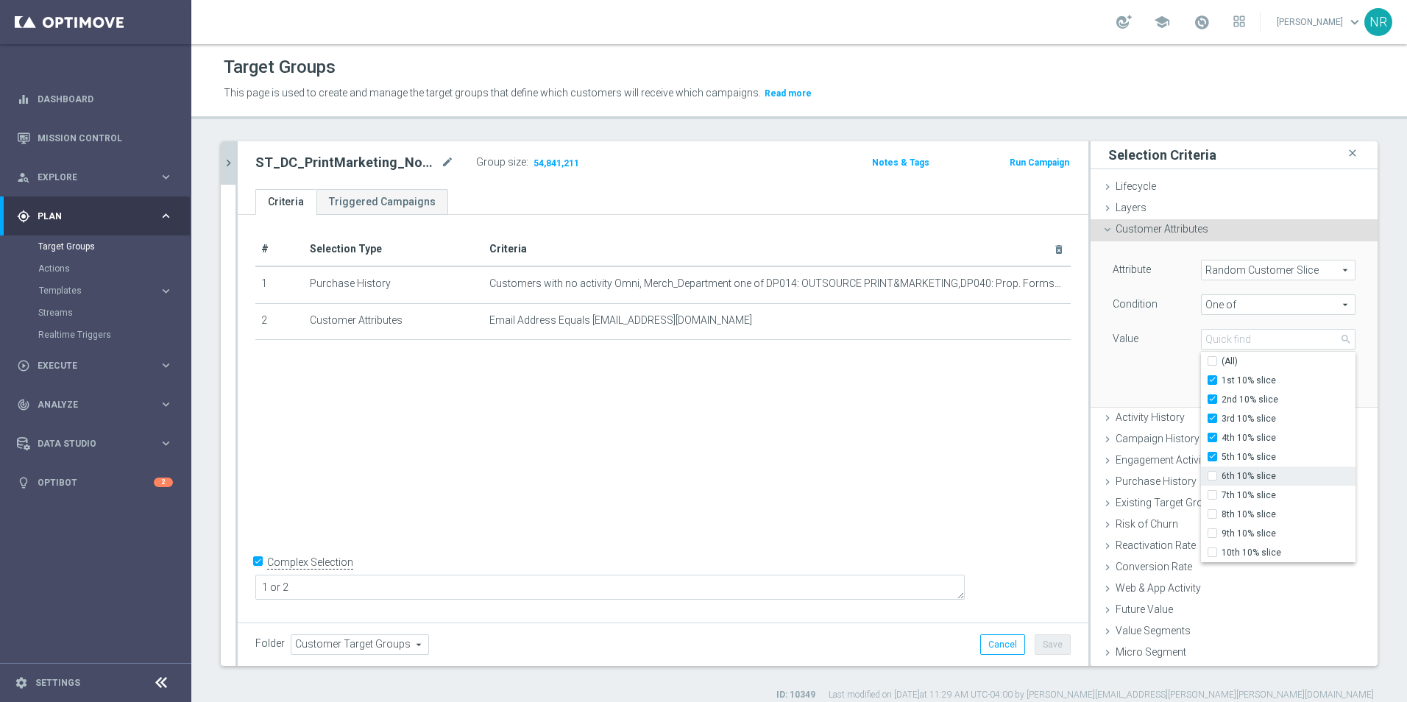
click at [1221, 469] on label "6th 10% slice" at bounding box center [1288, 475] width 134 height 19
click at [1220, 472] on input "6th 10% slice" at bounding box center [1217, 477] width 10 height 10
checkbox input "true"
type input "Selected 6 of 10"
click at [1136, 369] on div "Attribute Random Customer Slice Random Customer Slice arrow_drop_down search Co…" at bounding box center [1233, 323] width 265 height 165
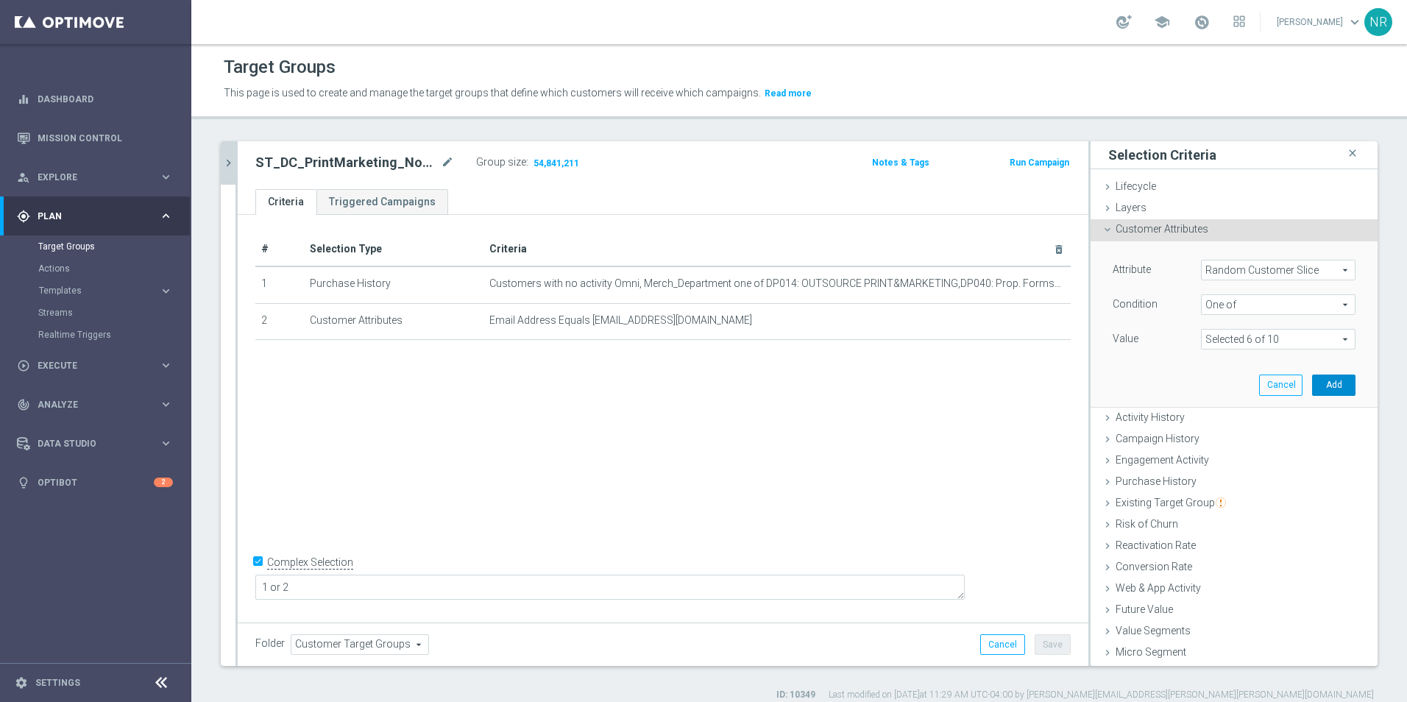
click at [1321, 386] on button "Add" at bounding box center [1333, 385] width 43 height 21
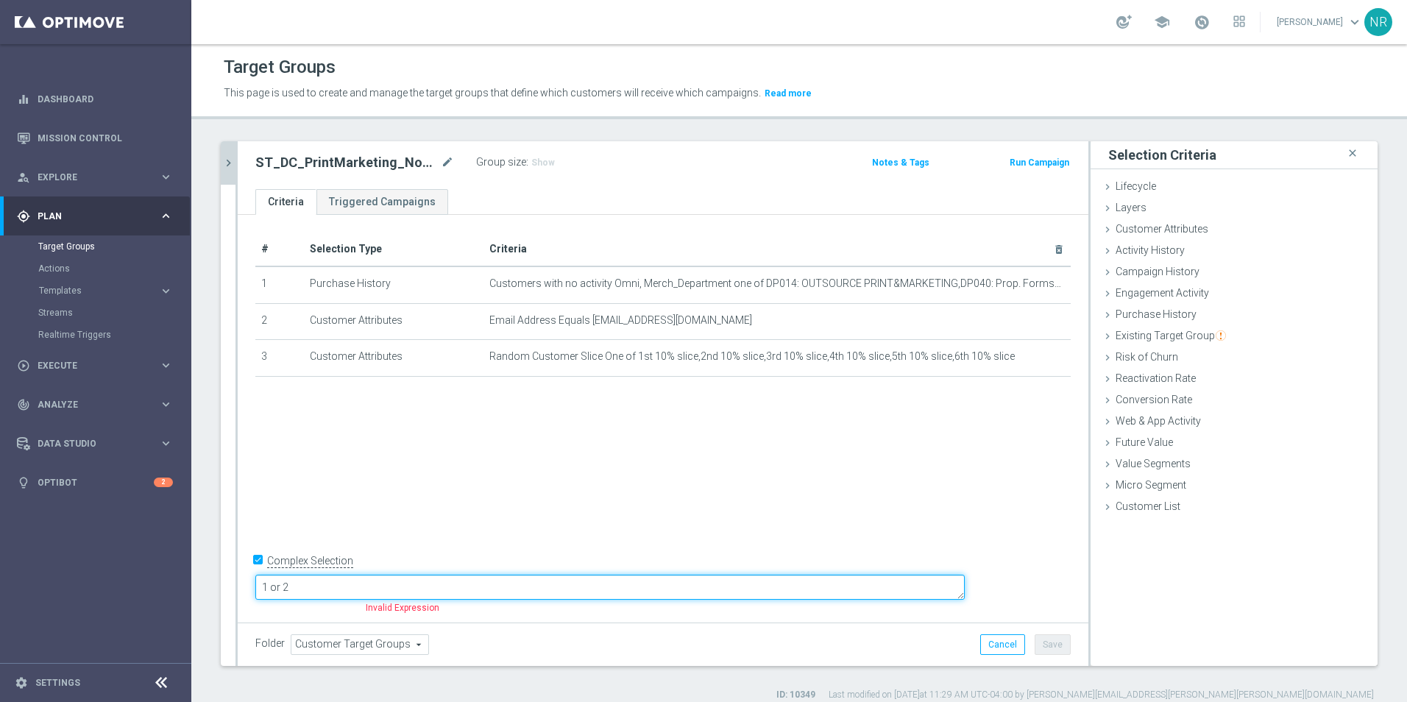
click at [378, 584] on textarea "1 or 2" at bounding box center [609, 588] width 709 height 26
click at [369, 584] on textarea "1 or 2" at bounding box center [609, 588] width 709 height 26
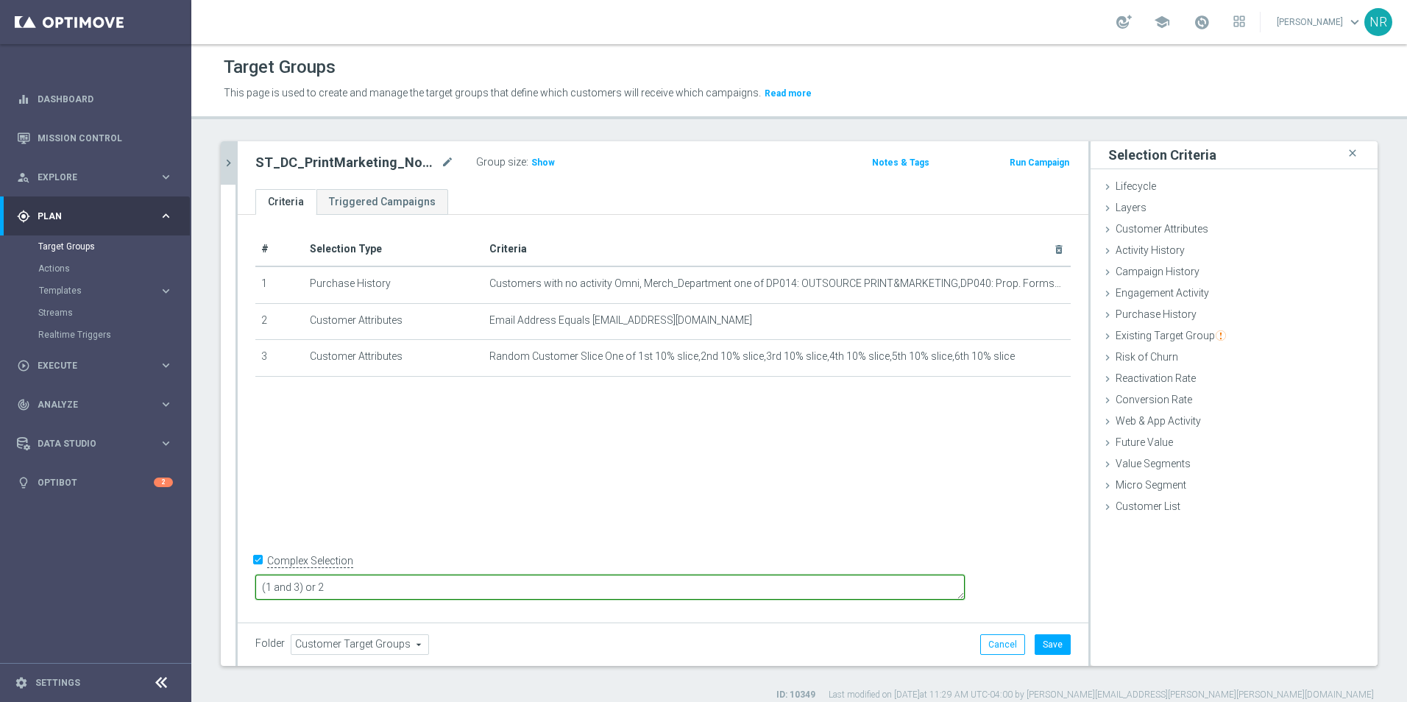
type textarea "(1 and 3) or 2"
click at [542, 171] on div "Group size : Show" at bounding box center [549, 162] width 147 height 21
click at [542, 168] on h3 "Show" at bounding box center [543, 163] width 26 height 16
click at [1042, 646] on button "Save" at bounding box center [1052, 644] width 36 height 21
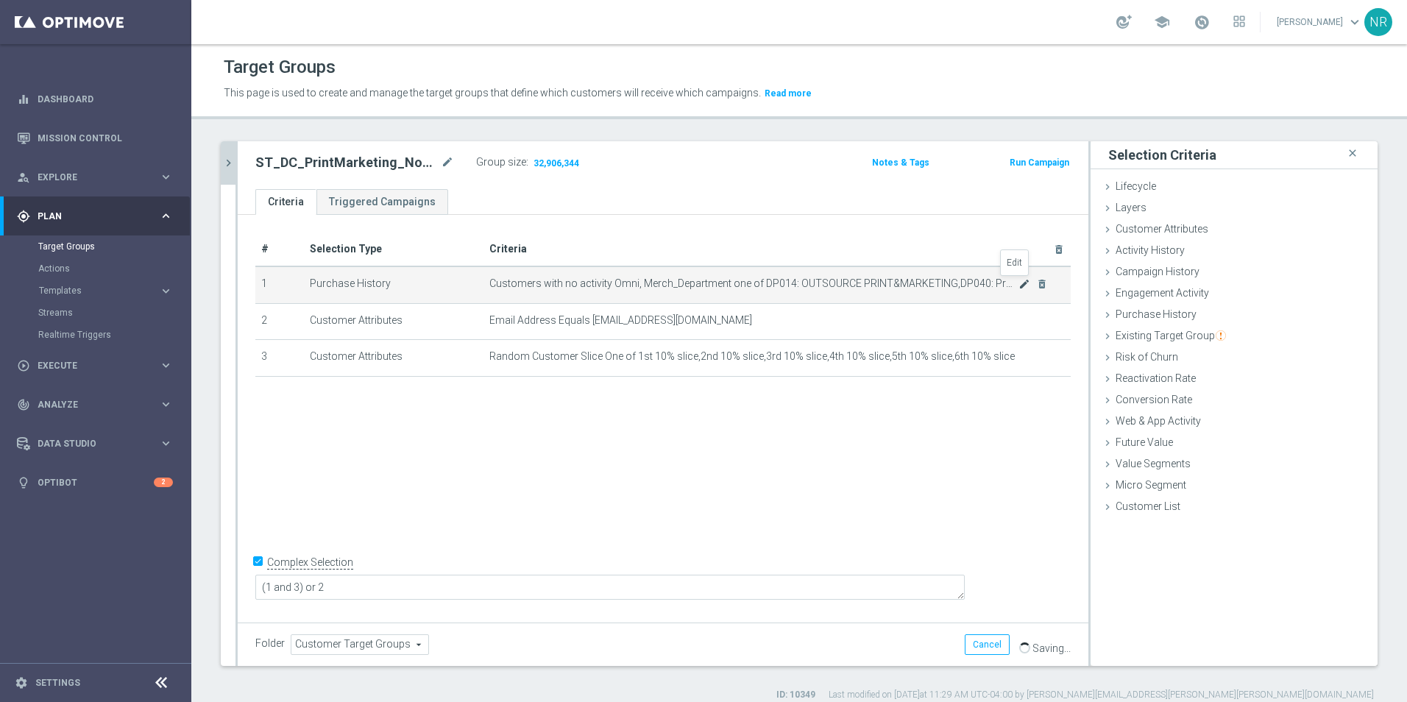
click at [1018, 284] on icon "mode_edit" at bounding box center [1024, 284] width 12 height 12
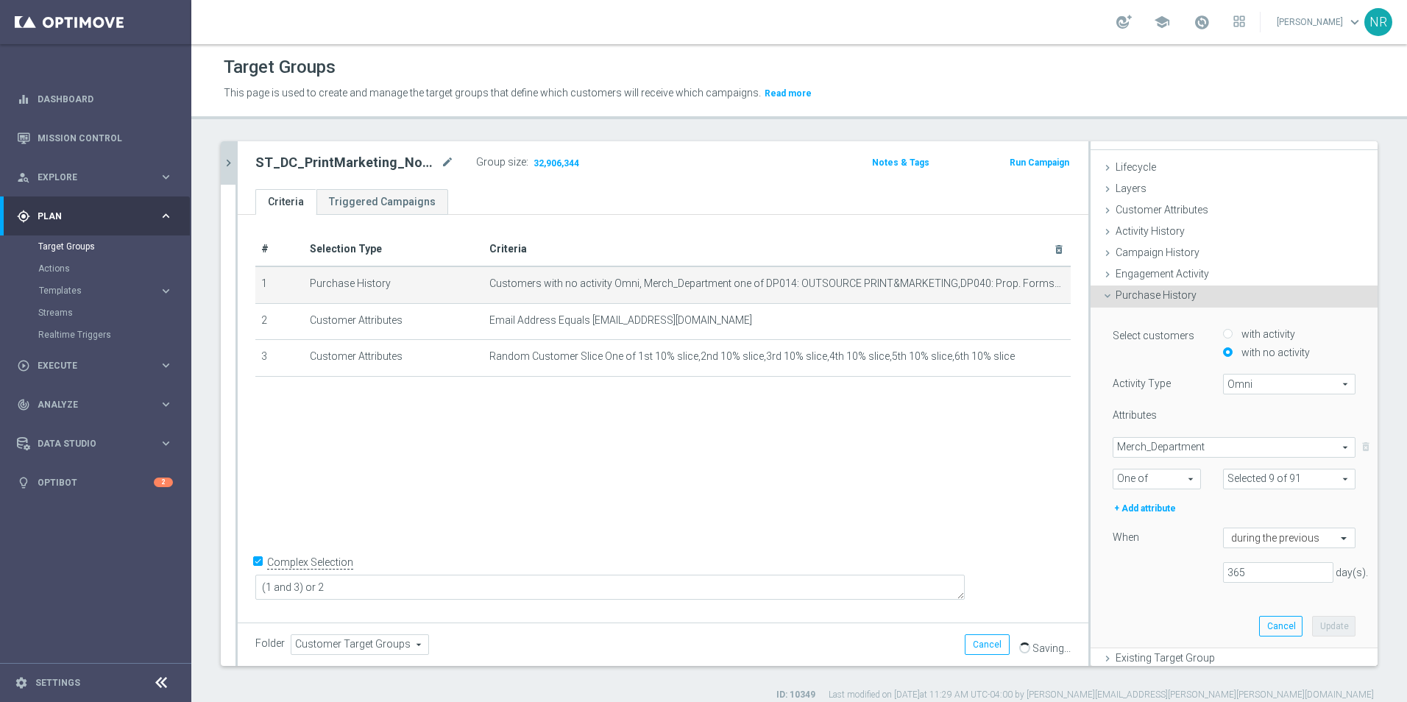
scroll to position [74, 0]
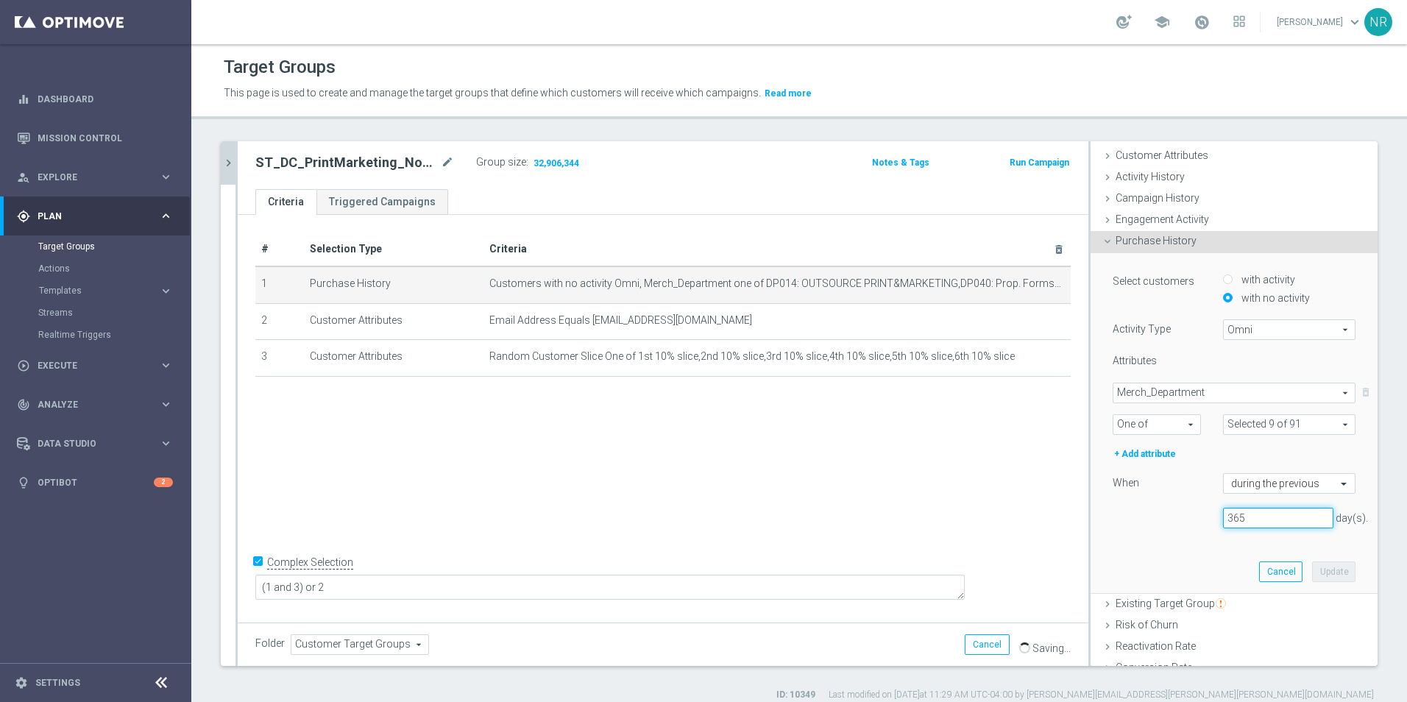
drag, startPoint x: 1246, startPoint y: 518, endPoint x: 1204, endPoint y: 511, distance: 41.9
click at [1212, 511] on div "365 day(s)." at bounding box center [1278, 518] width 132 height 21
type input "180"
click at [1313, 566] on button "Update" at bounding box center [1333, 571] width 43 height 21
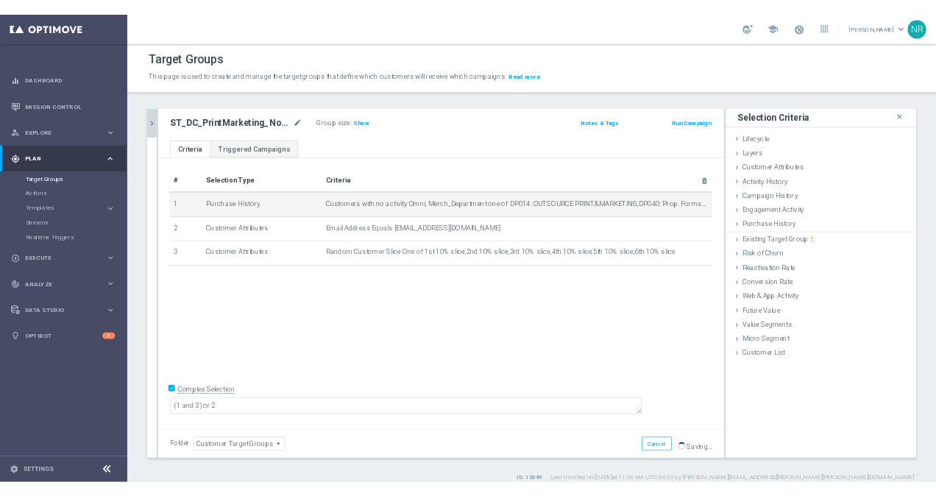
scroll to position [0, 0]
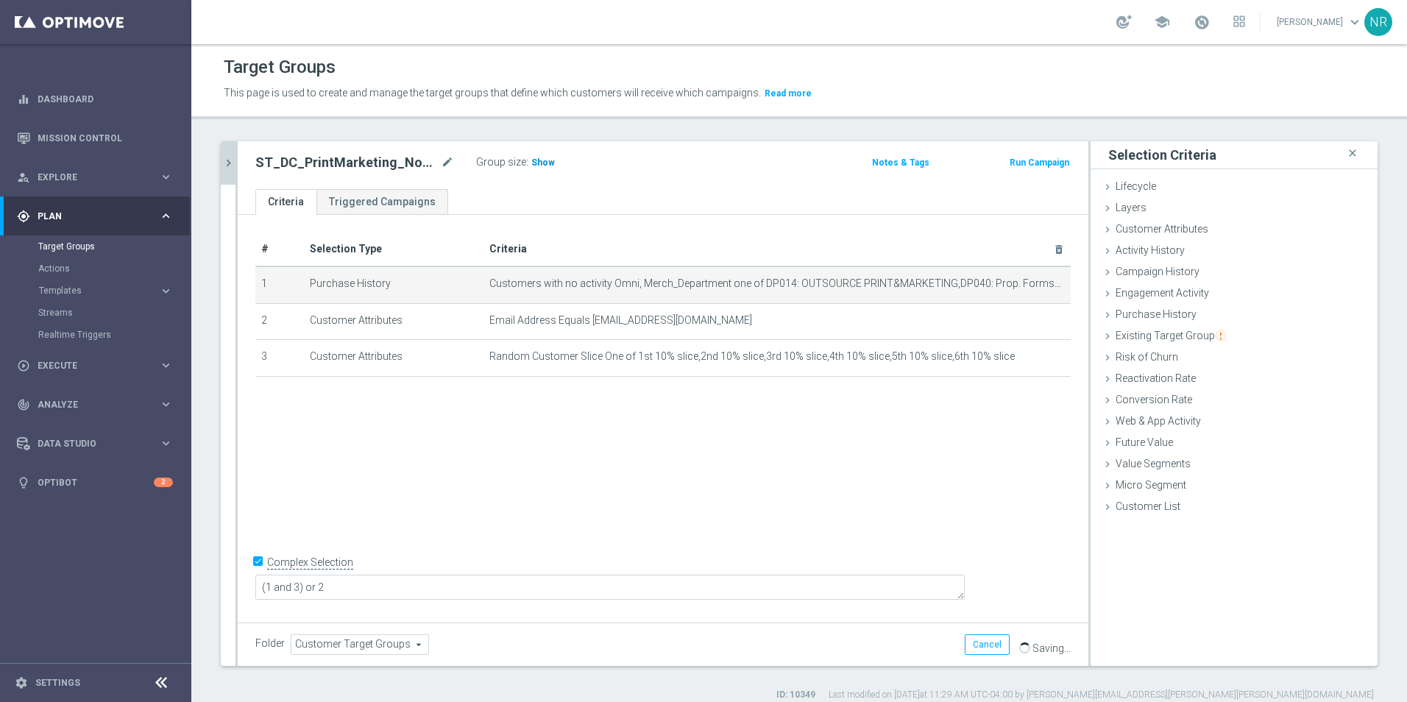
click at [544, 163] on span "Show" at bounding box center [543, 162] width 24 height 10
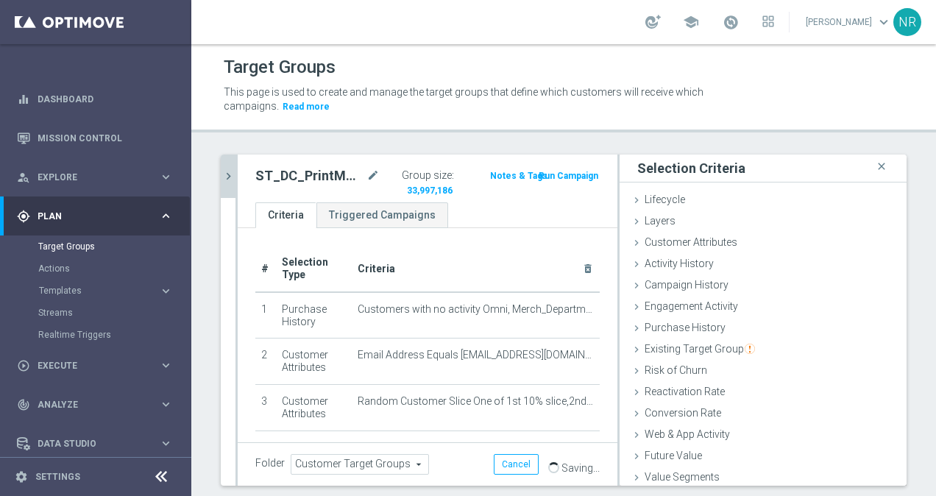
click at [232, 171] on icon "chevron_right" at bounding box center [228, 176] width 14 height 14
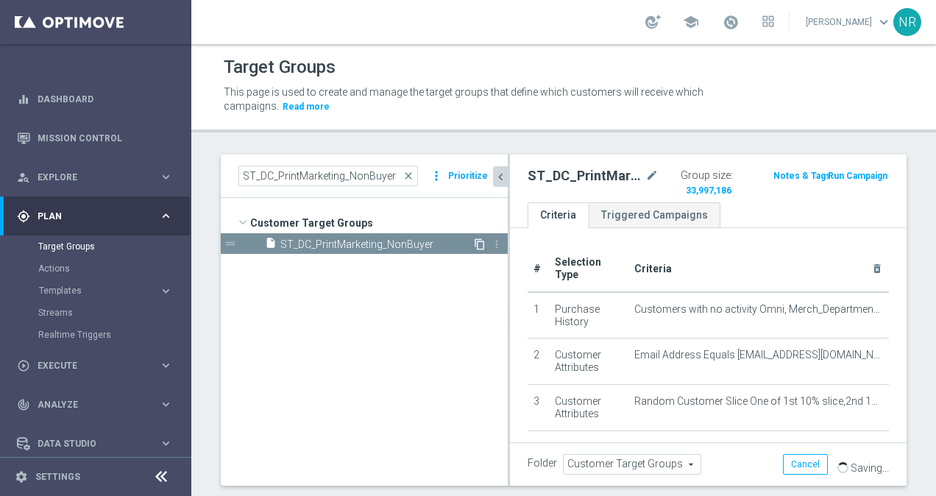
click at [480, 244] on icon "content_copy" at bounding box center [480, 244] width 12 height 12
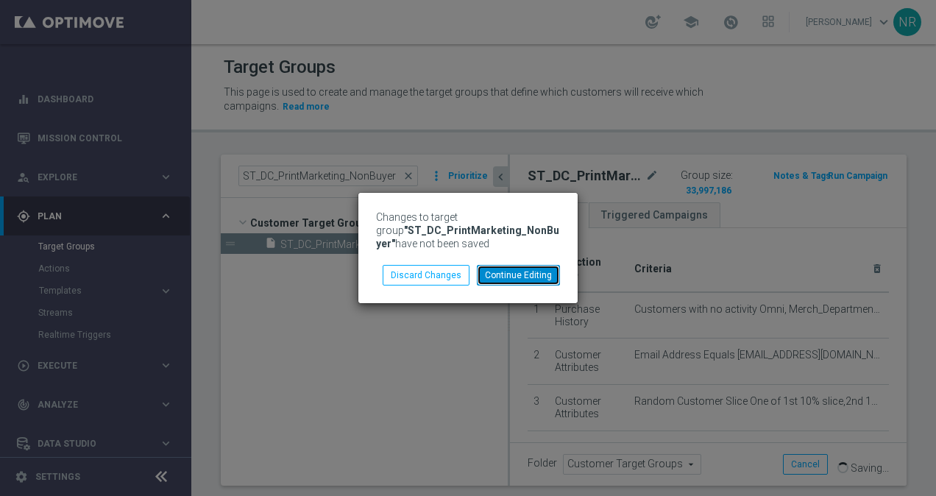
click at [516, 278] on button "Continue Editing" at bounding box center [518, 275] width 83 height 21
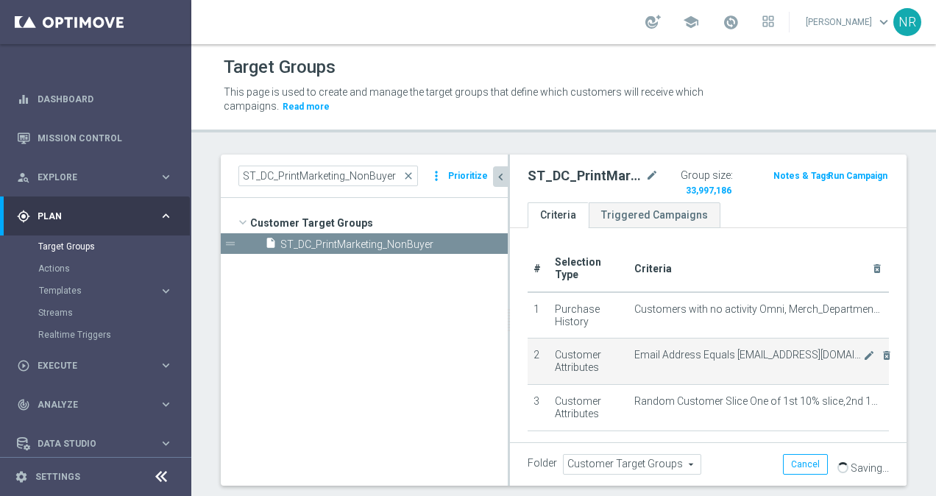
scroll to position [71, 0]
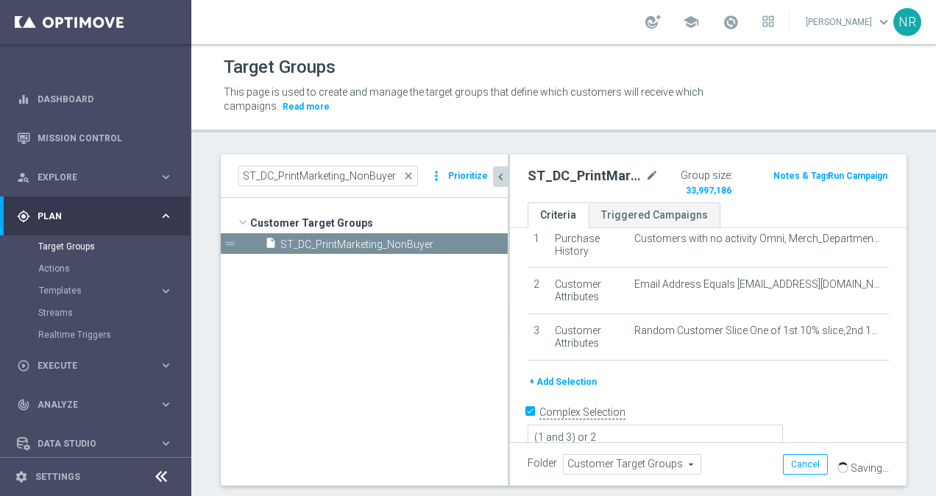
click at [495, 175] on icon "chevron_left" at bounding box center [501, 177] width 14 height 14
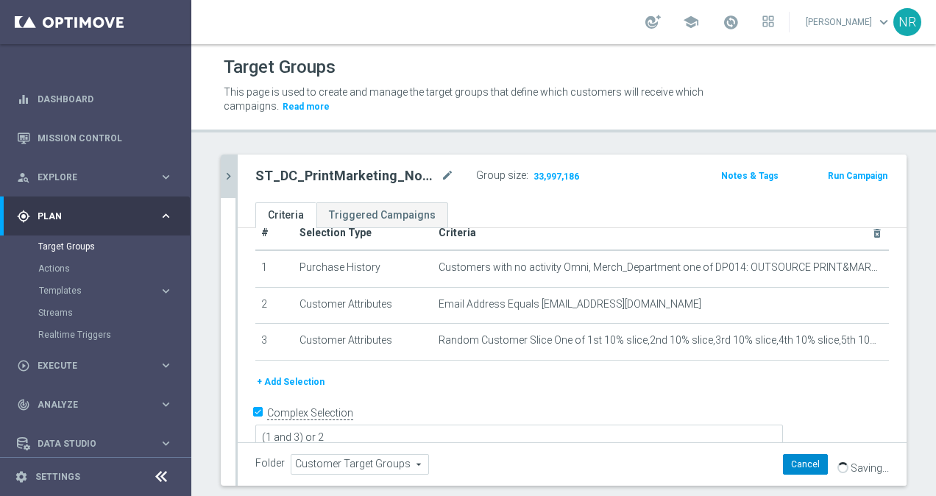
click at [793, 458] on button "Cancel" at bounding box center [805, 464] width 45 height 21
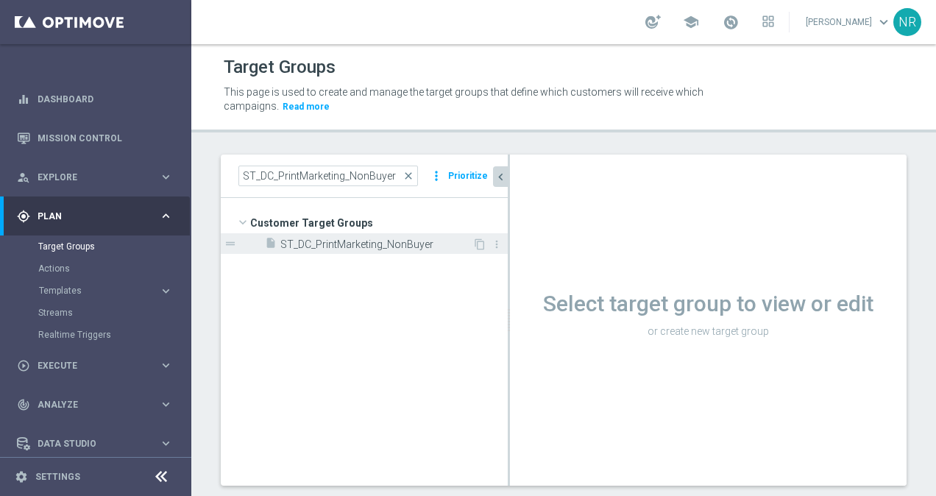
click at [399, 238] on span "ST_DC_PrintMarketing_NonBuyer" at bounding box center [376, 244] width 192 height 13
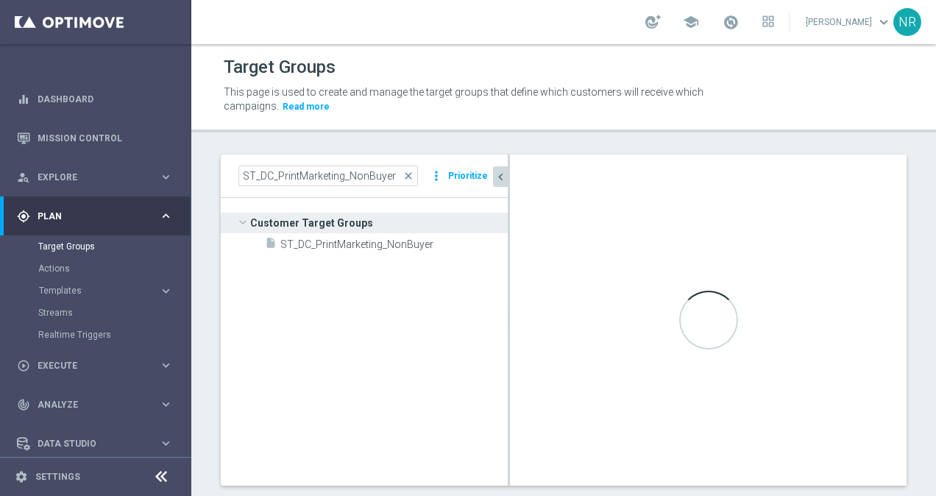
click at [497, 172] on icon "chevron_left" at bounding box center [501, 177] width 14 height 14
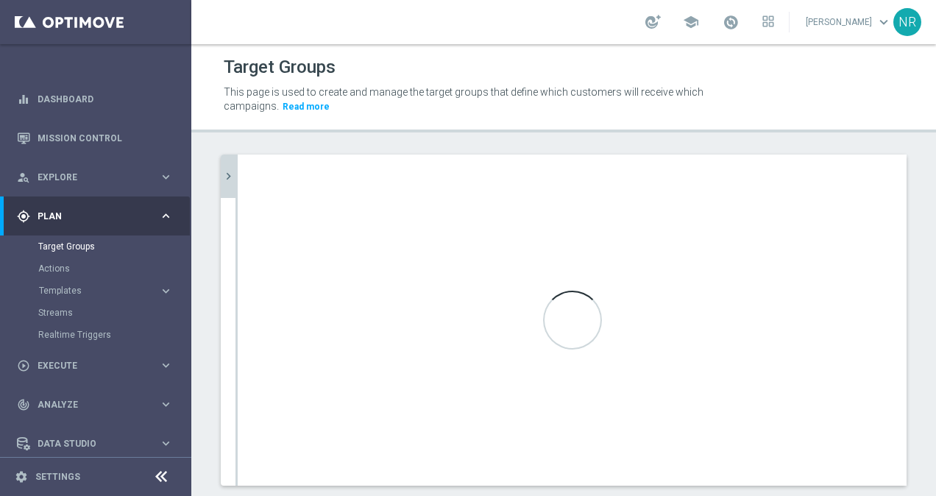
click at [222, 168] on button "chevron_right" at bounding box center [228, 176] width 15 height 43
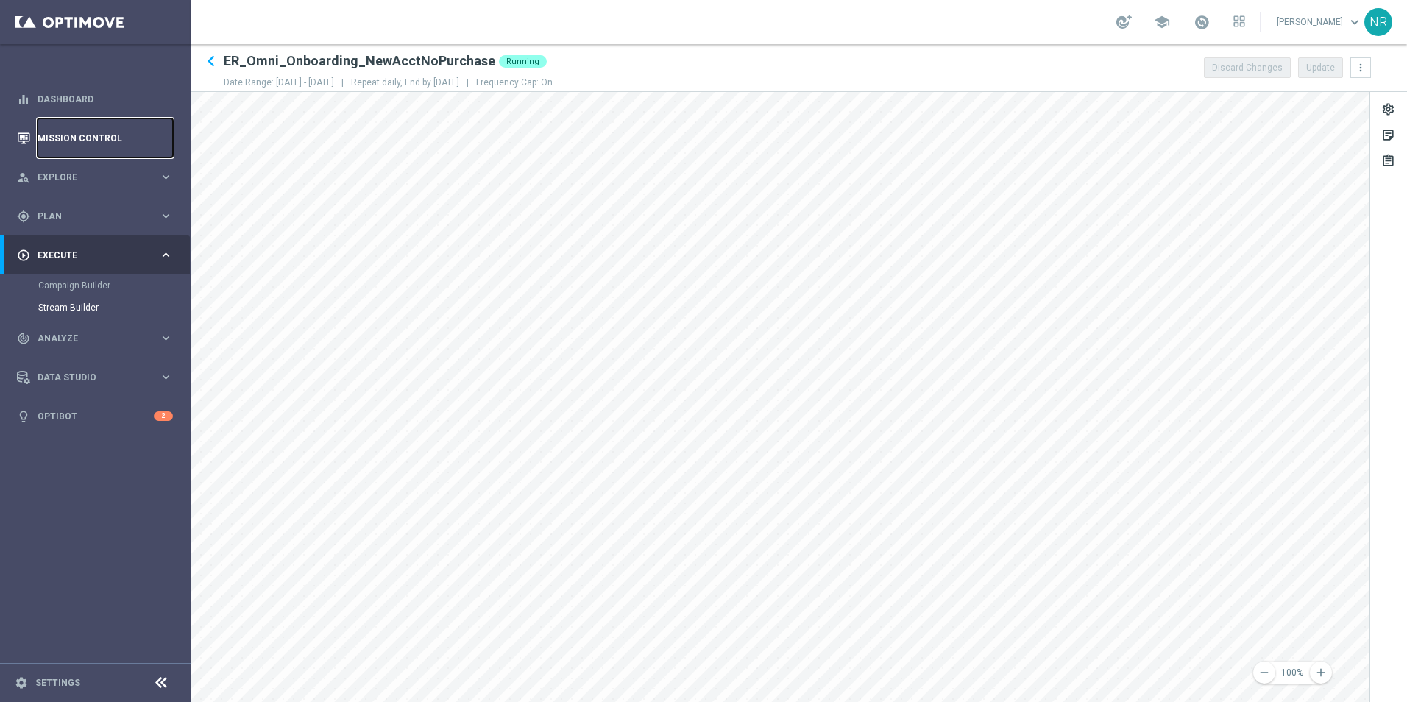
drag, startPoint x: 0, startPoint y: 0, endPoint x: 75, endPoint y: 132, distance: 152.2
click at [75, 132] on link "Mission Control" at bounding box center [105, 137] width 135 height 39
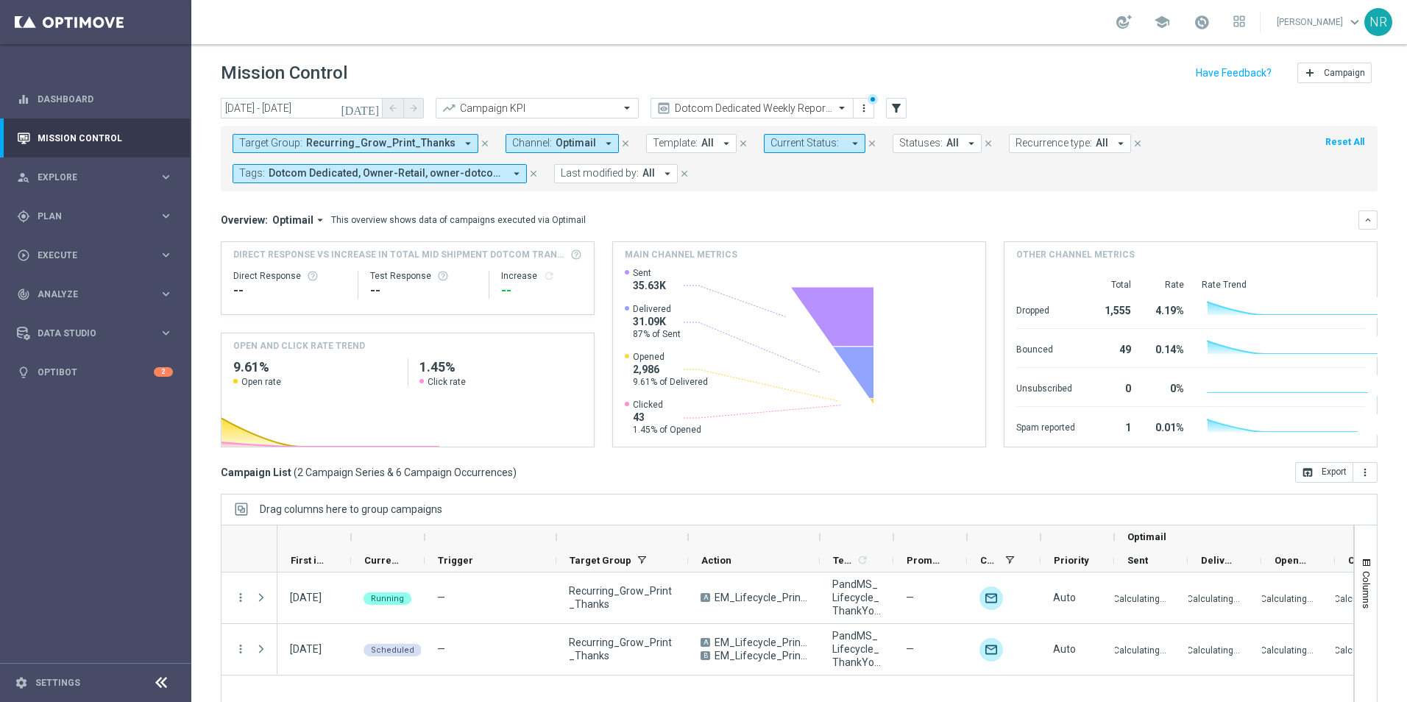
click at [480, 143] on icon "close" at bounding box center [485, 143] width 10 height 10
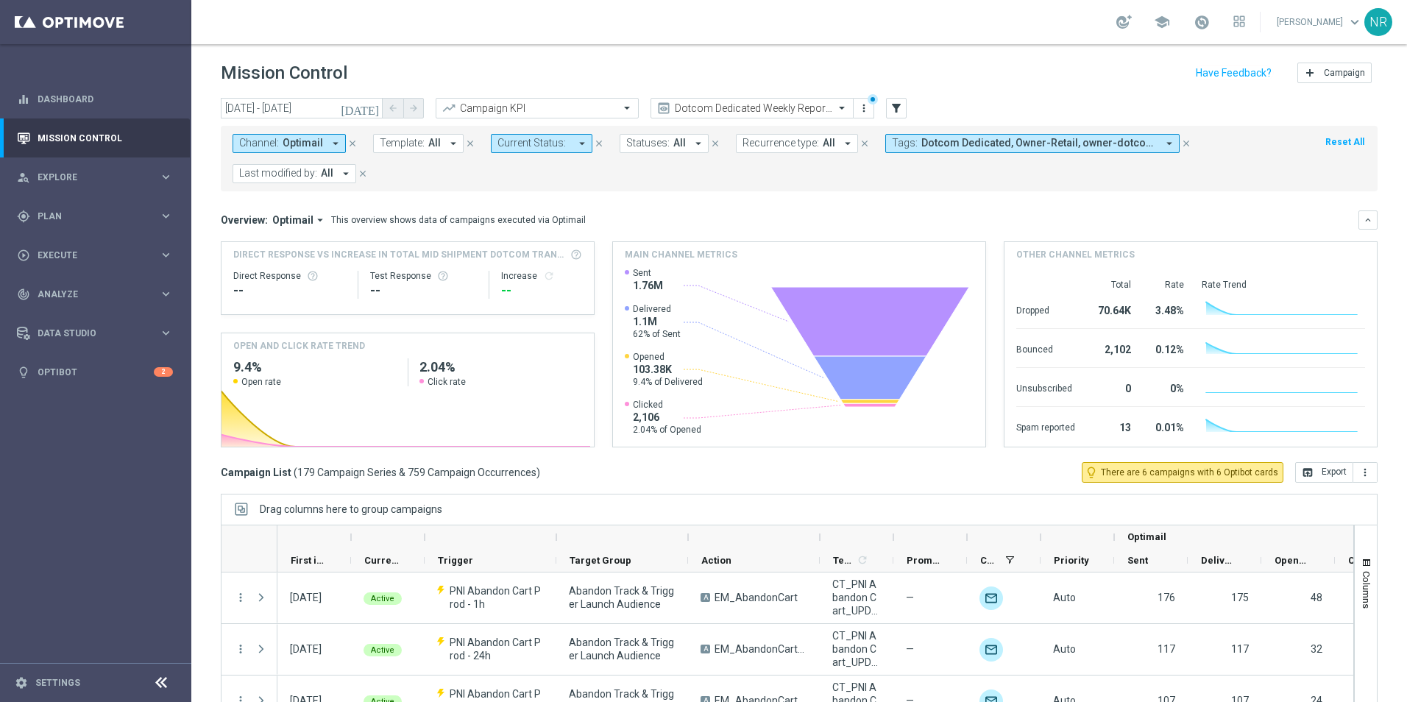
click at [324, 145] on button "Channel: Optimail arrow_drop_down" at bounding box center [289, 143] width 113 height 19
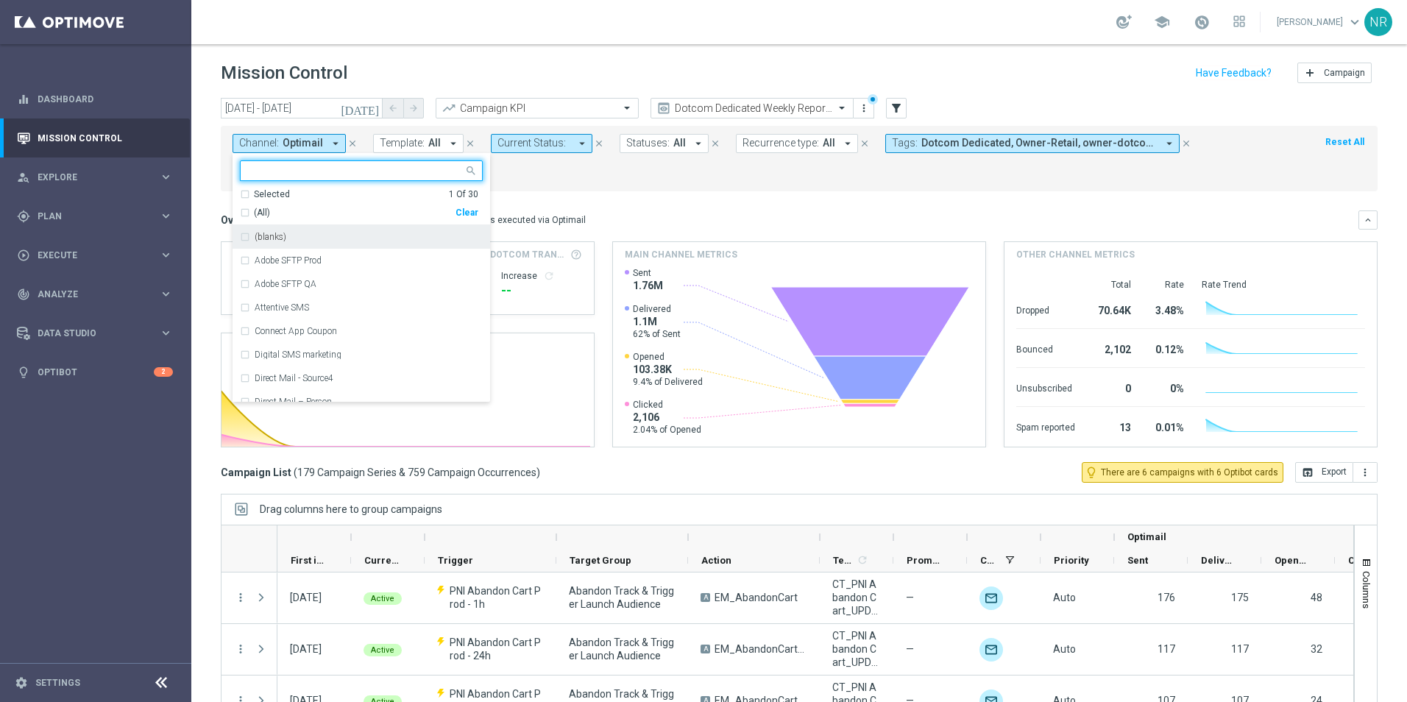
click at [274, 196] on div "Selected" at bounding box center [272, 194] width 36 height 13
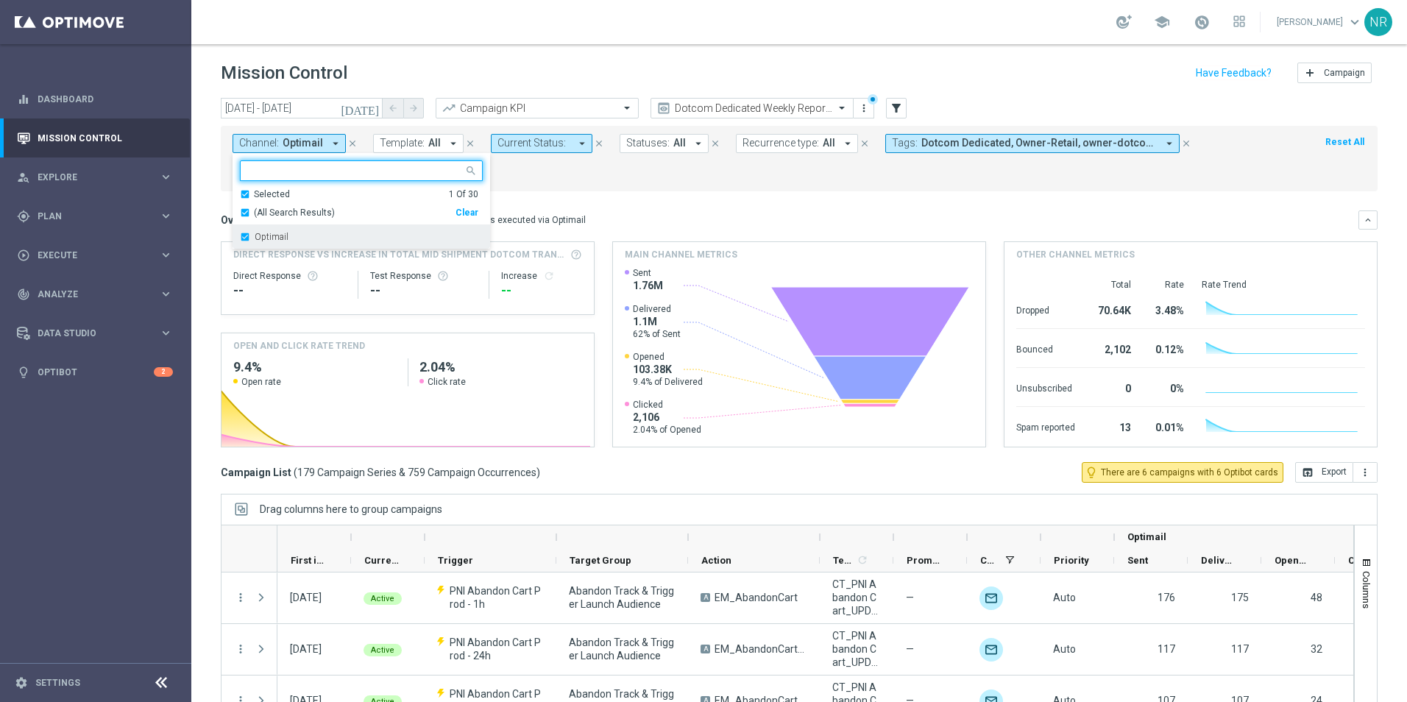
click at [268, 239] on label "Optimail" at bounding box center [272, 237] width 34 height 9
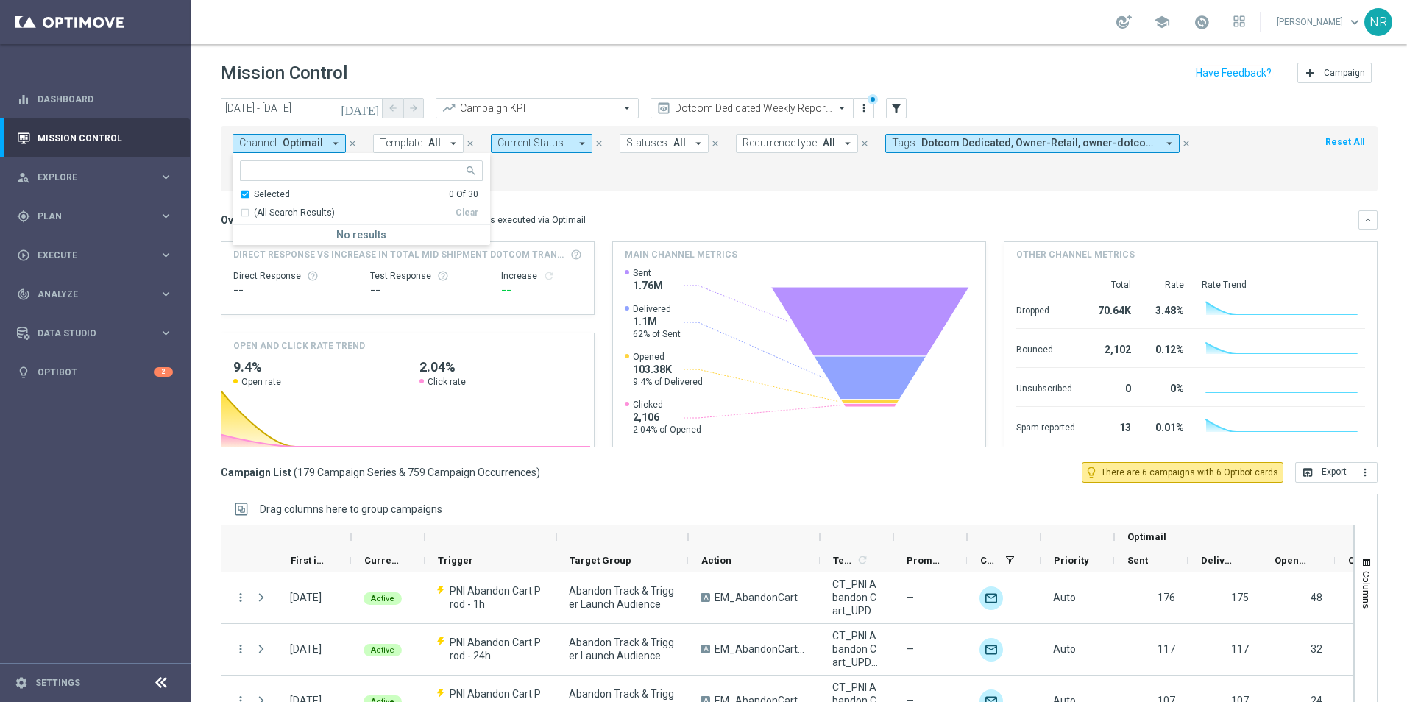
click at [560, 191] on mini-dashboard "Overview: Optimail arrow_drop_down This overview shows data of campaigns execut…" at bounding box center [799, 326] width 1157 height 271
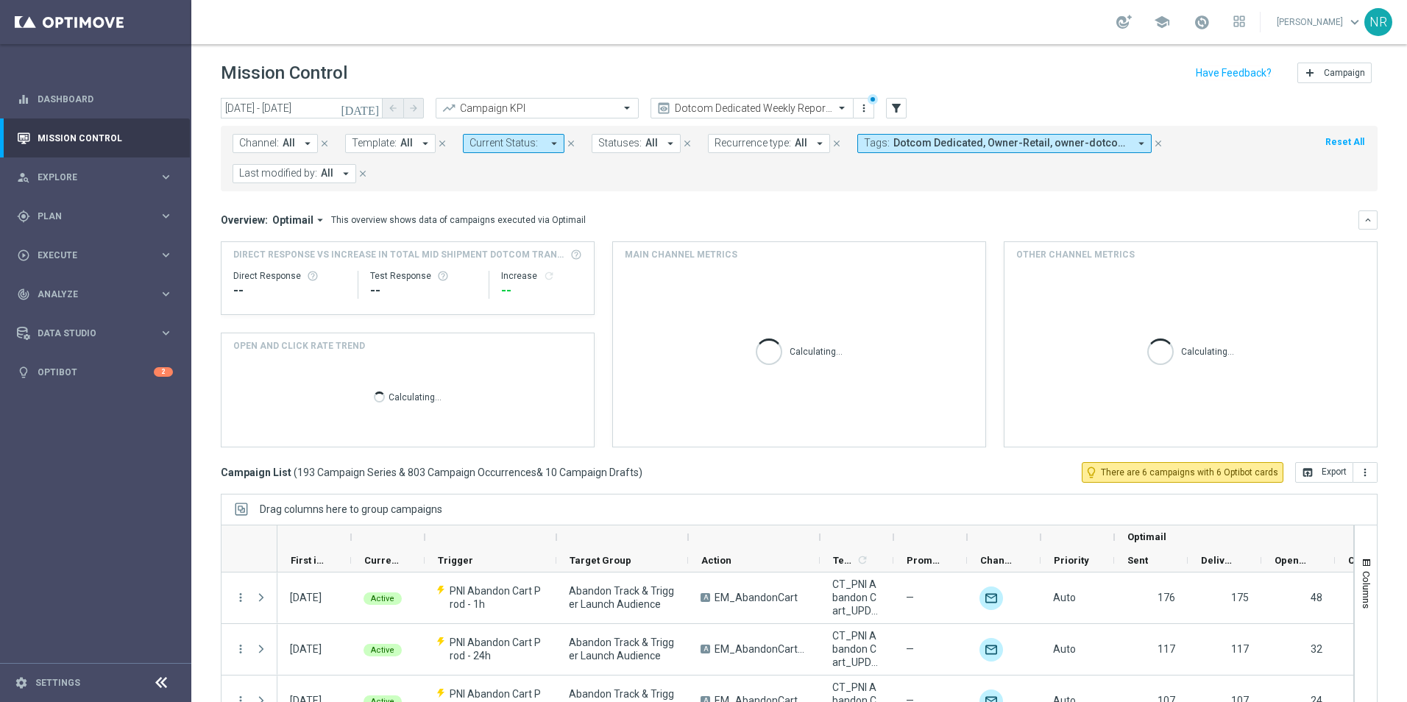
click at [297, 145] on button "Channel: All arrow_drop_down" at bounding box center [275, 143] width 85 height 19
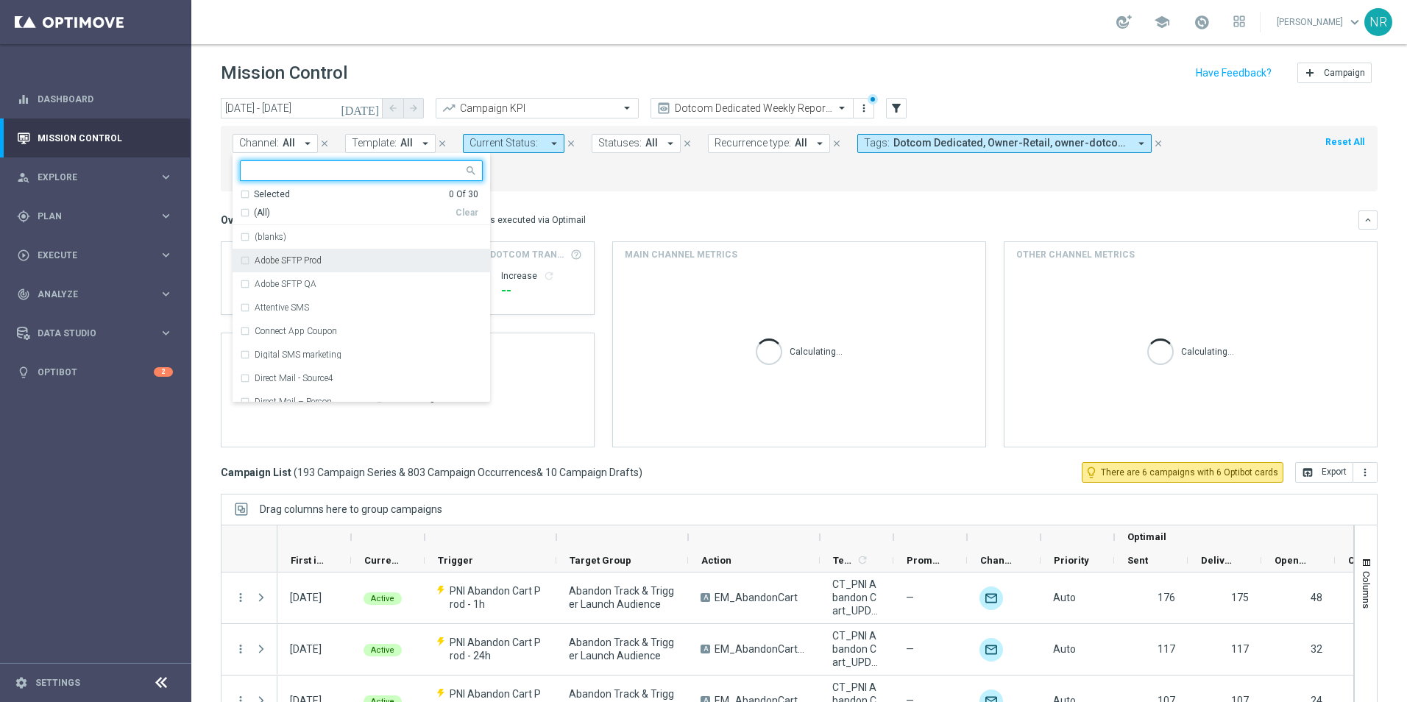
click at [309, 264] on label "Adobe SFTP Prod" at bounding box center [288, 260] width 67 height 9
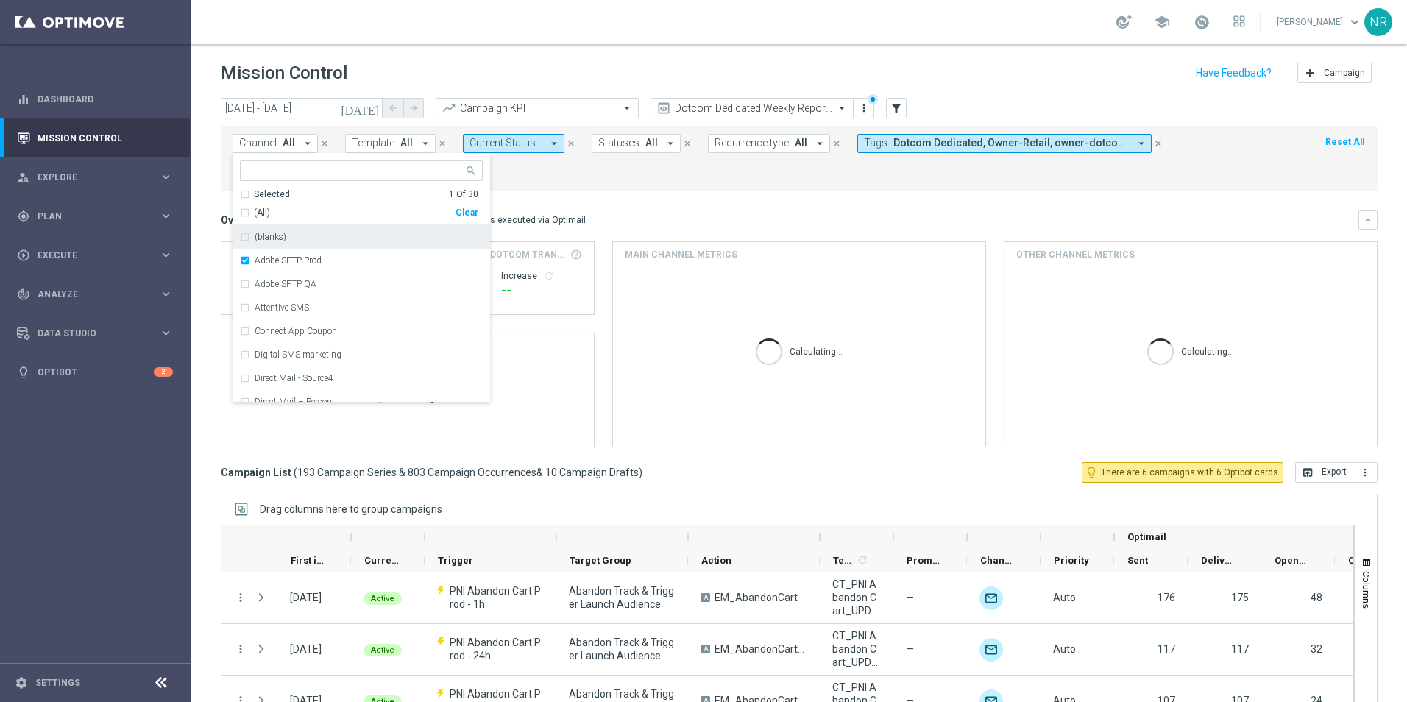
click at [654, 188] on div "Channel: All arrow_drop_down Adobe SFTP Prod Selected 1 Of 30 (All) Clear (blan…" at bounding box center [799, 158] width 1157 height 65
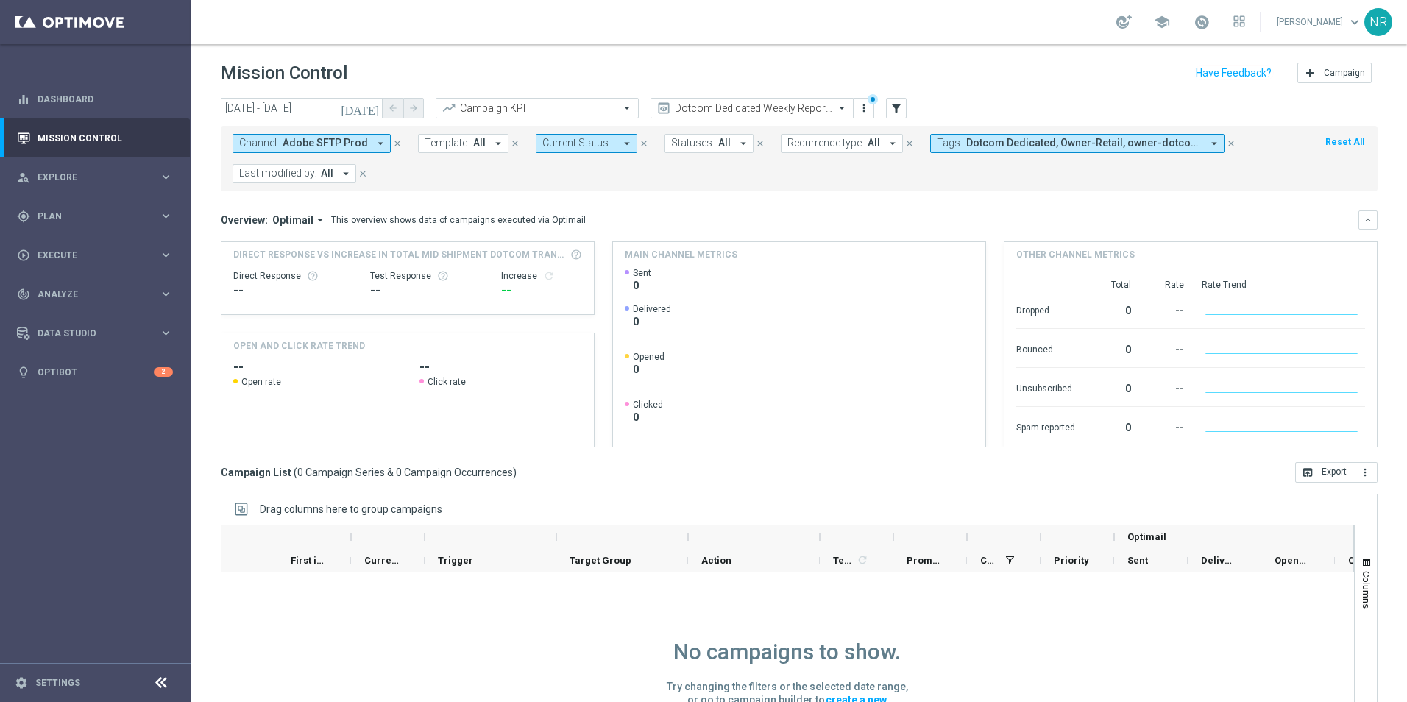
click at [1226, 143] on icon "close" at bounding box center [1231, 143] width 10 height 10
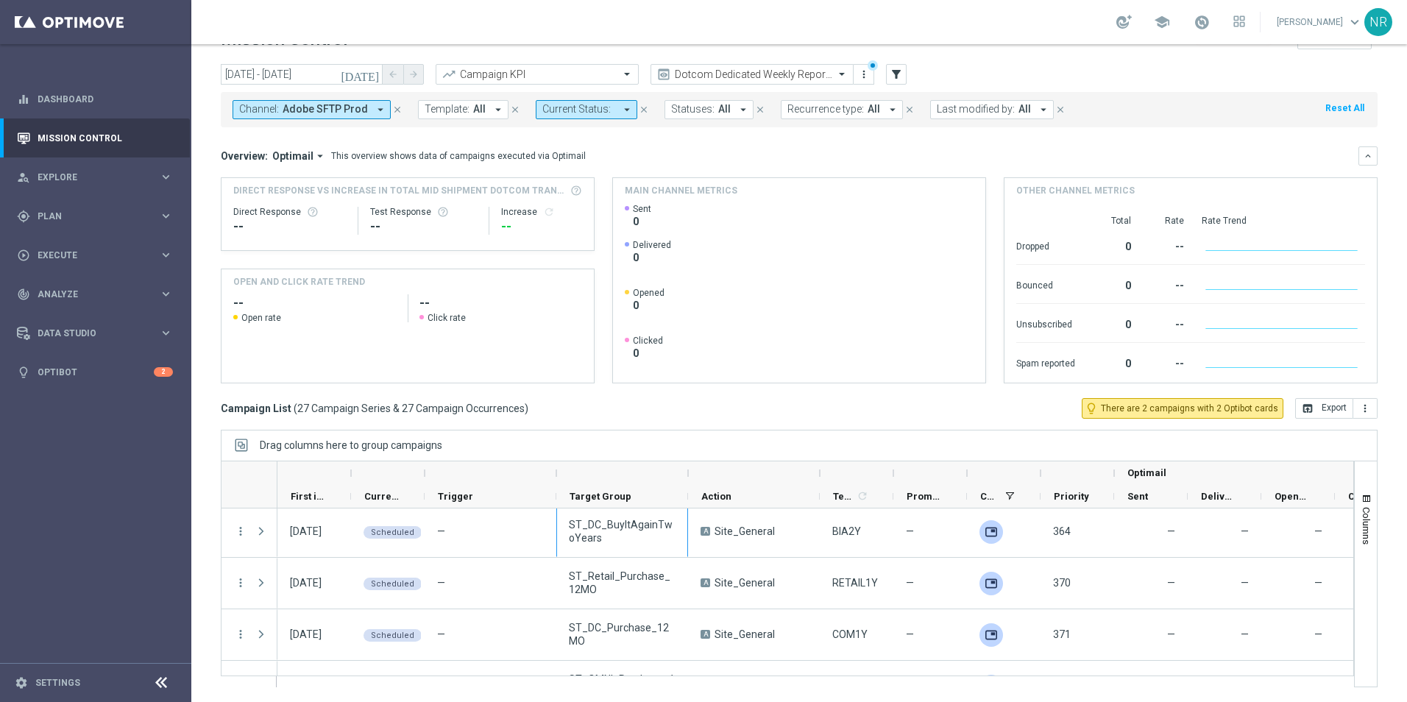
scroll to position [149, 0]
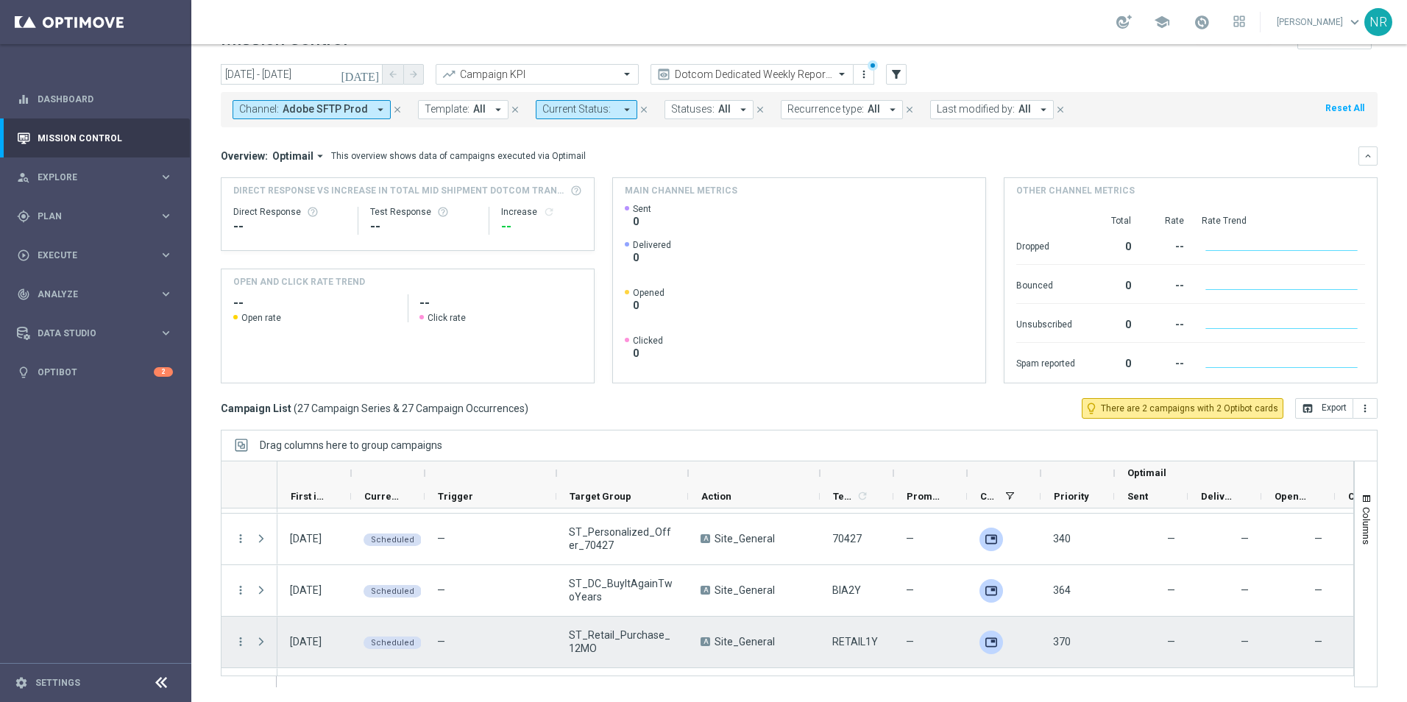
drag, startPoint x: 599, startPoint y: 534, endPoint x: 617, endPoint y: 655, distance: 122.0
click at [617, 655] on span "ST_Retail_Purchase_12MO" at bounding box center [622, 641] width 107 height 26
drag, startPoint x: 595, startPoint y: 650, endPoint x: 566, endPoint y: 637, distance: 32.3
click at [566, 637] on div "ST_Retail_Purchase_12MO" at bounding box center [622, 642] width 132 height 51
copy span "ST_Retail_Purchase_12MO"
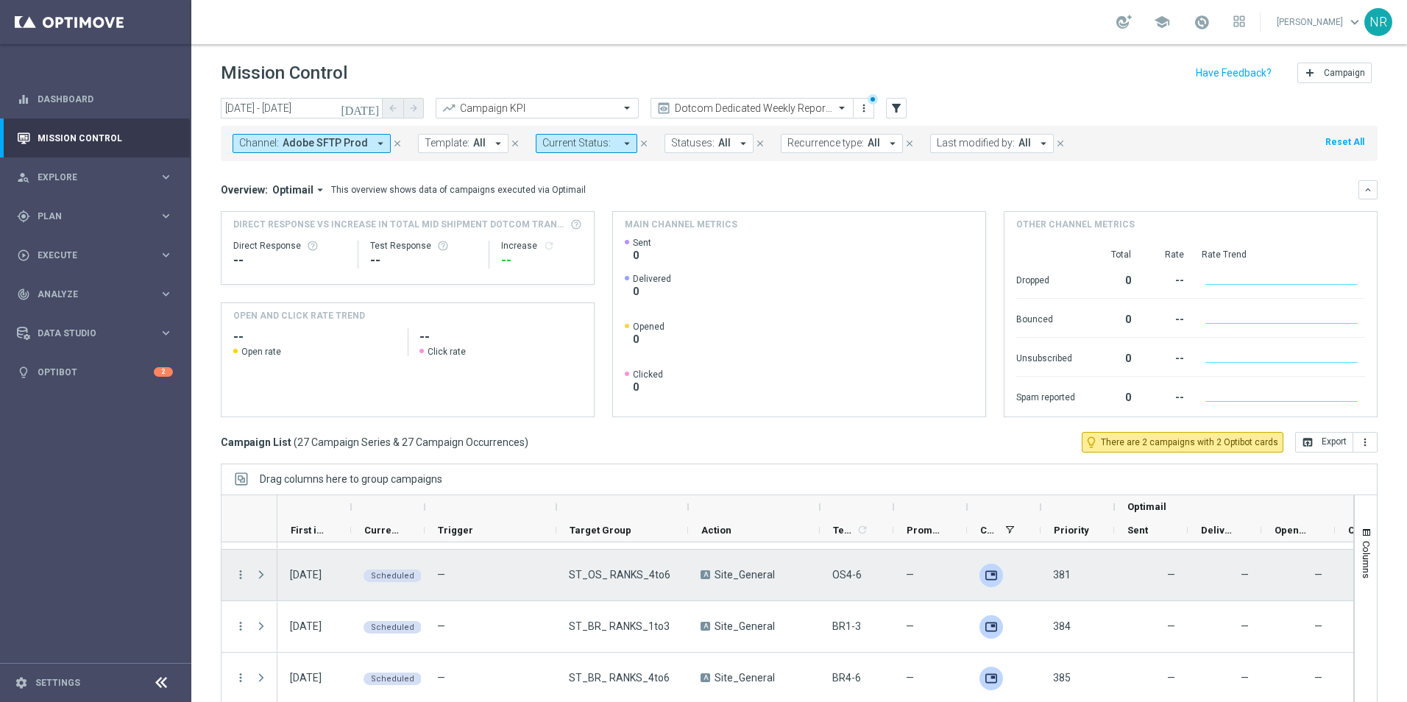
scroll to position [515, 0]
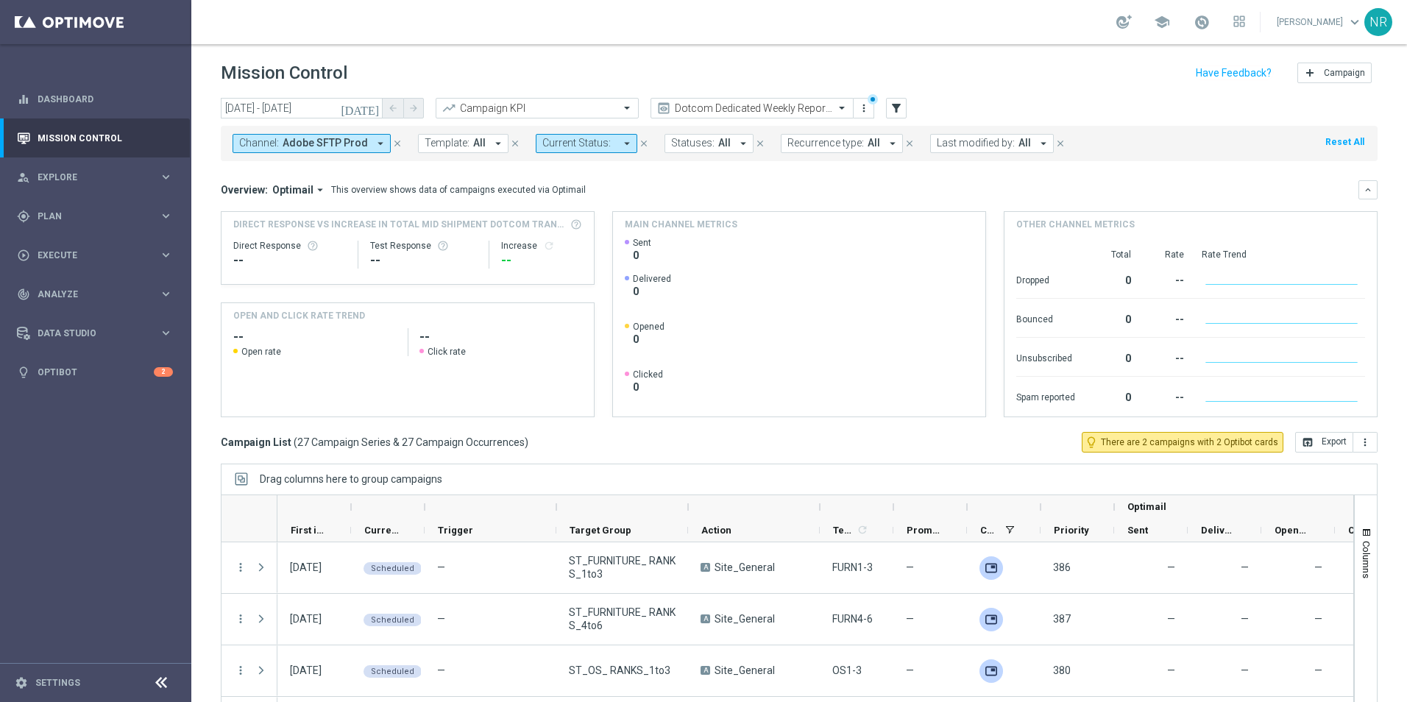
click at [564, 450] on div "Campaign List ( 27 Campaign Series & 27 Campaign Occurrences ) lightbulb_outlin…" at bounding box center [799, 442] width 1157 height 21
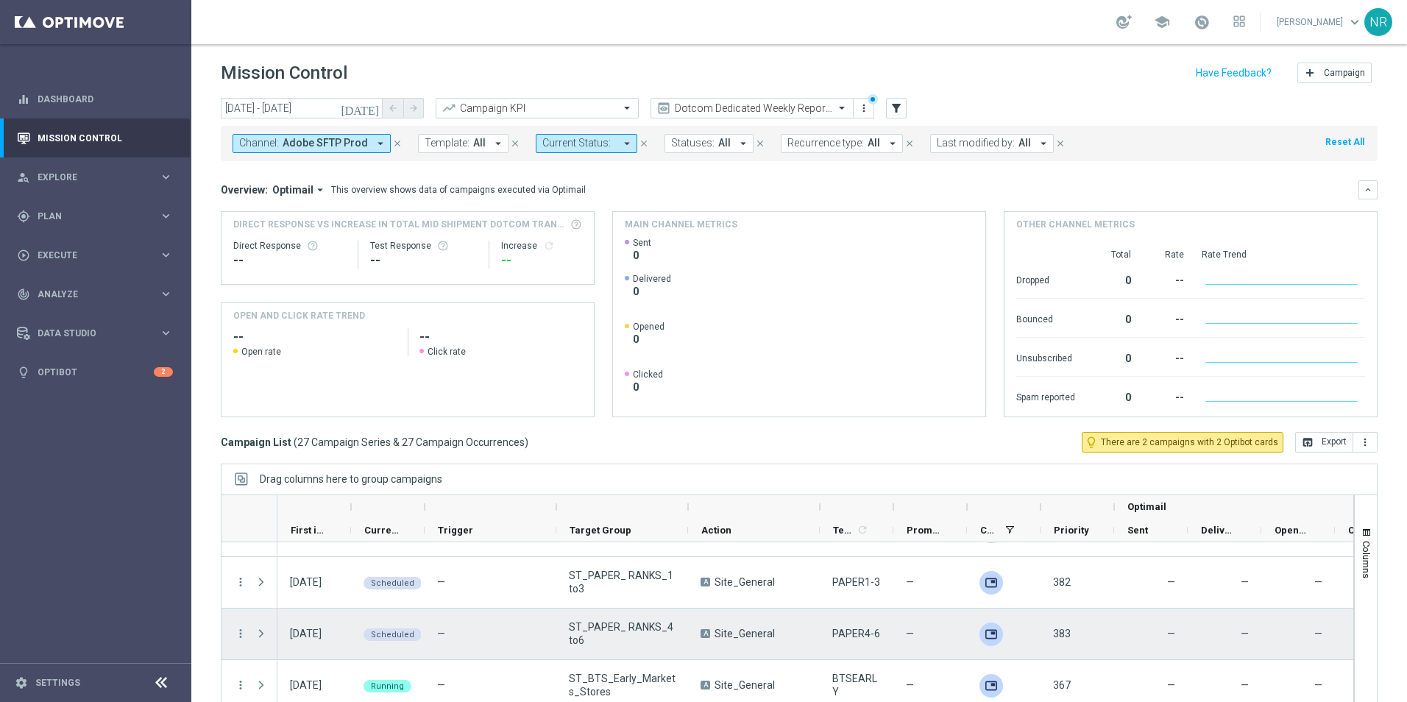
scroll to position [883, 0]
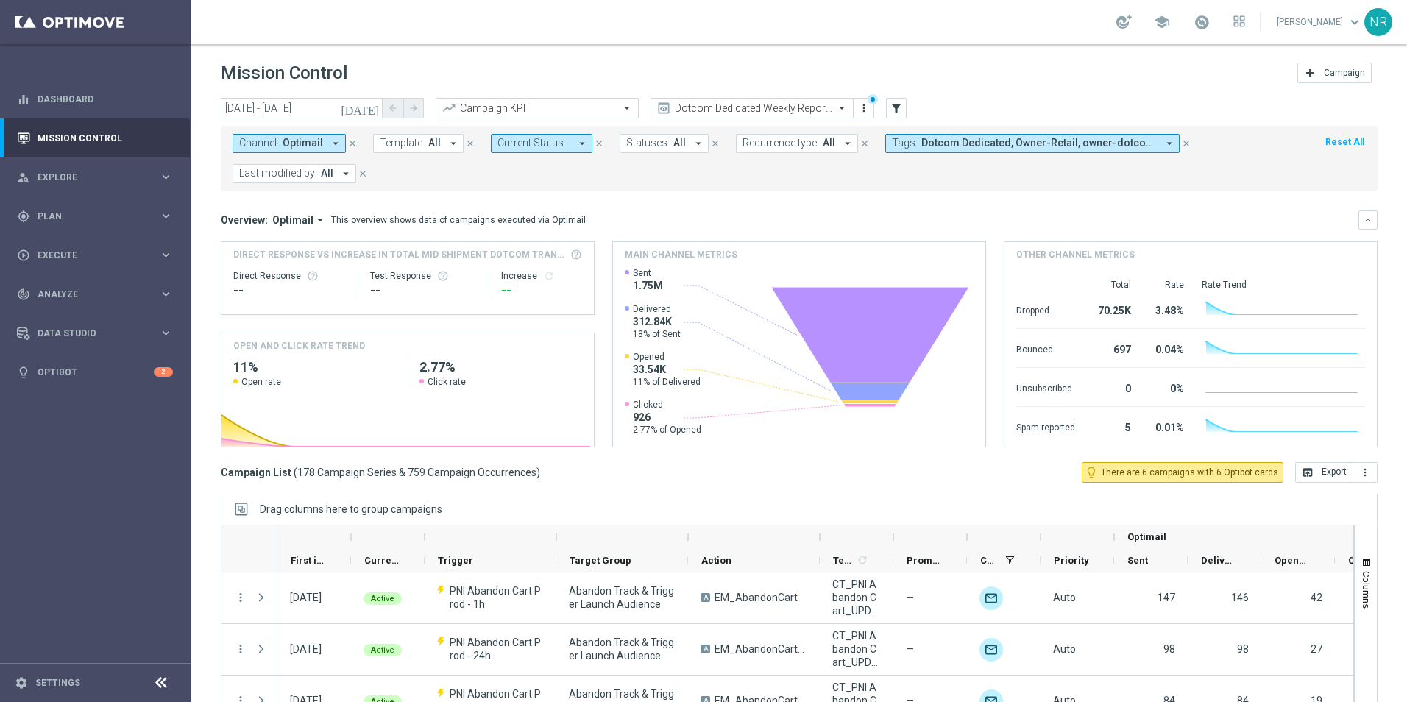
scroll to position [64, 0]
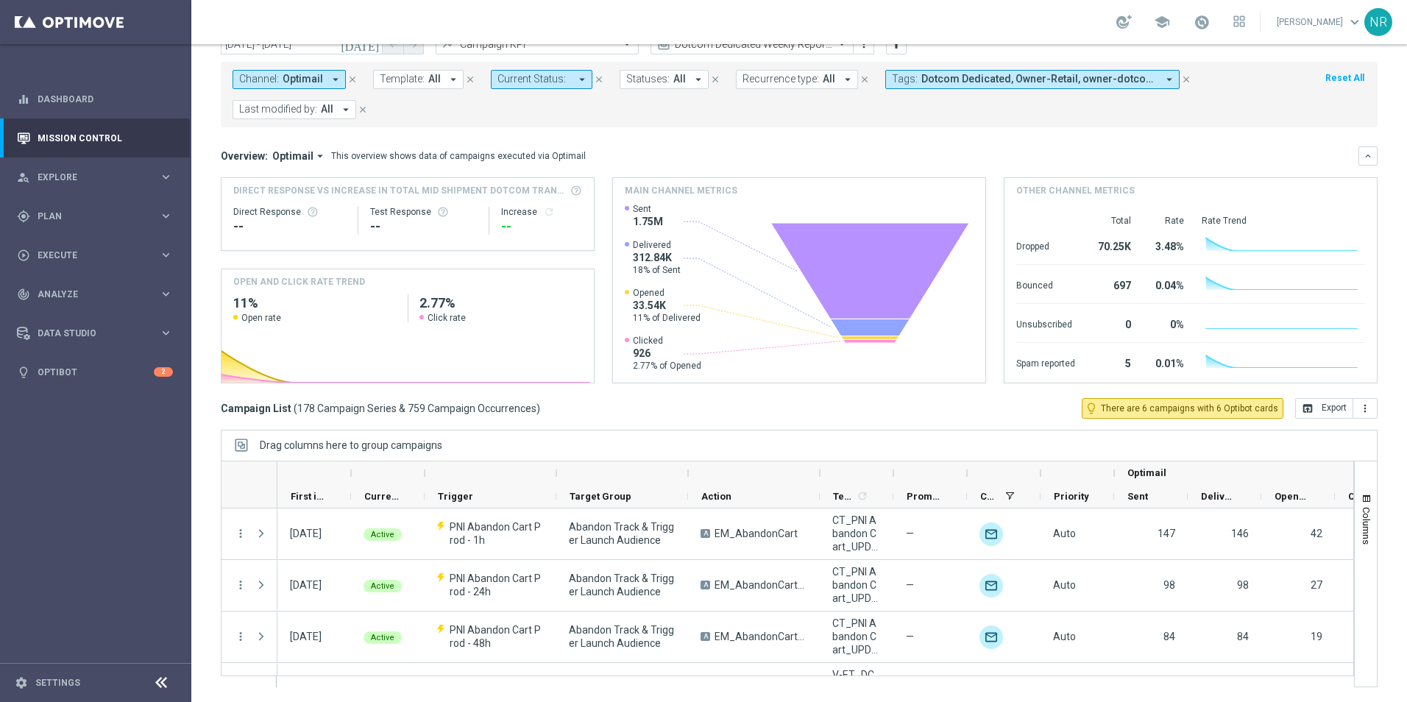
click at [737, 140] on mini-dashboard "Overview: Optimail arrow_drop_down This overview shows data of campaigns execut…" at bounding box center [799, 262] width 1157 height 271
